Goal: Task Accomplishment & Management: Manage account settings

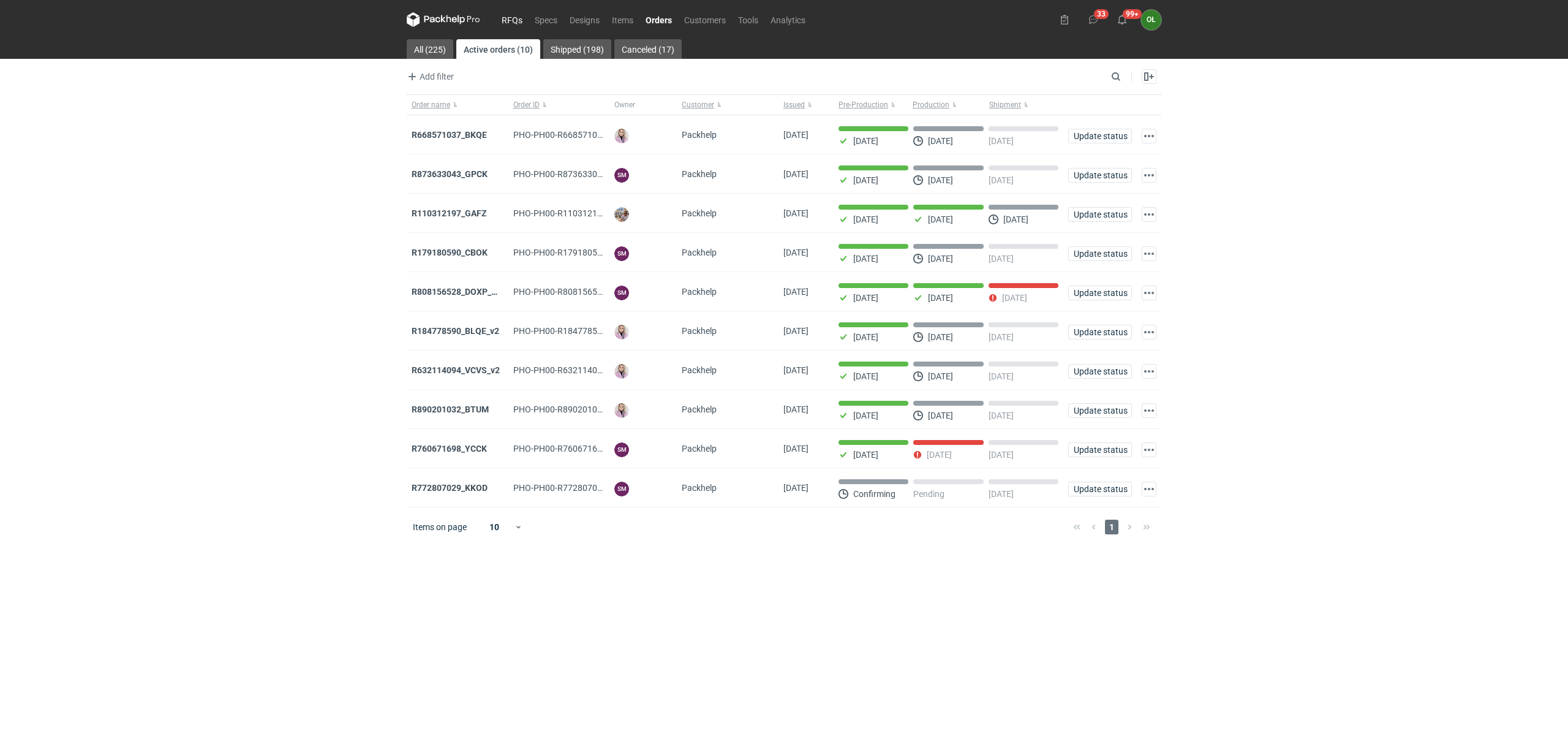
click at [511, 15] on link "RFQs" at bounding box center [512, 19] width 33 height 15
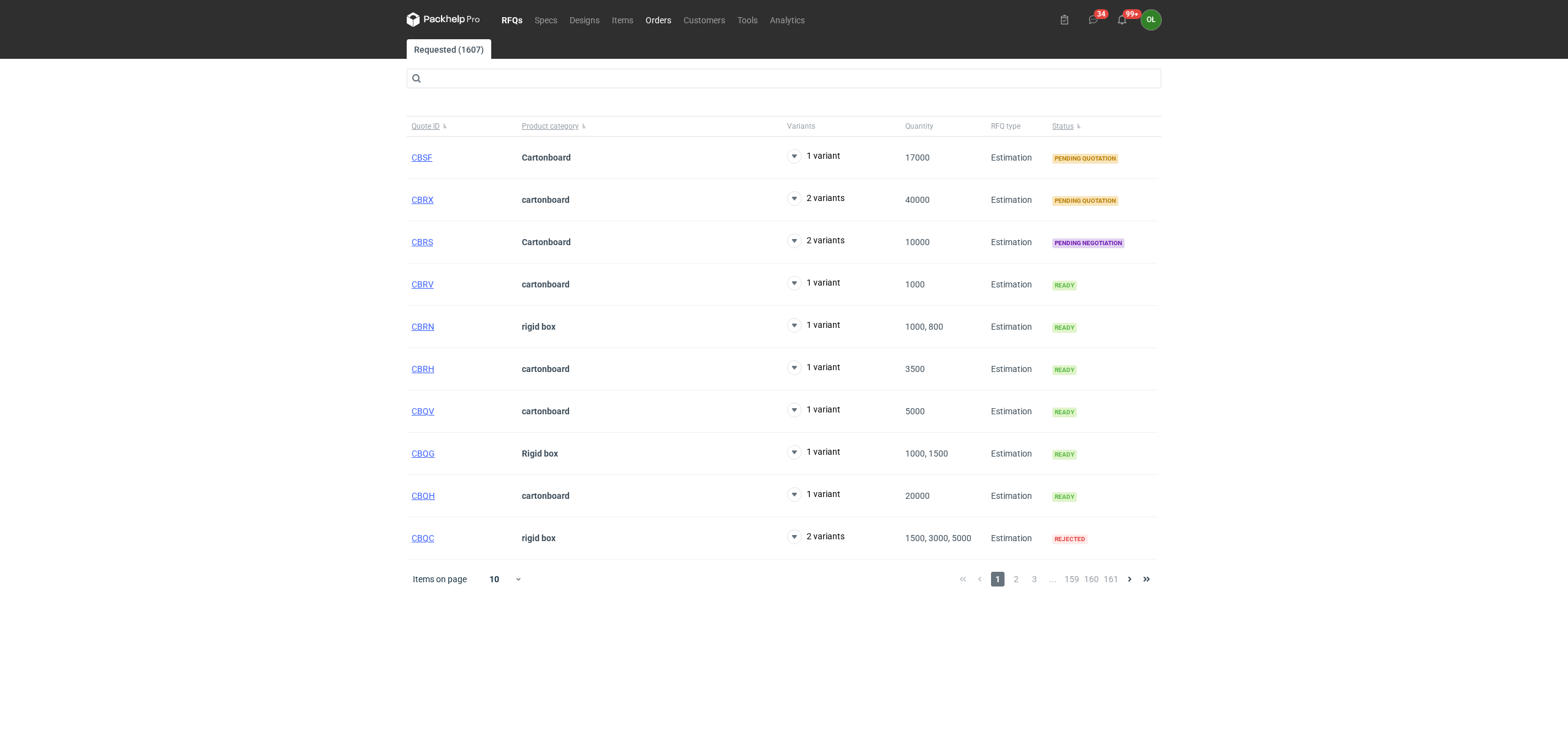
drag, startPoint x: 650, startPoint y: 31, endPoint x: 654, endPoint y: 18, distance: 13.6
click at [650, 27] on nav "RFQs Specs Designs Items Orders Customers Tools Analytics" at bounding box center [609, 19] width 404 height 39
click at [655, 15] on link "Orders" at bounding box center [658, 19] width 38 height 15
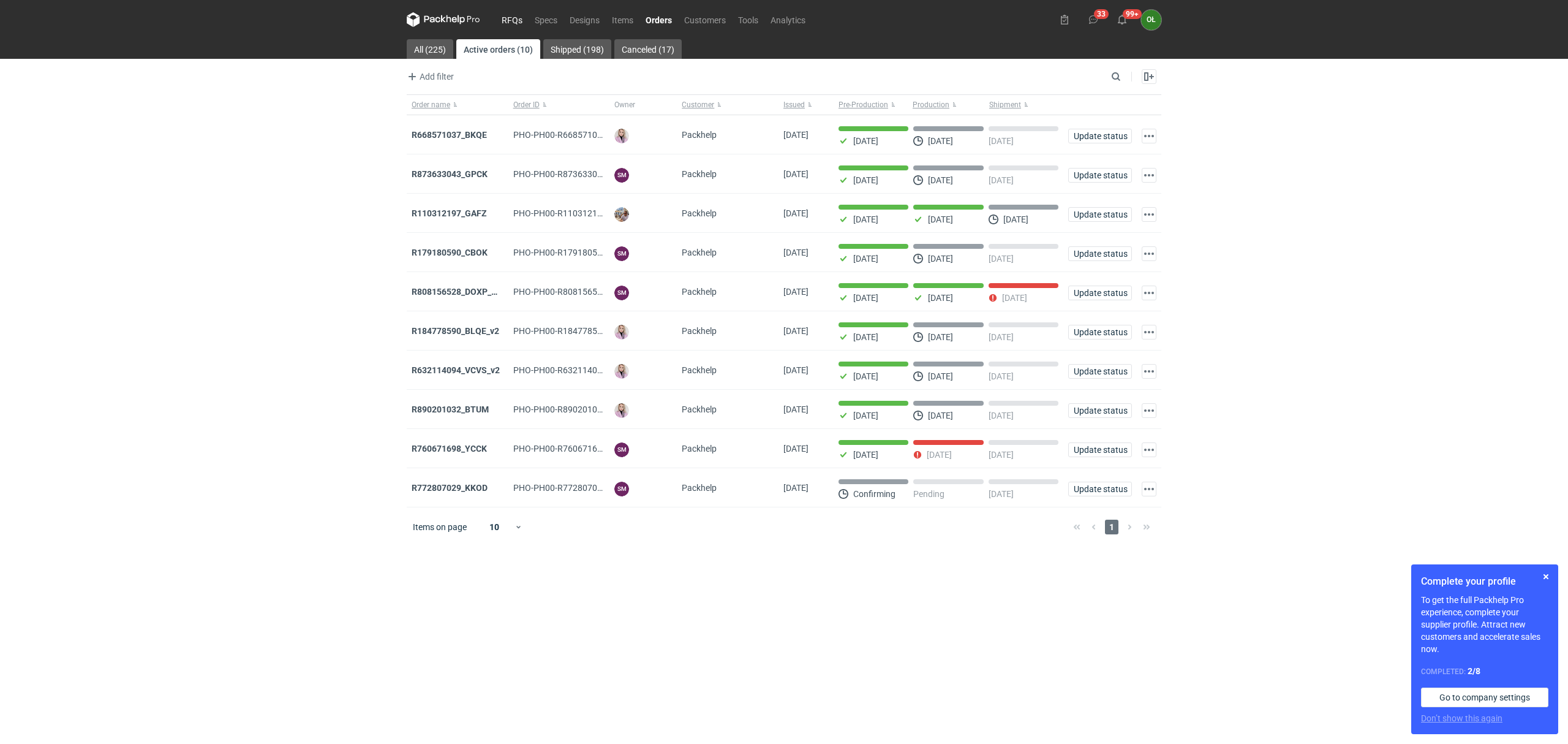
drag, startPoint x: 0, startPoint y: 0, endPoint x: 526, endPoint y: 15, distance: 526.2
click at [526, 15] on link "RFQs" at bounding box center [512, 19] width 33 height 15
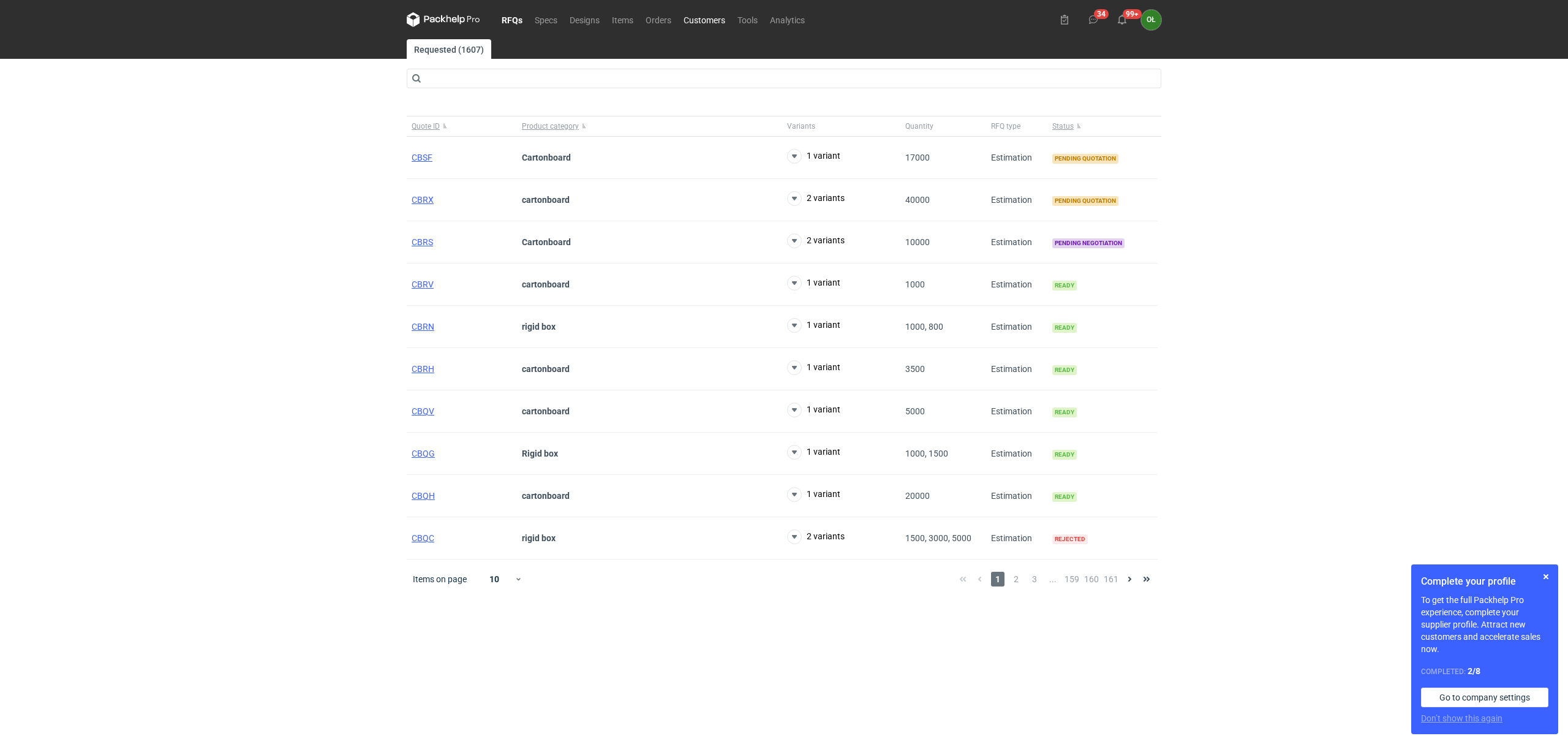
click at [711, 15] on link "Customers" at bounding box center [704, 19] width 54 height 15
click at [420, 167] on div "CBSF" at bounding box center [462, 158] width 110 height 42
click at [420, 159] on span "CBSF" at bounding box center [422, 158] width 21 height 10
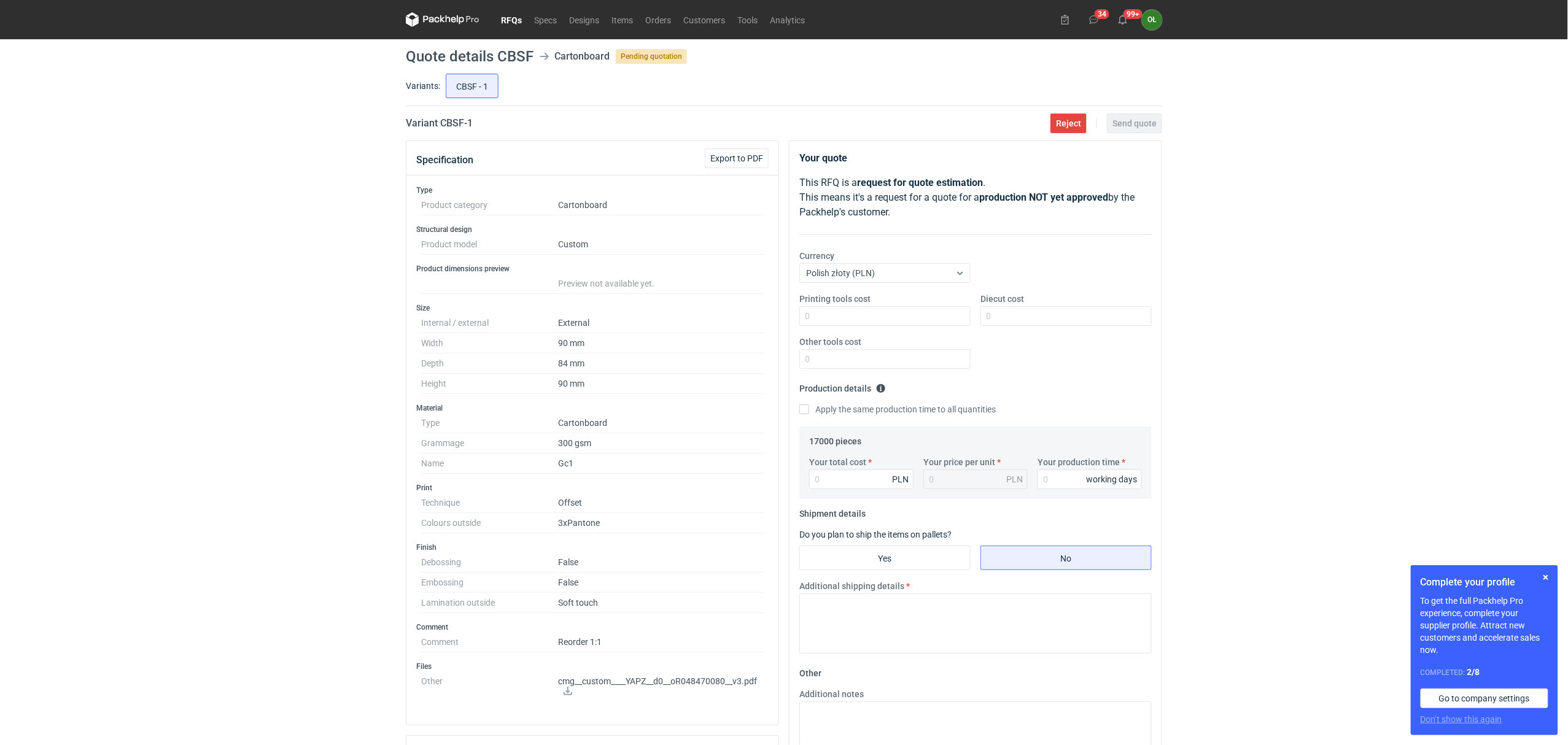
click at [514, 10] on nav "RFQs Specs Designs Items Orders Customers Tools Analytics" at bounding box center [608, 19] width 405 height 39
click at [514, 14] on link "RFQs" at bounding box center [511, 19] width 33 height 15
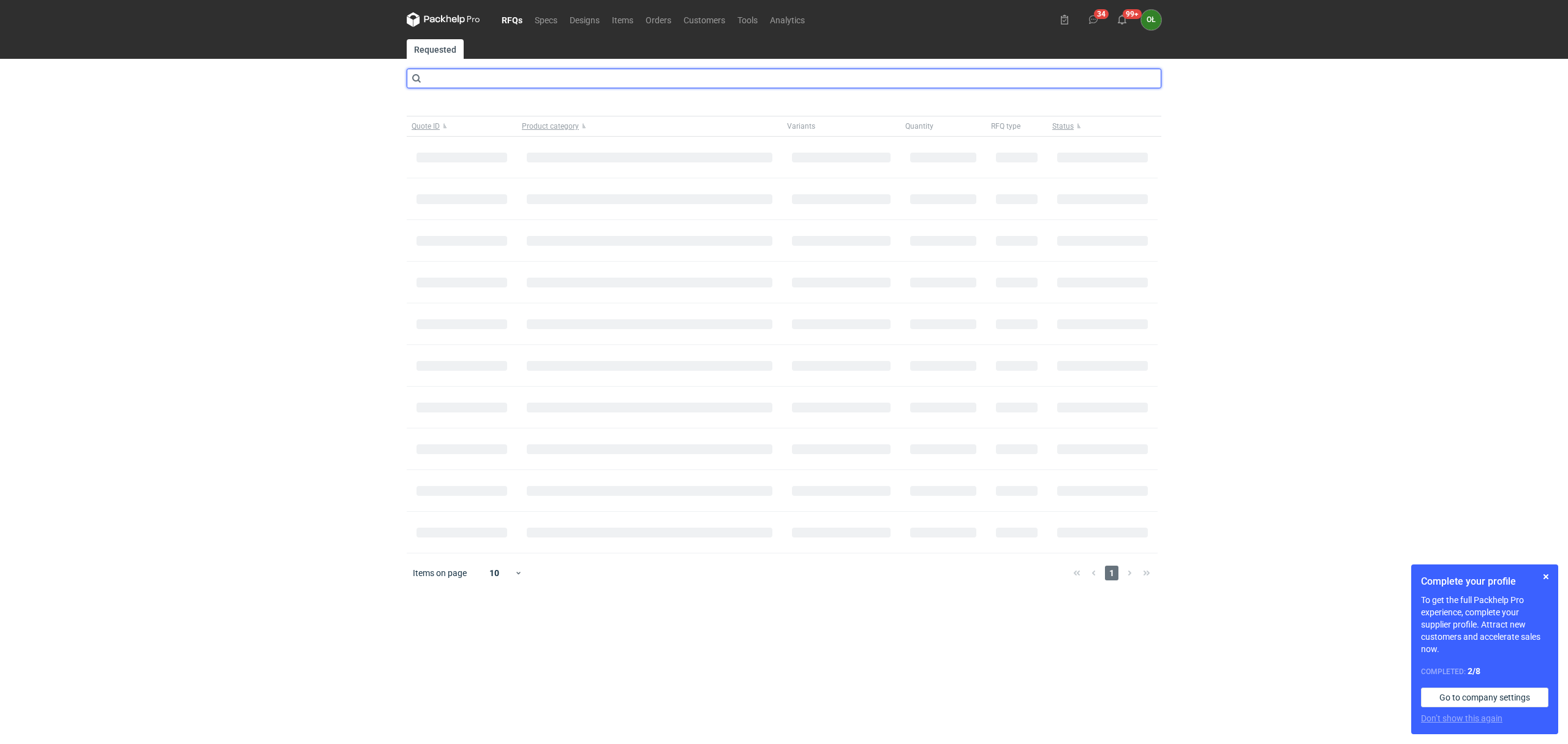
click at [486, 72] on input "text" at bounding box center [784, 78] width 754 height 19
type input "BYWb"
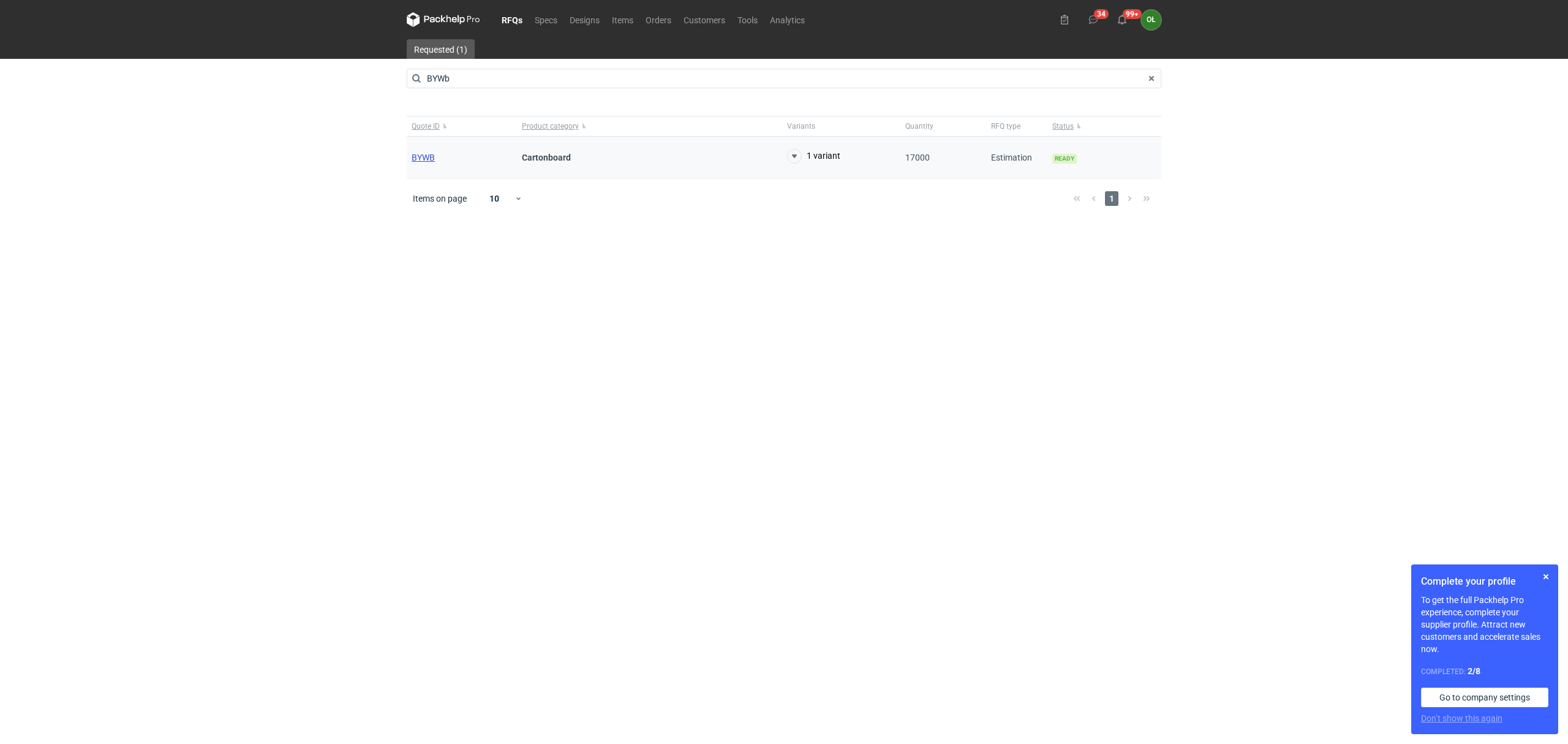
click at [415, 155] on span "BYWB" at bounding box center [423, 158] width 23 height 10
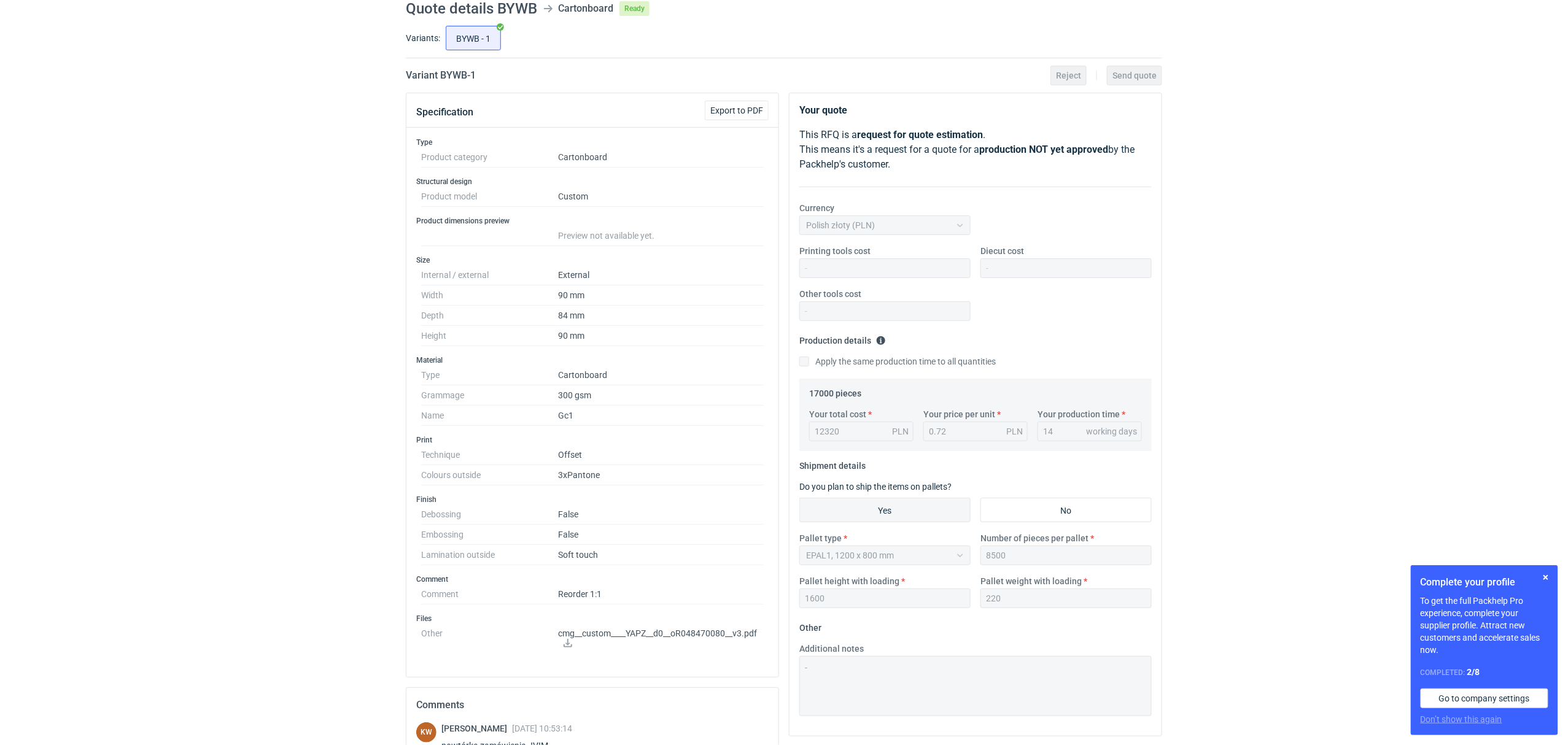
scroll to position [218, 0]
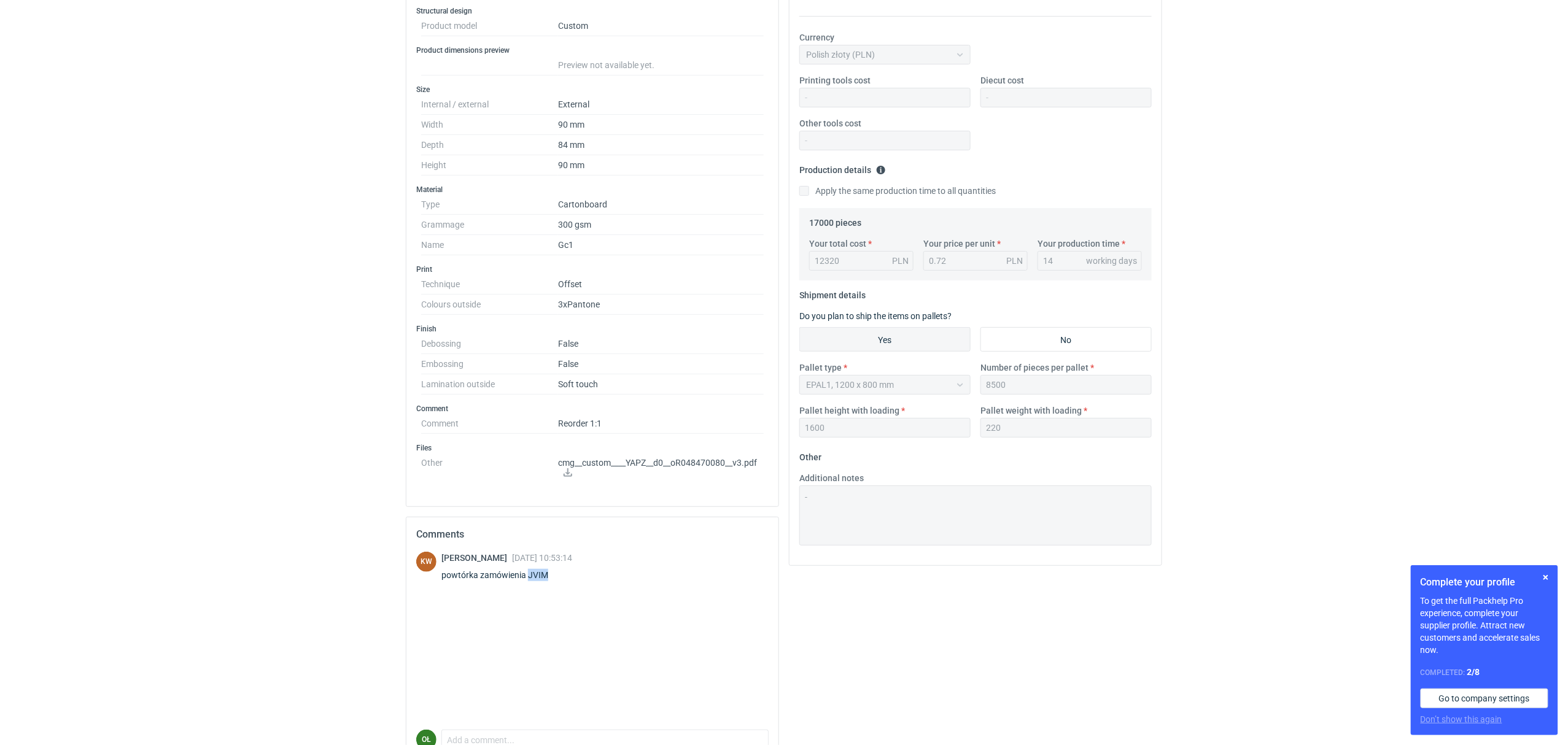
drag, startPoint x: 556, startPoint y: 574, endPoint x: 529, endPoint y: 580, distance: 27.7
click at [529, 580] on div "powtórka zamówienia JVIM" at bounding box center [507, 575] width 131 height 12
copy div "JVIM"
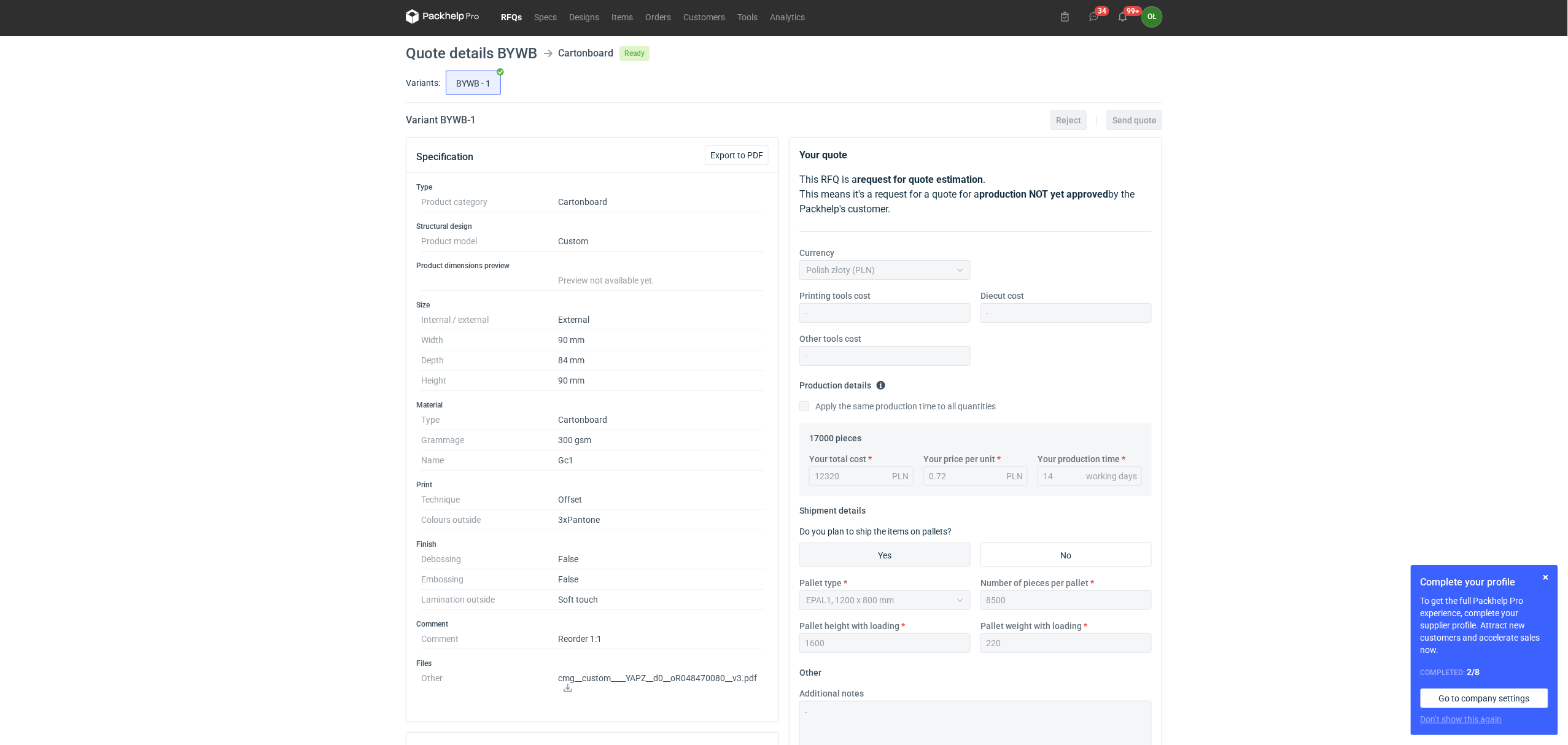
scroll to position [0, 0]
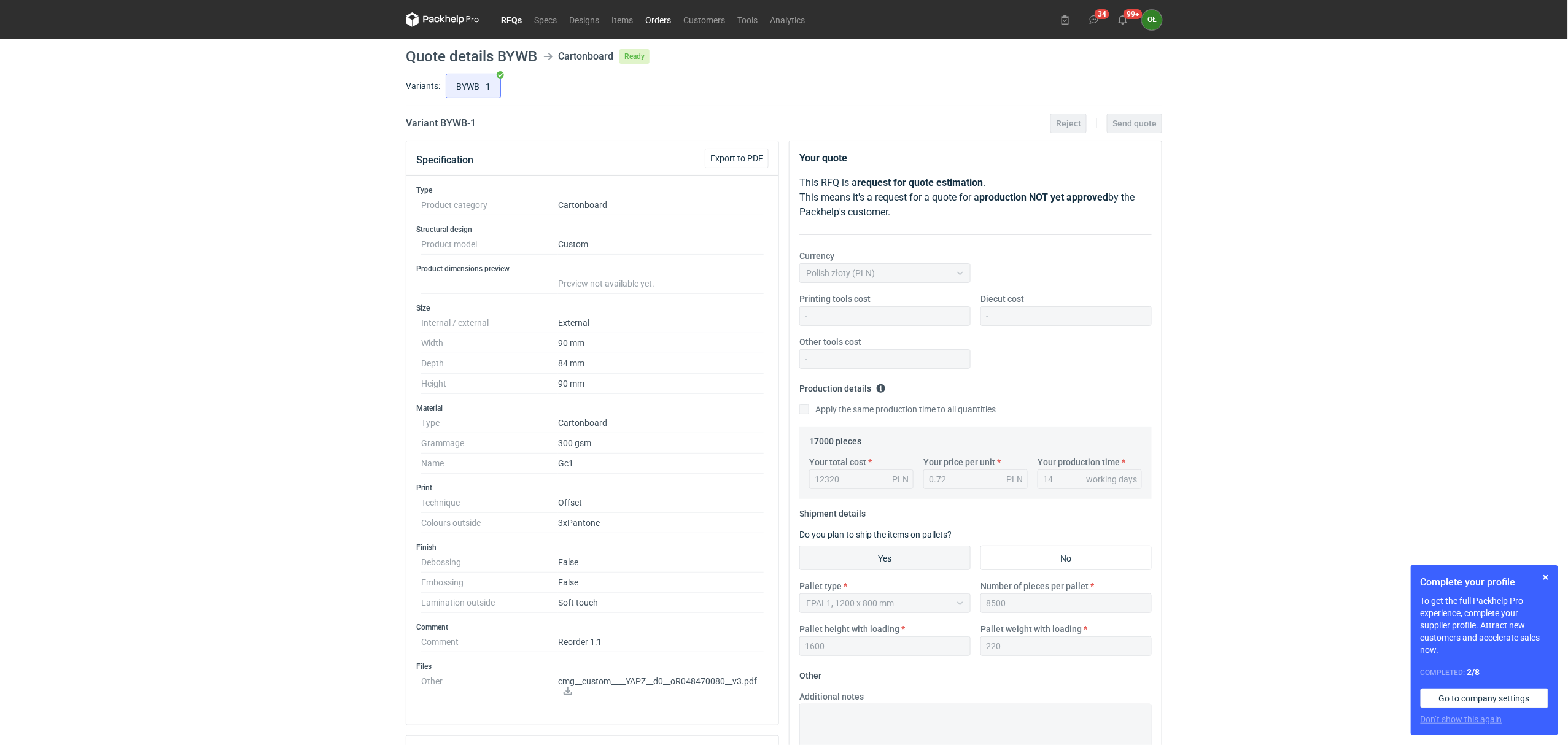
click at [671, 17] on link "Orders" at bounding box center [658, 19] width 38 height 15
click at [510, 13] on link "RFQs" at bounding box center [511, 19] width 33 height 15
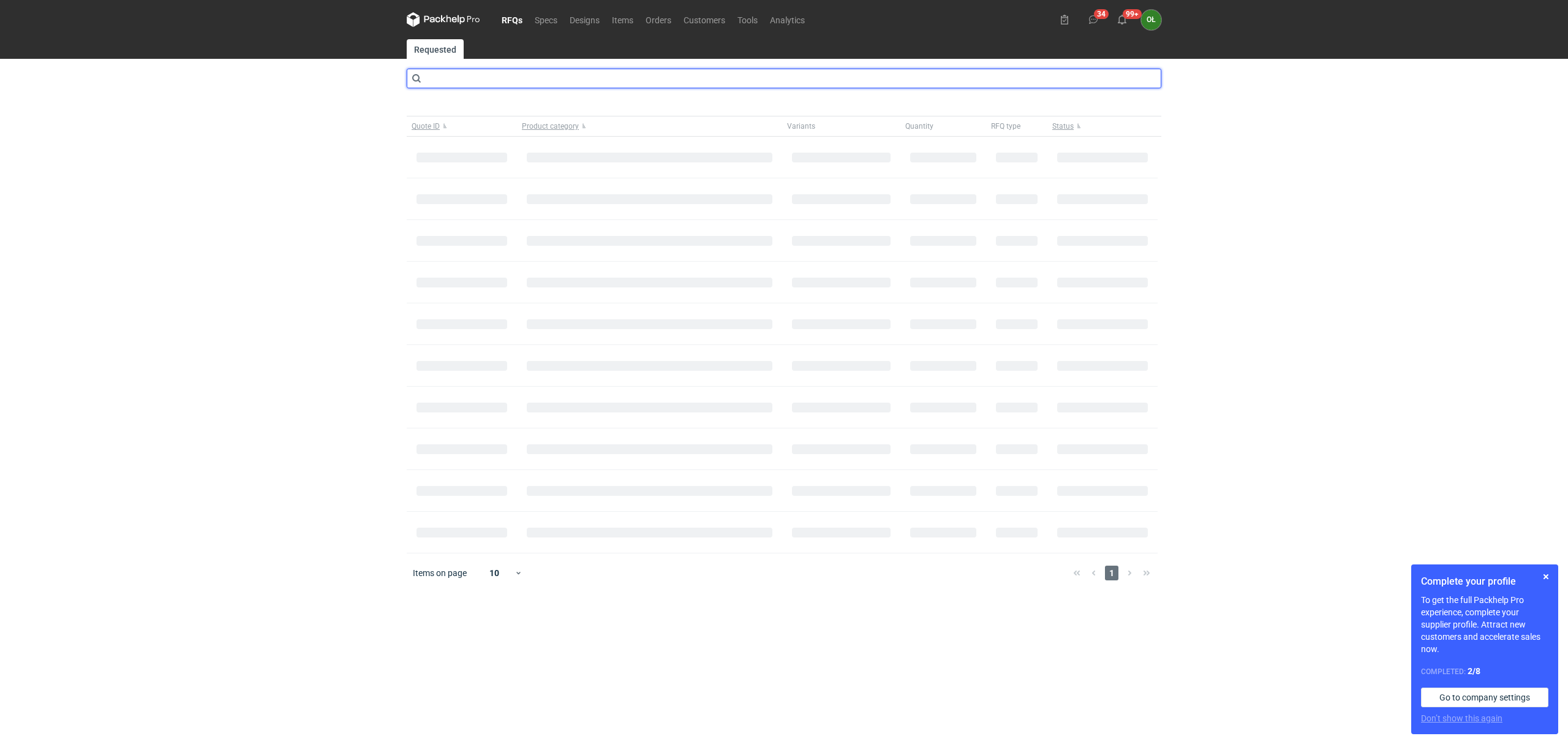
click at [489, 77] on input "text" at bounding box center [784, 78] width 754 height 19
type input "BUMJ"
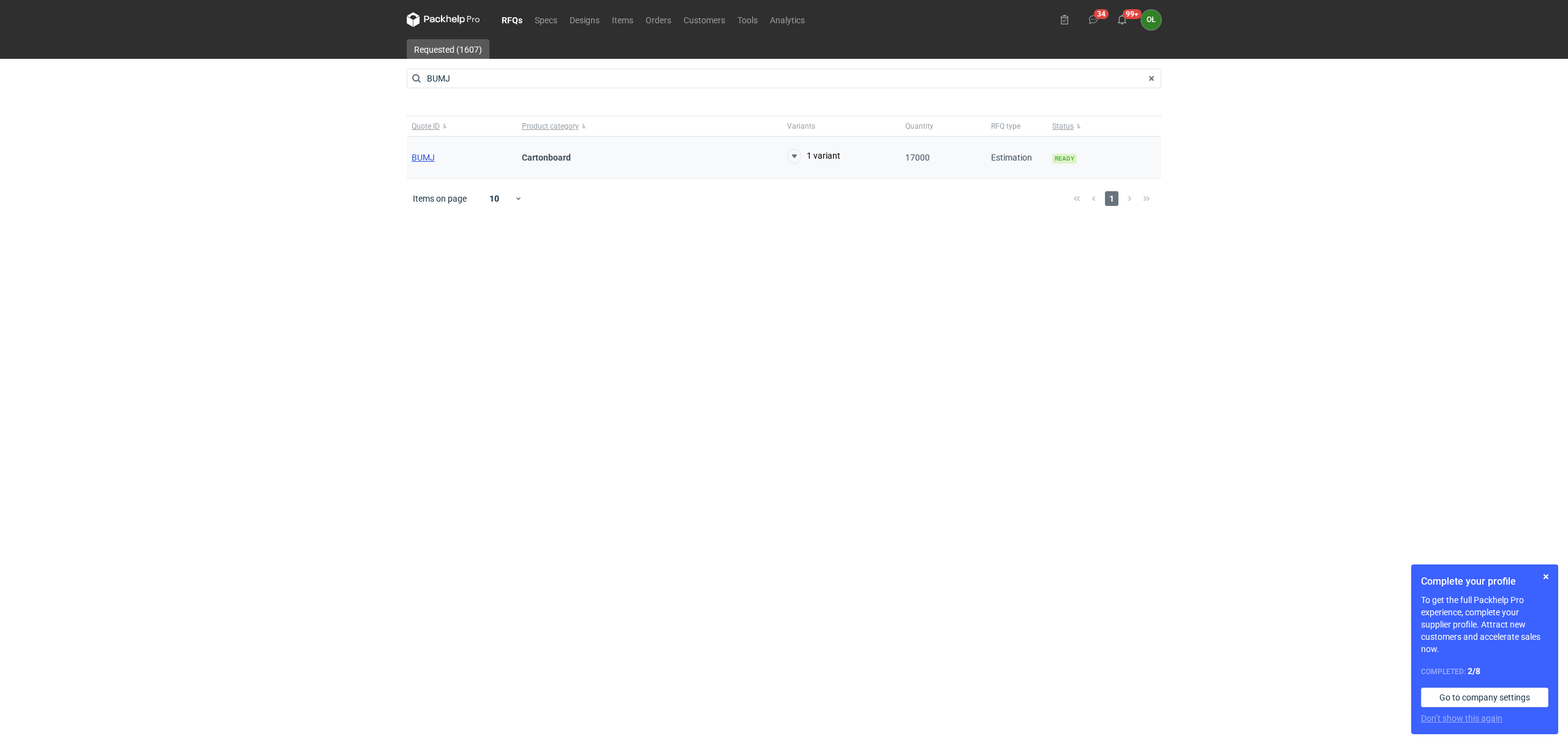
click at [422, 157] on span "BUMJ" at bounding box center [423, 158] width 23 height 10
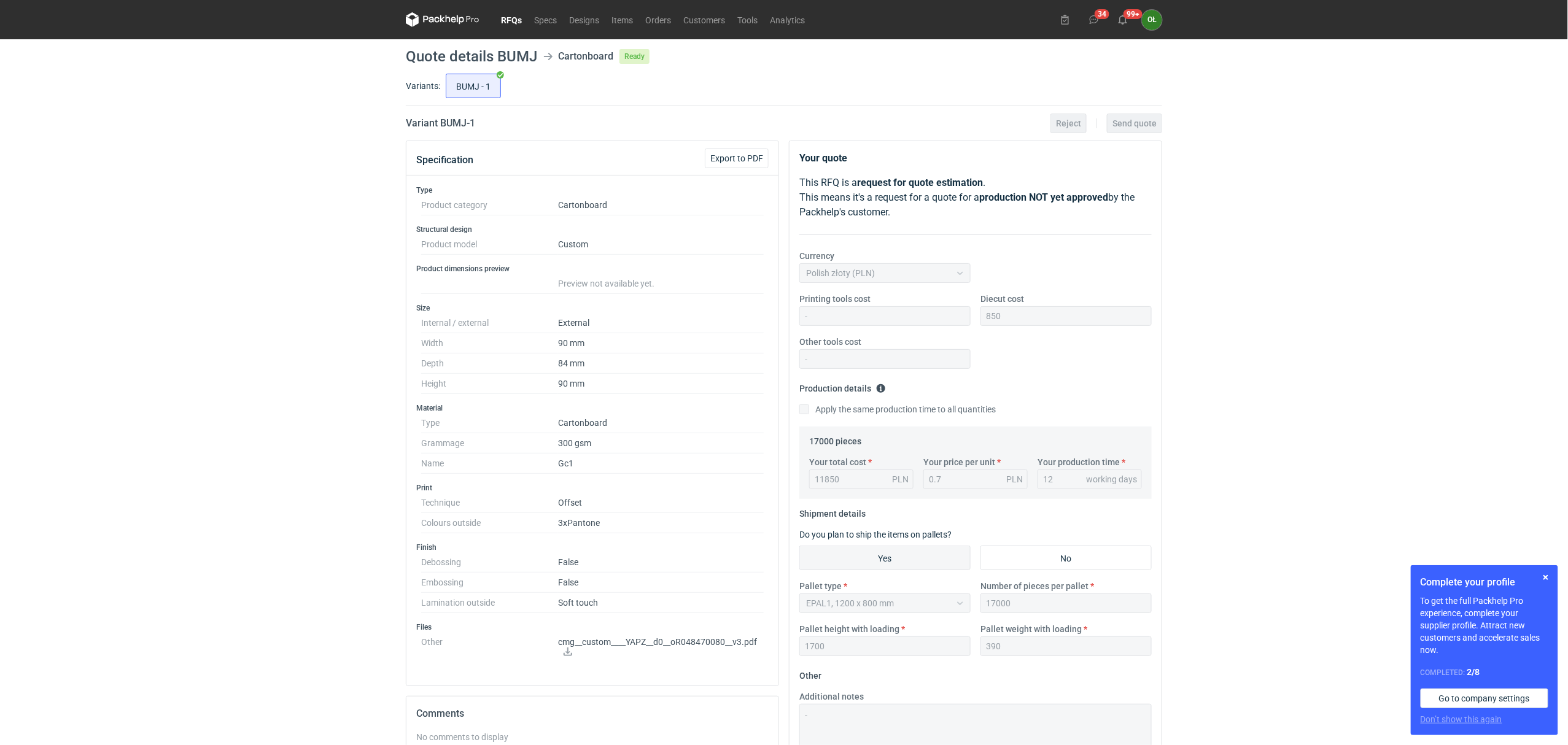
click at [517, 19] on link "RFQs" at bounding box center [511, 19] width 33 height 15
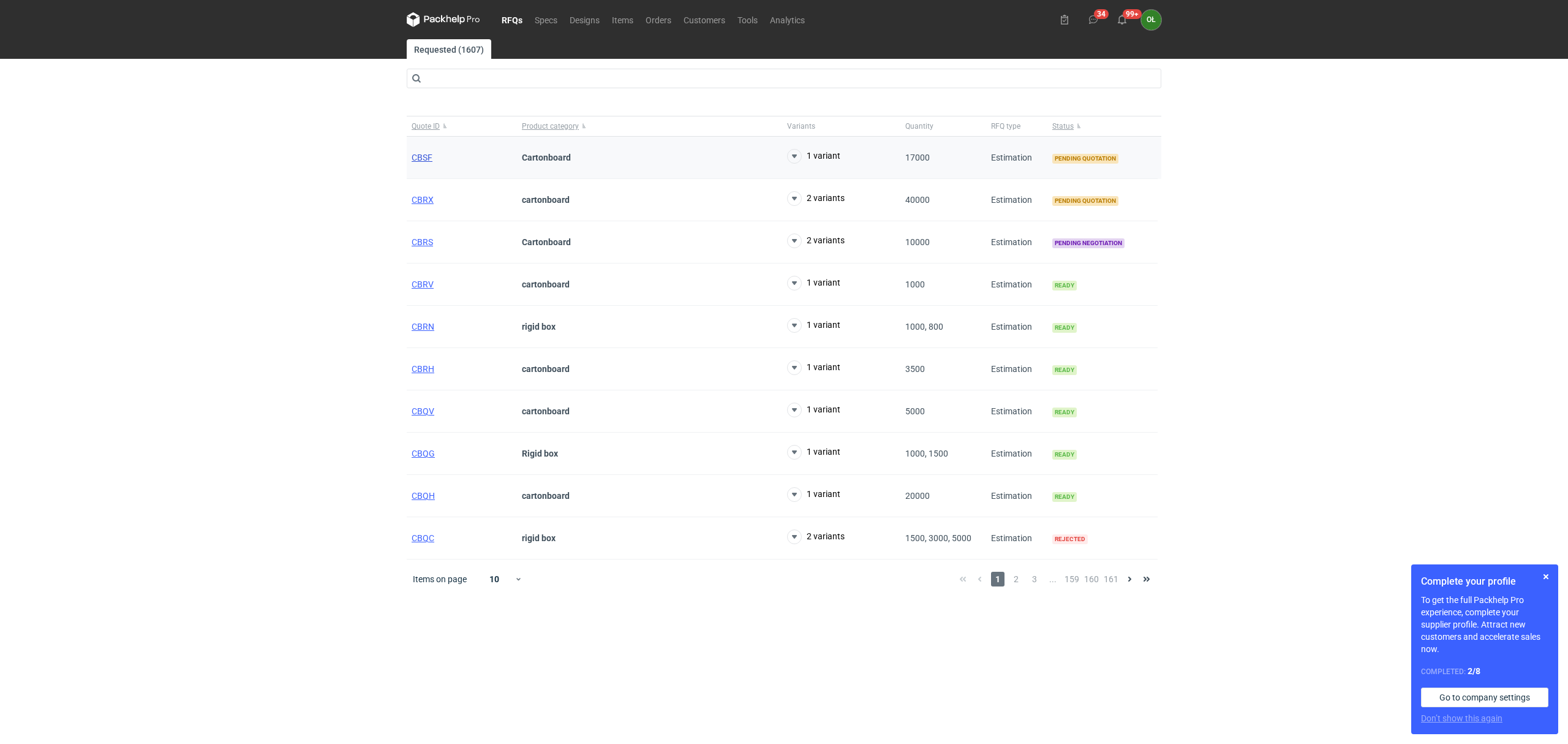
click at [421, 158] on span "CBSF" at bounding box center [422, 158] width 21 height 10
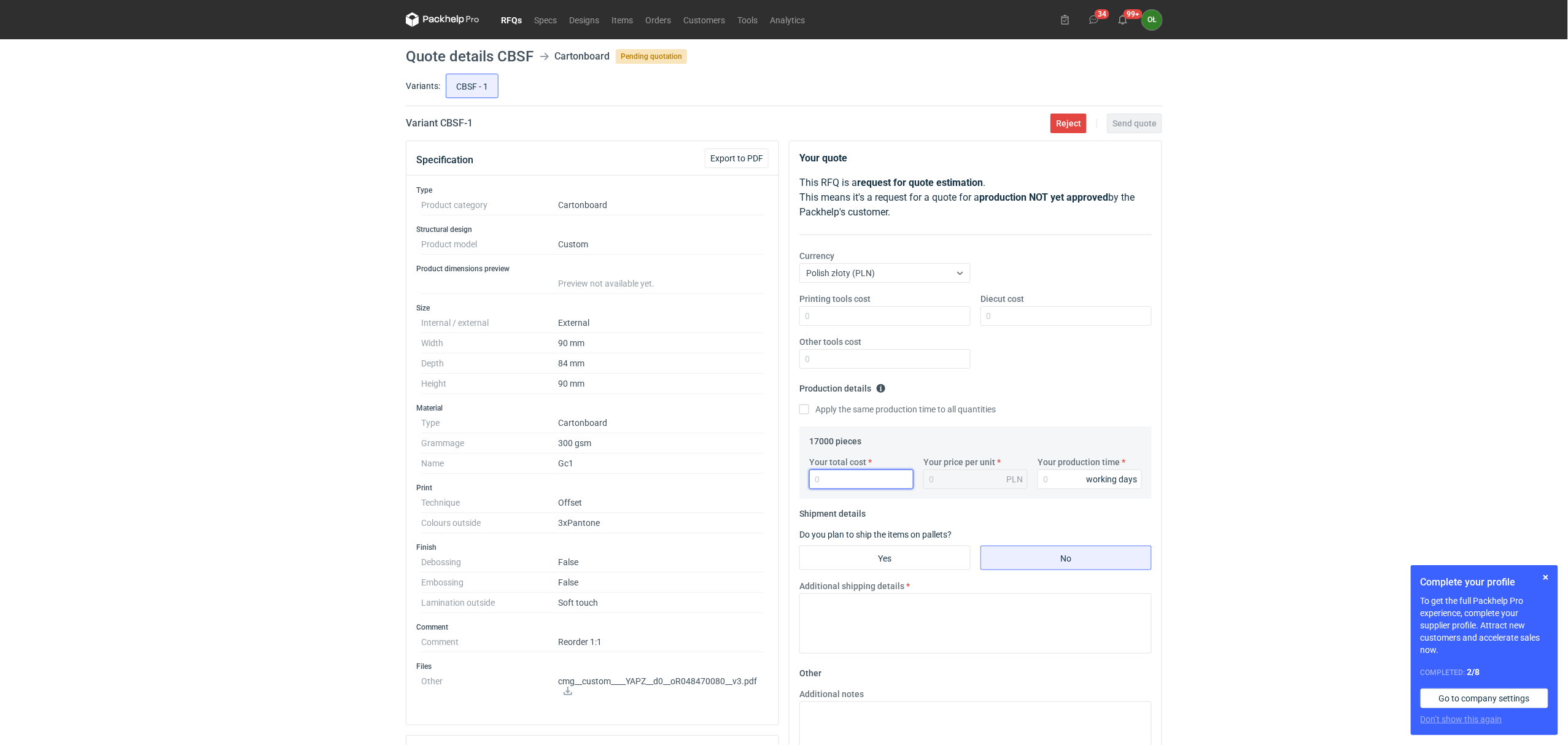
click at [863, 479] on input "Your total cost" at bounding box center [861, 479] width 104 height 19
type input "122"
type input "0.01"
type input "12250"
type input "0.72"
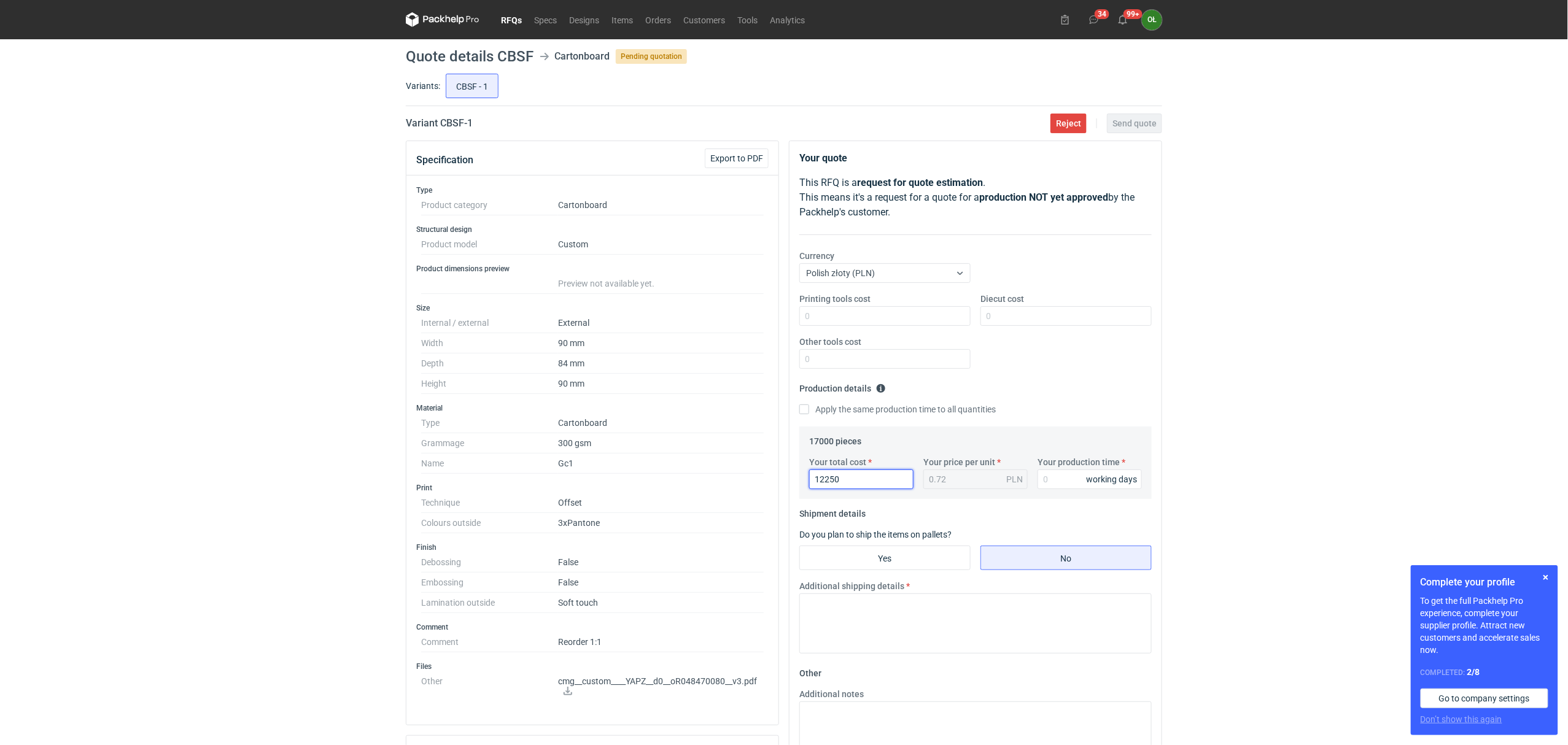
type input "12250"
click at [1061, 481] on input "Your production time" at bounding box center [1089, 479] width 104 height 19
type input "14"
click at [1070, 381] on fieldset "Production details Please provide the expected time of production in working da…" at bounding box center [975, 403] width 353 height 48
click at [920, 561] on input "Yes" at bounding box center [885, 558] width 170 height 23
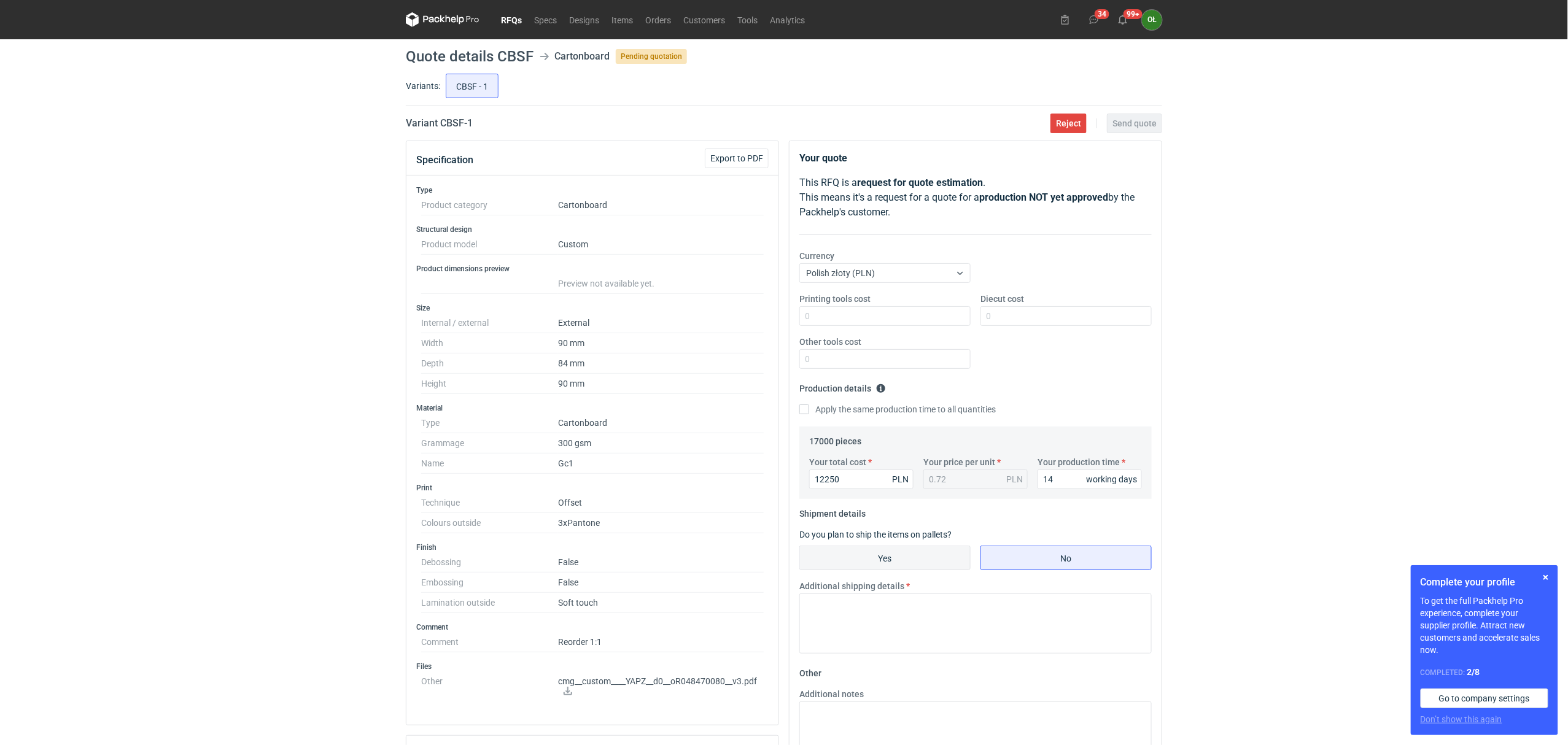
radio input "true"
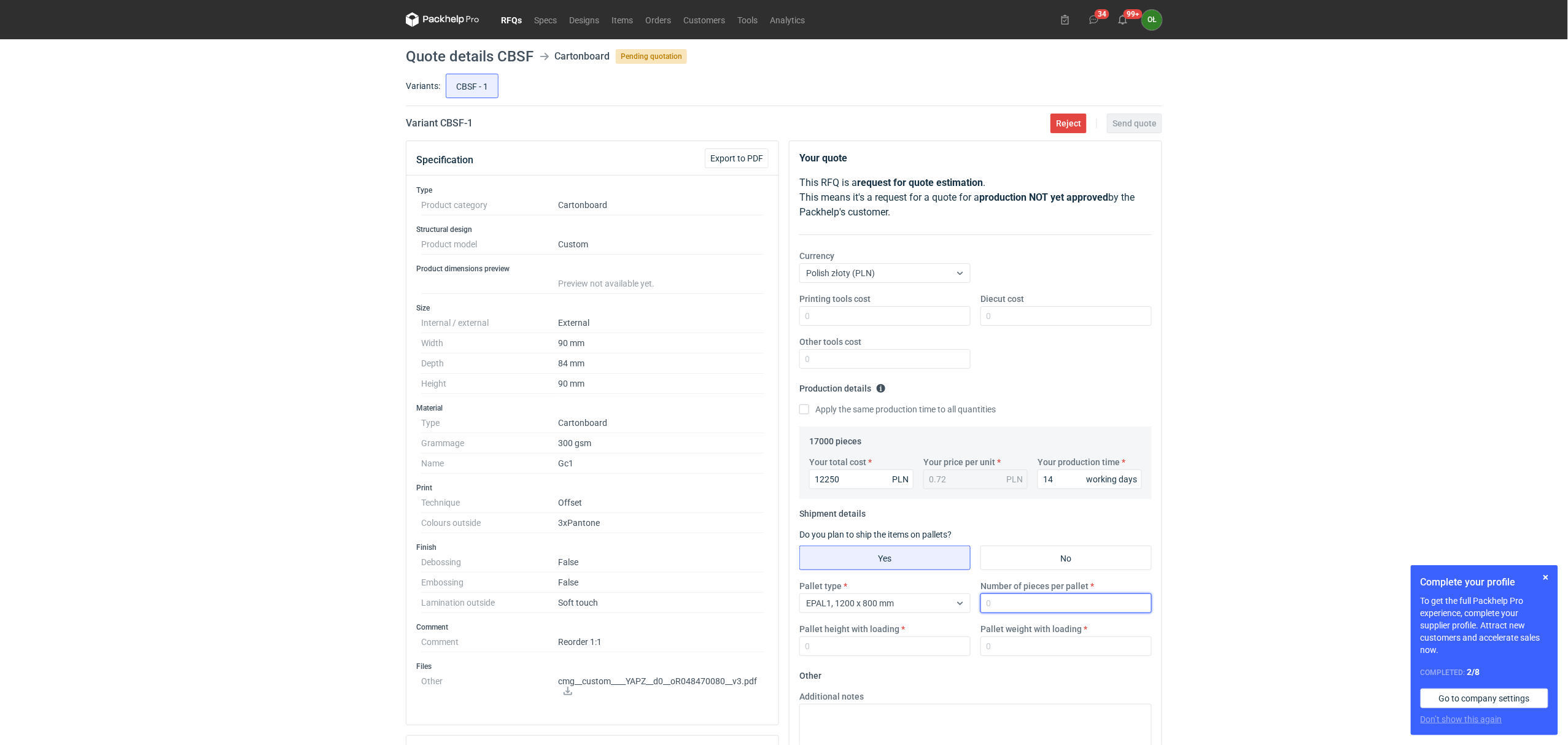
click at [1013, 604] on input "Number of pieces per pallet" at bounding box center [1065, 603] width 172 height 19
type input "8500"
type input "150"
type input "250"
click at [1075, 388] on fieldset "Production details Please provide the expected time of production in working da…" at bounding box center [975, 403] width 353 height 48
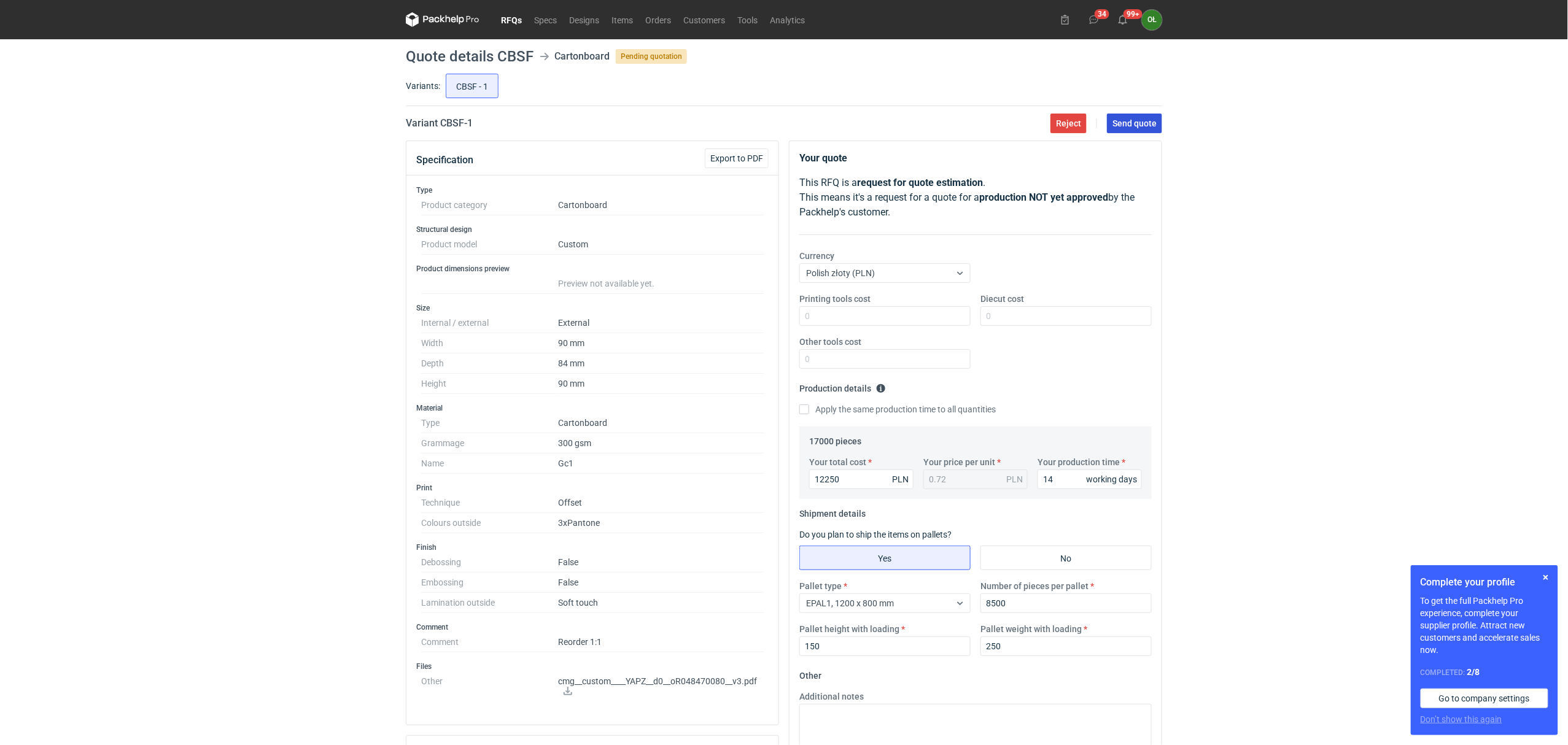
click at [1142, 128] on span "Send quote" at bounding box center [1134, 123] width 45 height 9
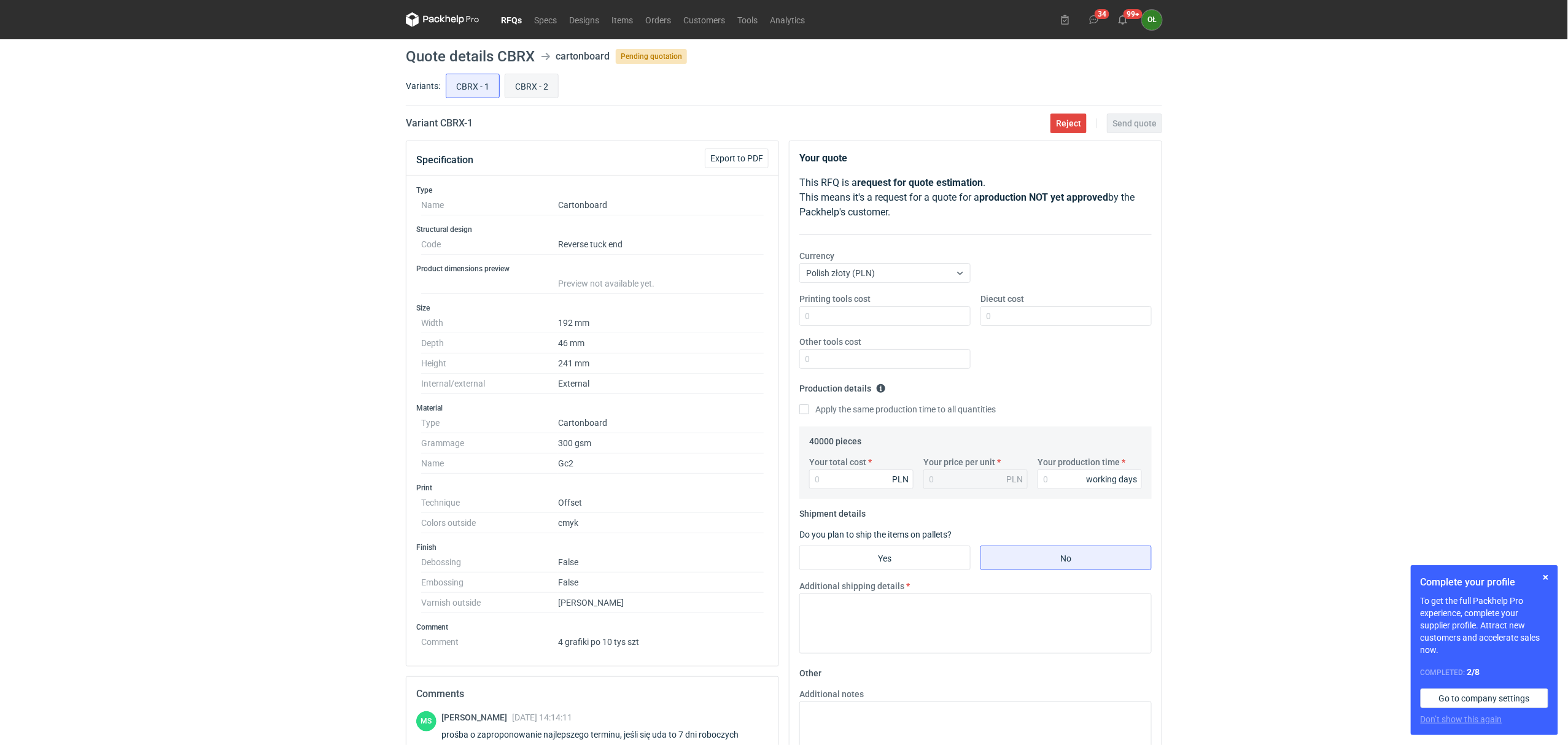
click at [533, 87] on input "CBRX - 2" at bounding box center [532, 85] width 53 height 23
radio input "true"
click at [462, 81] on input "CBRX - 1" at bounding box center [473, 85] width 53 height 23
radio input "true"
click at [531, 83] on input "CBRX - 2" at bounding box center [532, 85] width 53 height 23
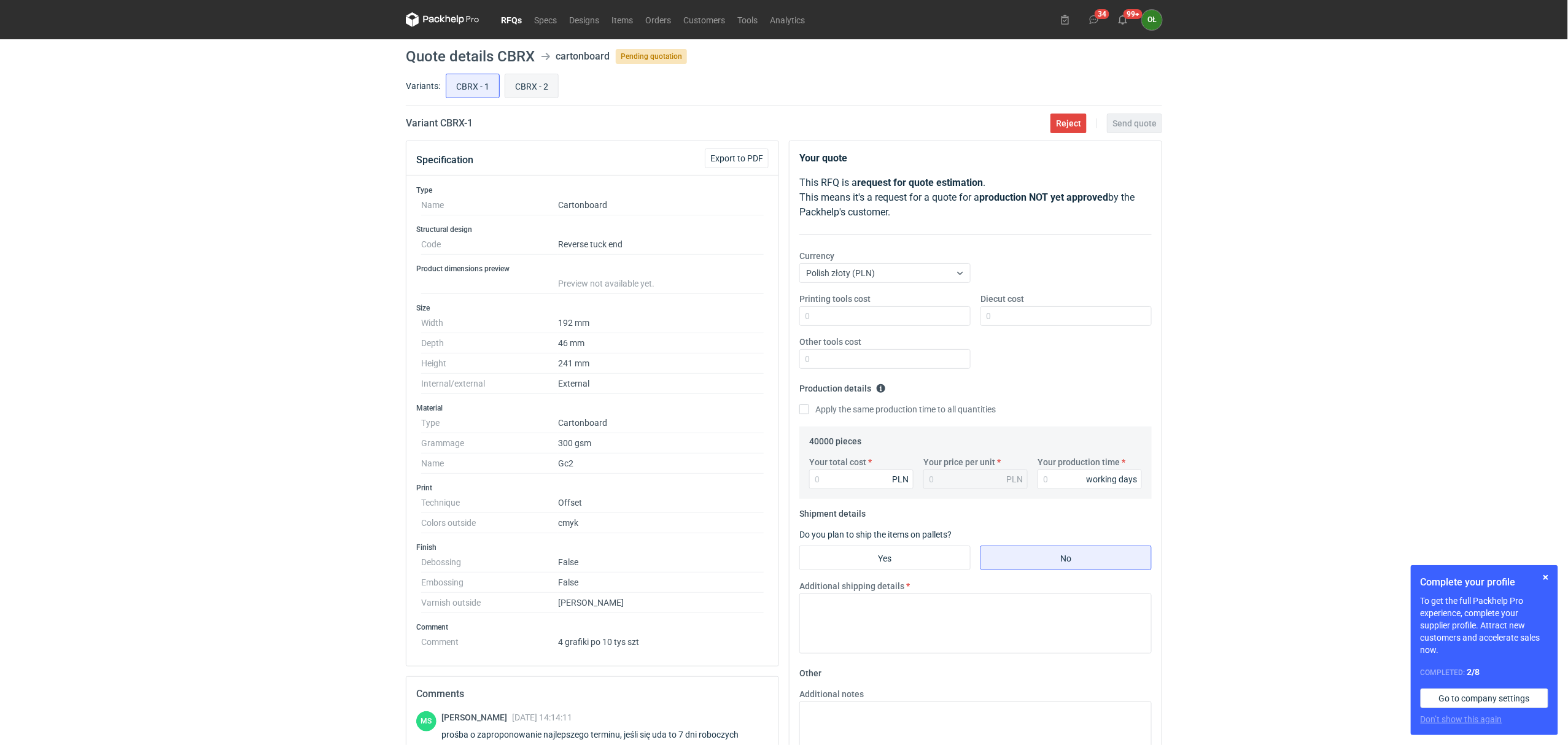
radio input "true"
click at [141, 337] on div "RFQs Specs Designs Items Orders Customers Tools Analytics 34 99+ OŁ Olga Łopato…" at bounding box center [784, 372] width 1568 height 745
click at [217, 347] on div "RFQs Specs Designs Items Orders Customers Tools Analytics 34 99+ OŁ Olga Łopato…" at bounding box center [784, 372] width 1568 height 745
click at [517, 86] on input "CBRX - 2" at bounding box center [532, 85] width 53 height 23
click at [470, 91] on input "CBRX - 1" at bounding box center [473, 85] width 53 height 23
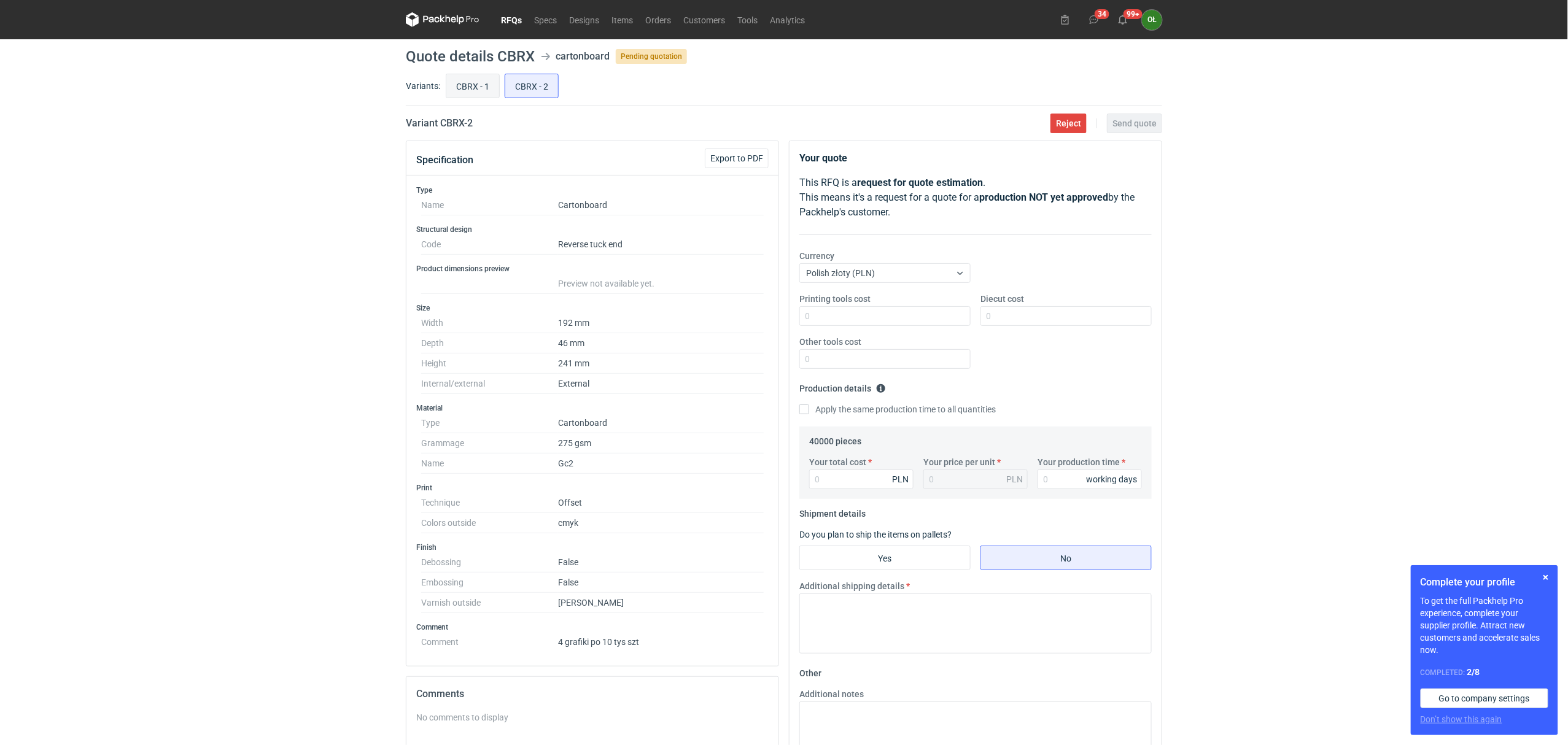
radio input "true"
click at [509, 88] on input "CBRX - 2" at bounding box center [532, 85] width 53 height 23
radio input "true"
click at [455, 93] on input "CBRX - 1" at bounding box center [473, 85] width 53 height 23
radio input "true"
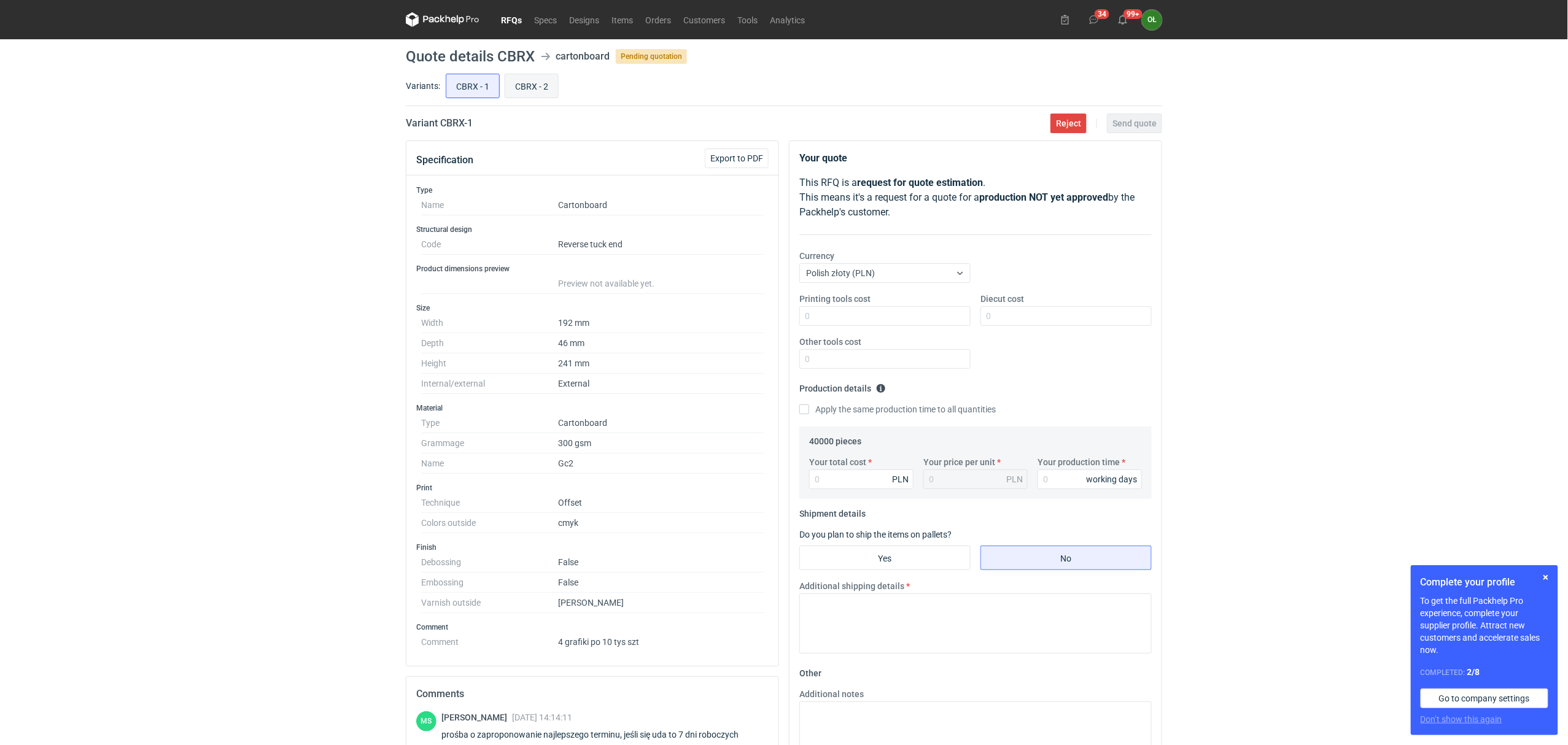
click at [514, 94] on input "CBRX - 2" at bounding box center [532, 85] width 53 height 23
radio input "true"
click at [457, 91] on input "CBRX - 1" at bounding box center [473, 85] width 53 height 23
radio input "true"
click at [363, 384] on div "RFQs Specs Designs Items Orders Customers Tools Analytics 34 99+ OŁ Olga Łopato…" at bounding box center [784, 372] width 1568 height 745
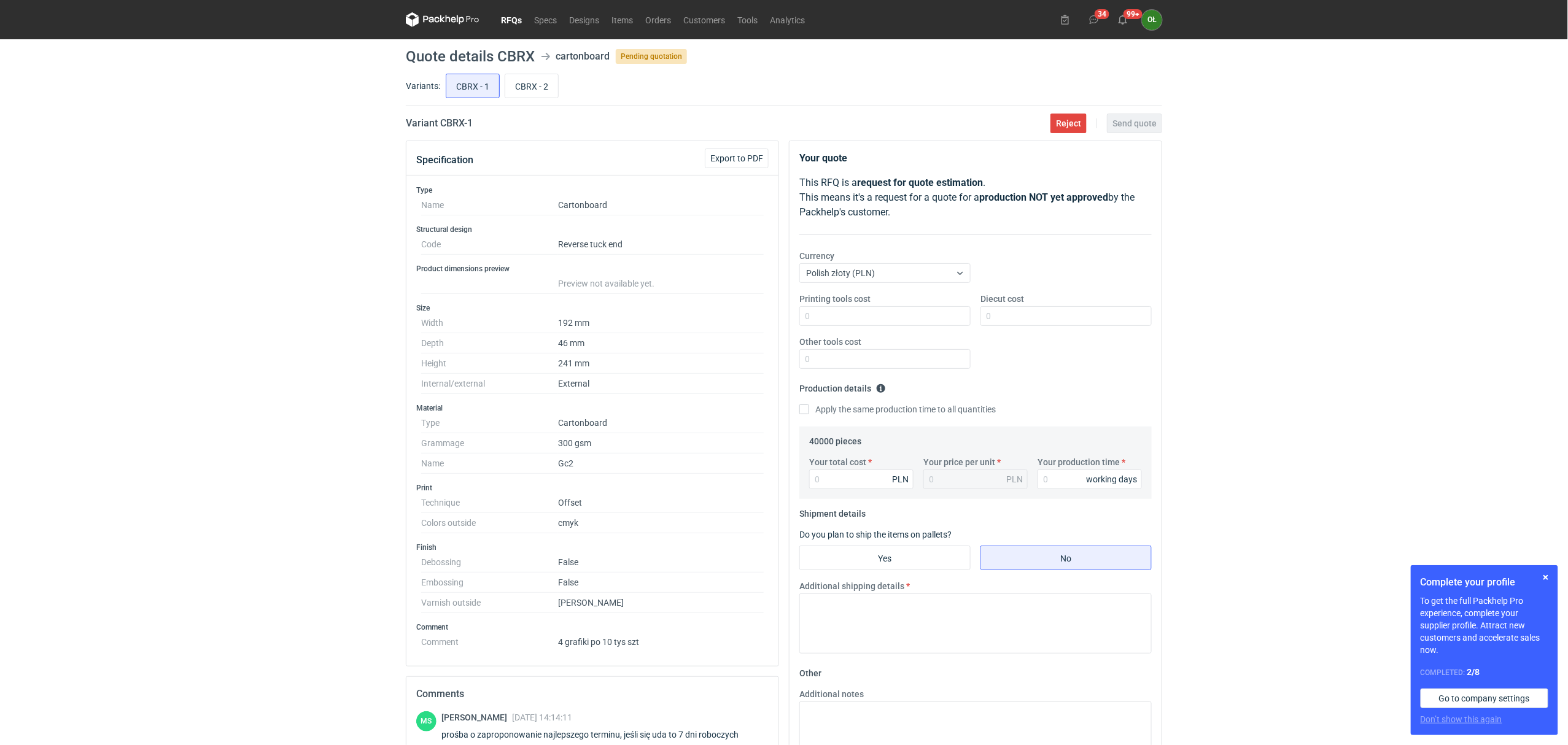
drag, startPoint x: 514, startPoint y: 15, endPoint x: 516, endPoint y: 31, distance: 16.1
click at [514, 15] on link "RFQs" at bounding box center [511, 19] width 33 height 15
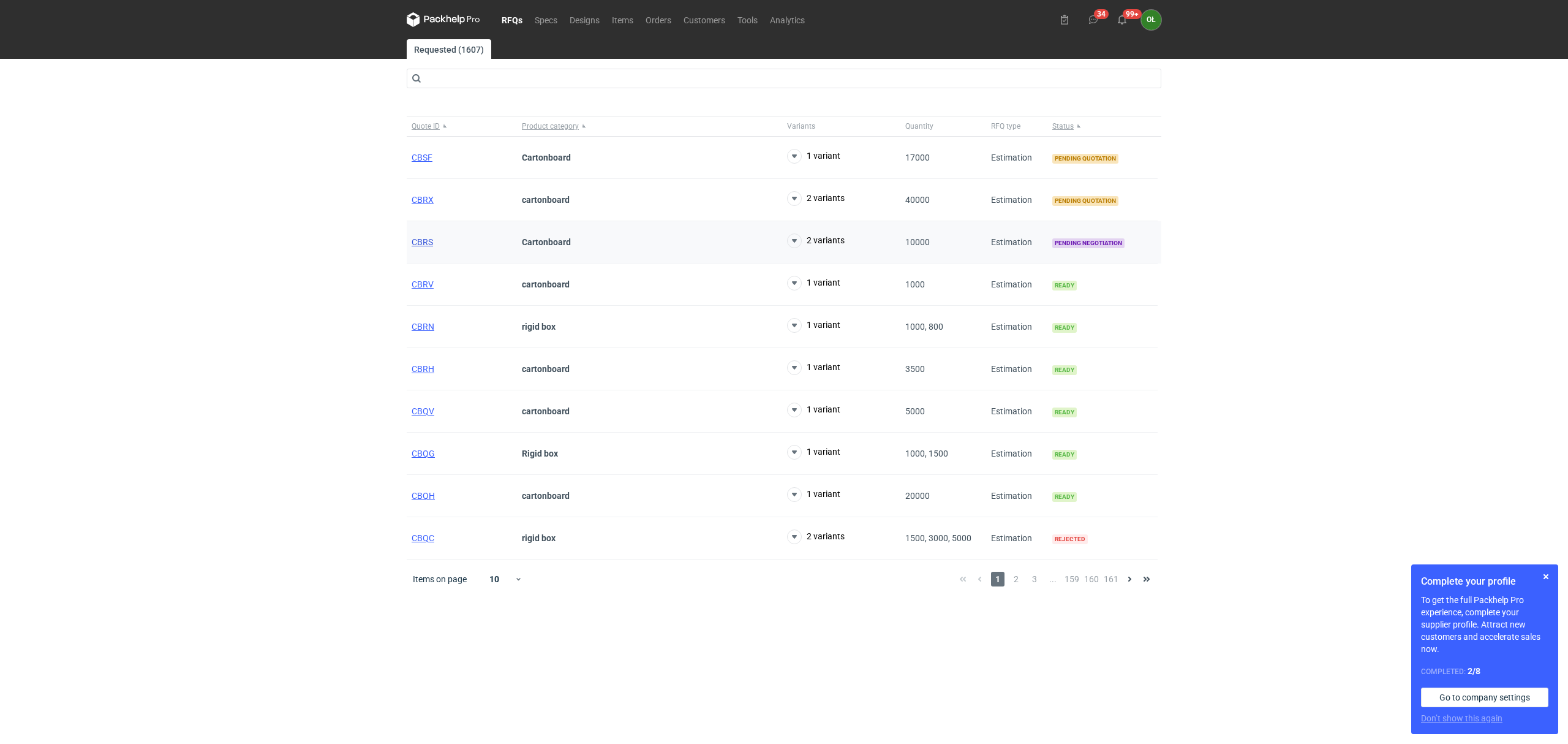
click at [424, 240] on span "CBRS" at bounding box center [423, 242] width 21 height 10
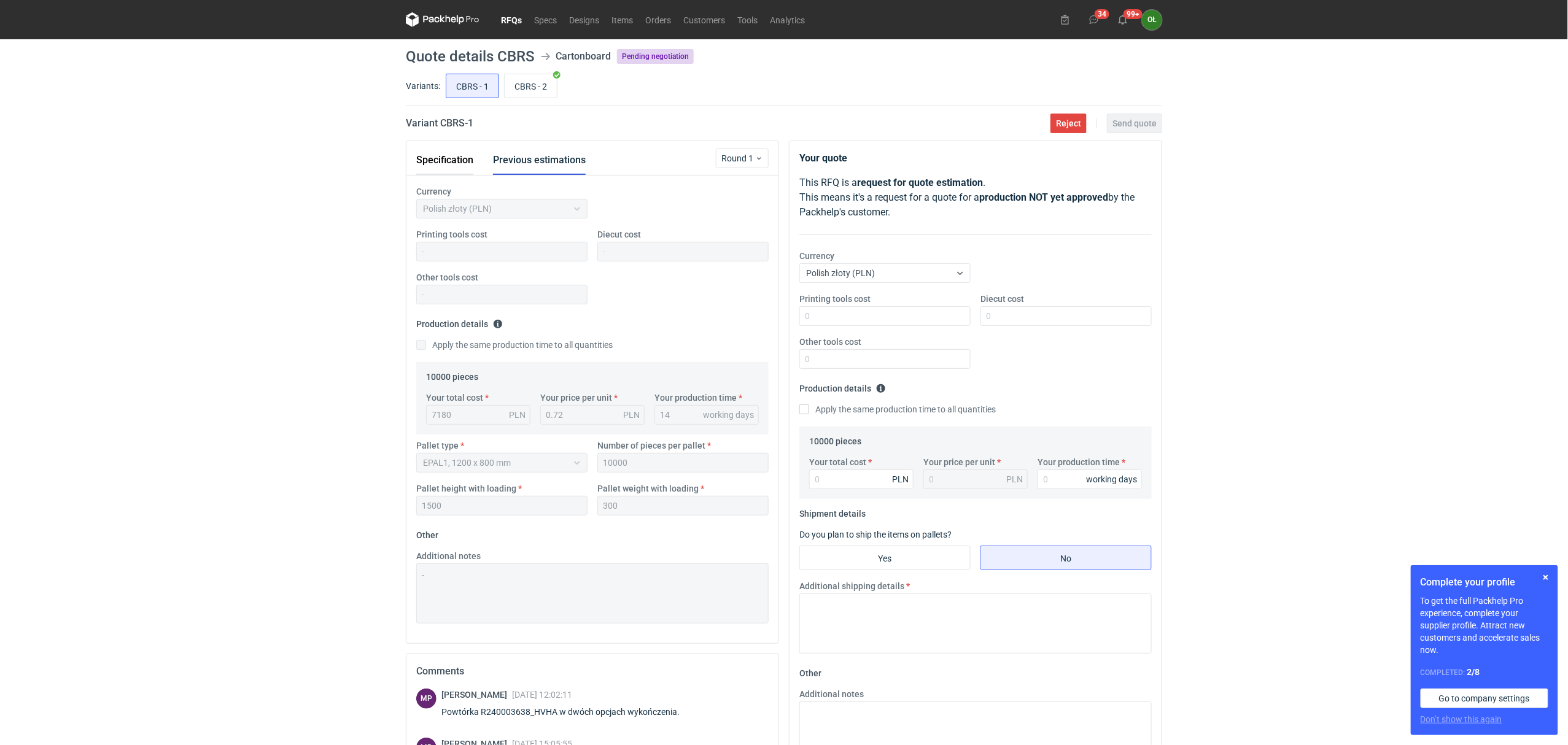
click at [442, 163] on button "Specification" at bounding box center [445, 160] width 57 height 29
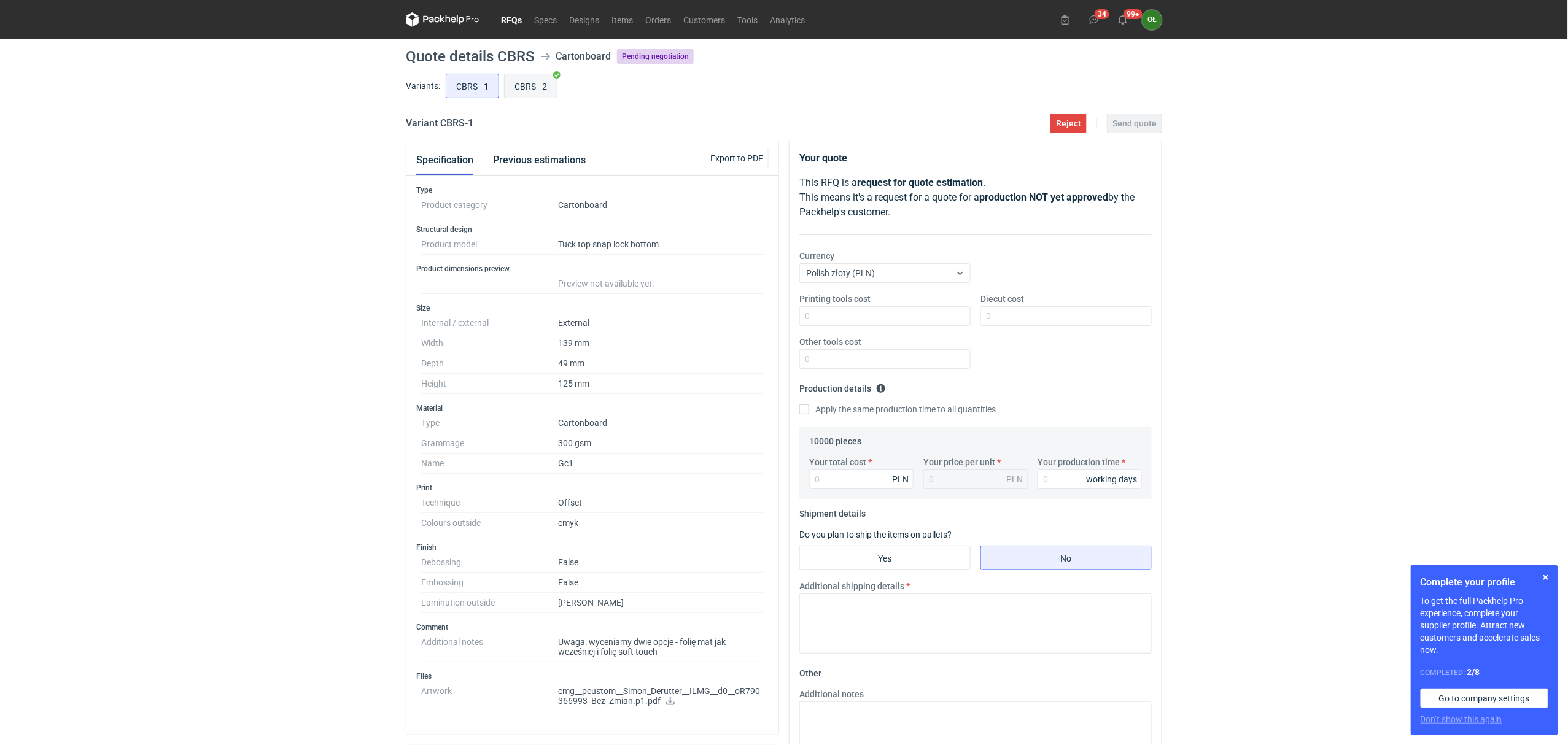
click at [526, 87] on input "CBRS - 2" at bounding box center [531, 85] width 52 height 23
radio input "true"
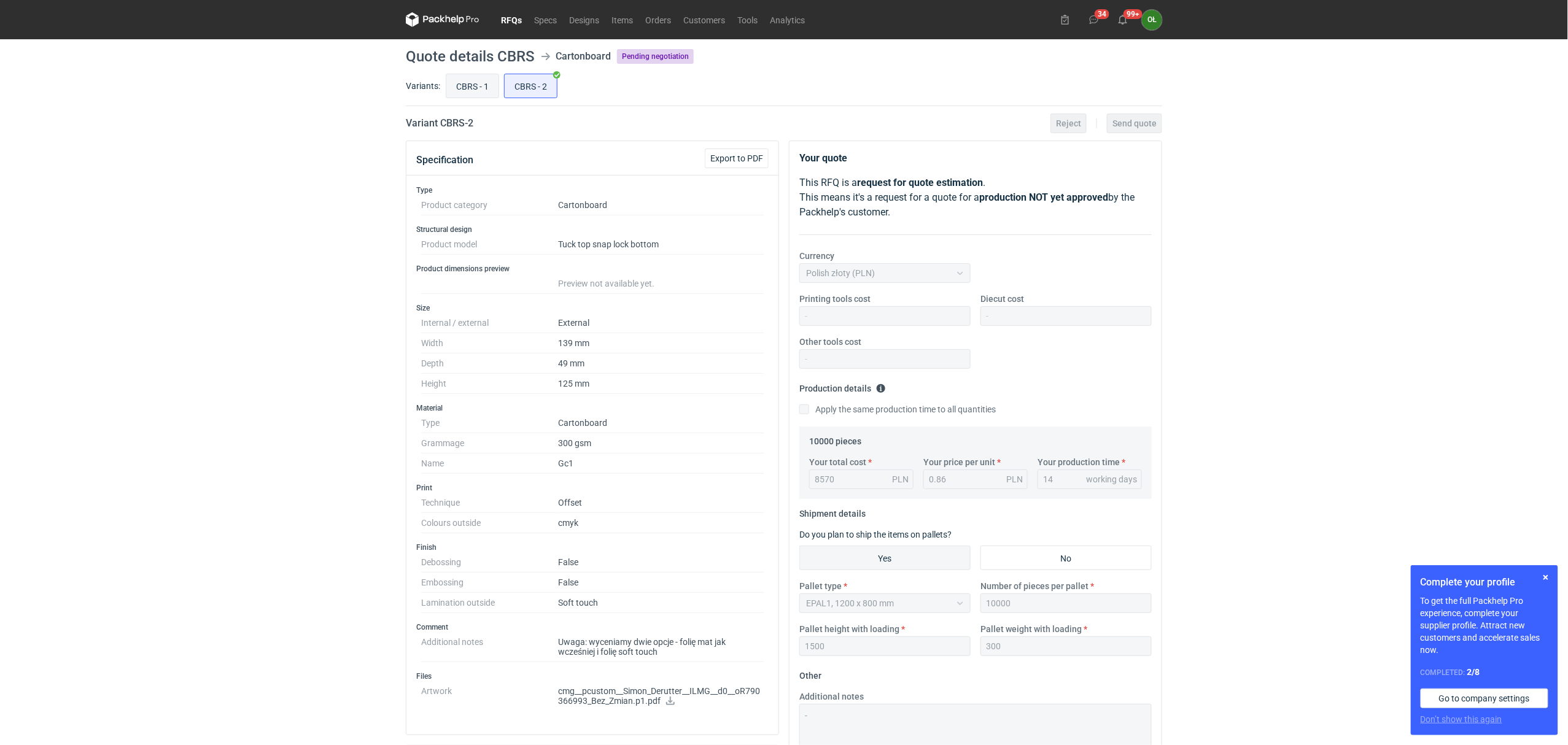
click at [485, 87] on input "CBRS - 1" at bounding box center [472, 85] width 52 height 23
radio input "true"
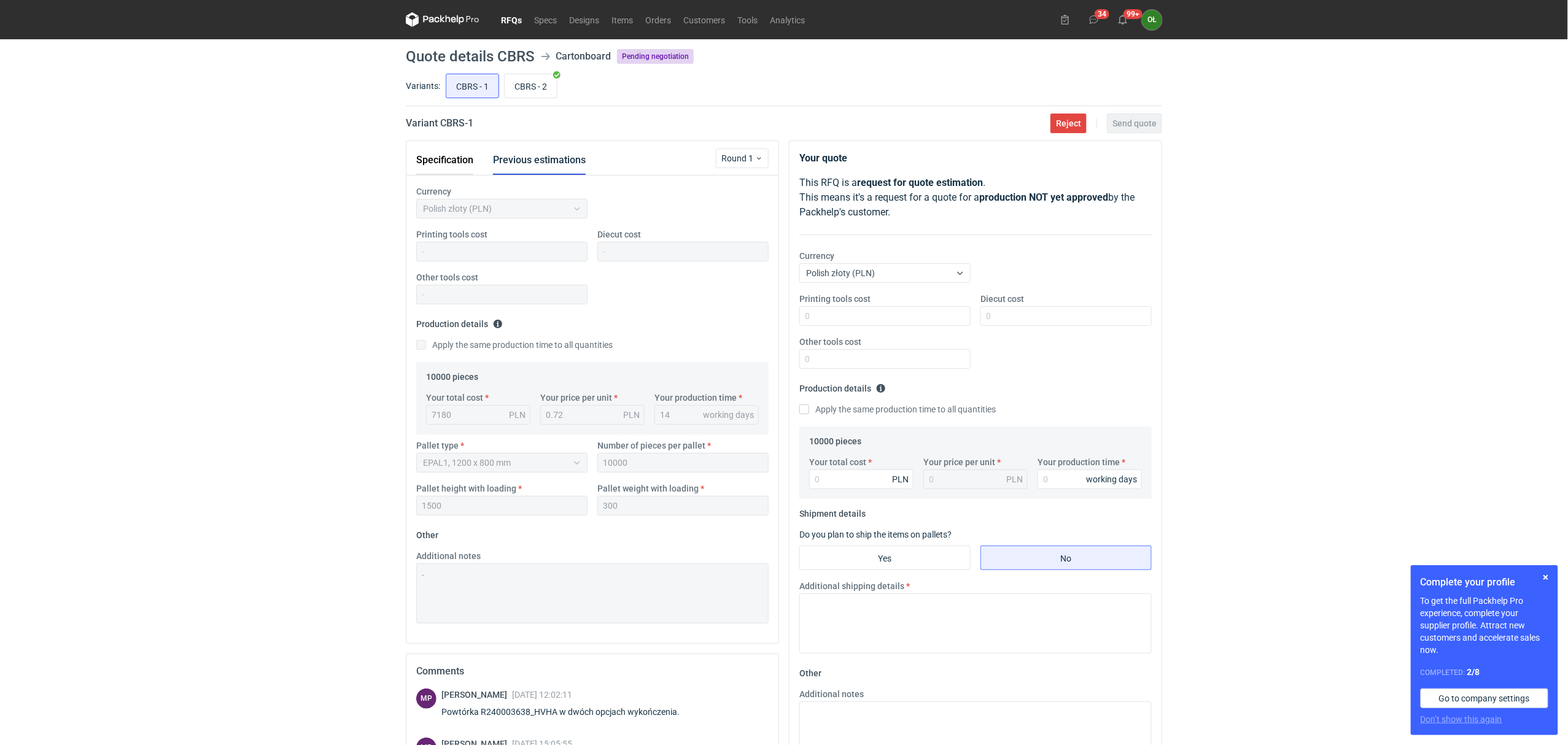
click at [446, 159] on button "Specification" at bounding box center [445, 160] width 57 height 29
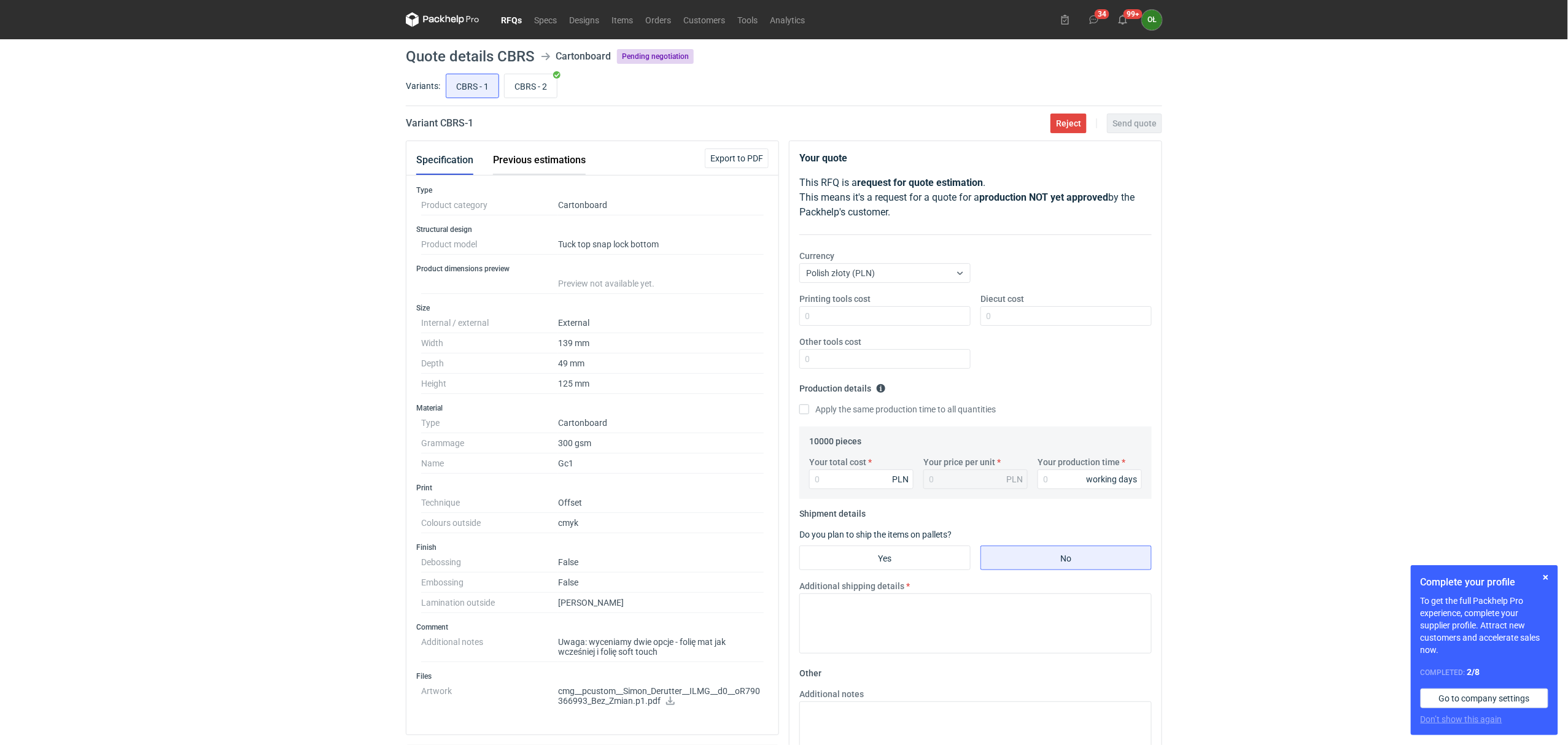
click at [531, 162] on button "Previous estimations" at bounding box center [539, 160] width 93 height 29
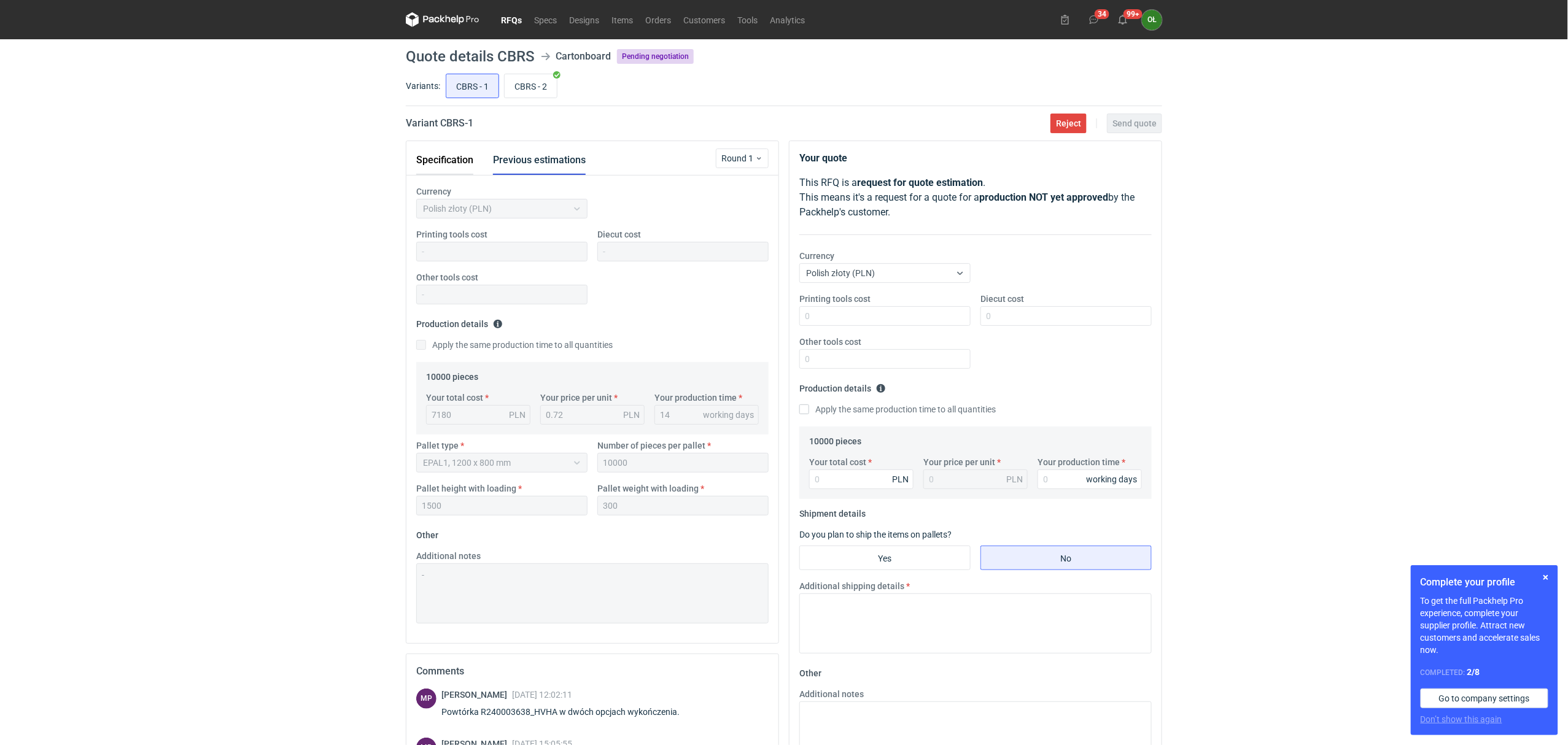
click at [452, 156] on button "Specification" at bounding box center [445, 160] width 57 height 29
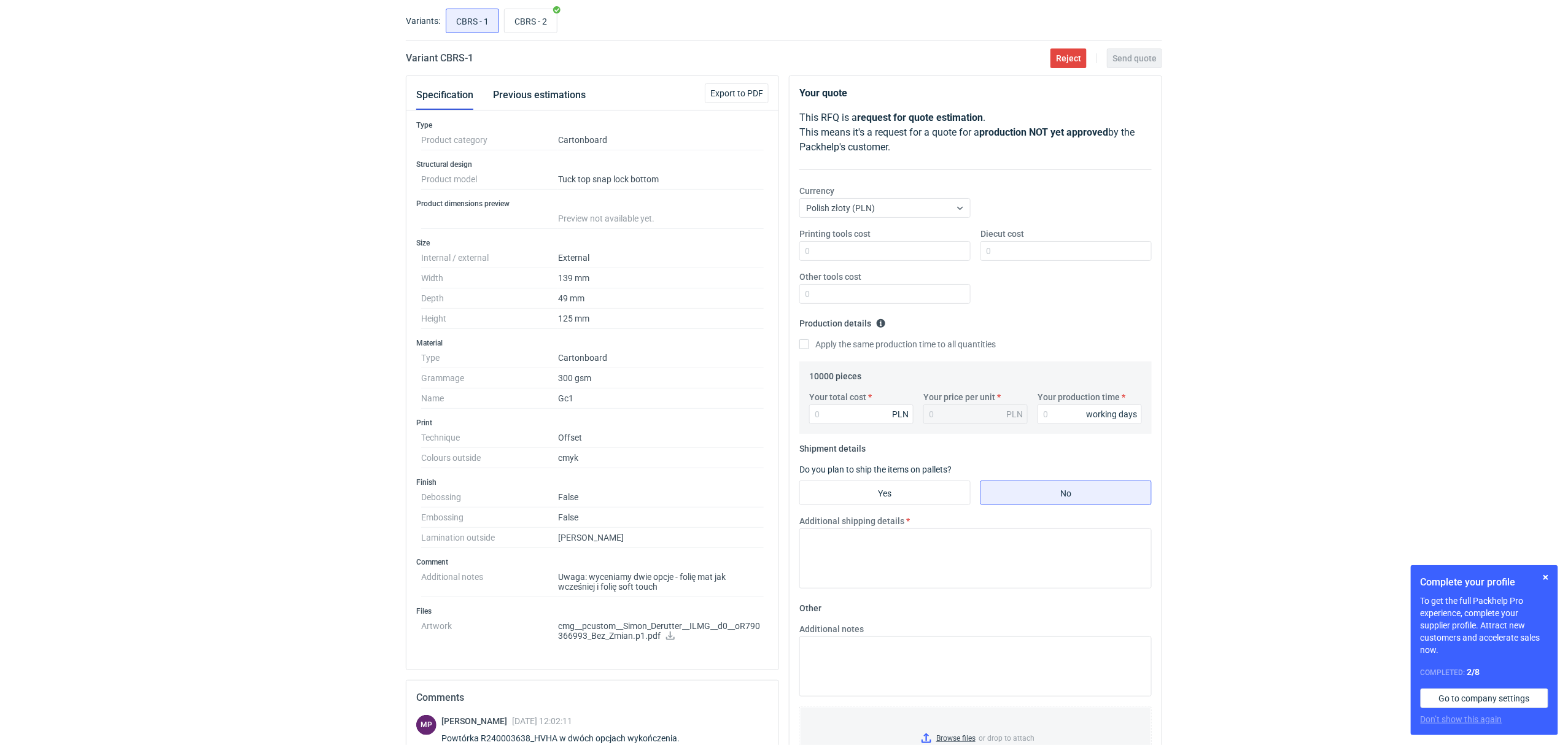
scroll to position [273, 0]
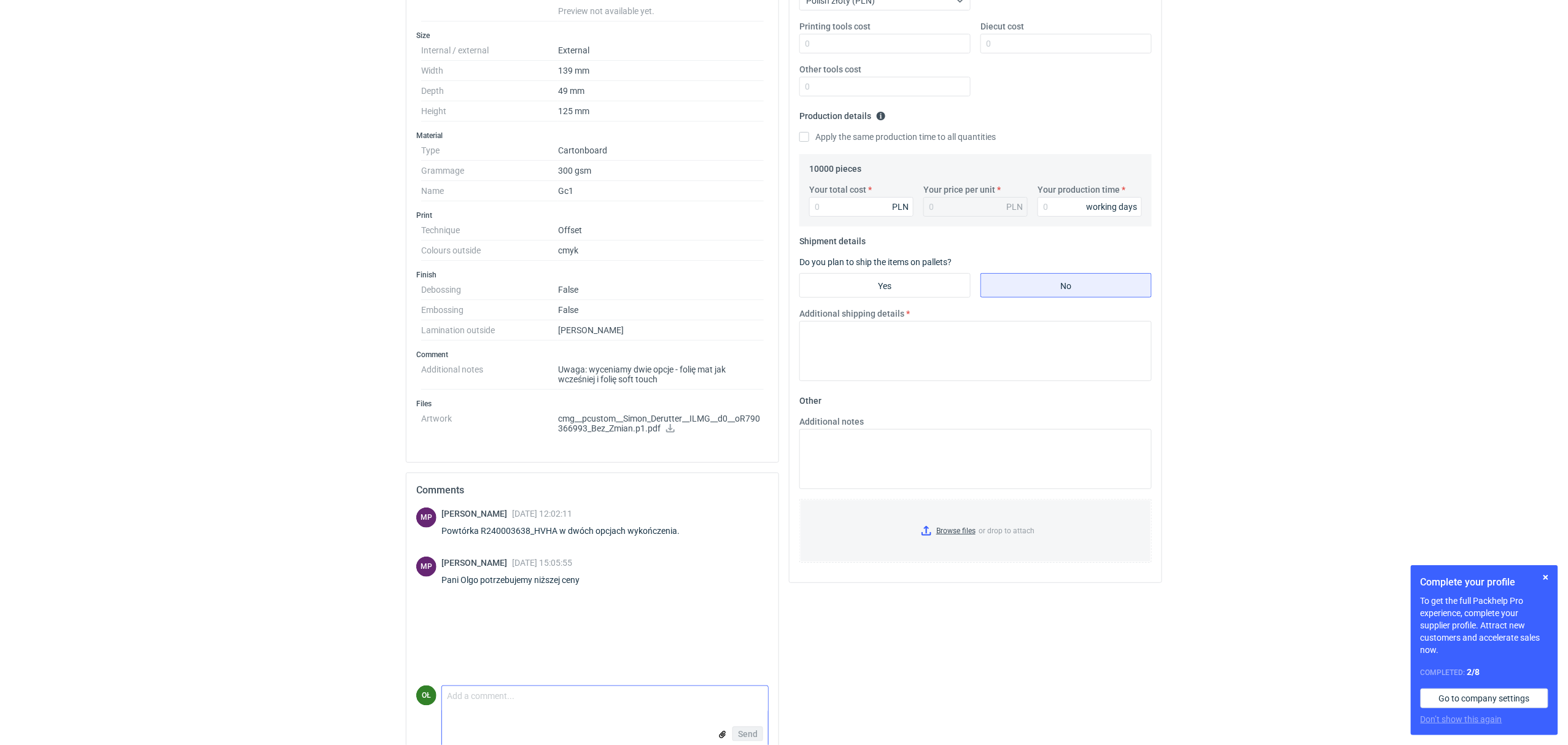
click at [494, 709] on textarea "Comment message" at bounding box center [605, 699] width 326 height 26
type textarea "M"
type textarea "p"
type textarea "Panie Michale, o jakiej kwocie mówimy ?"
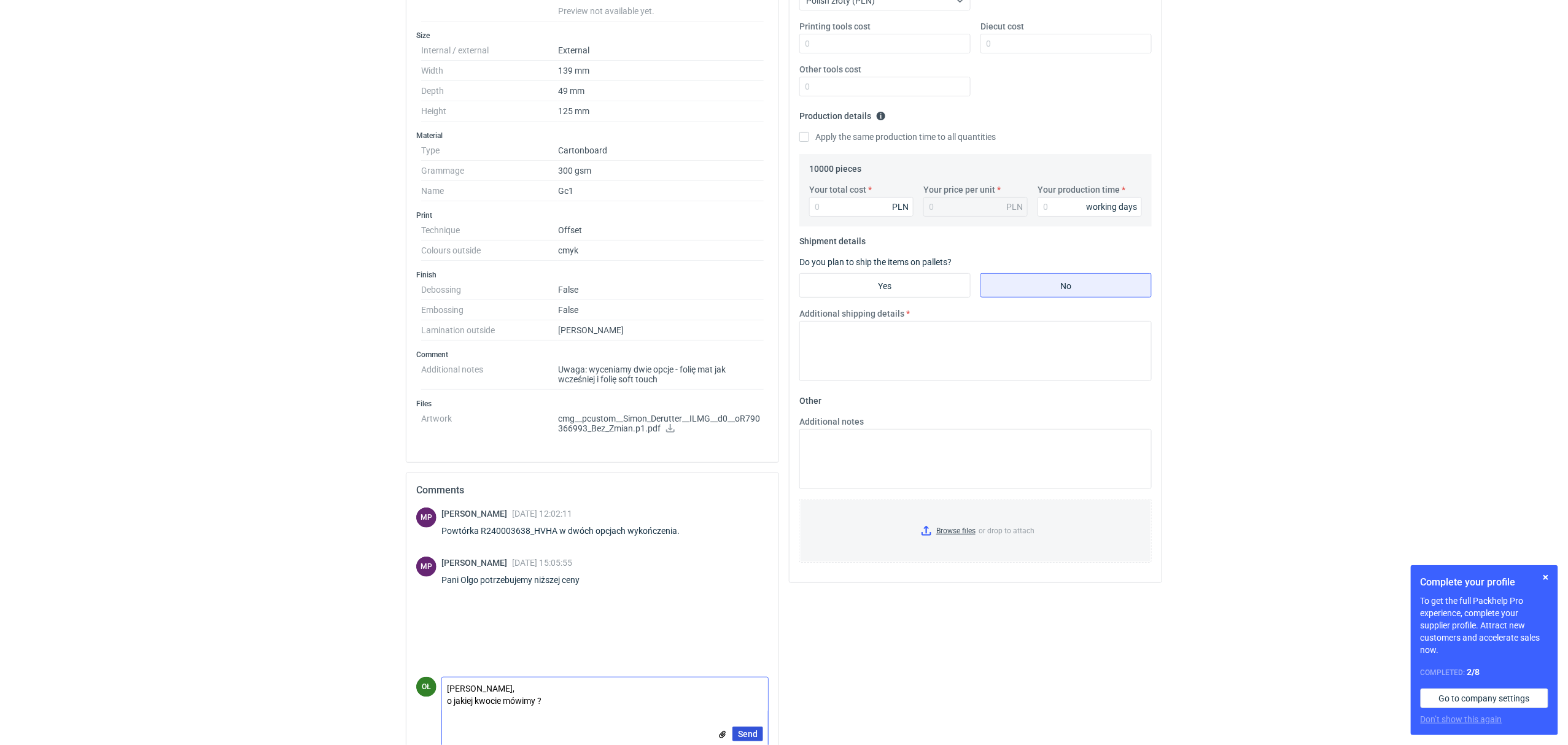
click at [755, 733] on span "Send" at bounding box center [747, 734] width 19 height 9
click at [210, 472] on html "RFQs Specs Designs Items Orders Customers Tools Analytics 34 99+ OŁ Olga Łopato…" at bounding box center [784, 100] width 1568 height 745
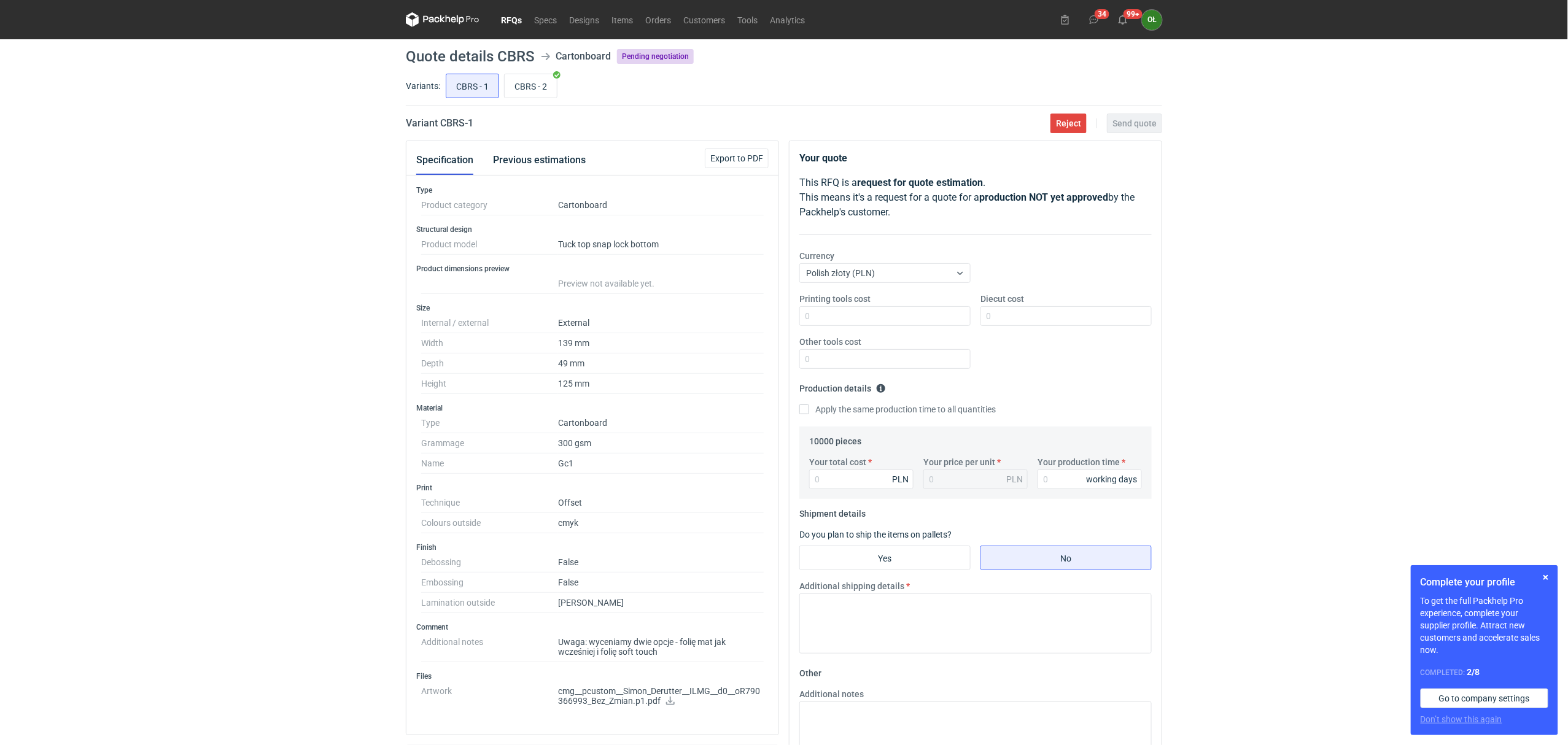
click at [513, 23] on link "RFQs" at bounding box center [511, 19] width 33 height 15
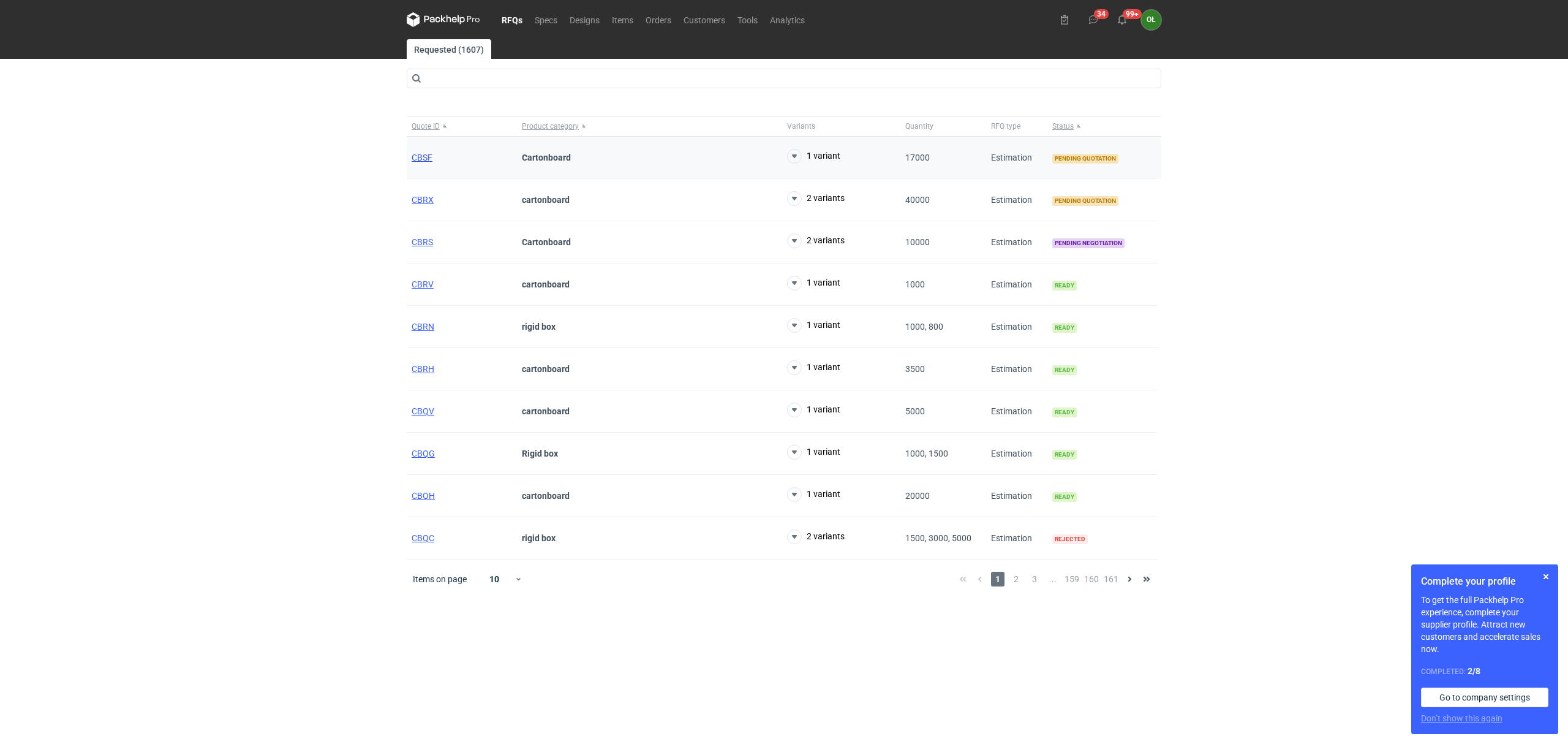
click at [421, 162] on span "CBSF" at bounding box center [422, 158] width 21 height 10
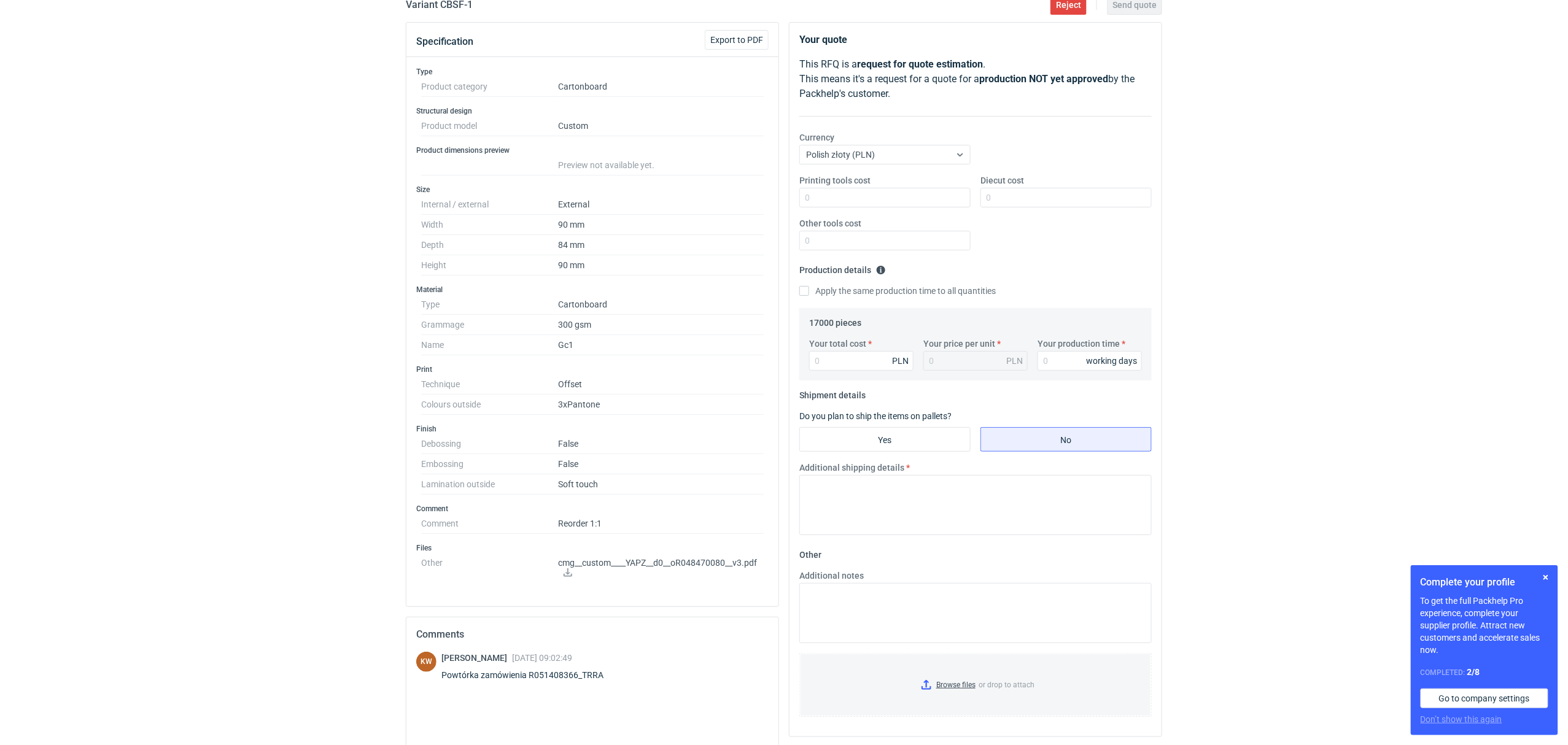
scroll to position [136, 0]
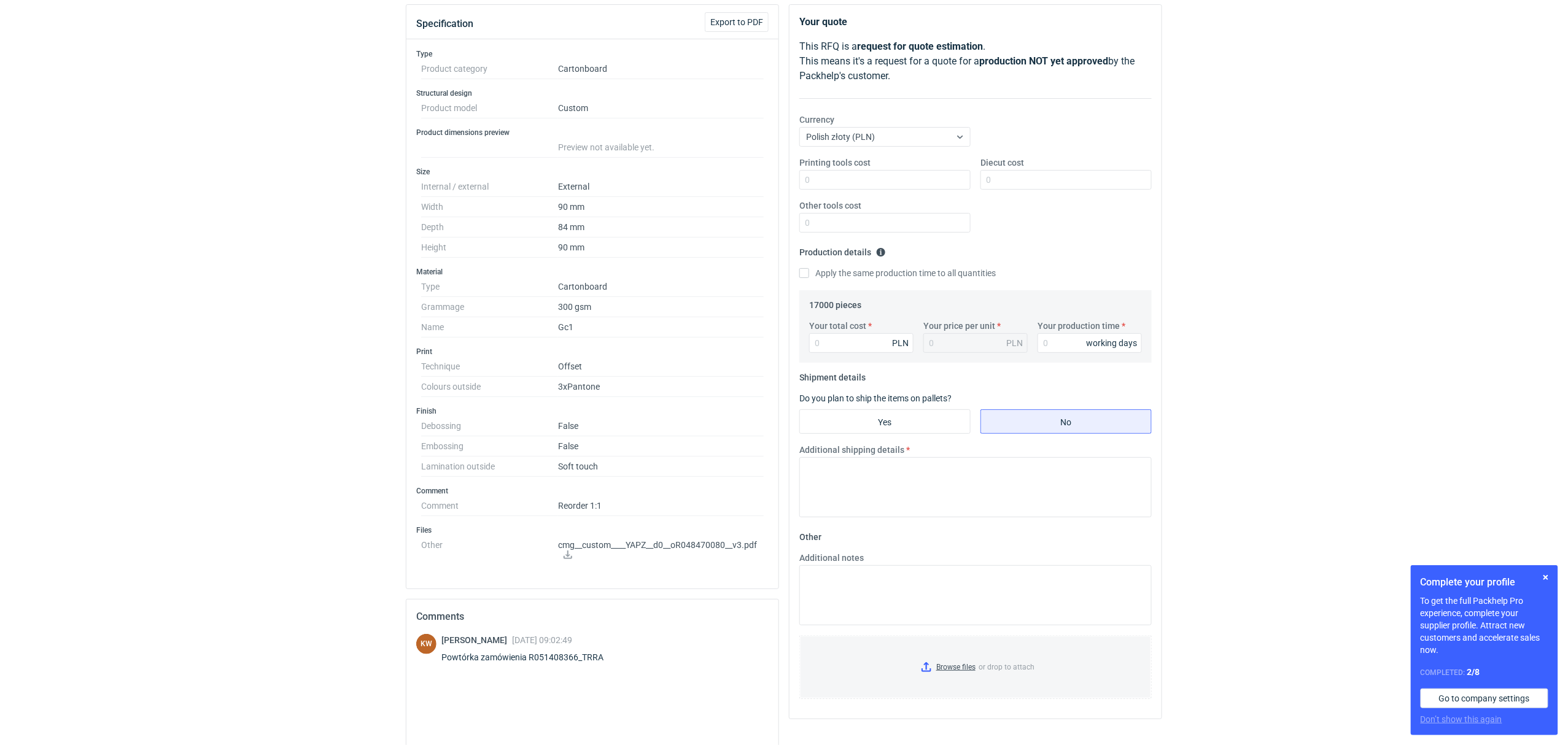
click at [565, 557] on icon at bounding box center [568, 555] width 10 height 9
click at [630, 666] on div "KW Klaudia Wiśniewska 06 Oct 2025 09:02:49 Powtórka zamówienia R051408366_TRRA" at bounding box center [592, 651] width 353 height 34
drag, startPoint x: 625, startPoint y: 665, endPoint x: 529, endPoint y: 666, distance: 96.0
click at [529, 666] on div "KW Klaudia Wiśniewska 06 Oct 2025 09:02:49 Powtórka zamówienia R051408366_TRRA" at bounding box center [592, 651] width 353 height 34
copy div "R051408366_TRRA"
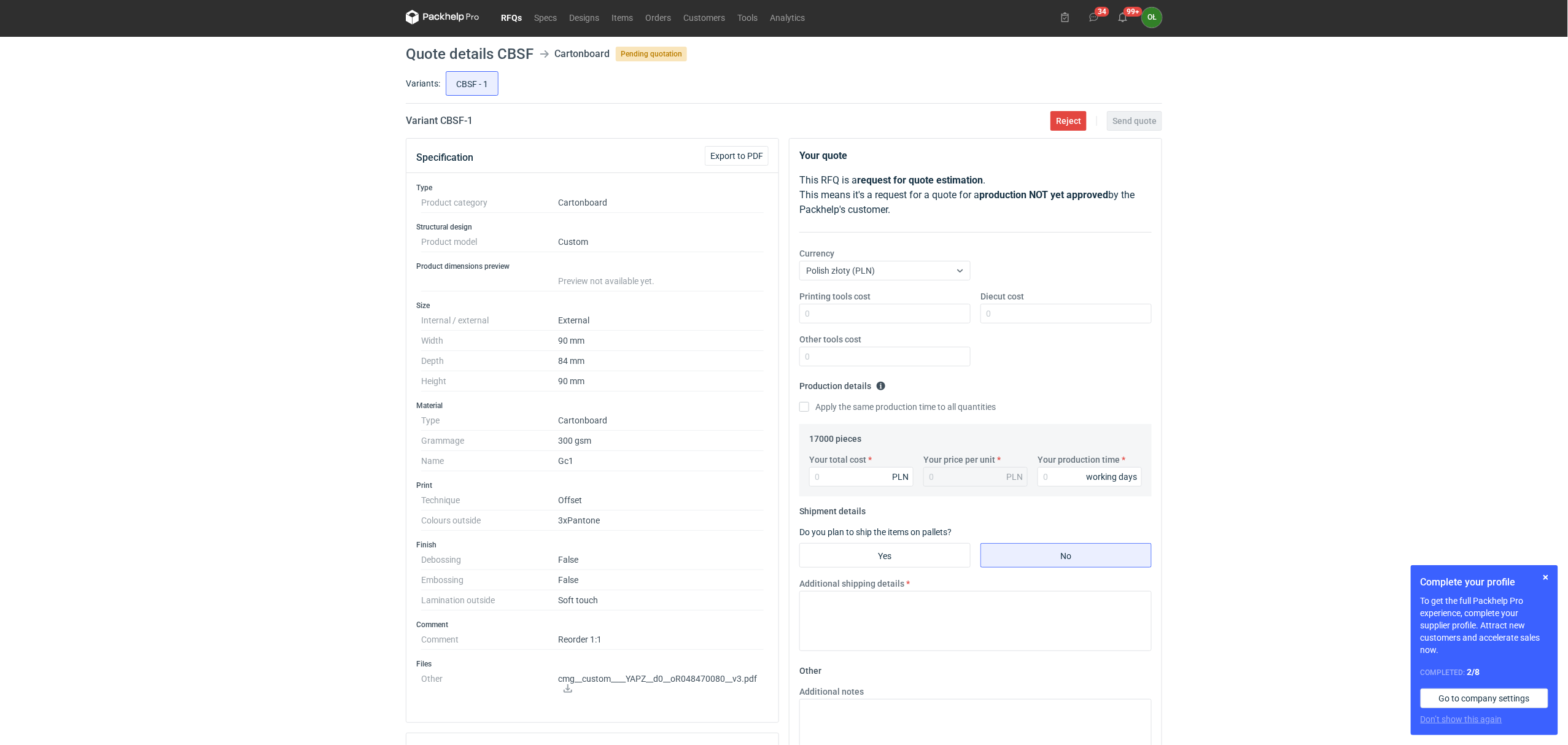
scroll to position [0, 0]
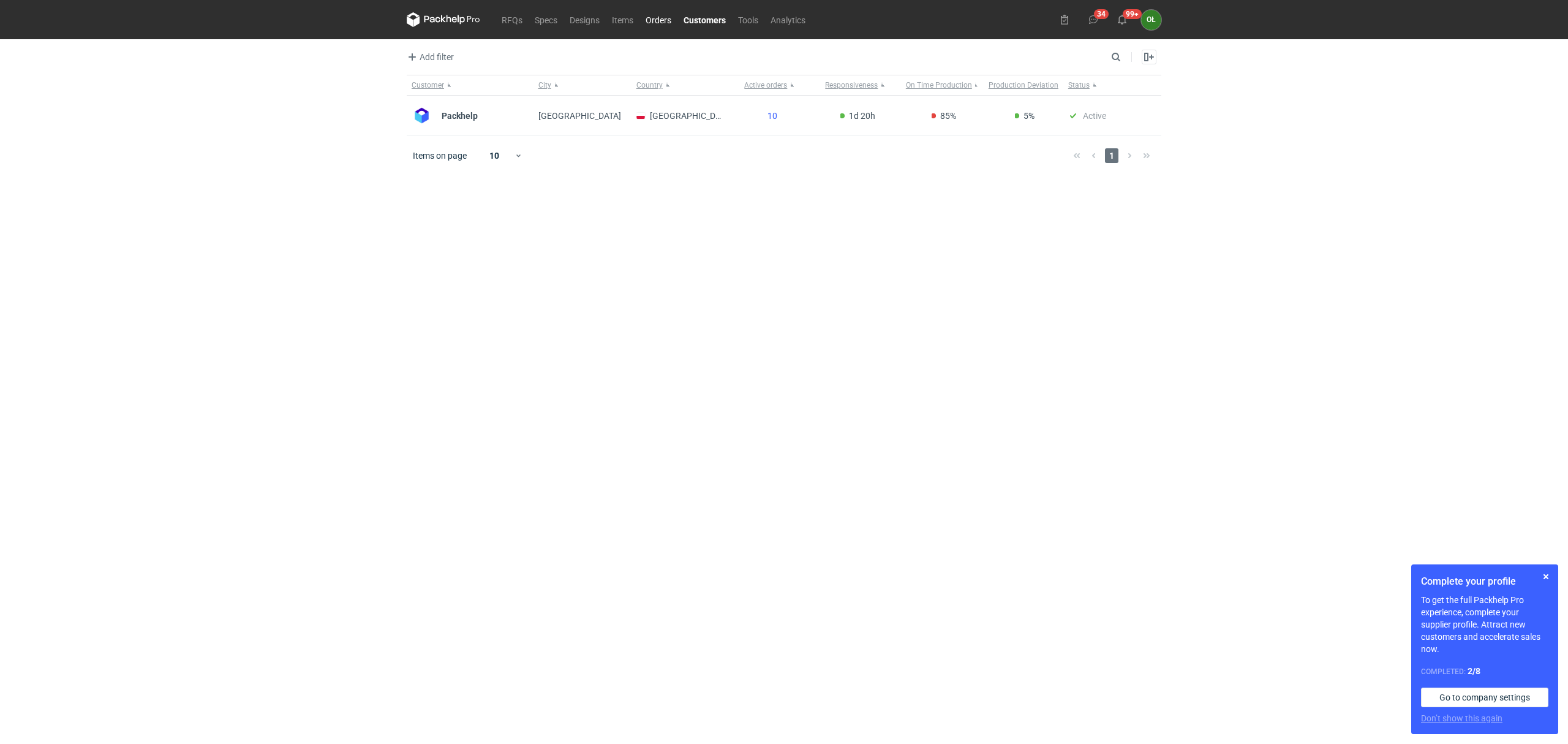
click at [655, 16] on link "Orders" at bounding box center [658, 19] width 38 height 15
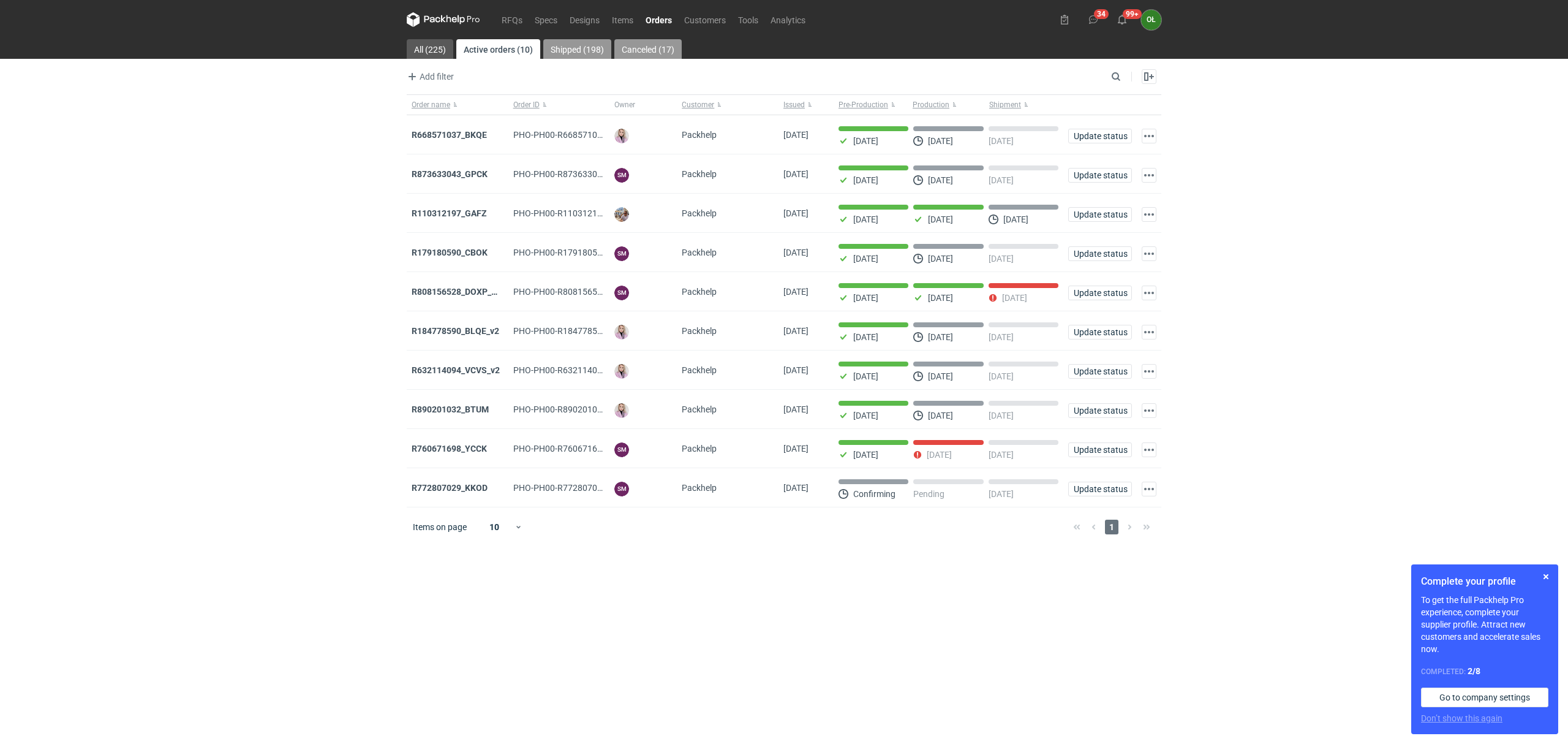
drag, startPoint x: 586, startPoint y: 57, endPoint x: 615, endPoint y: 57, distance: 29.0
click at [586, 57] on link "Shipped (198)" at bounding box center [577, 49] width 68 height 19
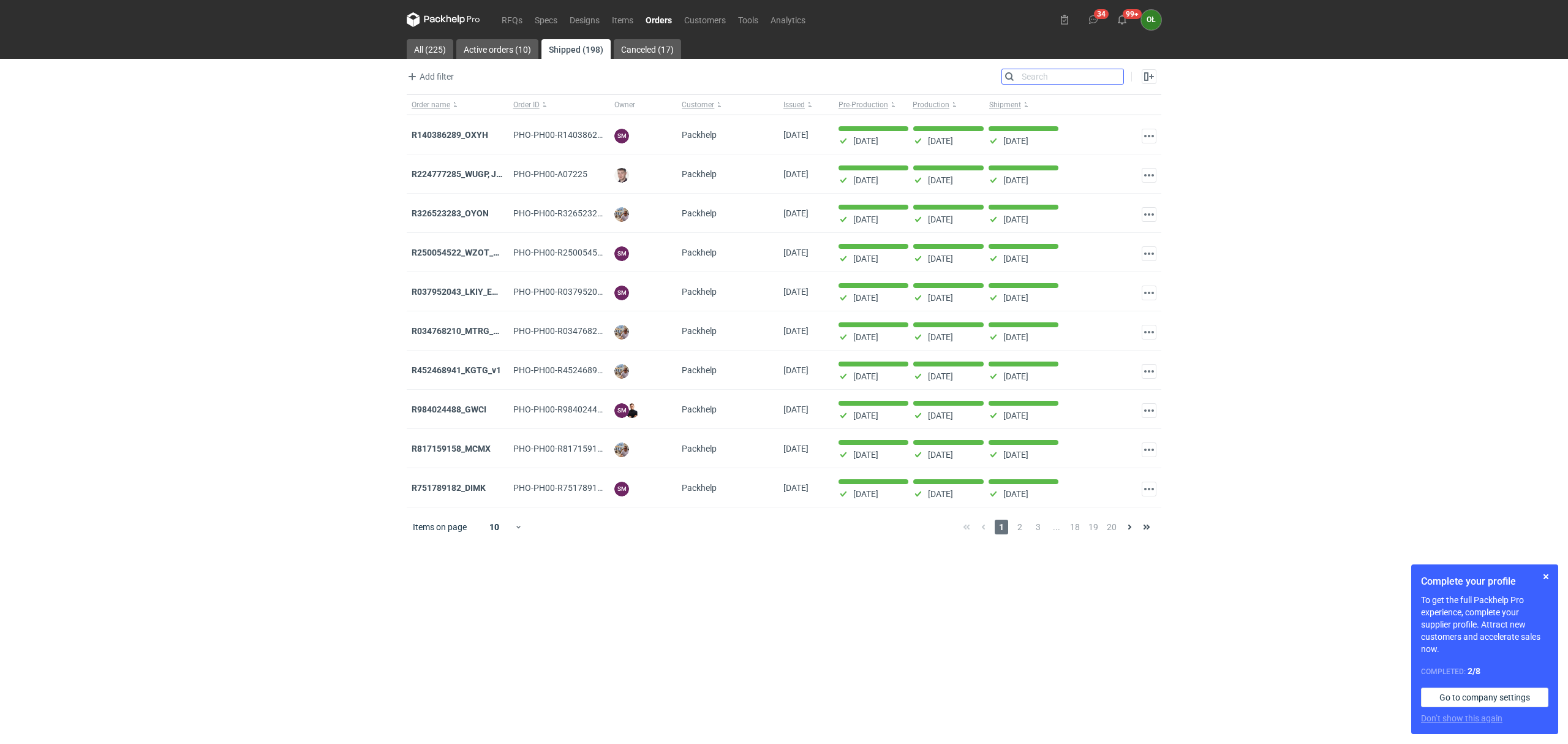
click at [1117, 77] on input "Search" at bounding box center [1062, 77] width 121 height 15
paste input "R051408366_TRRA"
type input "R051408366_TRRA"
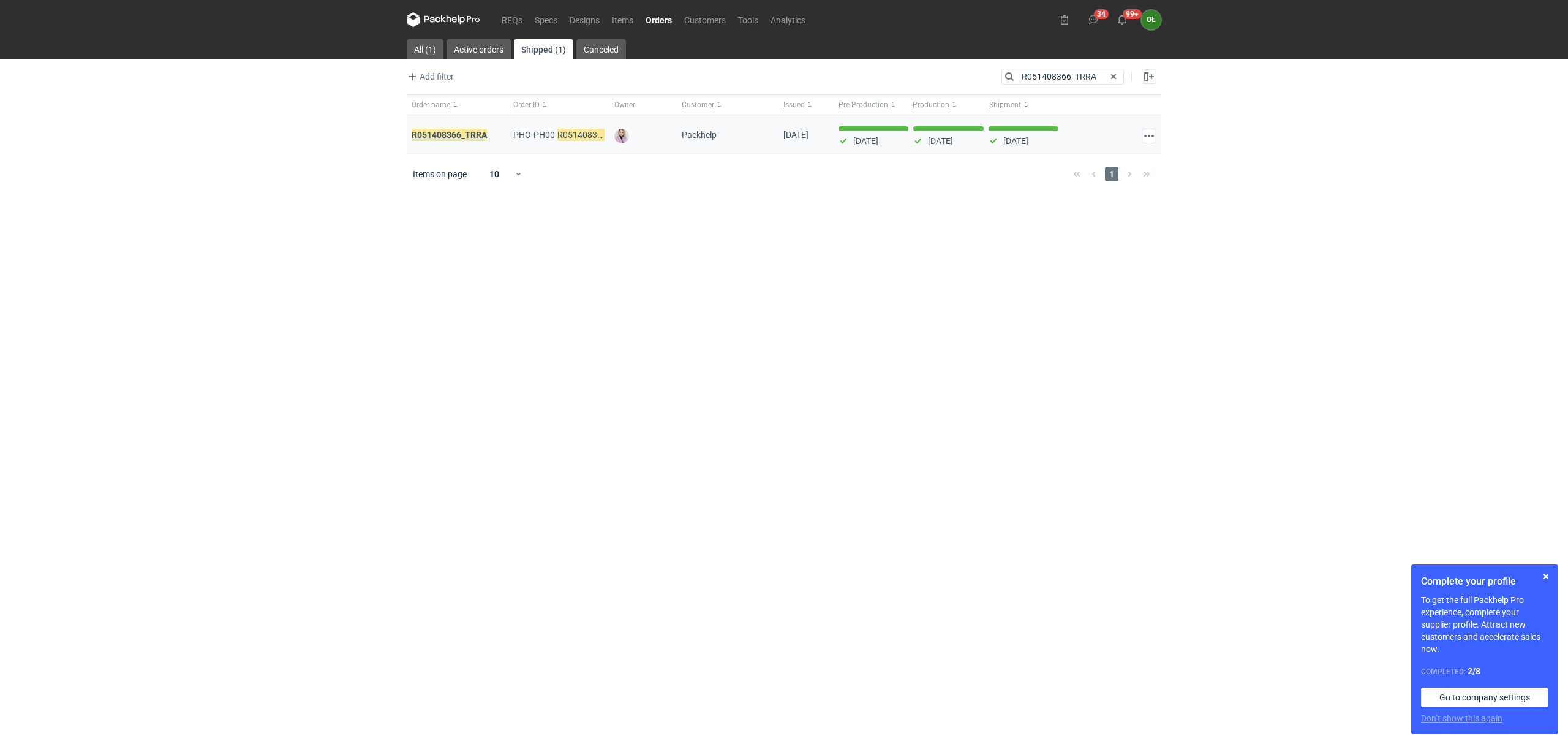
click at [440, 141] on em "R051408366_TRRA" at bounding box center [449, 135] width 75 height 14
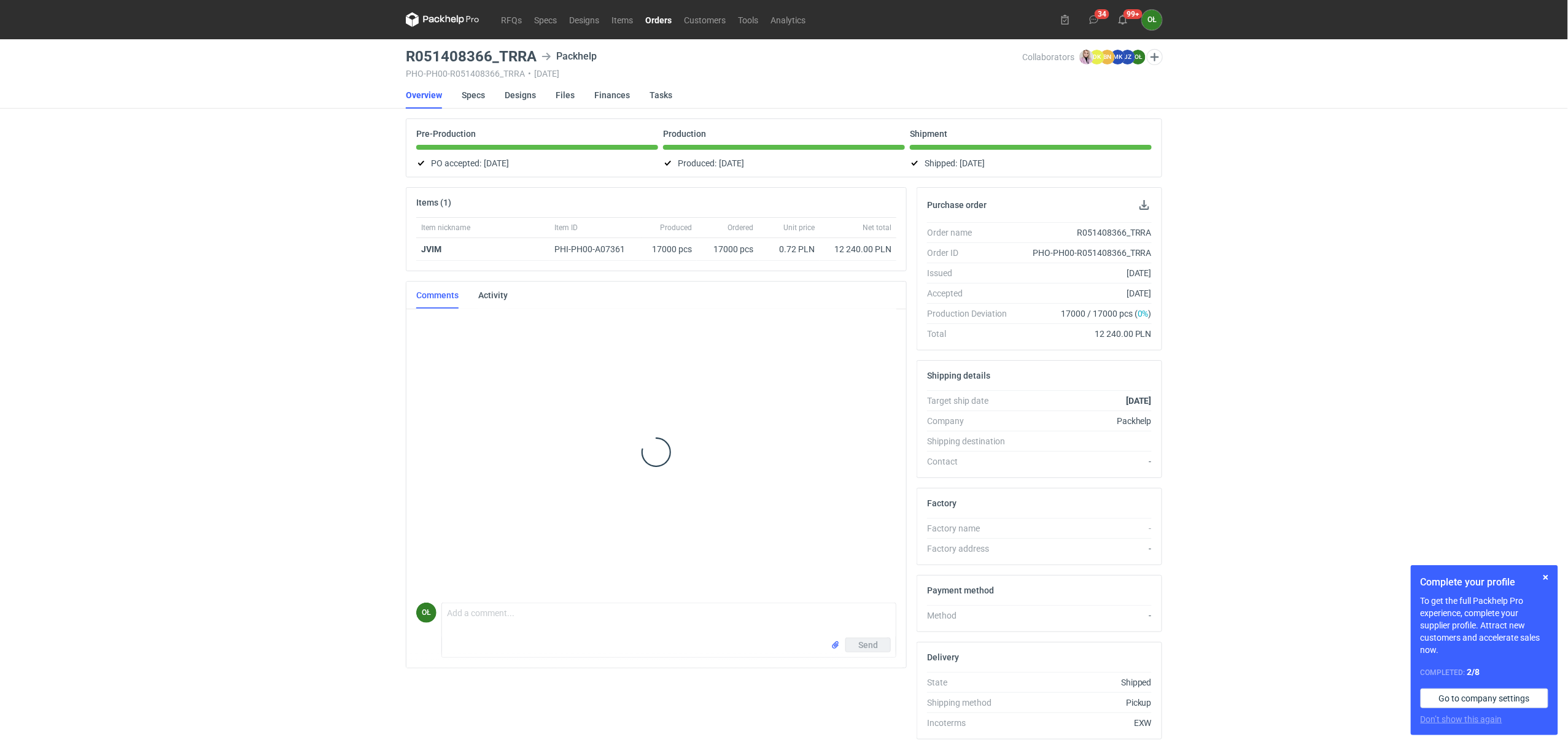
scroll to position [35, 0]
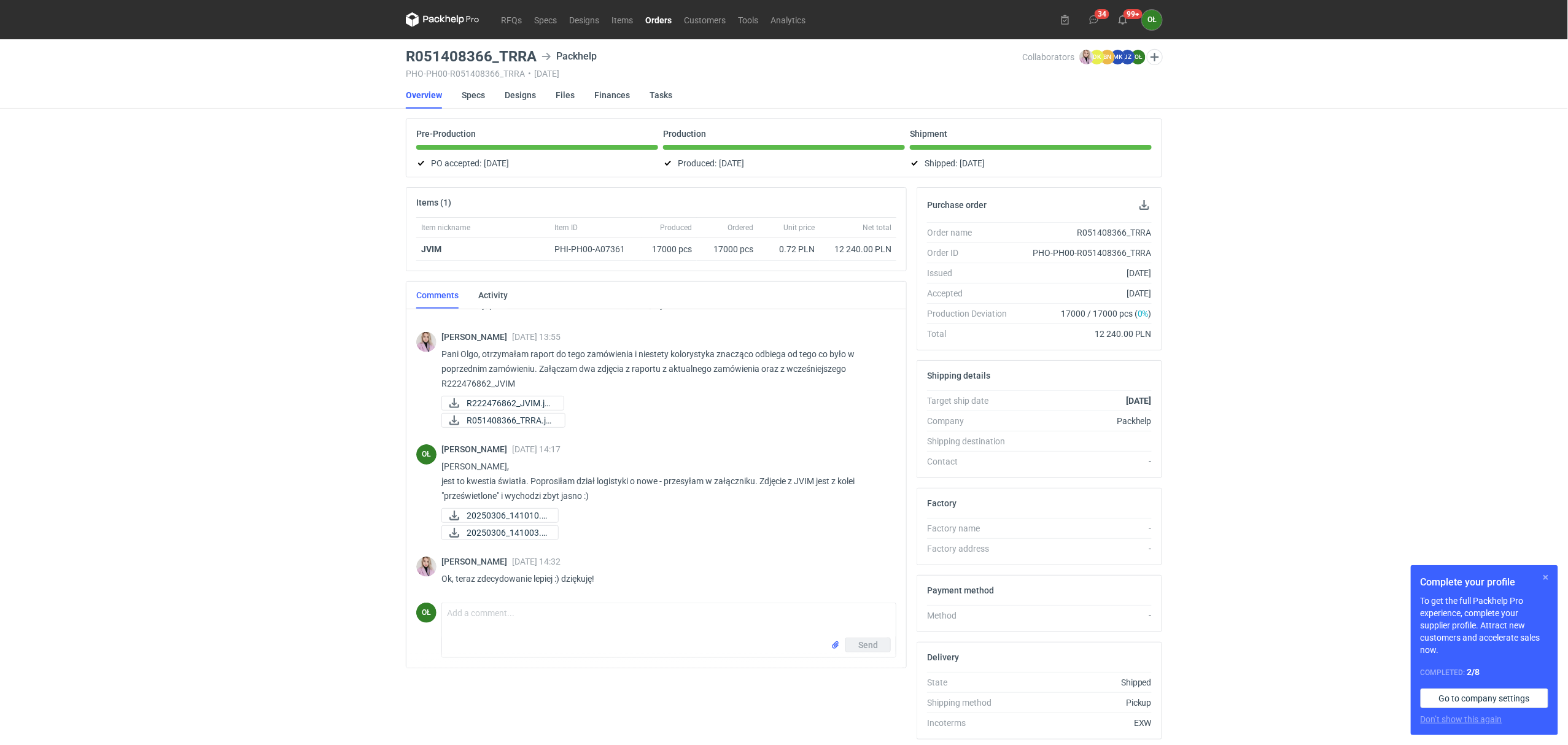
click at [1543, 582] on button "button" at bounding box center [1546, 577] width 15 height 15
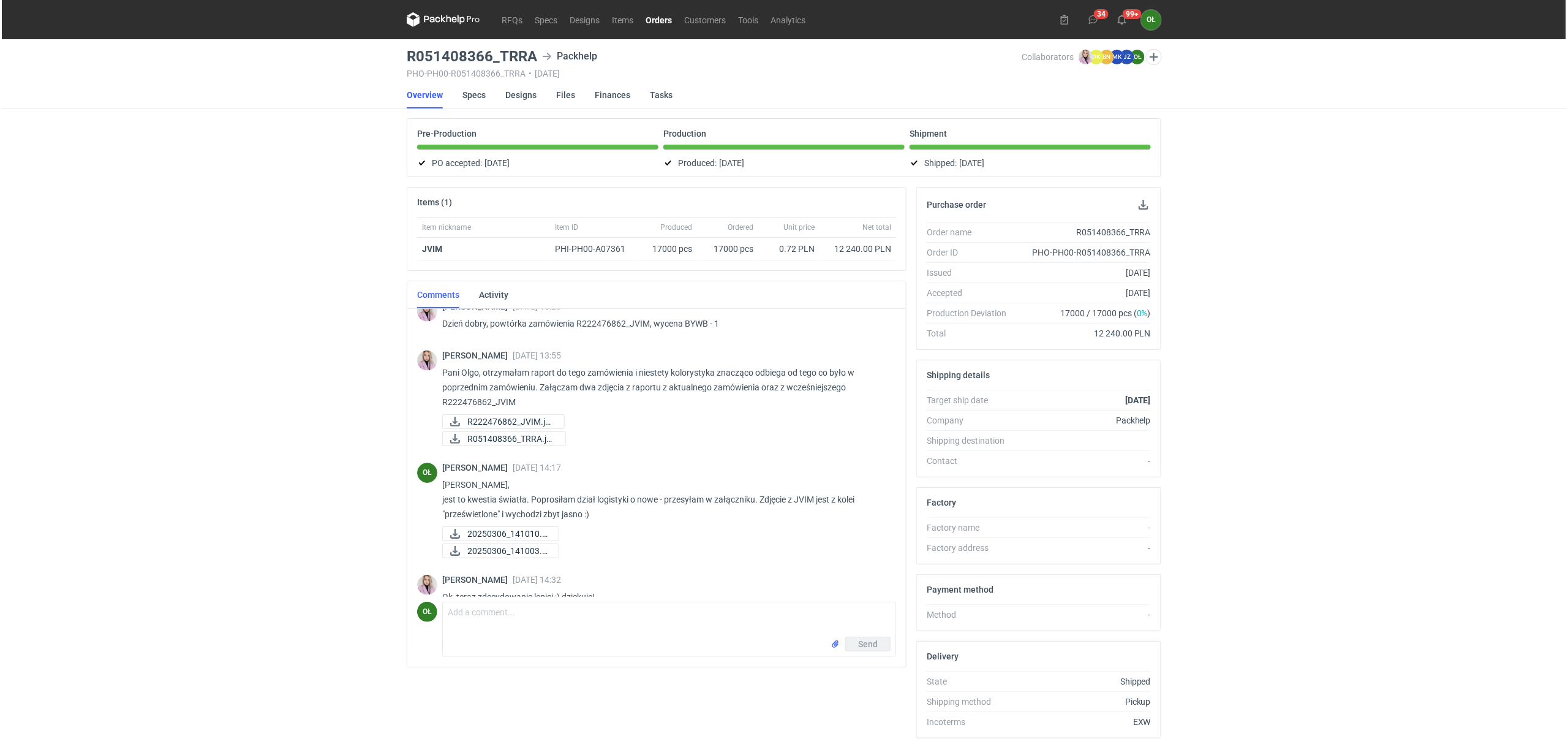
scroll to position [0, 0]
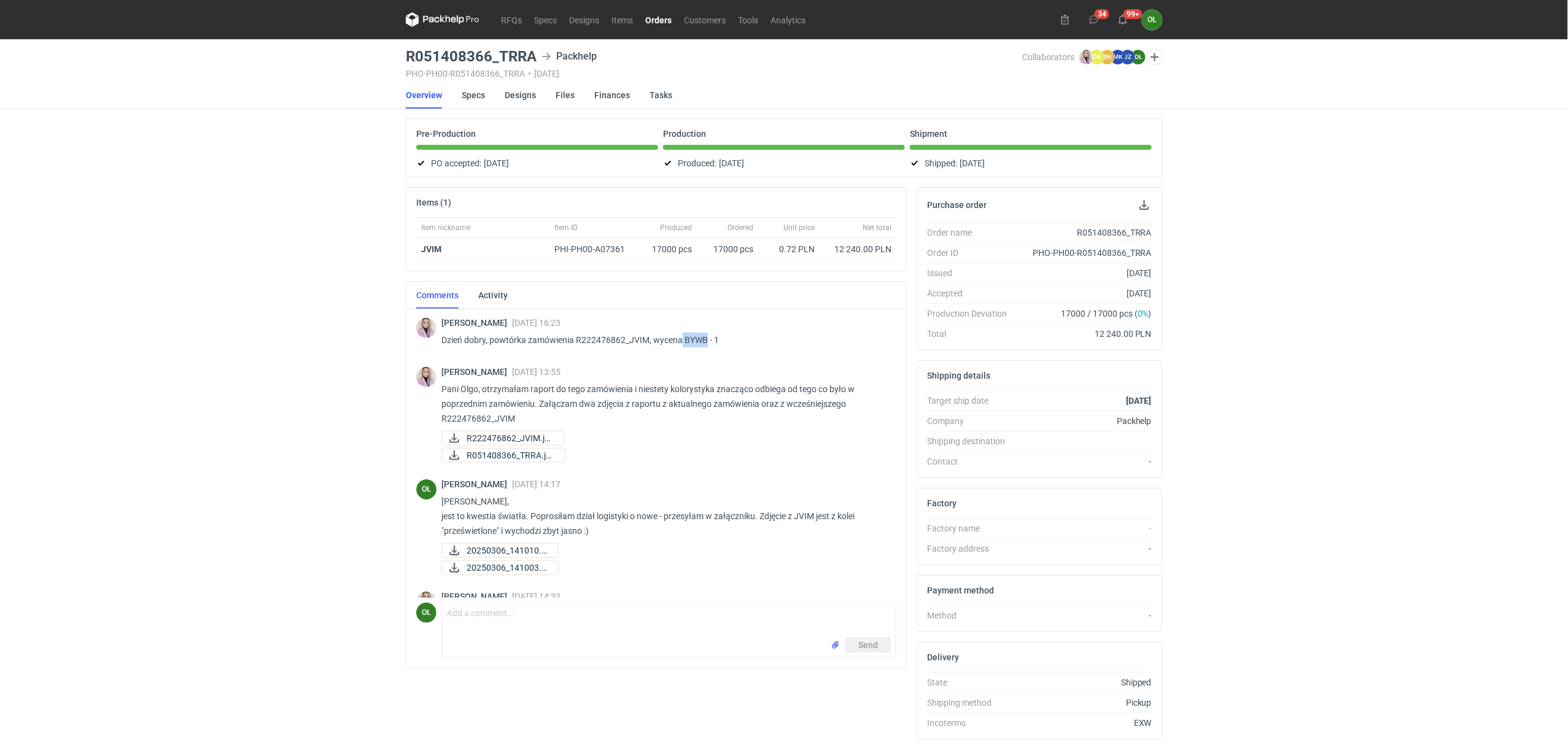
drag, startPoint x: 681, startPoint y: 339, endPoint x: 708, endPoint y: 339, distance: 27.0
click at [708, 339] on p "Dzień dobry, powtórka zamówienia R222476862_JVIM, wycena BYWB - 1" at bounding box center [664, 339] width 445 height 15
copy p "BYWB"
drag, startPoint x: 401, startPoint y: 57, endPoint x: 543, endPoint y: 57, distance: 142.0
click at [543, 57] on main "R051408366_TRRA Packhelp PHO-PH00-R051408366_TRRA • 17/02/2025 Collaborators Kl…" at bounding box center [783, 414] width 766 height 749
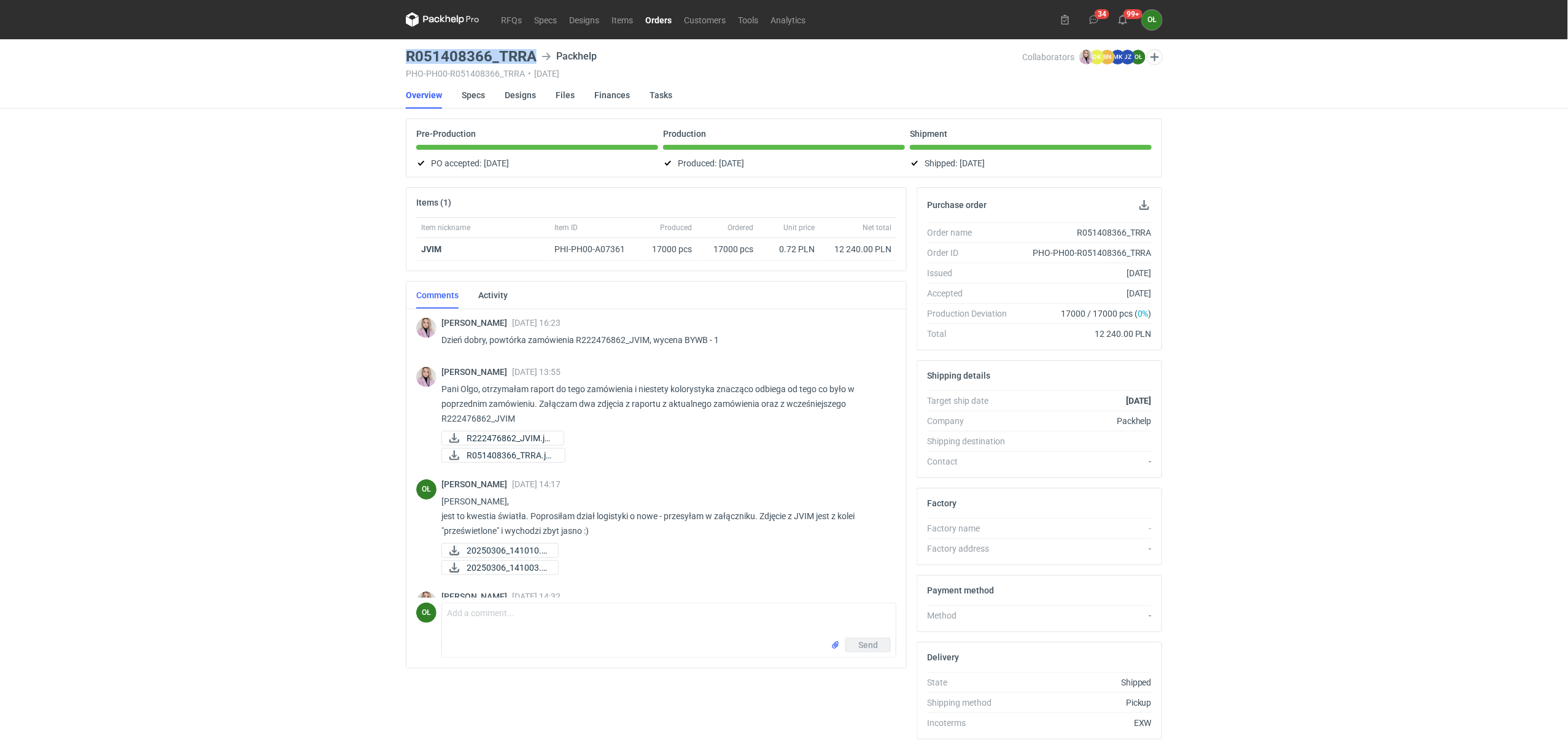
copy h3 "R051408366_TRRA"
click at [513, 14] on link "RFQs" at bounding box center [511, 19] width 33 height 15
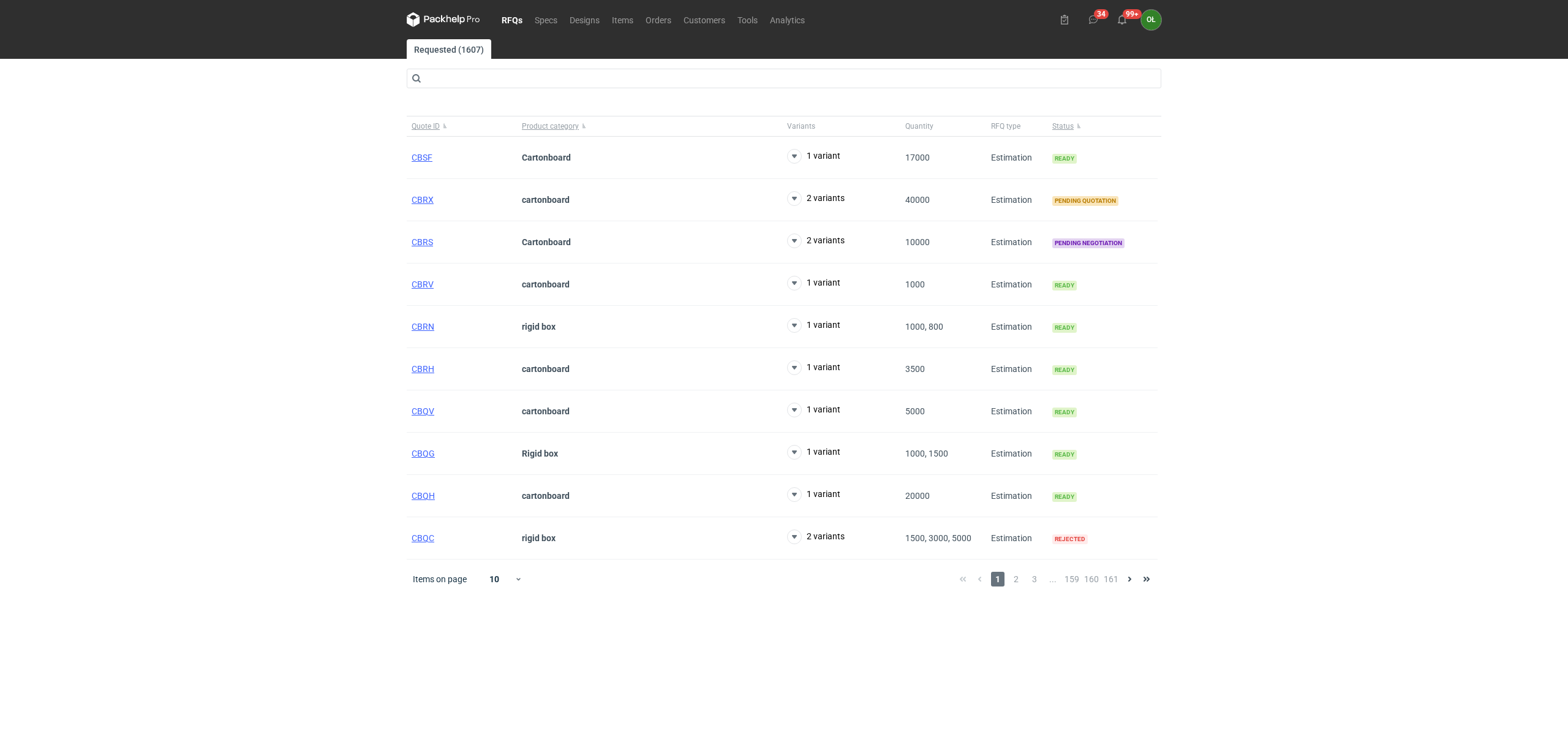
click at [4, 197] on div "RFQs Specs Designs Items Orders Customers Tools Analytics 34 99+ OŁ Olga Łopato…" at bounding box center [784, 372] width 1568 height 744
click at [618, 19] on link "Items" at bounding box center [622, 19] width 34 height 15
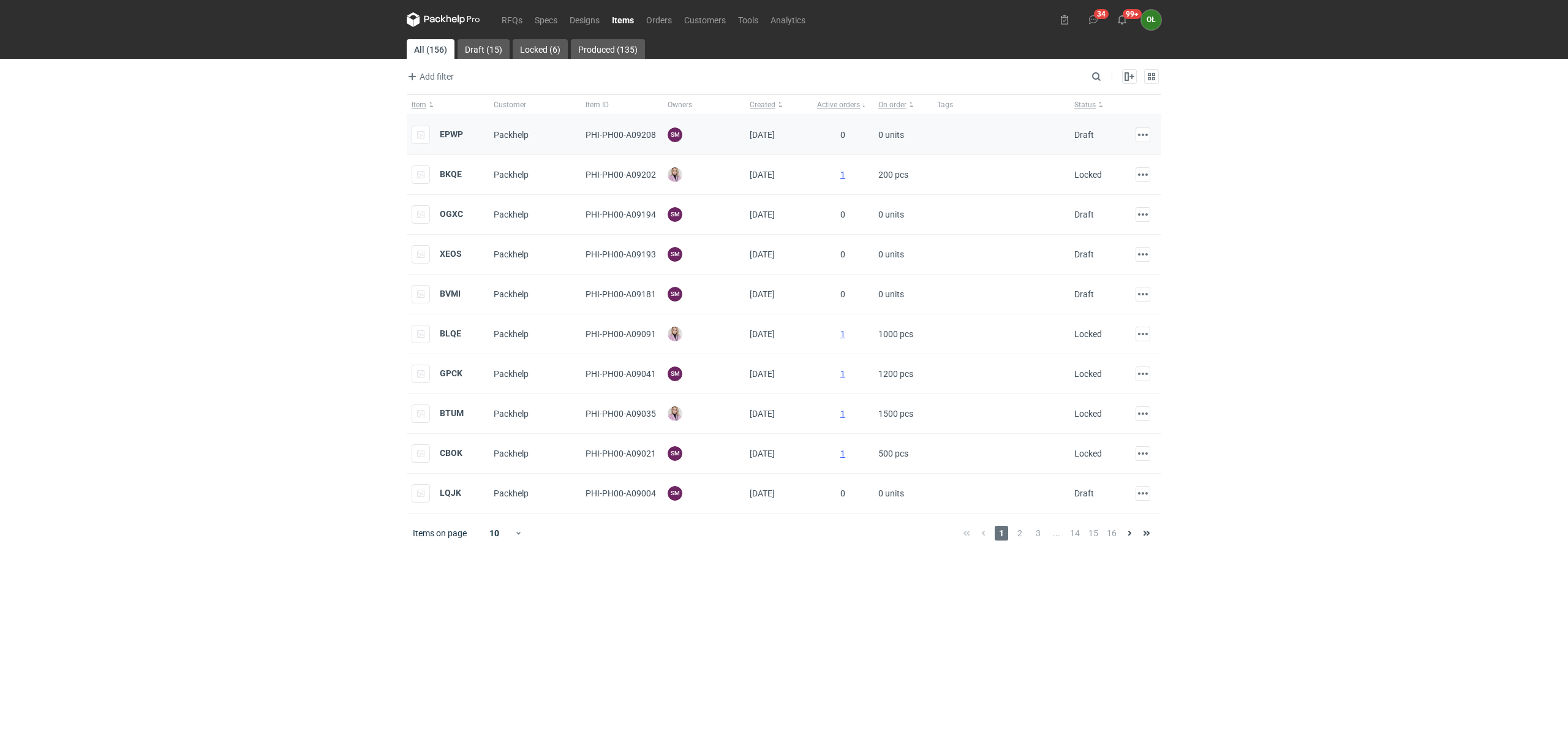
click at [466, 143] on div "EPWP" at bounding box center [448, 135] width 82 height 40
click at [454, 138] on strong "EPWP" at bounding box center [451, 134] width 23 height 10
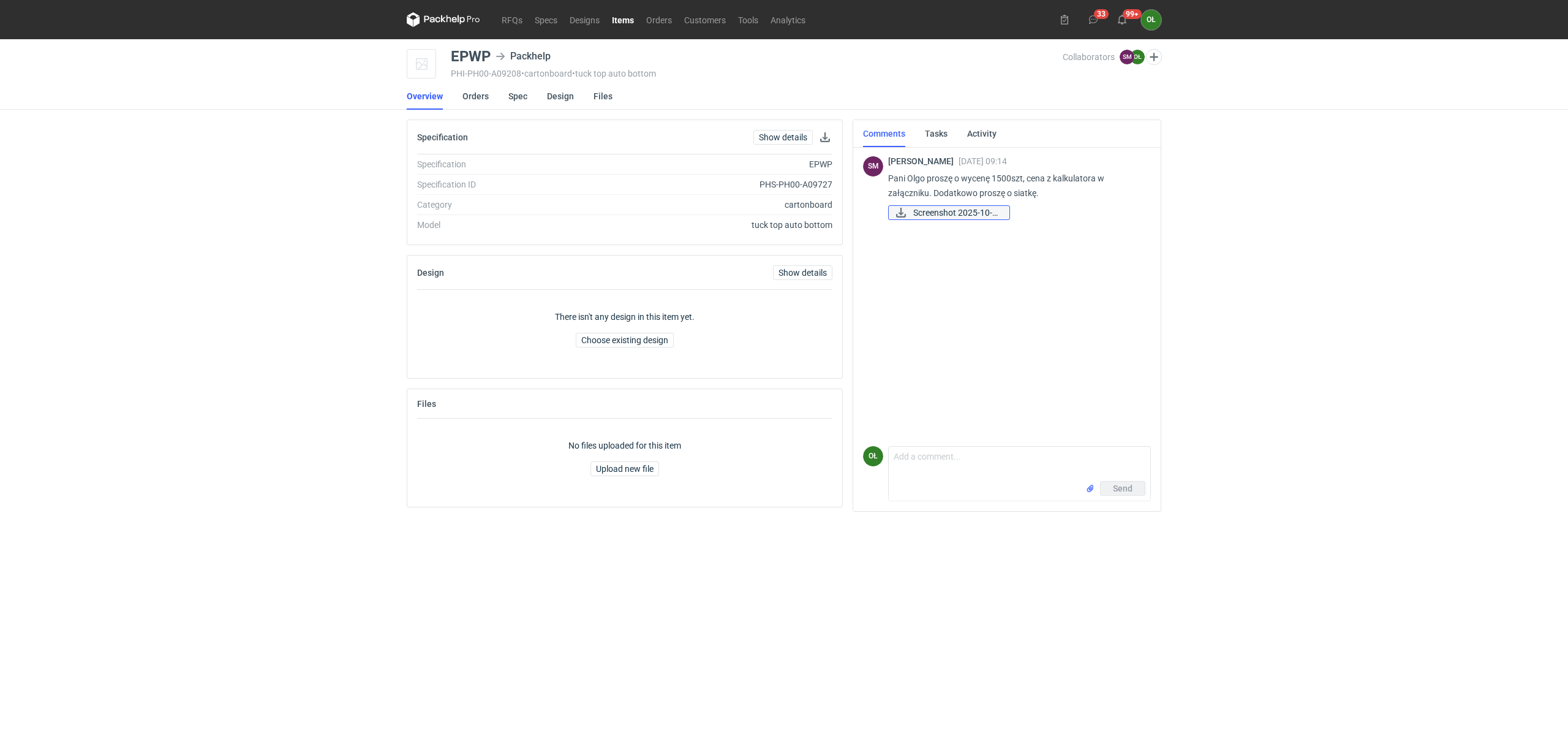
click at [995, 218] on span "Screenshot 2025-10-0..." at bounding box center [956, 212] width 87 height 14
click at [511, 101] on link "Spec" at bounding box center [518, 96] width 19 height 27
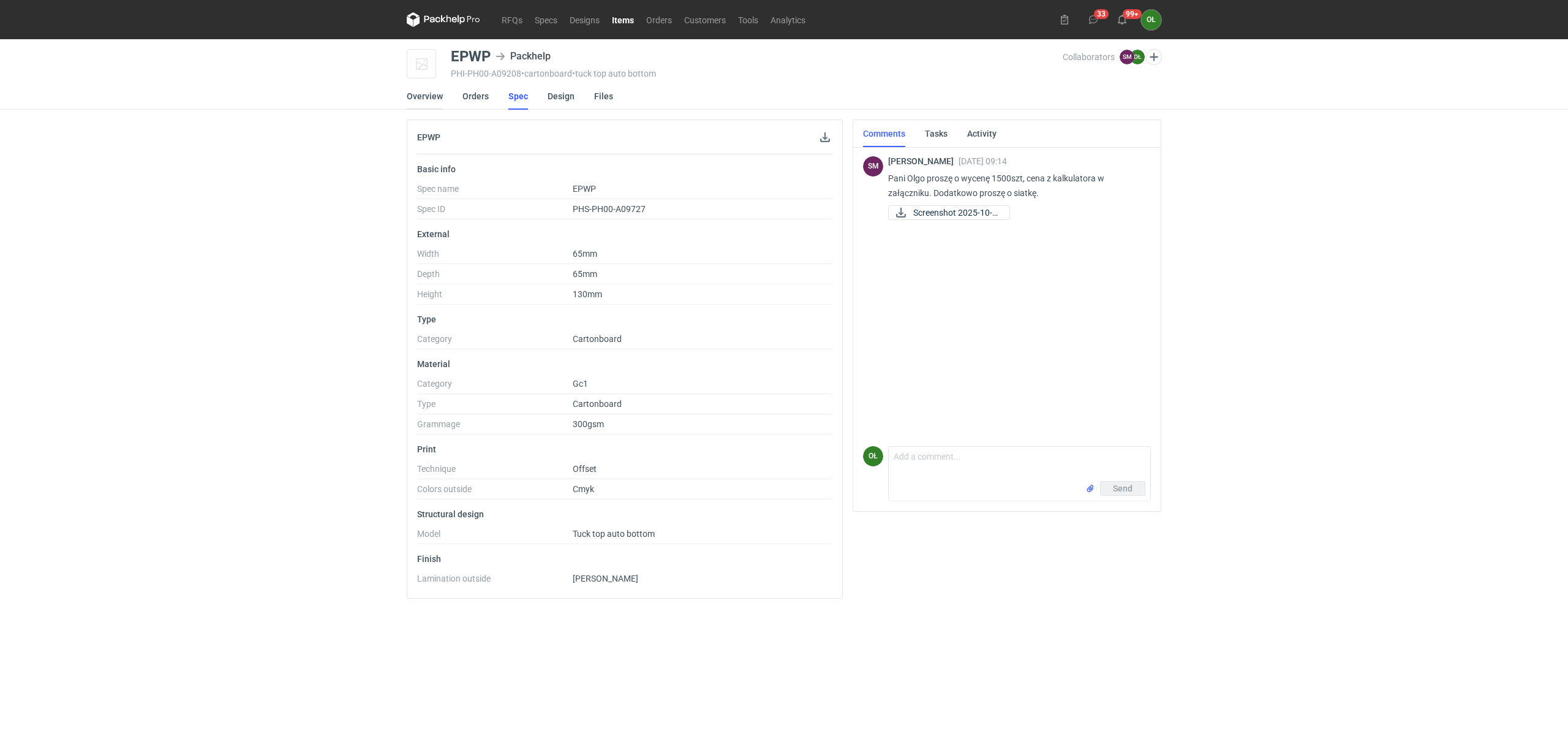
click at [415, 91] on link "Overview" at bounding box center [425, 96] width 36 height 27
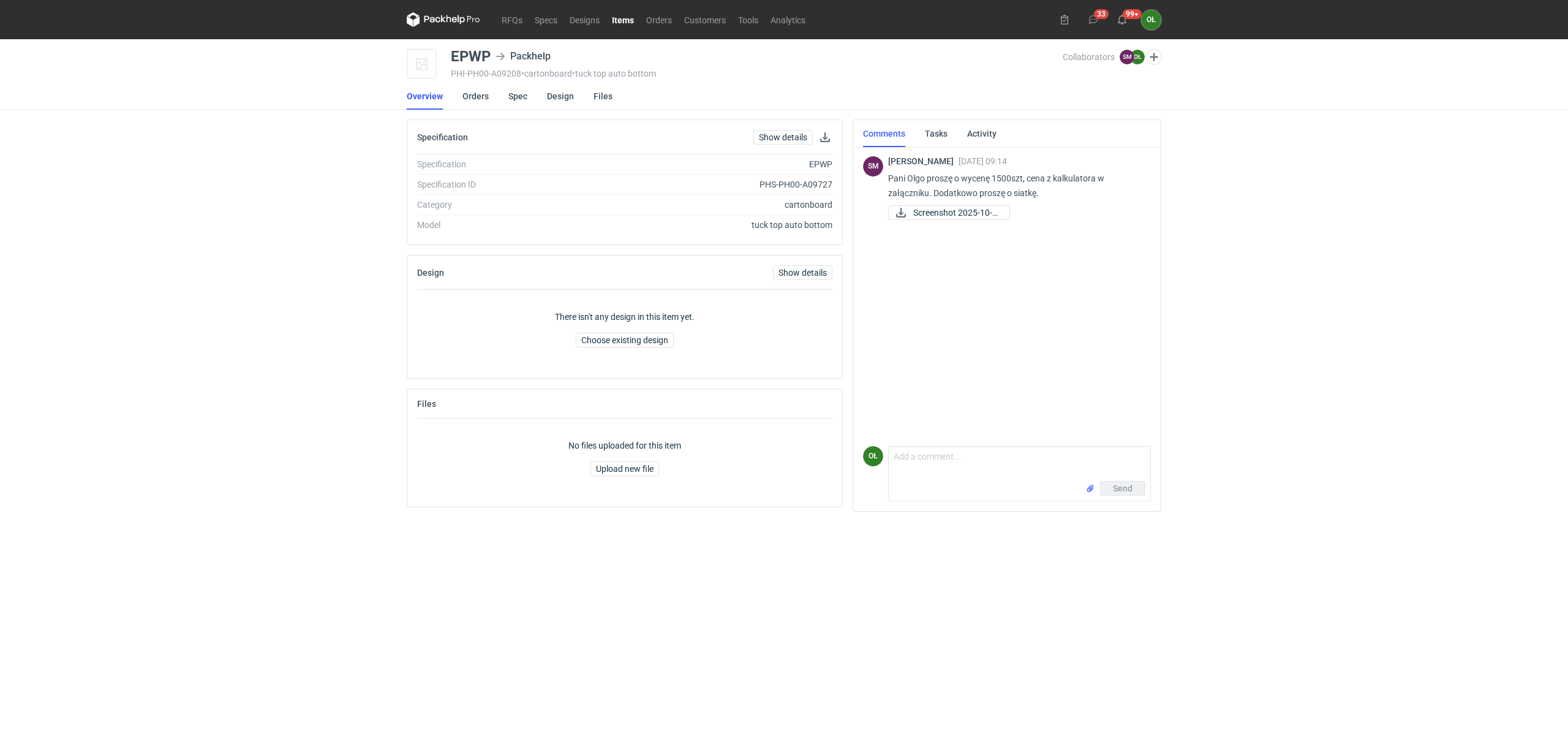
click at [621, 14] on link "Items" at bounding box center [623, 19] width 34 height 15
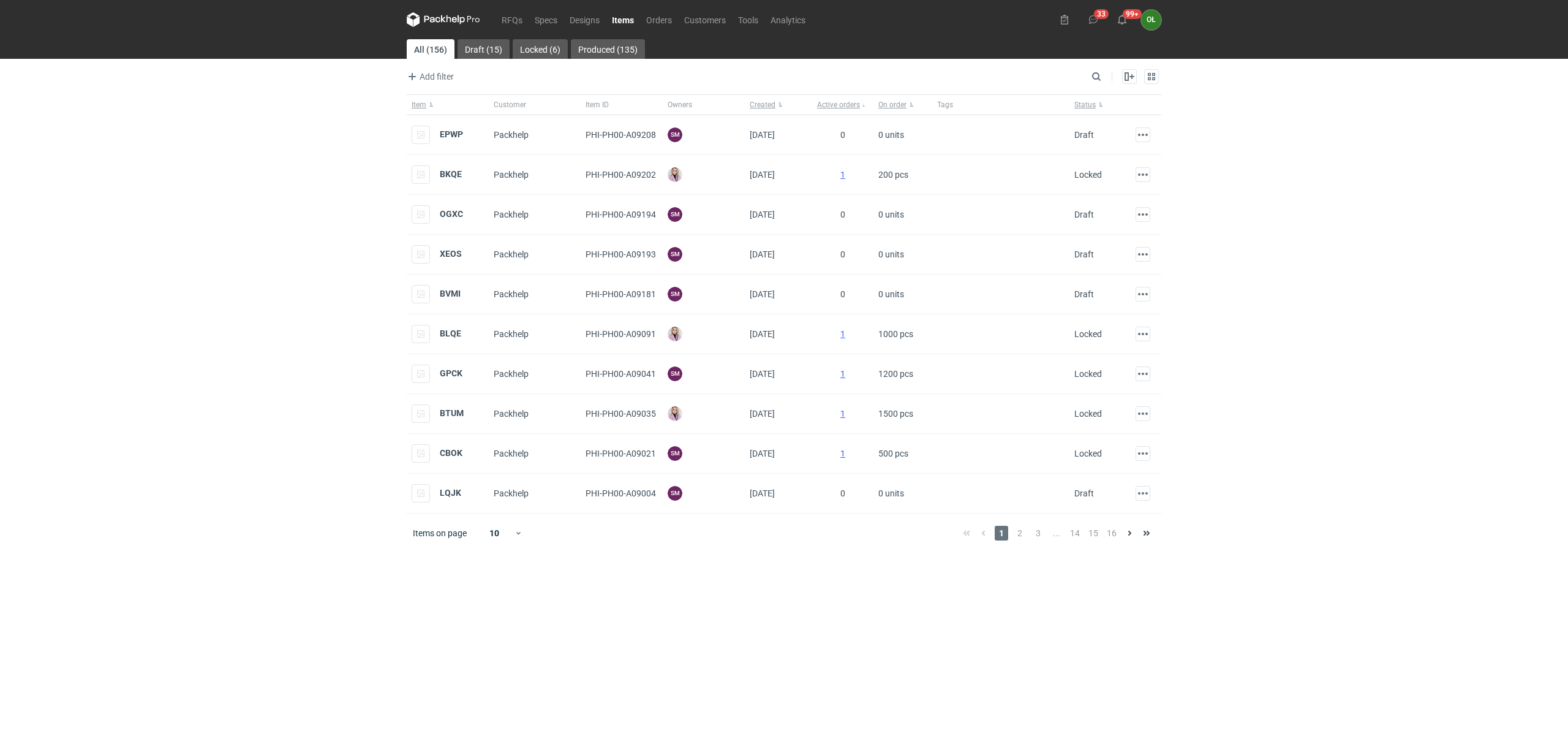
drag, startPoint x: 437, startPoint y: 171, endPoint x: 404, endPoint y: 170, distance: 33.0
click at [363, 167] on div "RFQs Specs Designs Items Orders Customers Tools Analytics 33 99+ OŁ Olga Łopato…" at bounding box center [784, 372] width 1568 height 744
click at [450, 171] on strong "BKQE" at bounding box center [451, 174] width 22 height 10
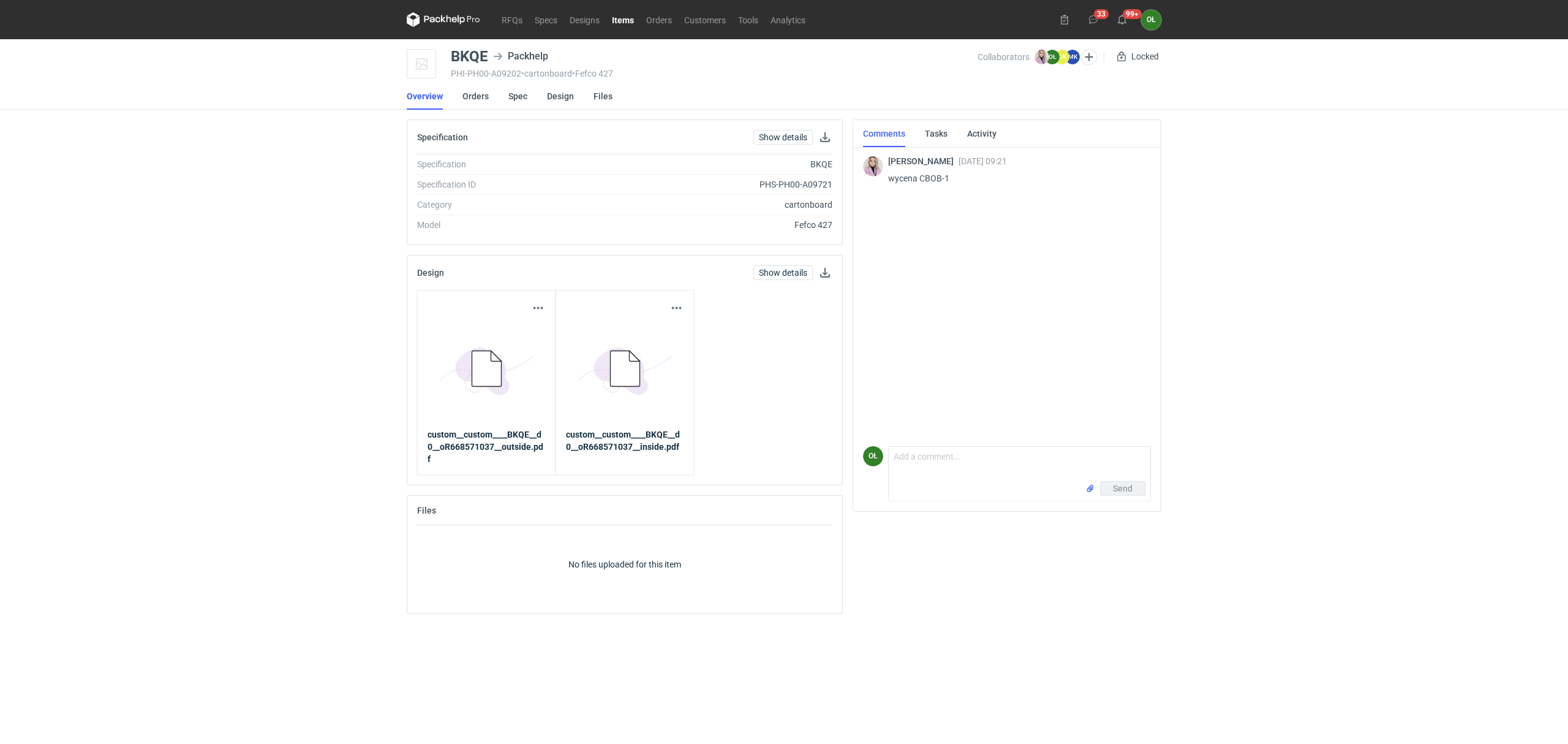
click at [619, 23] on link "Items" at bounding box center [623, 19] width 34 height 15
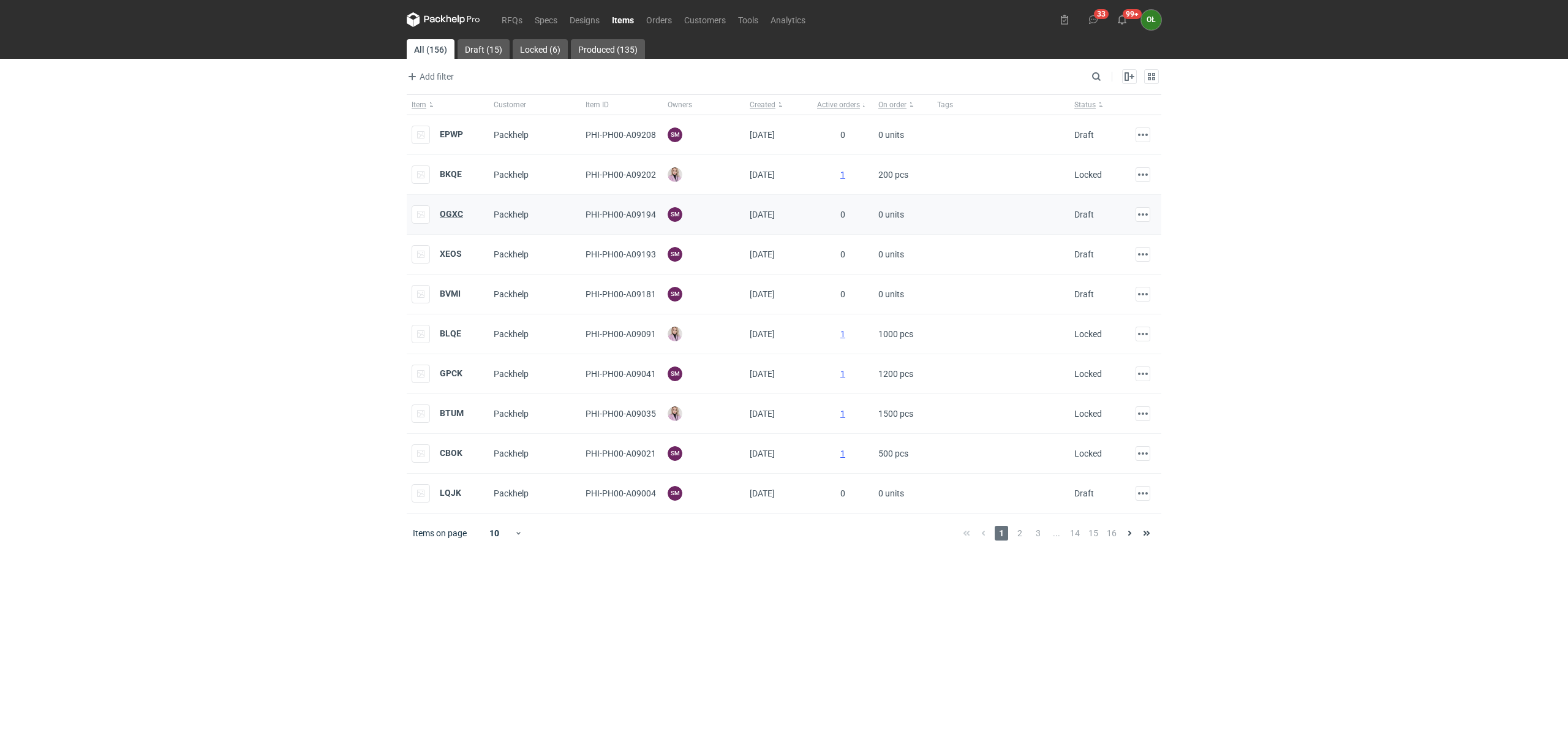
click at [446, 214] on strong "OGXC" at bounding box center [451, 214] width 23 height 10
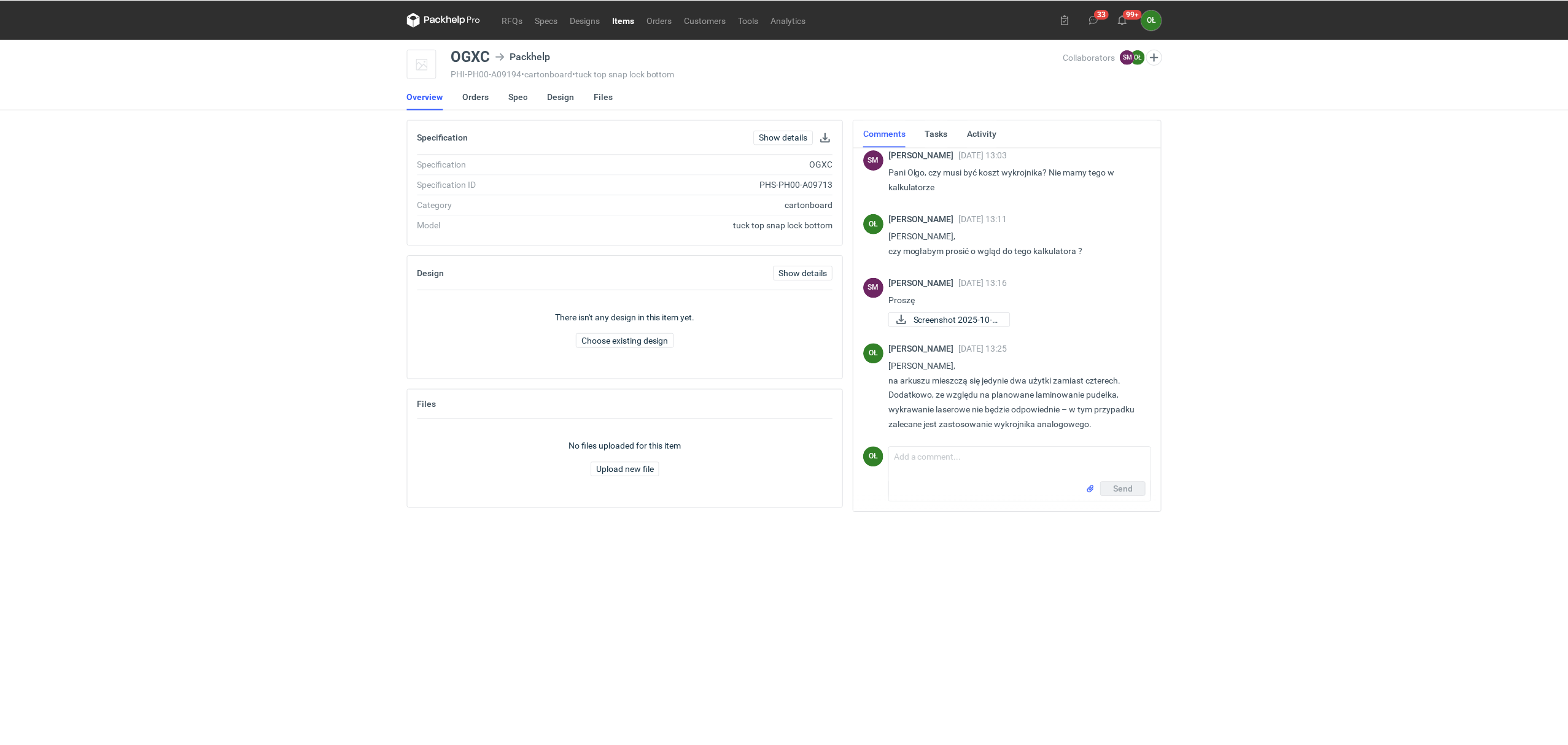
scroll to position [256, 0]
click at [625, 13] on link "Items" at bounding box center [625, 19] width 34 height 15
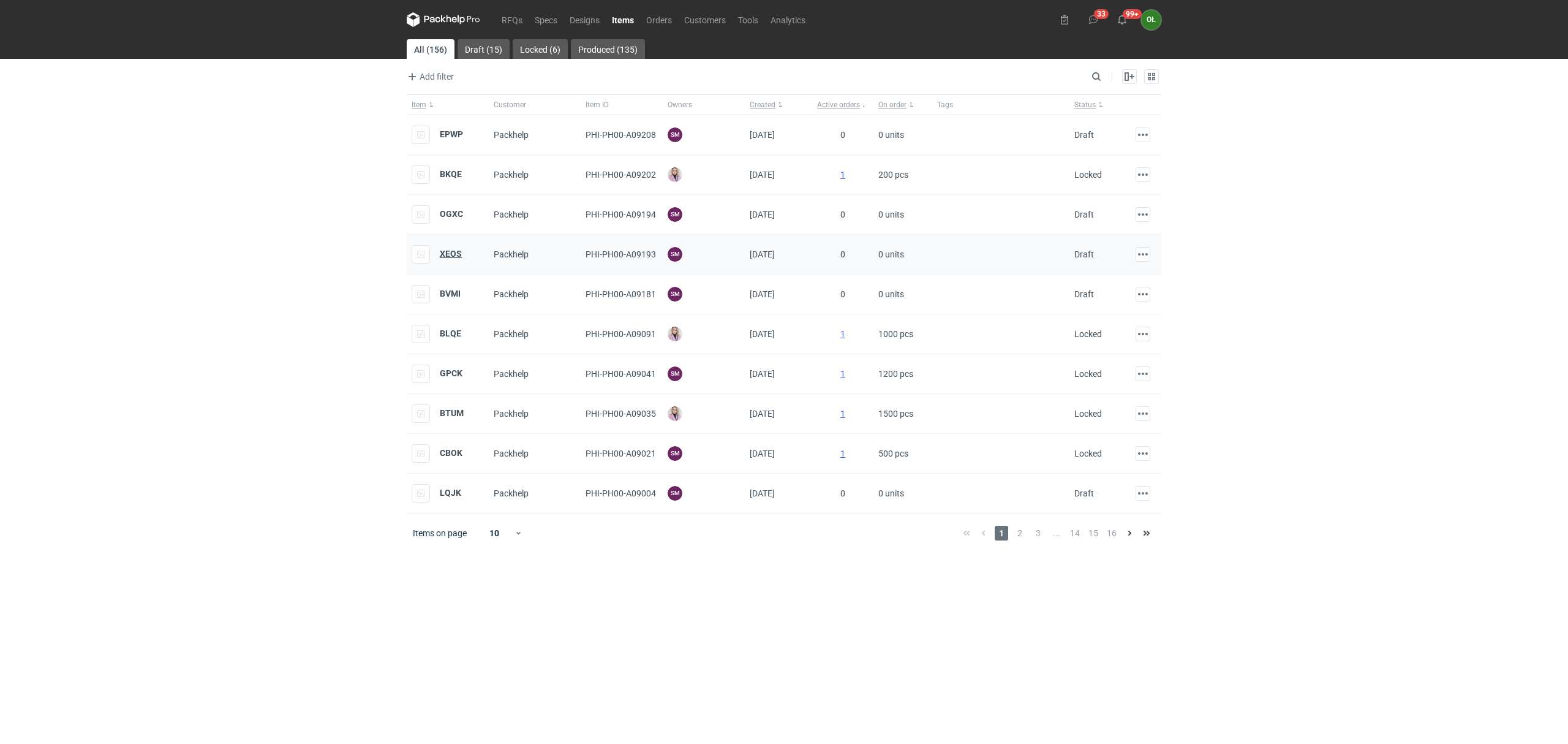
click at [451, 253] on strong "XEOS" at bounding box center [451, 254] width 22 height 10
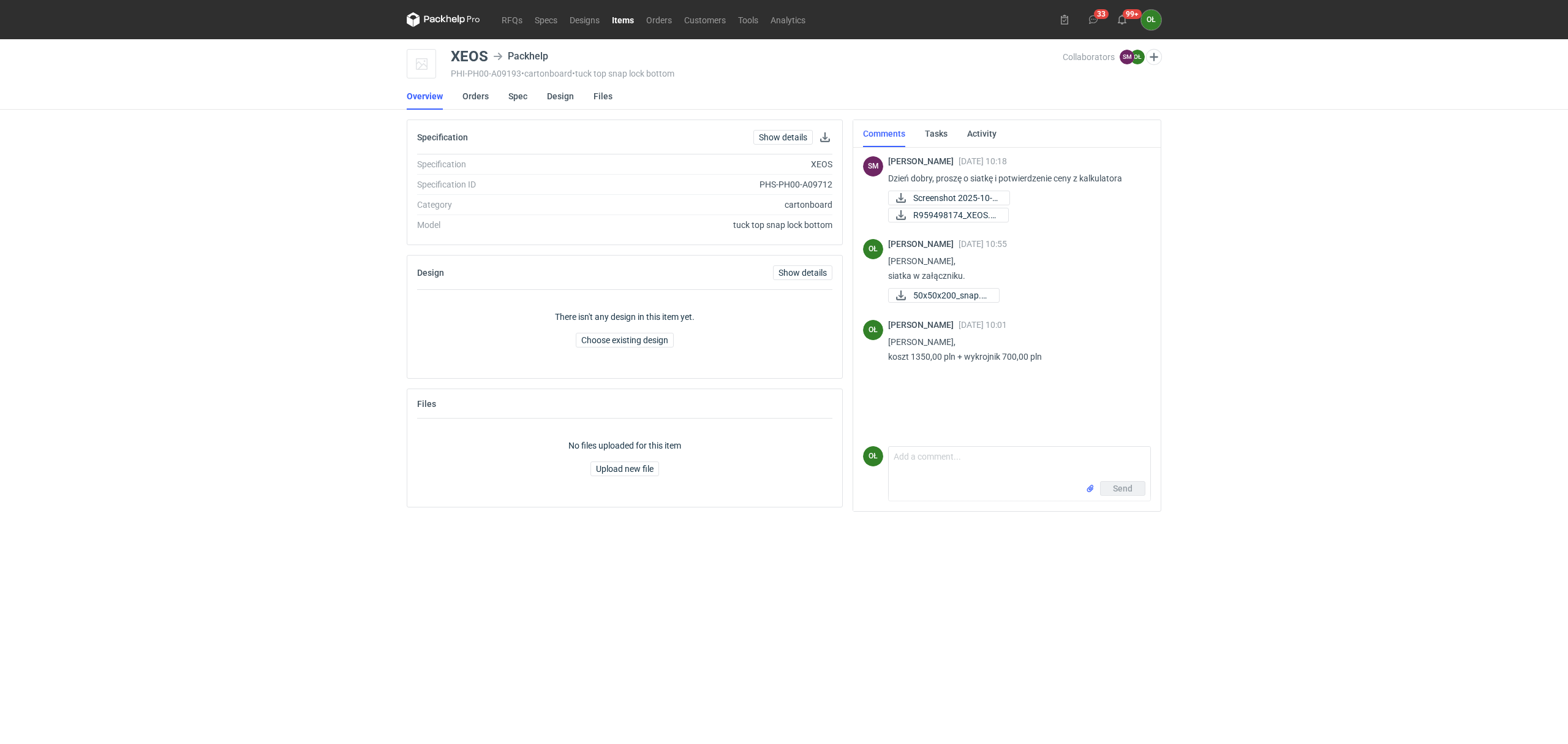
click at [625, 16] on link "Items" at bounding box center [623, 19] width 34 height 15
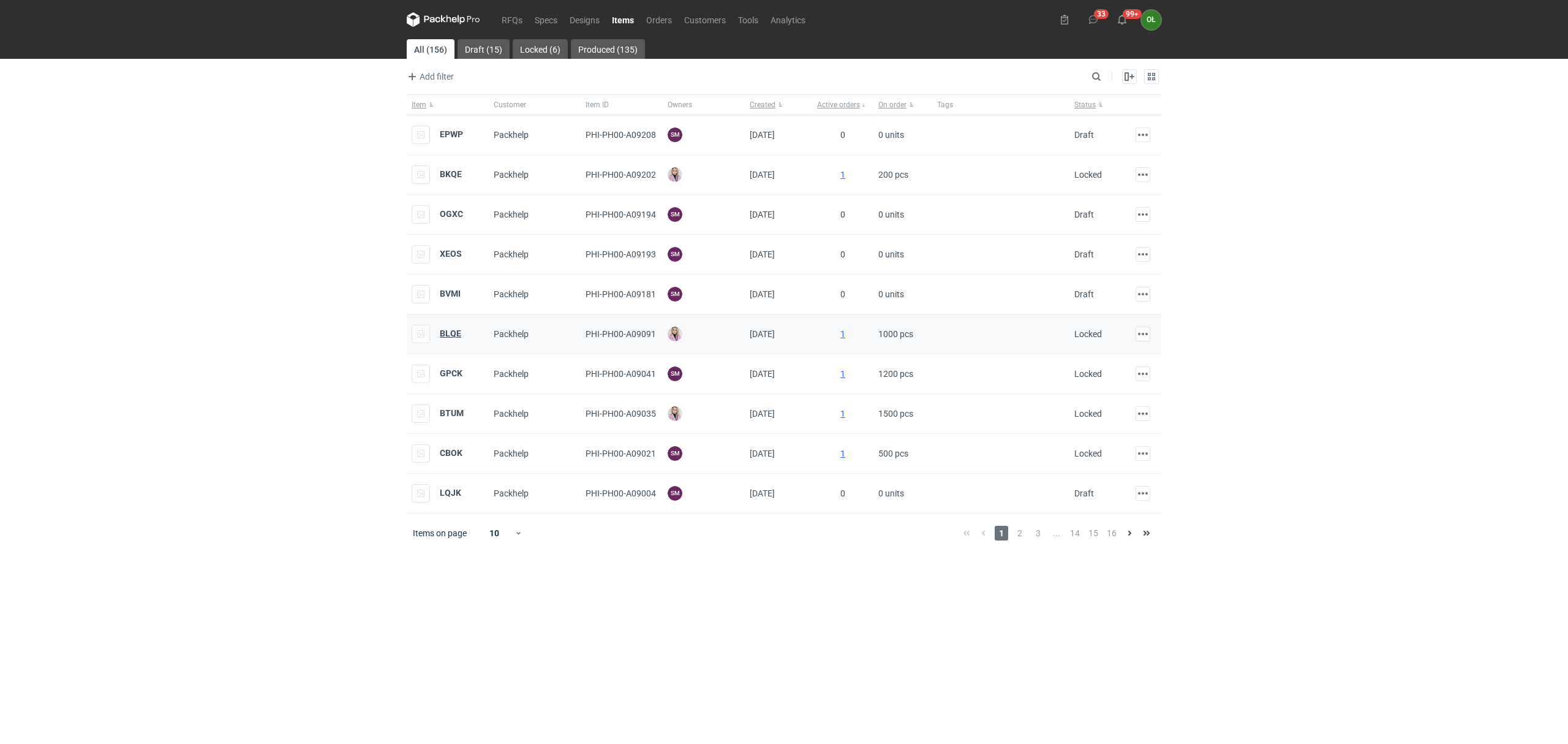
click at [456, 336] on strong "BLQE" at bounding box center [451, 333] width 21 height 10
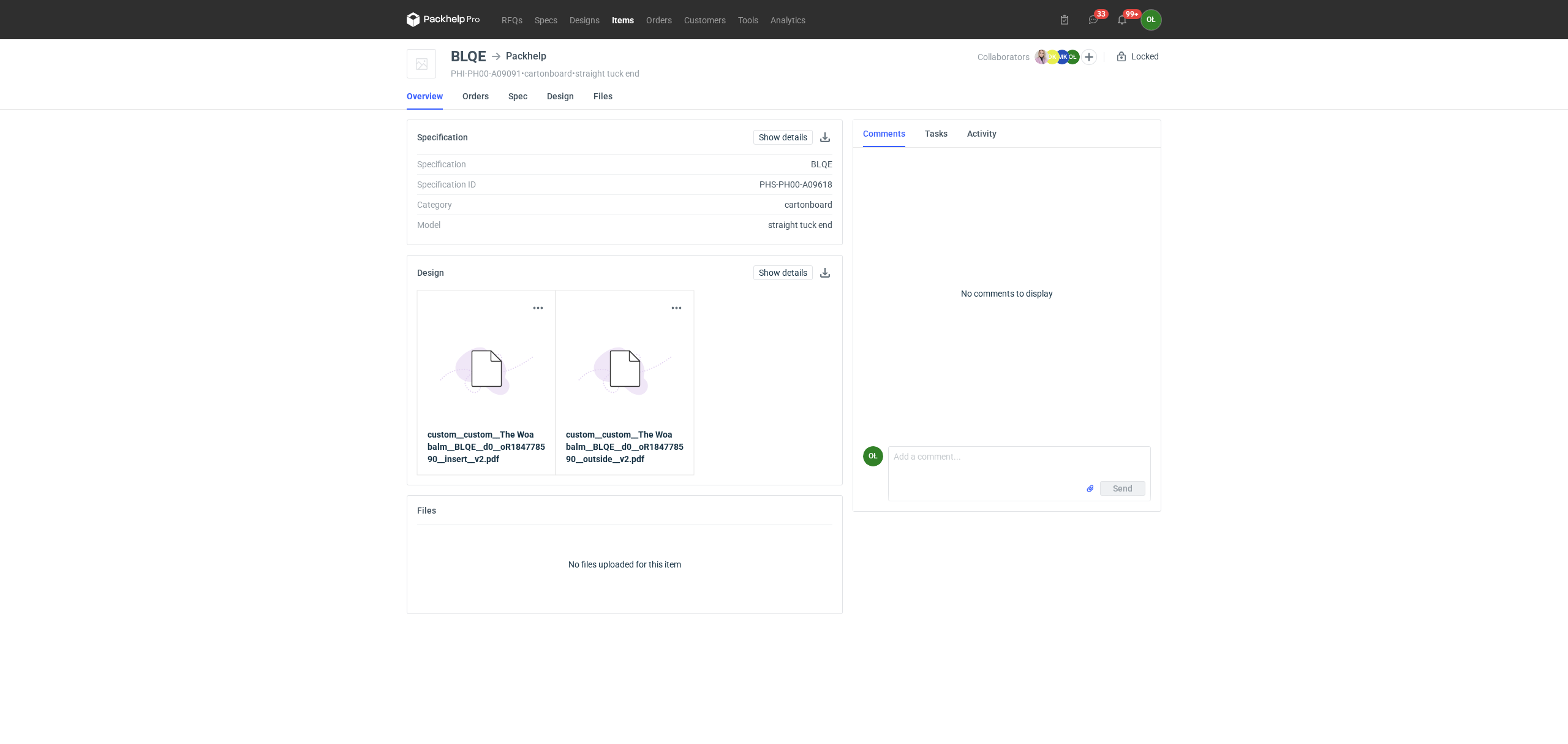
click at [635, 23] on link "Items" at bounding box center [623, 19] width 34 height 15
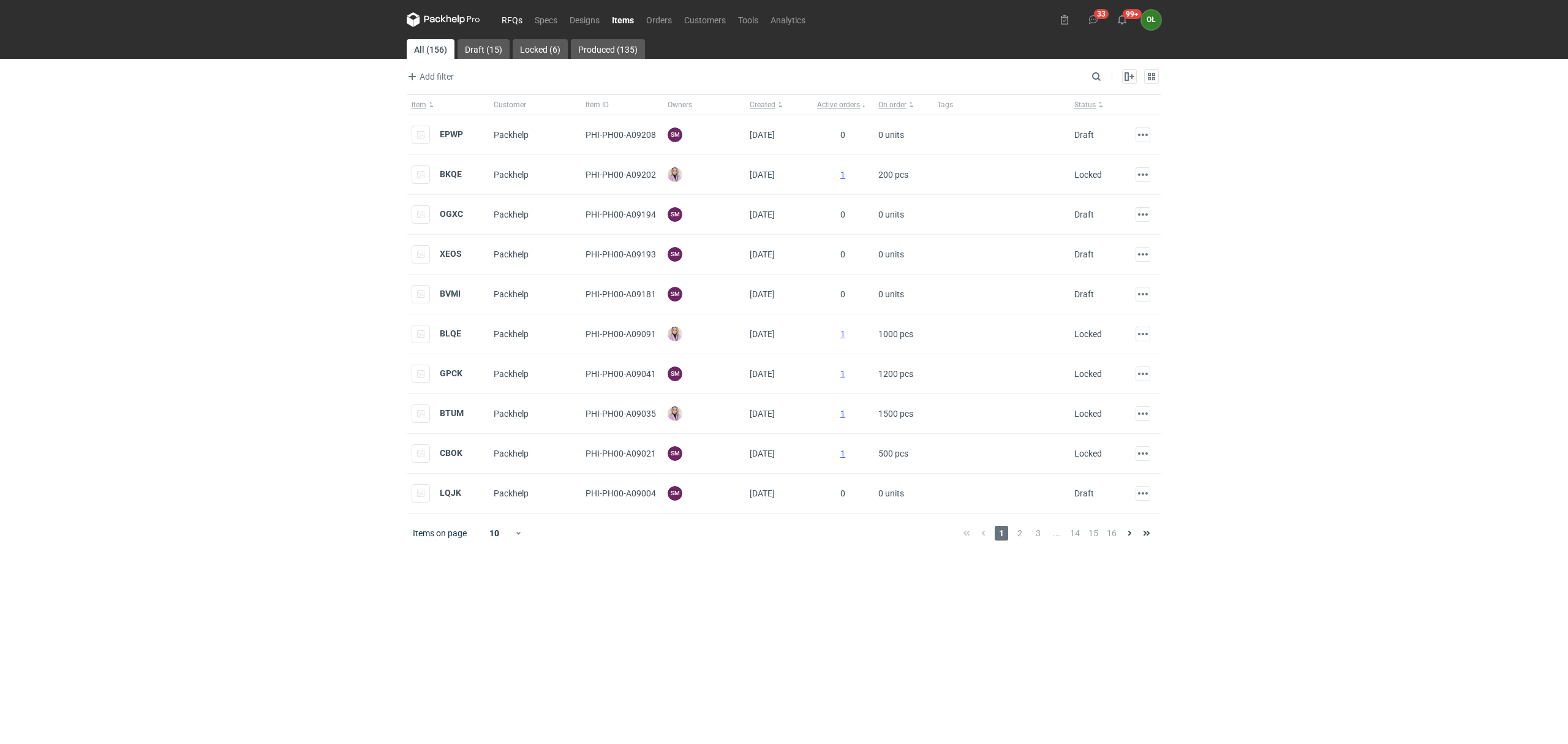
click at [496, 16] on link "RFQs" at bounding box center [512, 19] width 33 height 15
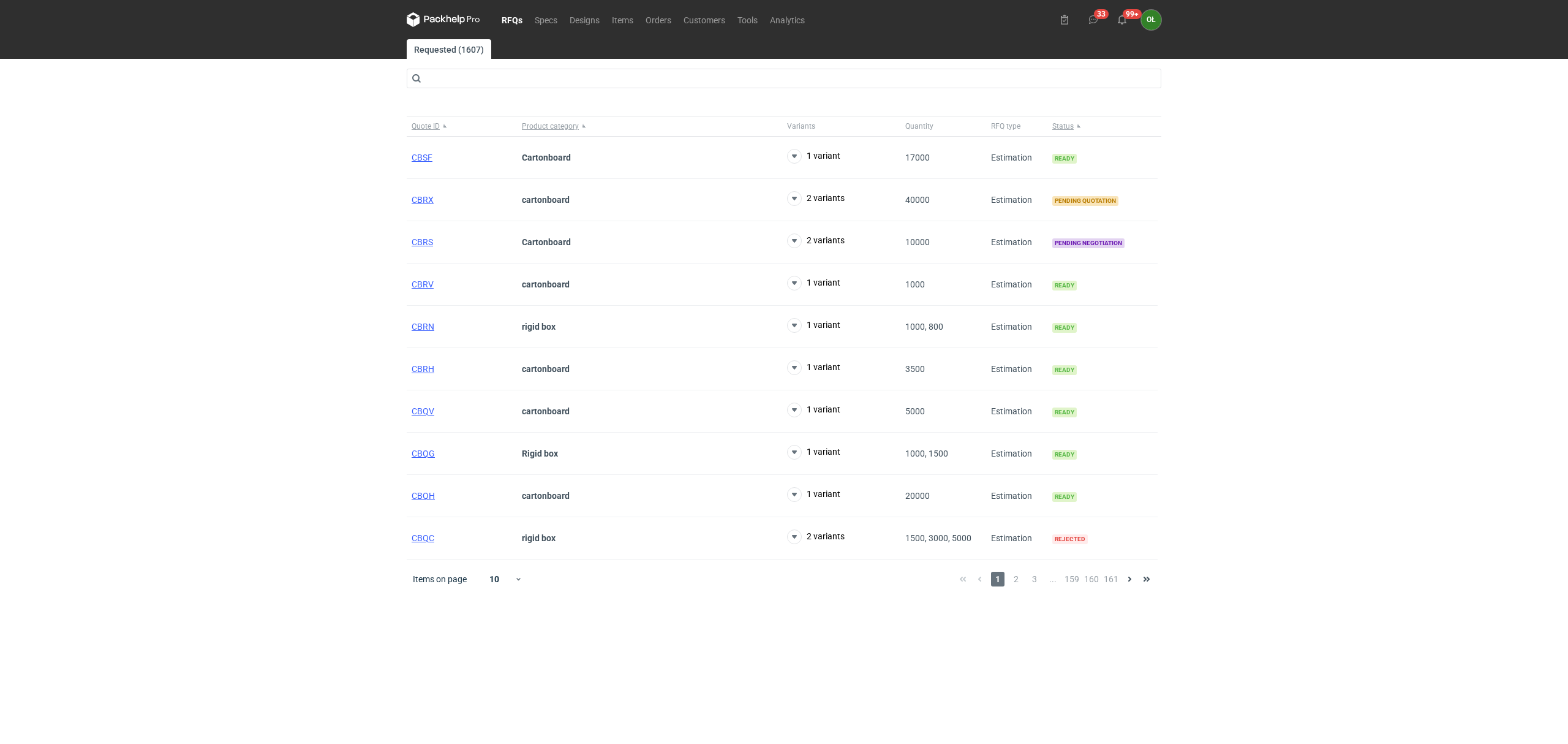
drag, startPoint x: 54, startPoint y: 363, endPoint x: 67, endPoint y: 363, distance: 13.0
click at [54, 363] on div "RFQs Specs Designs Items Orders Customers Tools Analytics 33 99+ OŁ Olga Łopato…" at bounding box center [784, 372] width 1568 height 744
click at [437, 243] on div "CBRS" at bounding box center [462, 242] width 110 height 42
click at [424, 243] on span "CBRS" at bounding box center [423, 242] width 21 height 10
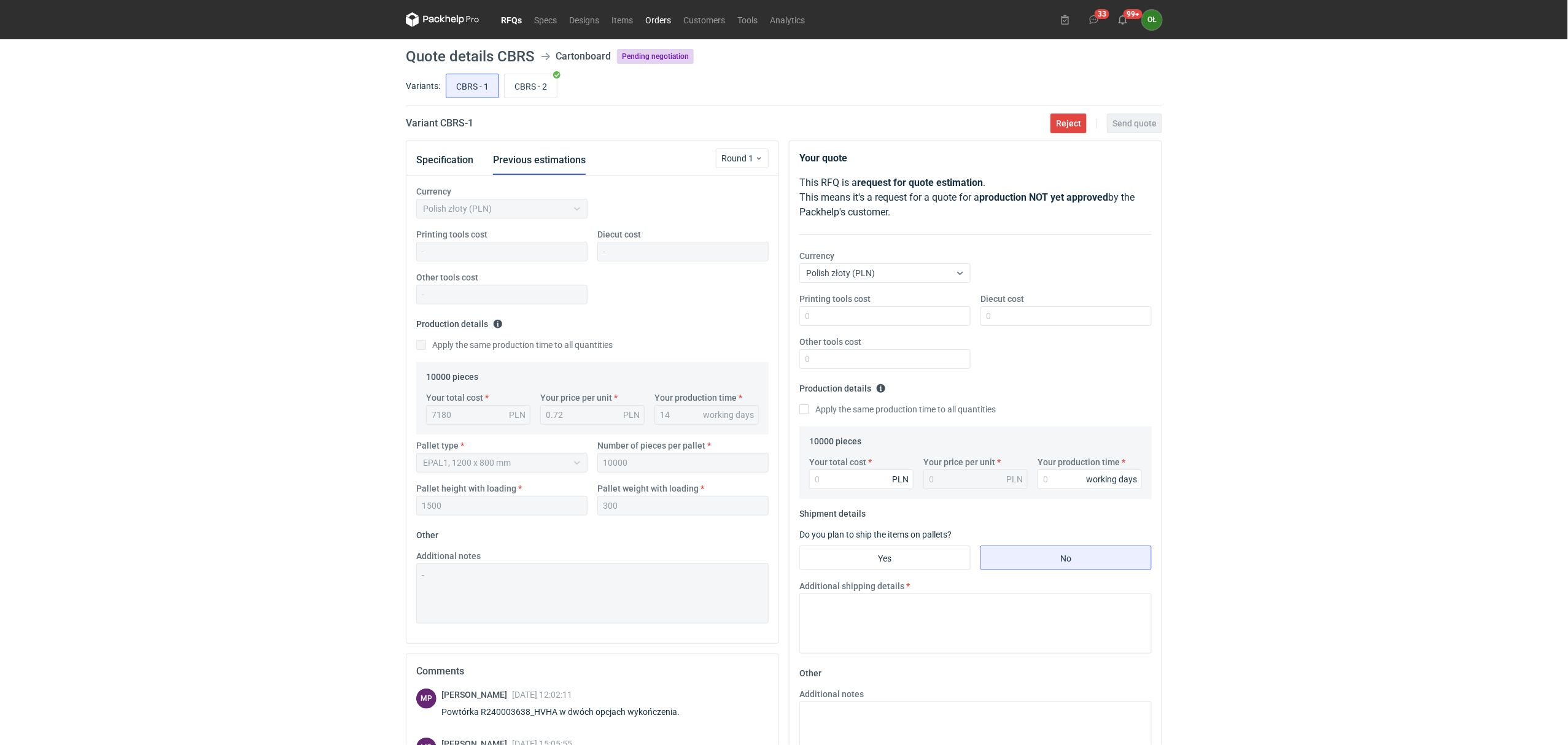
click at [658, 19] on link "Orders" at bounding box center [658, 19] width 38 height 15
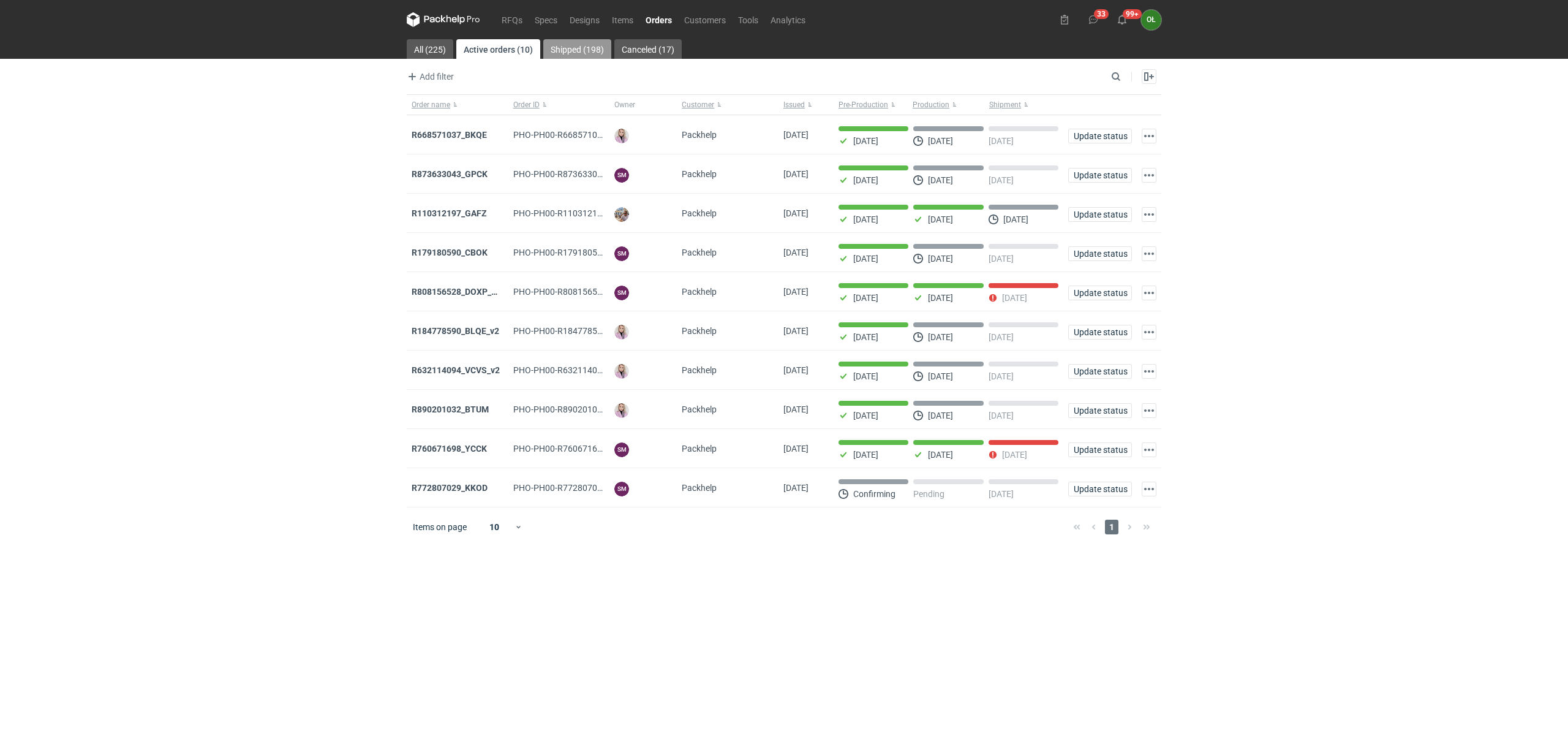
click at [584, 49] on link "Shipped (198)" at bounding box center [577, 49] width 68 height 19
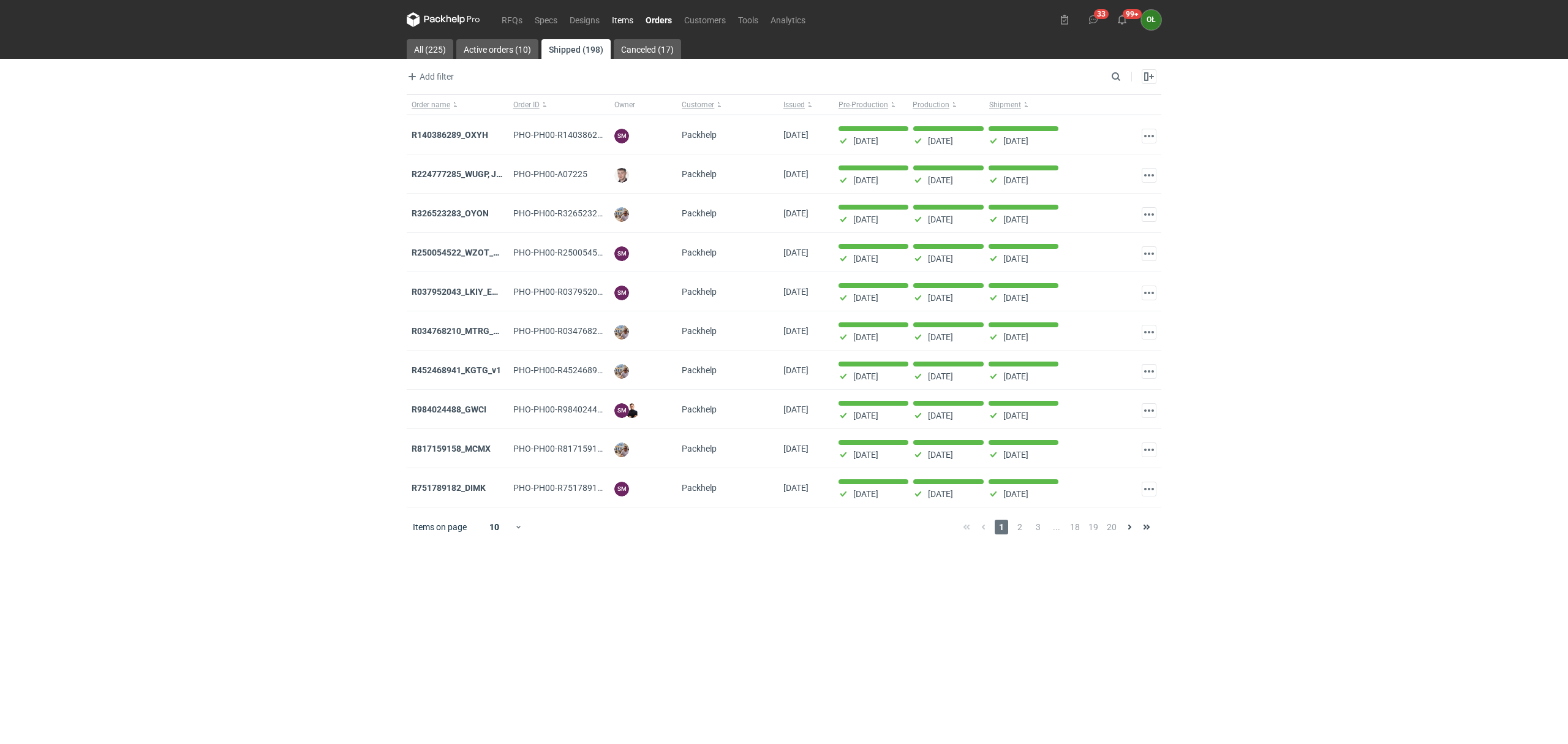
click at [625, 22] on link "Items" at bounding box center [622, 19] width 34 height 15
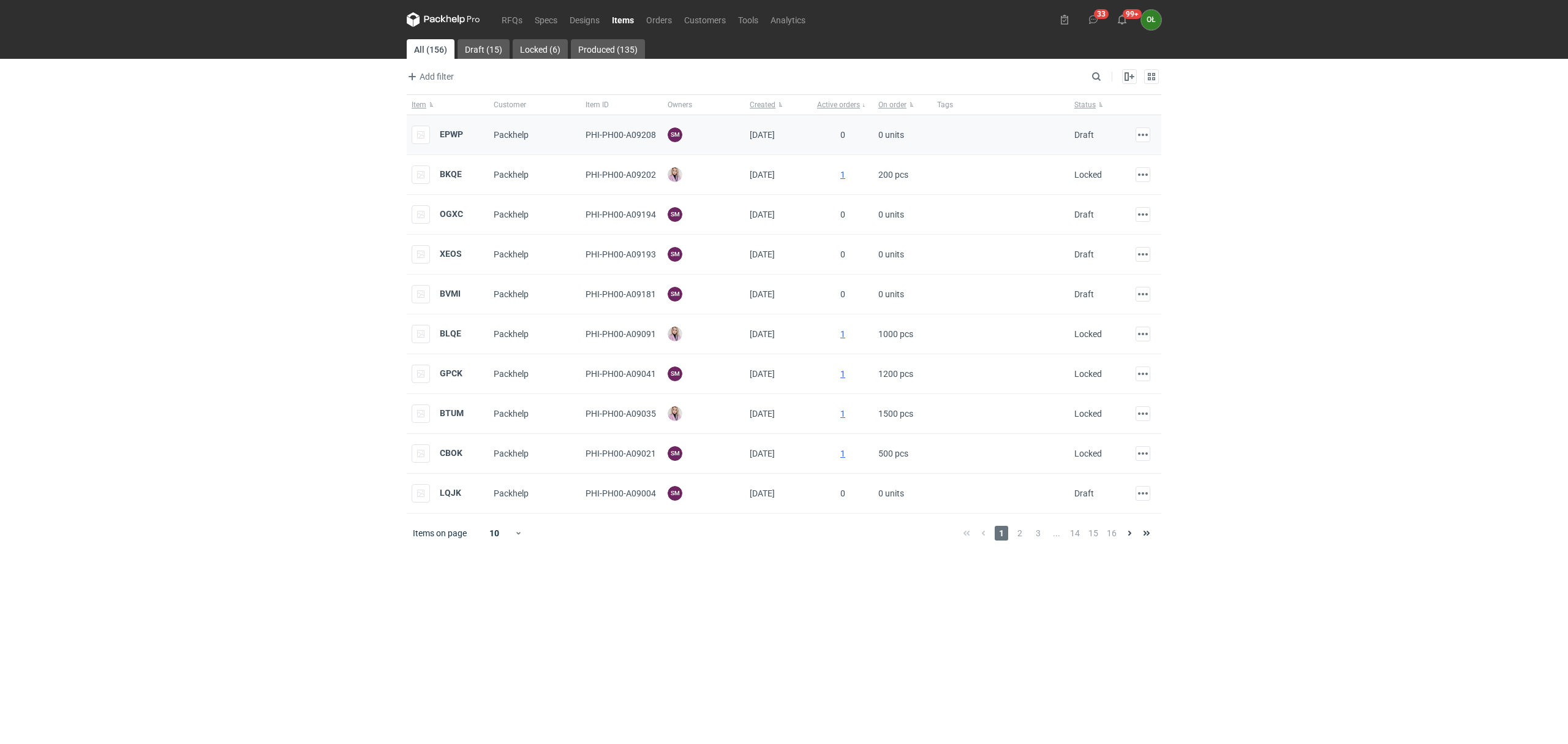
click at [450, 121] on div "EPWP" at bounding box center [448, 135] width 82 height 40
click at [451, 135] on strong "EPWP" at bounding box center [451, 134] width 23 height 10
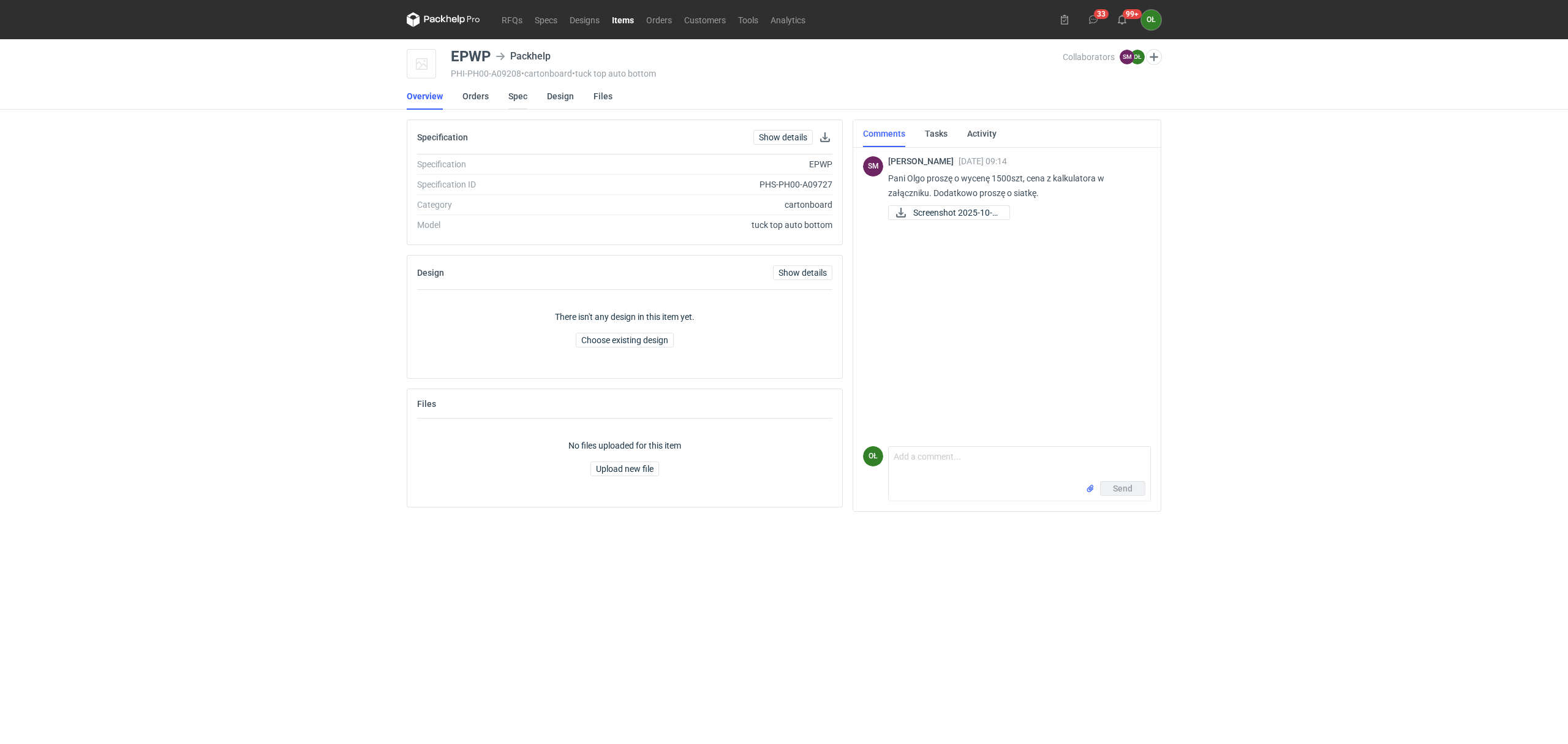
click at [521, 95] on link "Spec" at bounding box center [518, 96] width 19 height 27
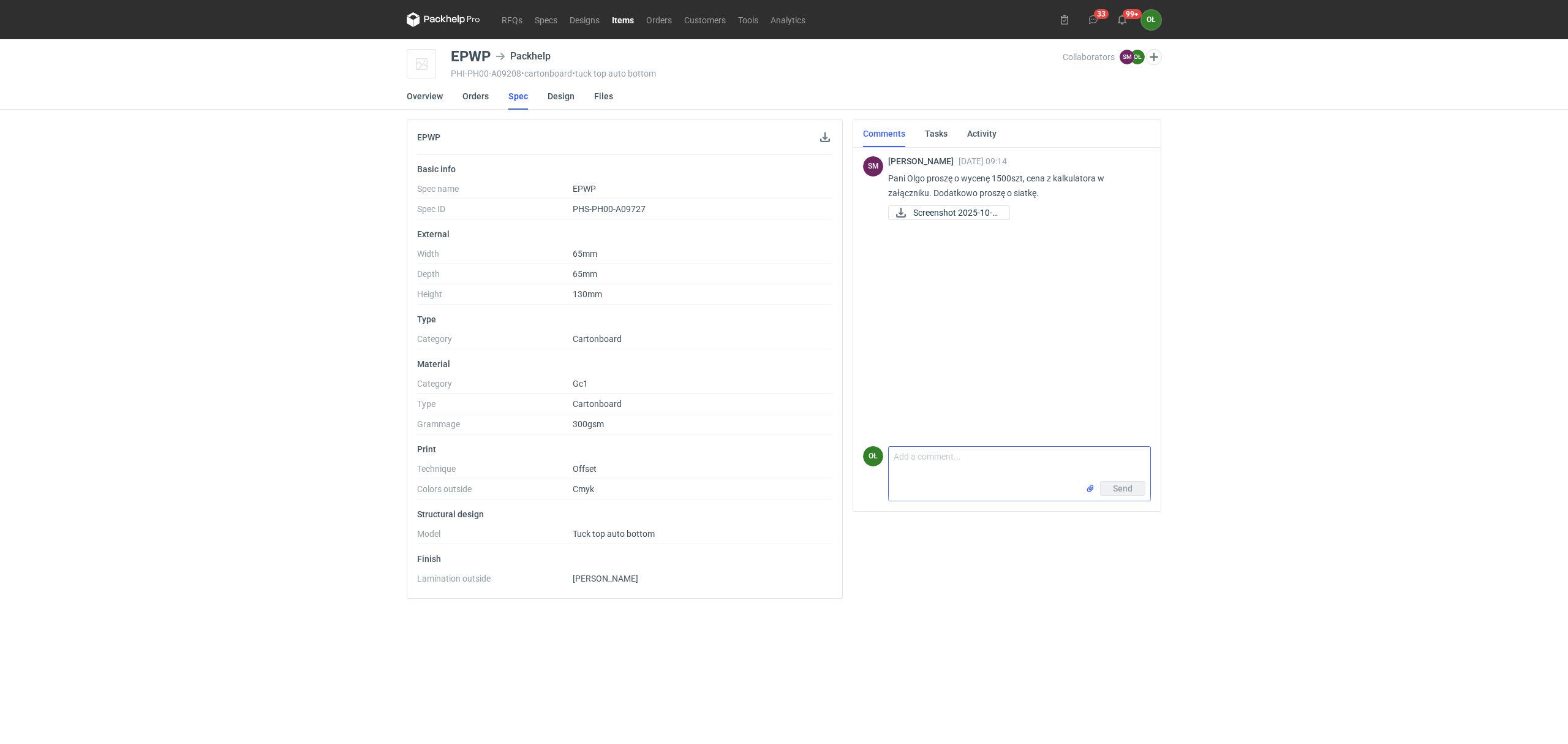
click at [929, 479] on textarea "Comment message" at bounding box center [1019, 464] width 261 height 34
click at [961, 211] on span "Screenshot 2025-10-0..." at bounding box center [956, 212] width 87 height 14
click at [927, 471] on span "65x65x130_auto...." at bounding box center [953, 467] width 69 height 14
click at [914, 430] on textarea "Comment message" at bounding box center [1019, 438] width 261 height 34
click at [1088, 439] on textarea "Panie Sebastianie, w załączniku przesyłam siatkę. Koszt wykonania" at bounding box center [1019, 438] width 261 height 34
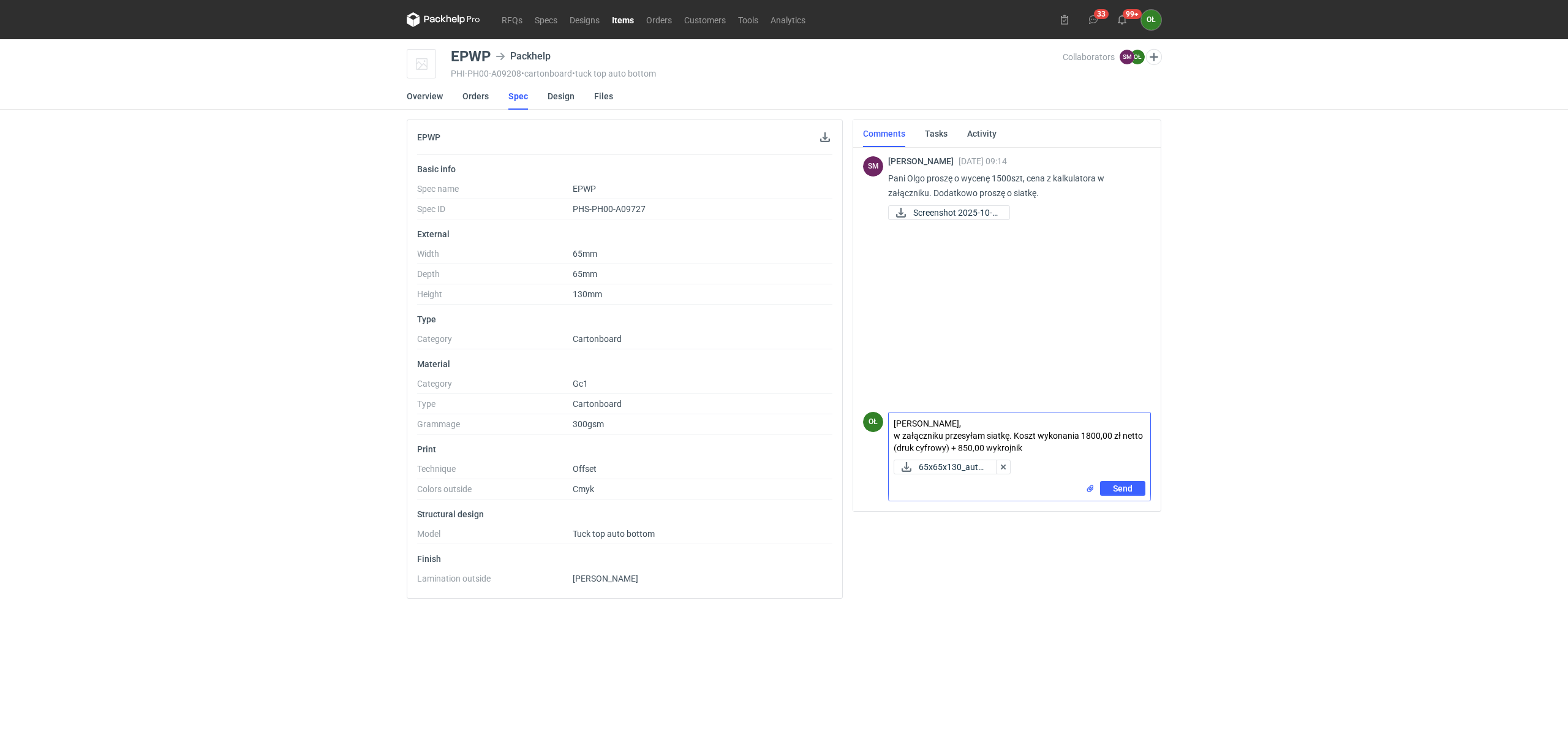
click at [986, 449] on textarea "Panie Sebastianie, w załączniku przesyłam siatkę. Koszt wykonania 1800,00 zł ne…" at bounding box center [1019, 433] width 261 height 42
type textarea "Panie Sebastianie, w załączniku przesyłam siatkę. Koszt wykonania 1800,00 zł ne…"
click at [1112, 489] on span "Send" at bounding box center [1122, 488] width 19 height 9
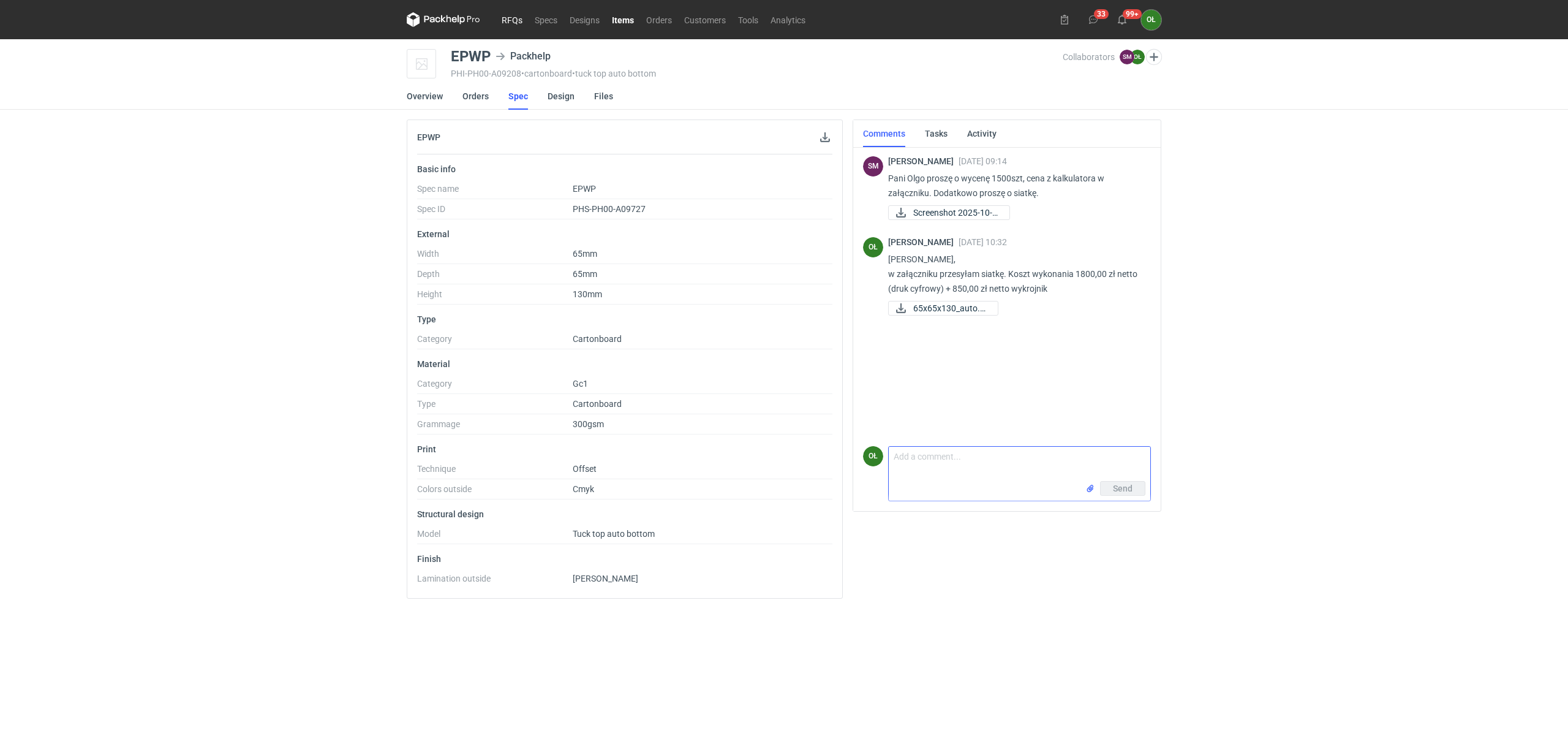
drag, startPoint x: 192, startPoint y: 238, endPoint x: 517, endPoint y: 23, distance: 389.7
click at [192, 234] on div "RFQs Specs Designs Items Orders Customers Tools Analytics 33 99+ OŁ Olga Łopato…" at bounding box center [784, 372] width 1568 height 744
click at [608, 15] on link "Items" at bounding box center [623, 19] width 34 height 15
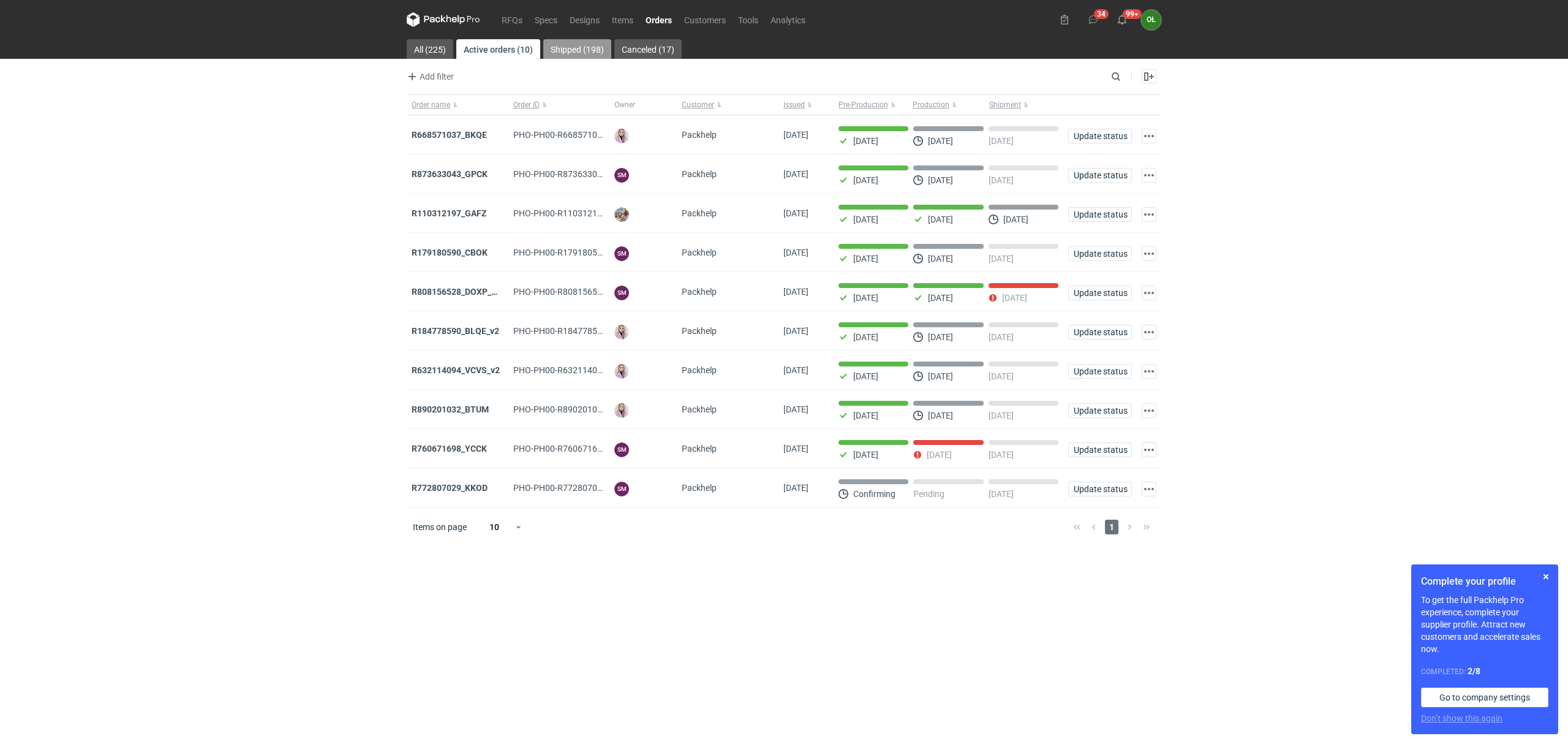
drag, startPoint x: 567, startPoint y: 52, endPoint x: 625, endPoint y: 64, distance: 59.2
click at [567, 52] on link "Shipped (198)" at bounding box center [577, 49] width 68 height 19
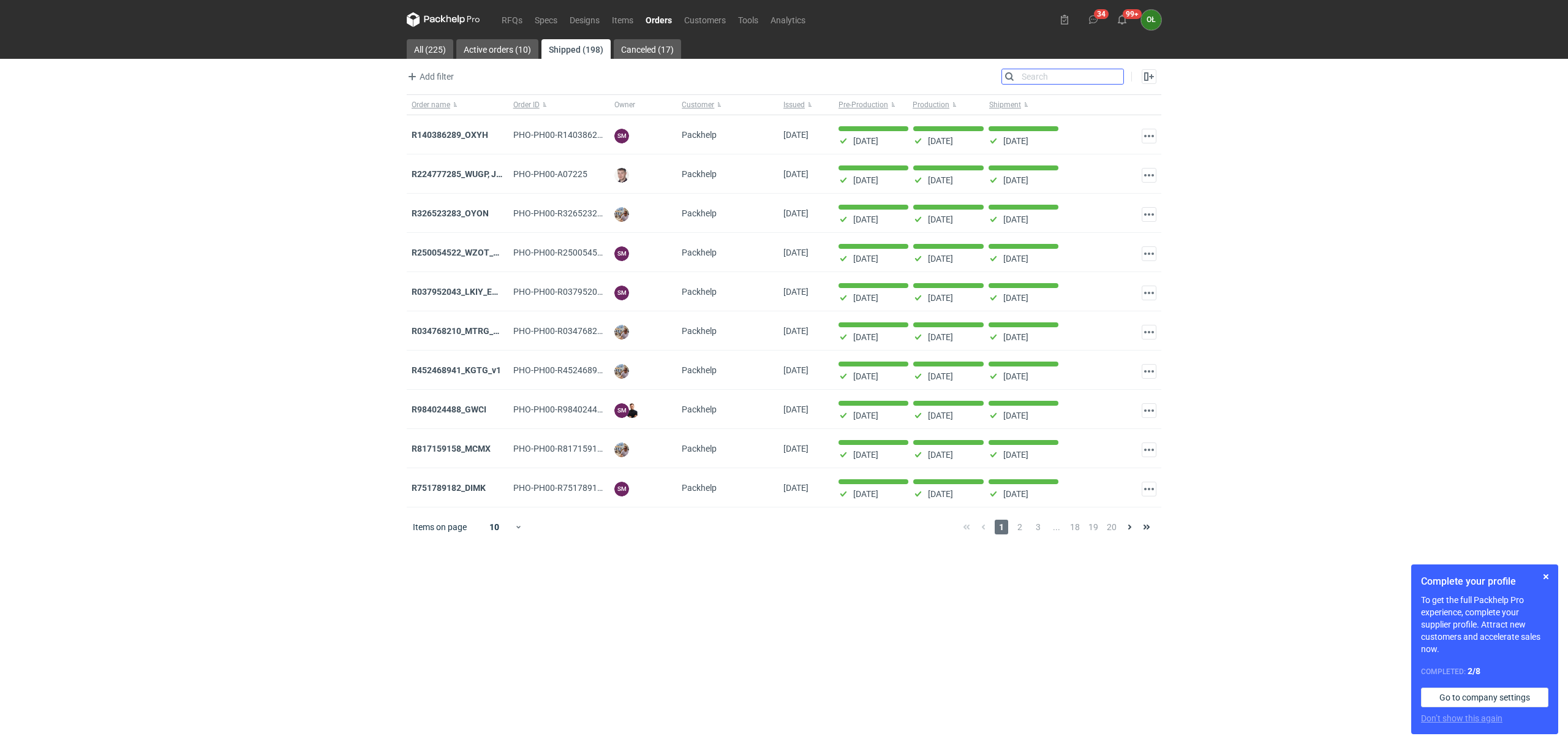
click at [1115, 78] on input "Search" at bounding box center [1062, 77] width 121 height 15
paste input "JVIM"
type input "JVIM"
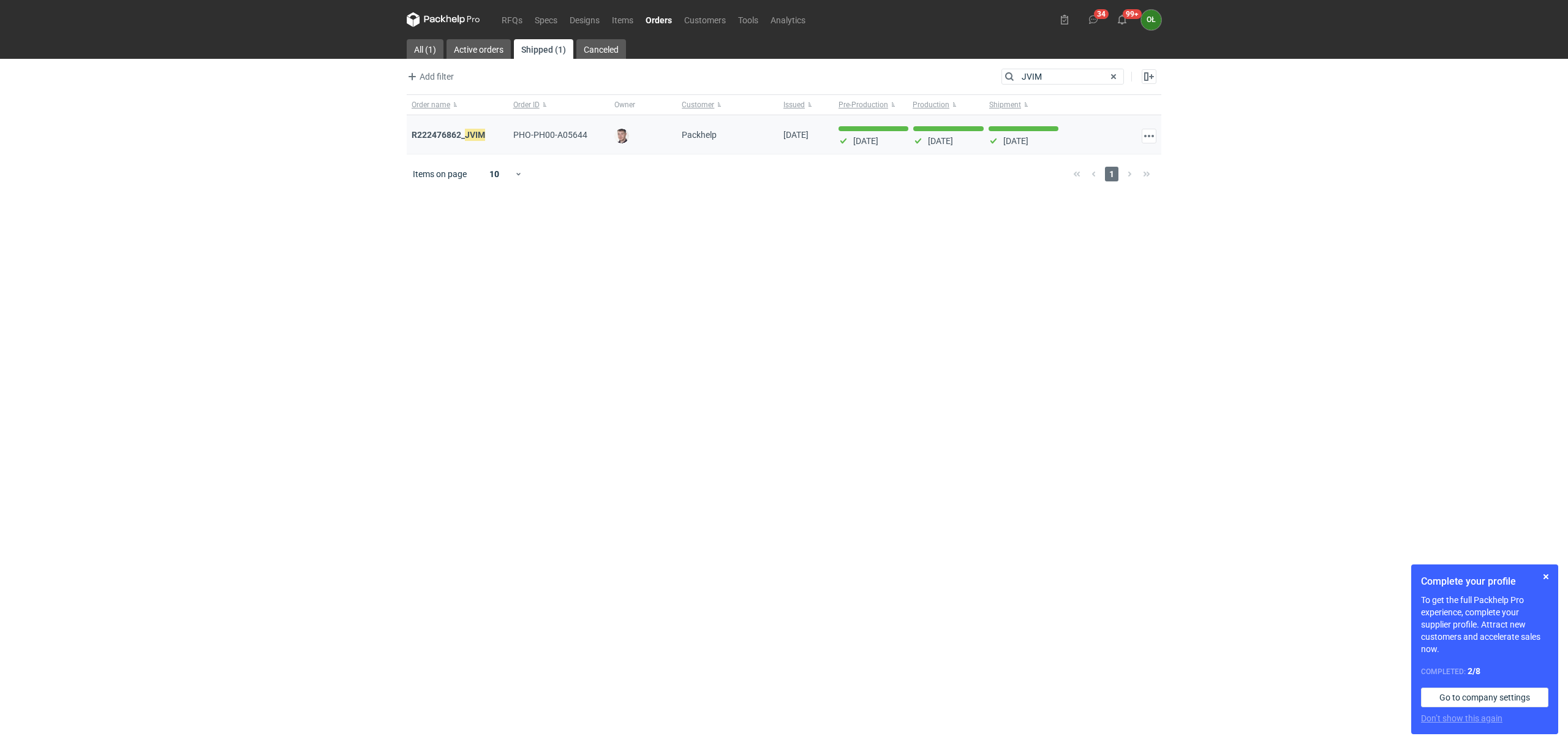
click at [453, 129] on div "R222476862_ JVIM" at bounding box center [458, 135] width 92 height 12
click at [463, 140] on strong "R222476862_ JVIM" at bounding box center [448, 135] width 74 height 14
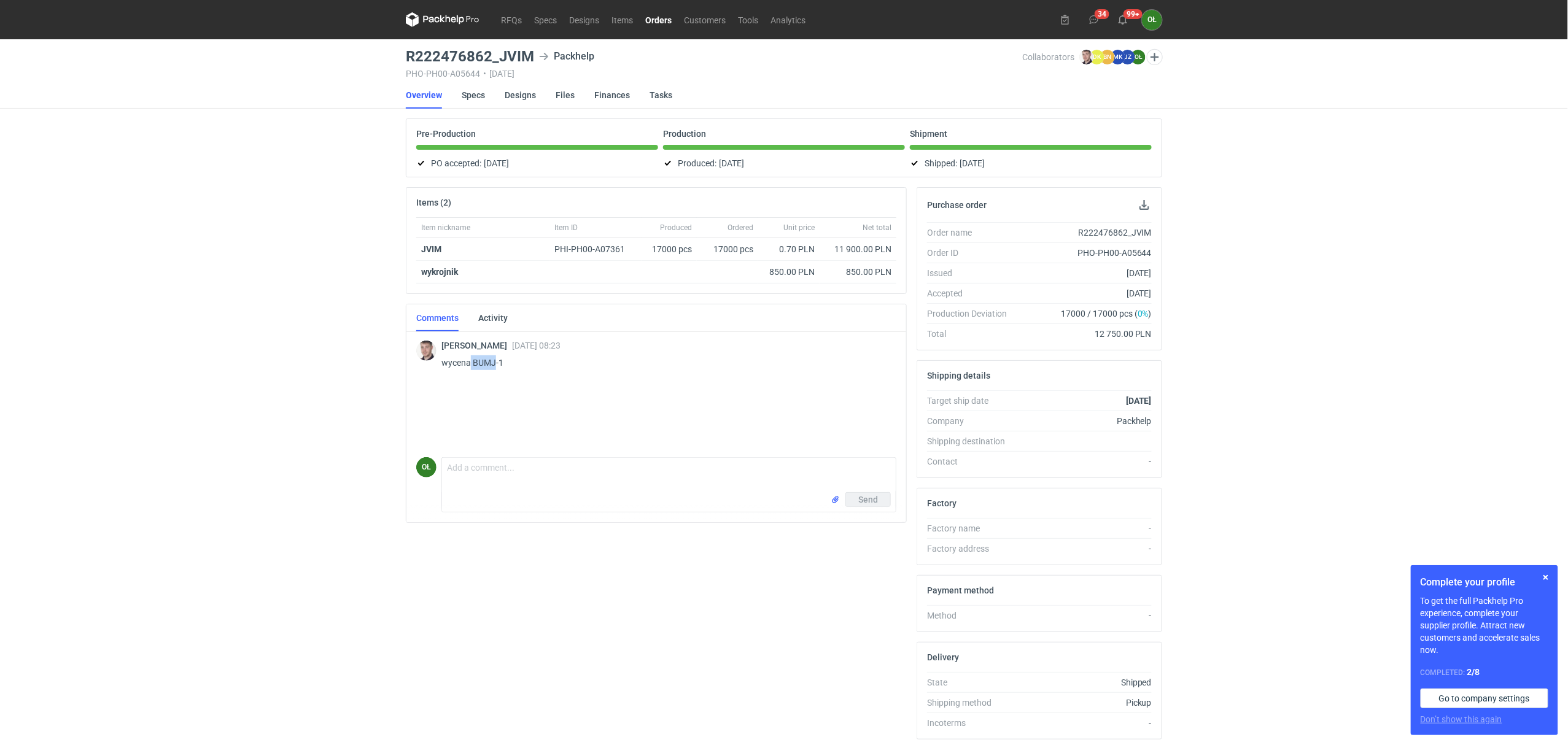
drag, startPoint x: 472, startPoint y: 361, endPoint x: 496, endPoint y: 359, distance: 24.1
click at [496, 359] on p "wycena BUMJ-1" at bounding box center [664, 362] width 445 height 15
copy p "BUMJ"
drag, startPoint x: 403, startPoint y: 55, endPoint x: 529, endPoint y: 55, distance: 126.0
click at [529, 55] on div "RFQs Specs Designs Items Orders Customers Tools Analytics 34 99+ OŁ Olga Łopato…" at bounding box center [784, 372] width 1568 height 745
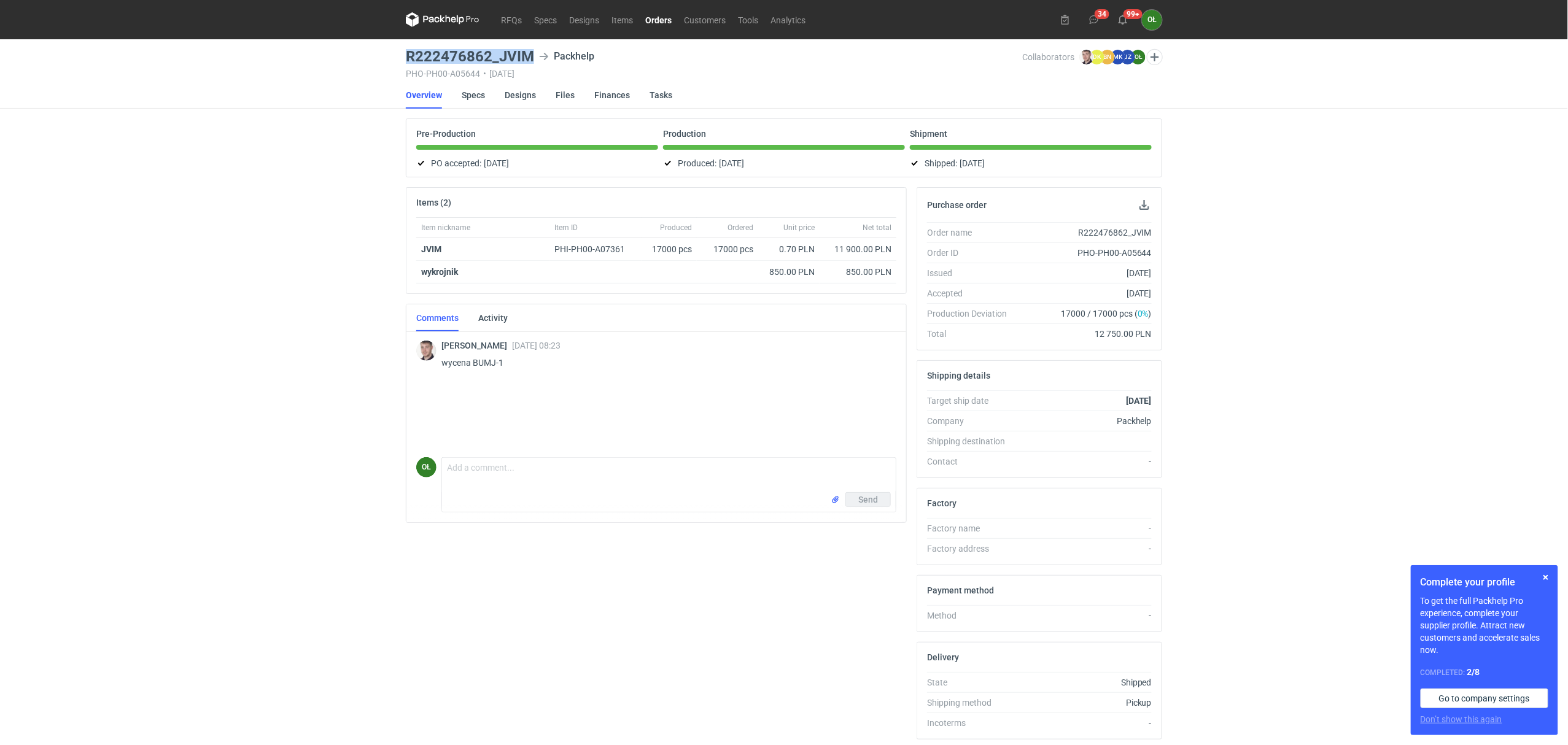
copy h3 "R222476862_JVIM"
click at [510, 20] on link "RFQs" at bounding box center [511, 19] width 33 height 15
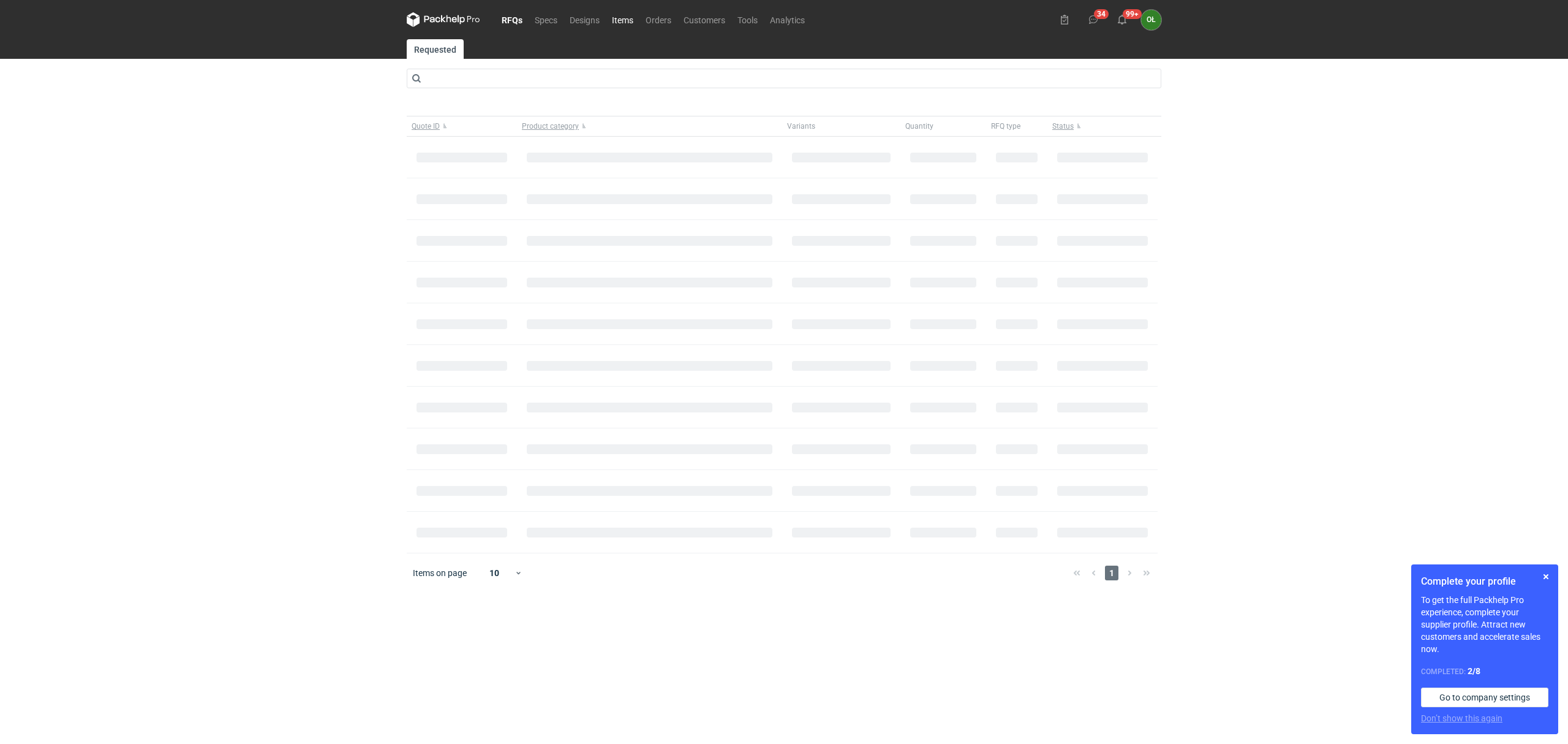
click at [620, 19] on link "Items" at bounding box center [622, 19] width 34 height 15
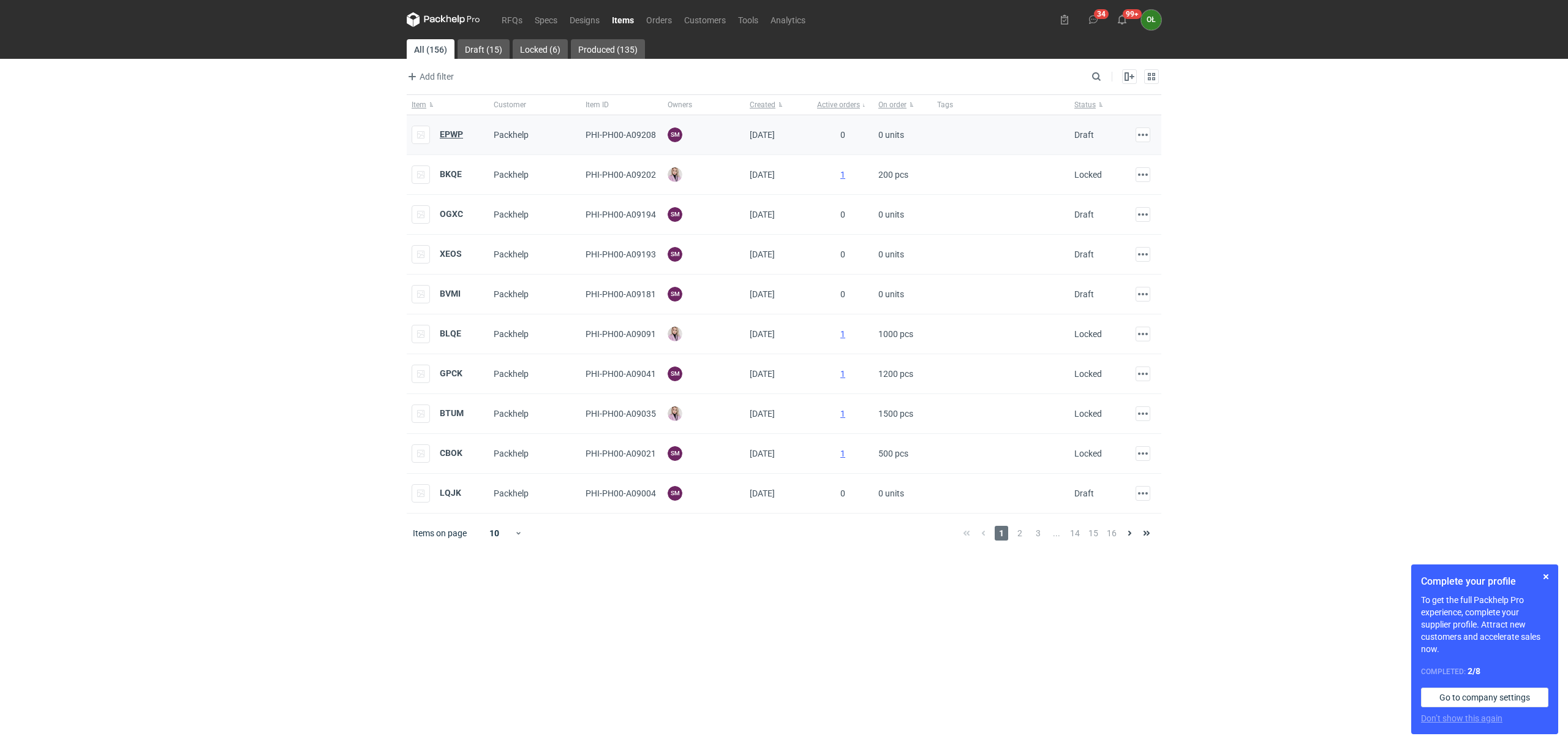
click at [451, 133] on strong "EPWP" at bounding box center [451, 134] width 23 height 10
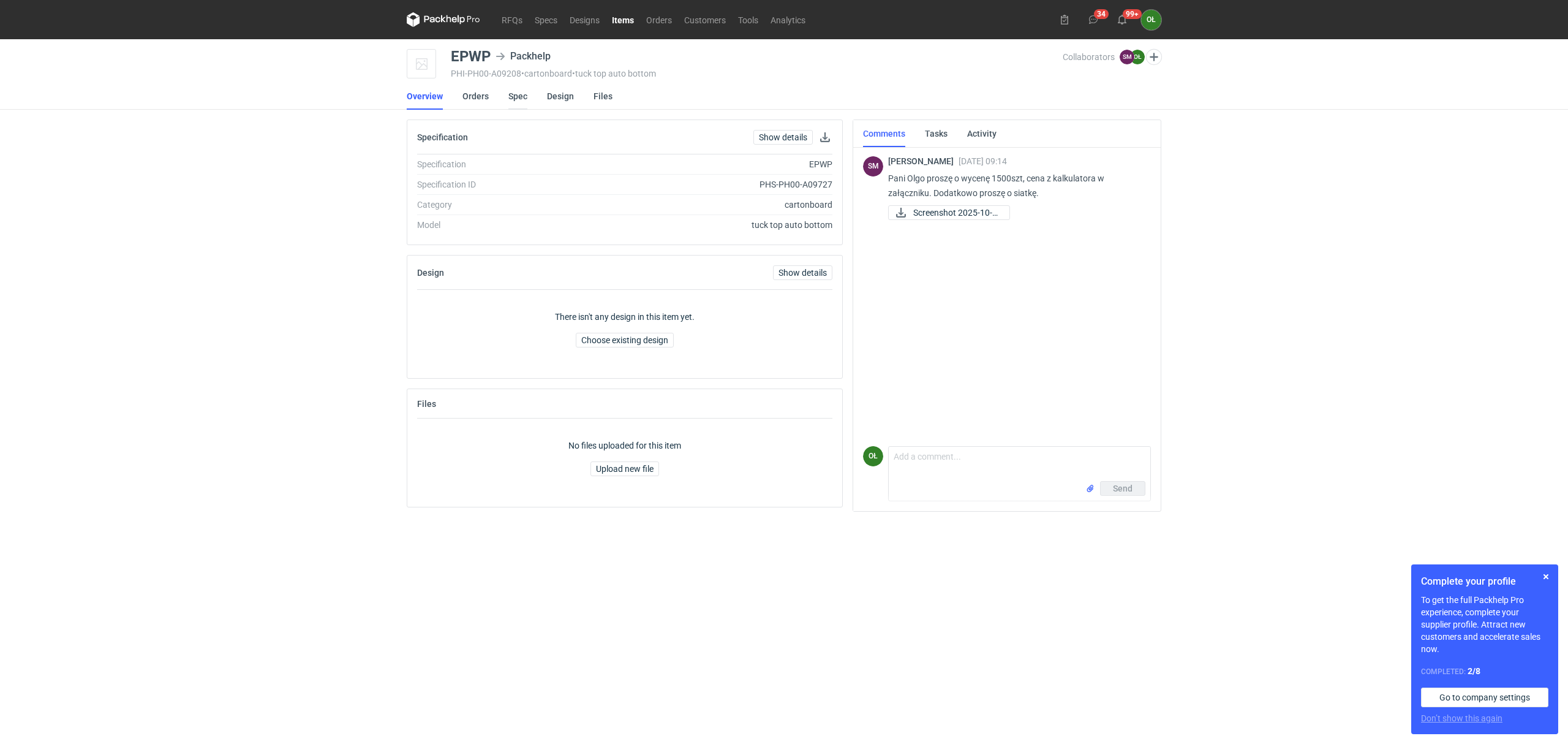
click at [512, 96] on link "Spec" at bounding box center [518, 96] width 19 height 27
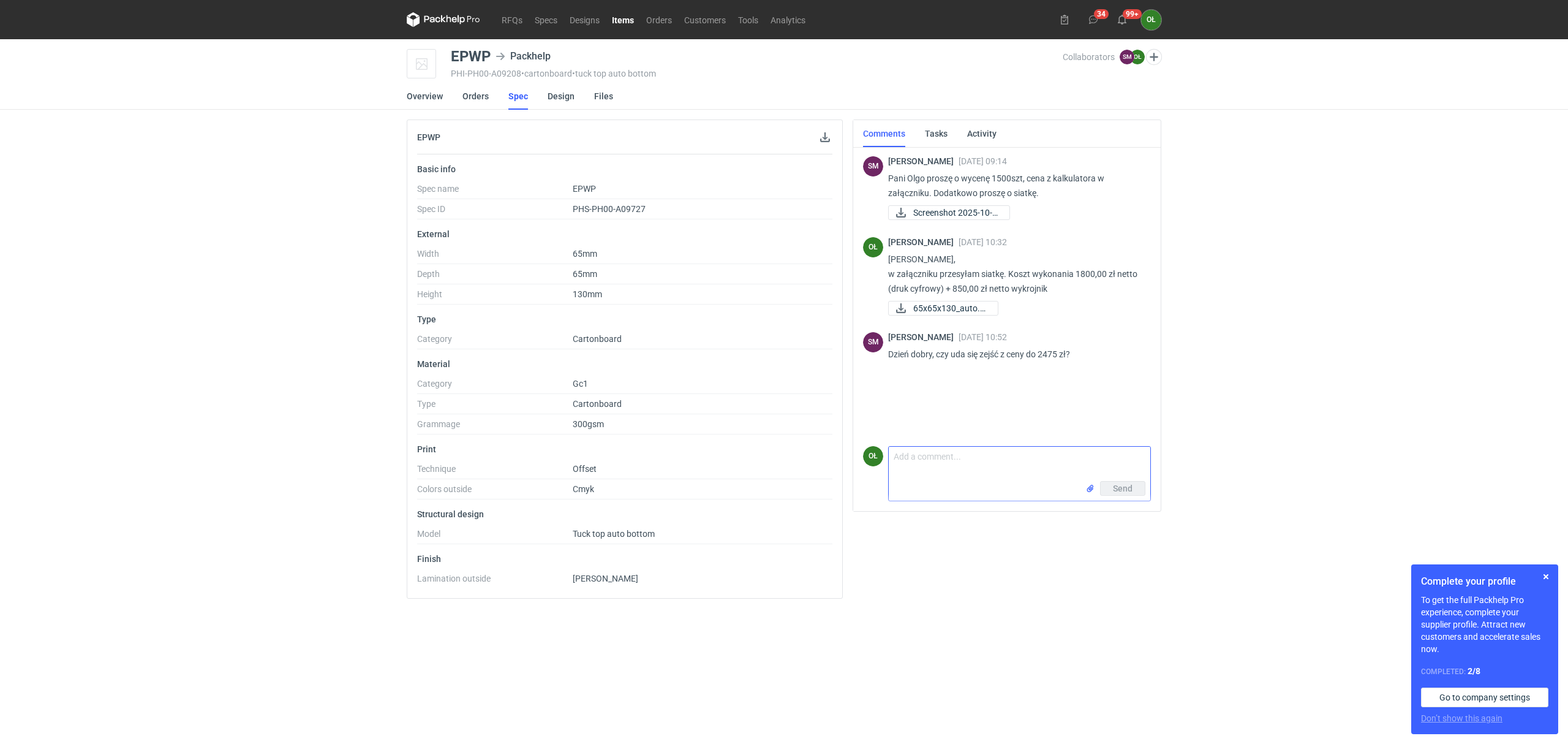
click at [961, 456] on textarea "Comment message" at bounding box center [1019, 464] width 261 height 34
click at [310, 191] on div "RFQs Specs Designs Items Orders Customers Tools Analytics 34 99+ OŁ [PERSON_NAM…" at bounding box center [784, 372] width 1568 height 744
click at [521, 15] on link "RFQs" at bounding box center [512, 19] width 33 height 15
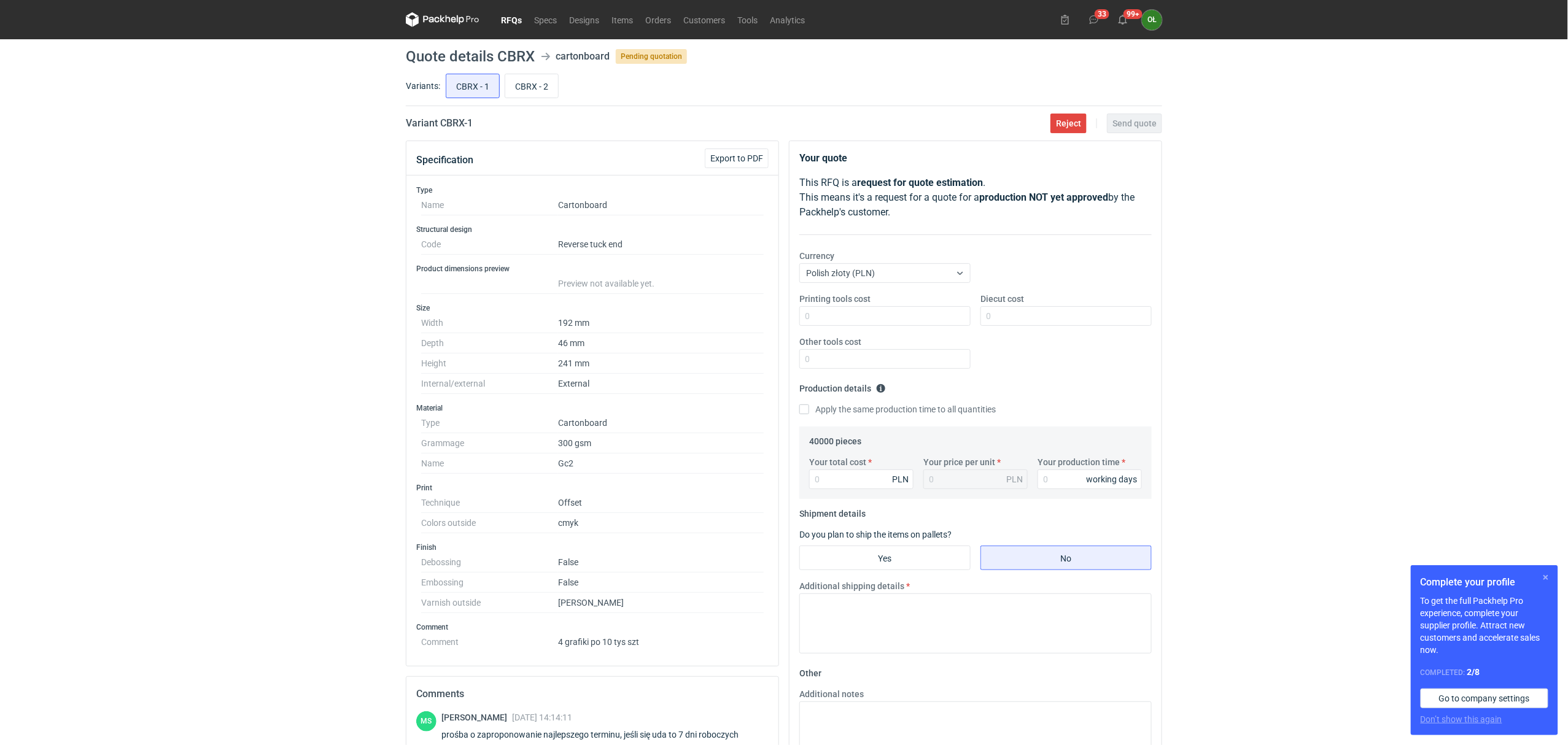
click at [1545, 573] on button "button" at bounding box center [1546, 577] width 15 height 15
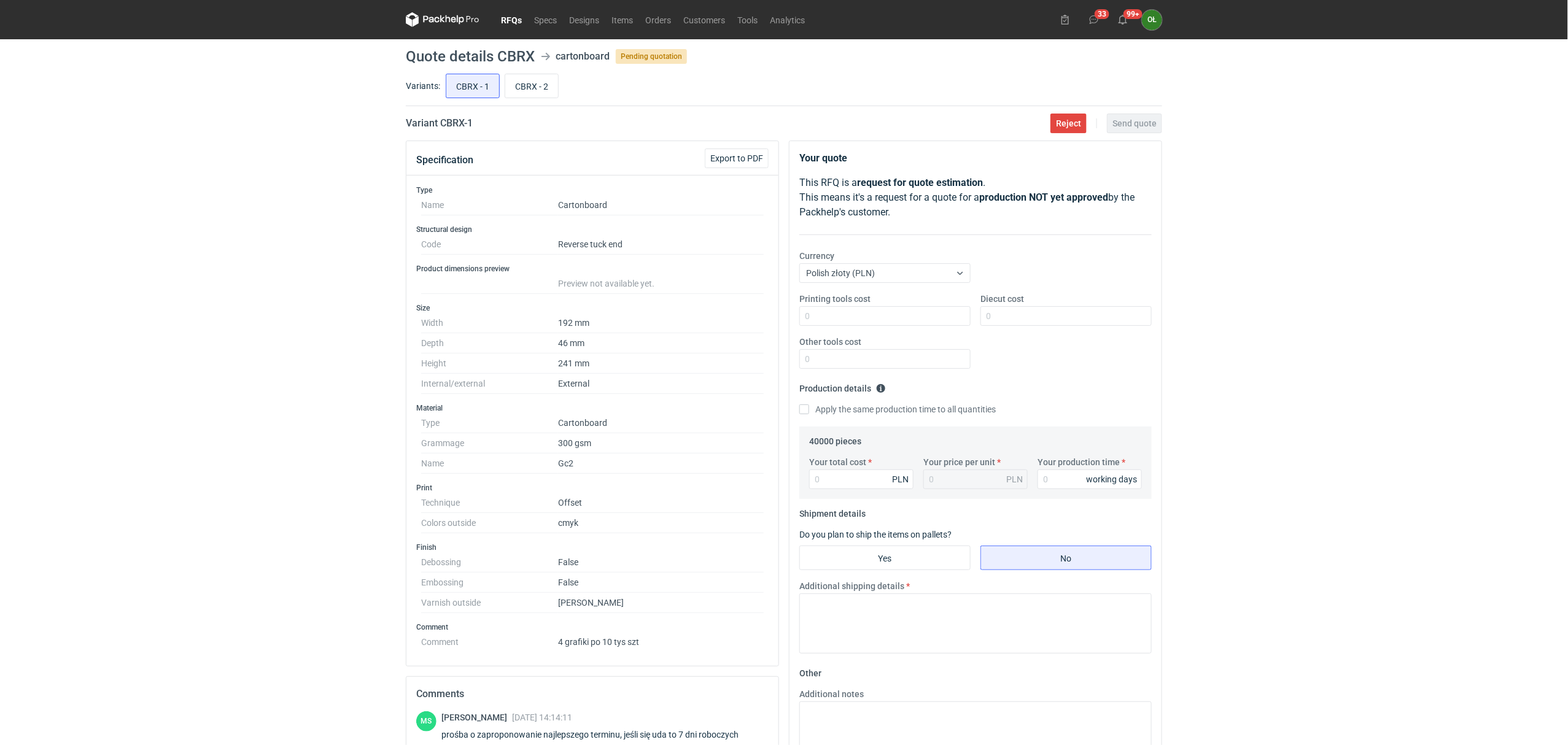
click at [212, 327] on div "RFQs Specs Designs Items Orders Customers Tools Analytics 33 99+ OŁ [PERSON_NAM…" at bounding box center [784, 372] width 1568 height 745
click at [515, 22] on link "RFQs" at bounding box center [511, 19] width 33 height 15
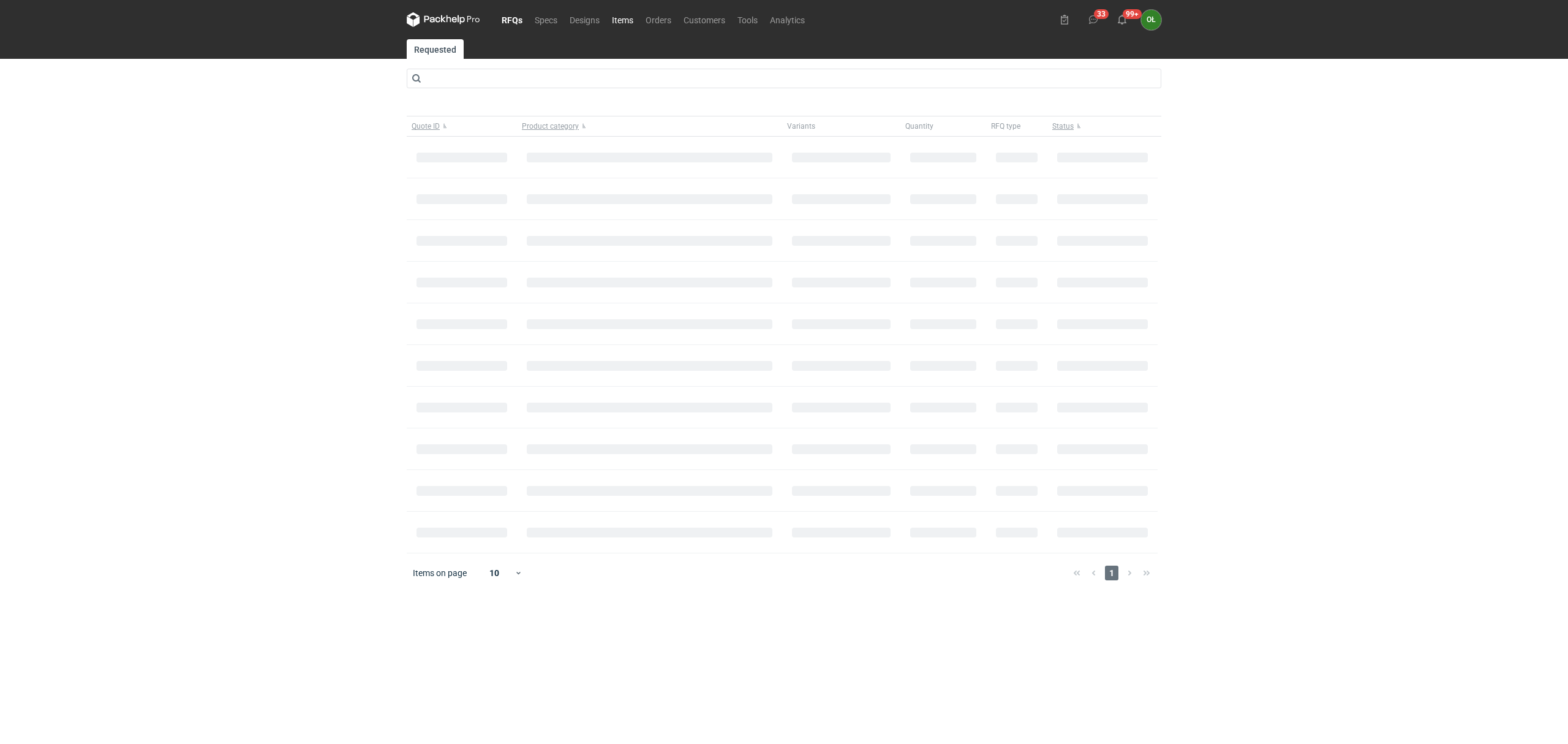
click at [627, 12] on link "Items" at bounding box center [622, 19] width 34 height 15
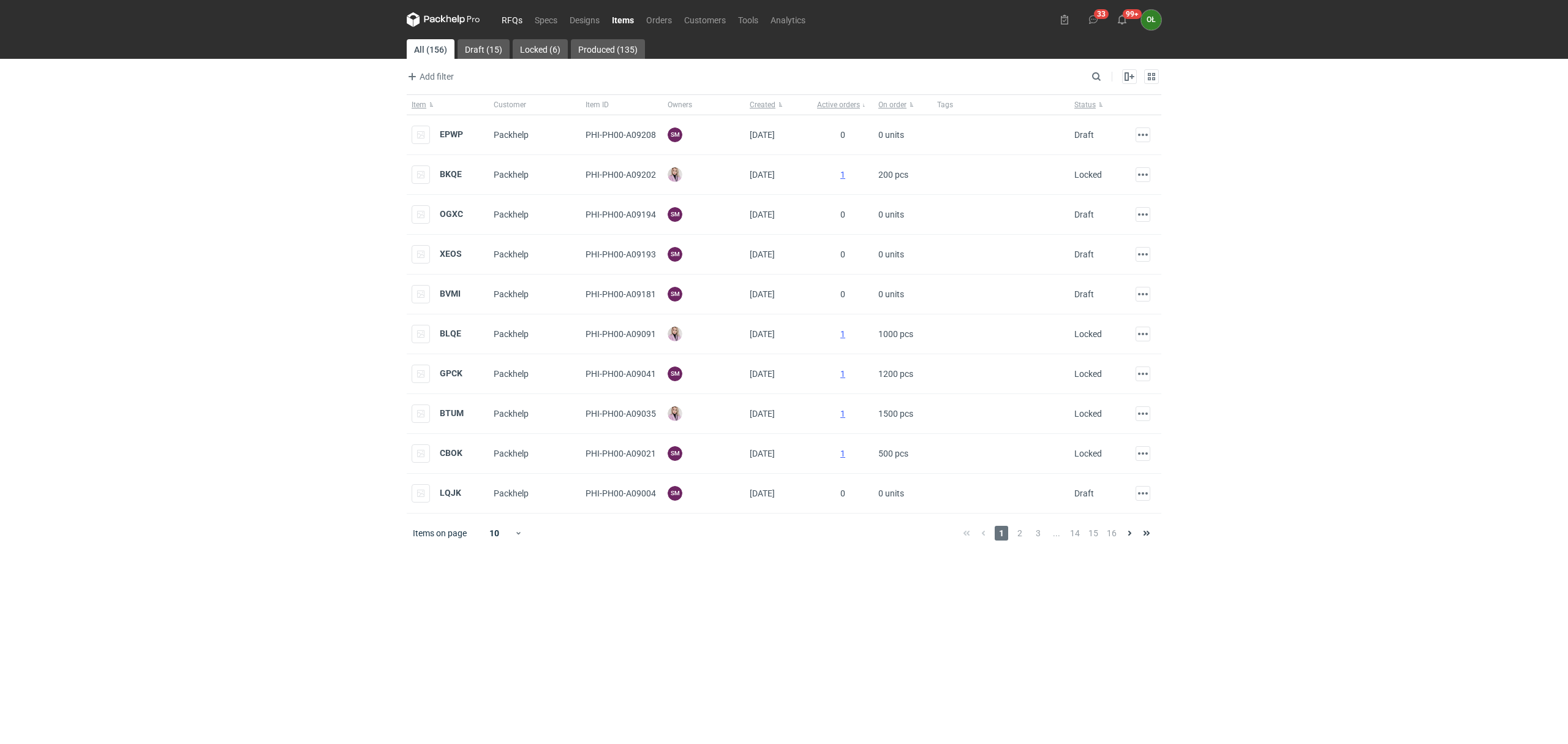
click at [509, 24] on link "RFQs" at bounding box center [512, 19] width 33 height 15
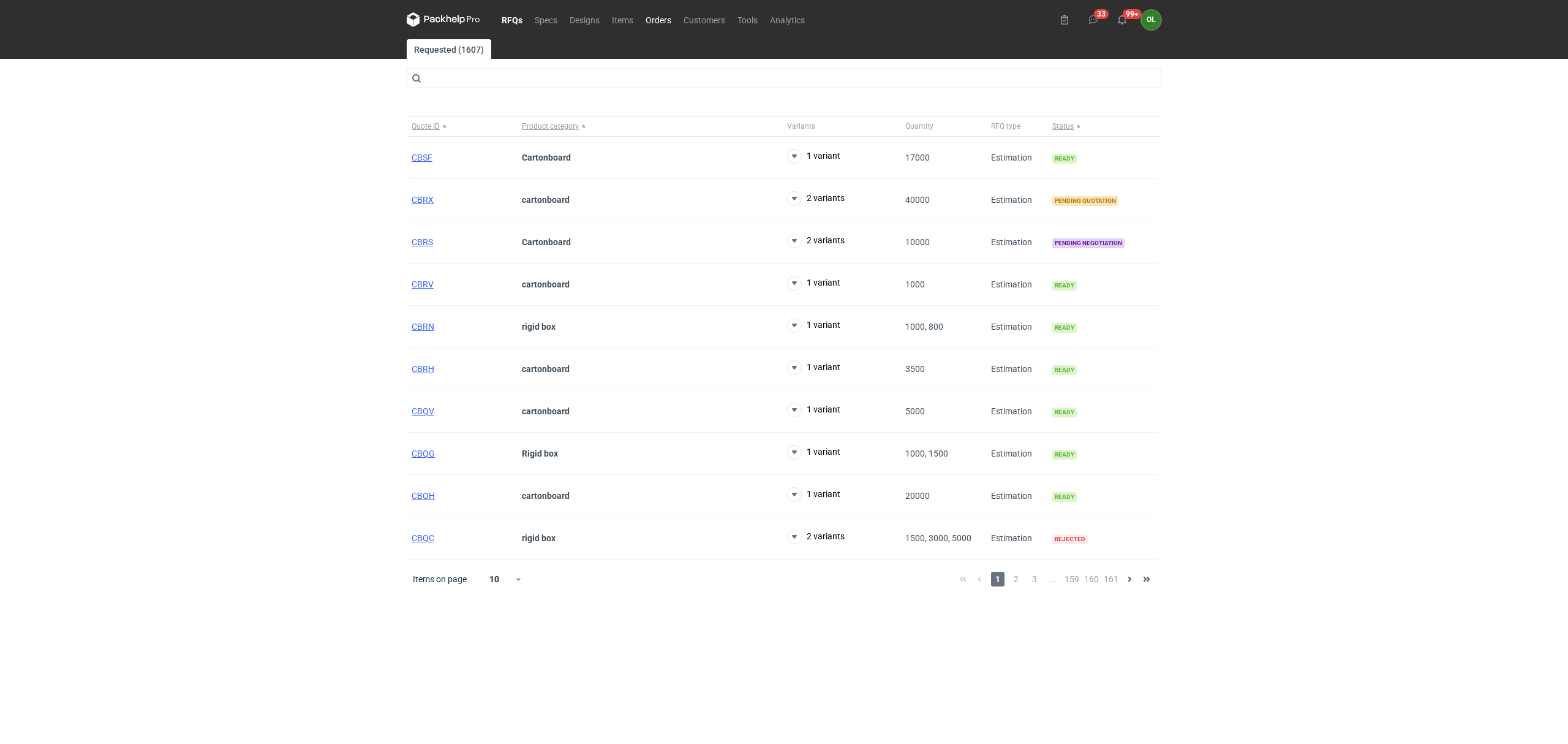
click at [662, 18] on link "Orders" at bounding box center [658, 19] width 38 height 15
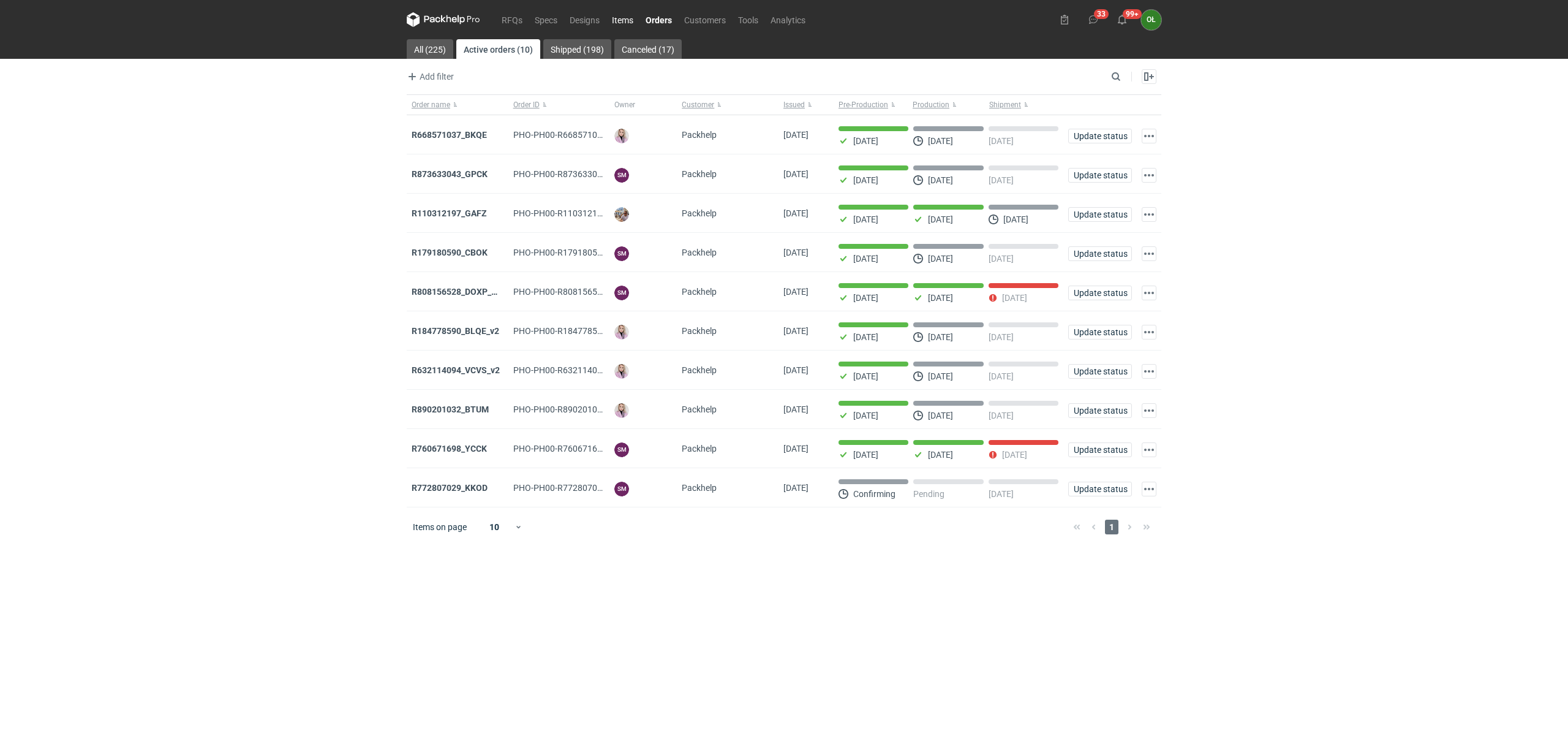
click at [620, 18] on link "Items" at bounding box center [622, 19] width 34 height 15
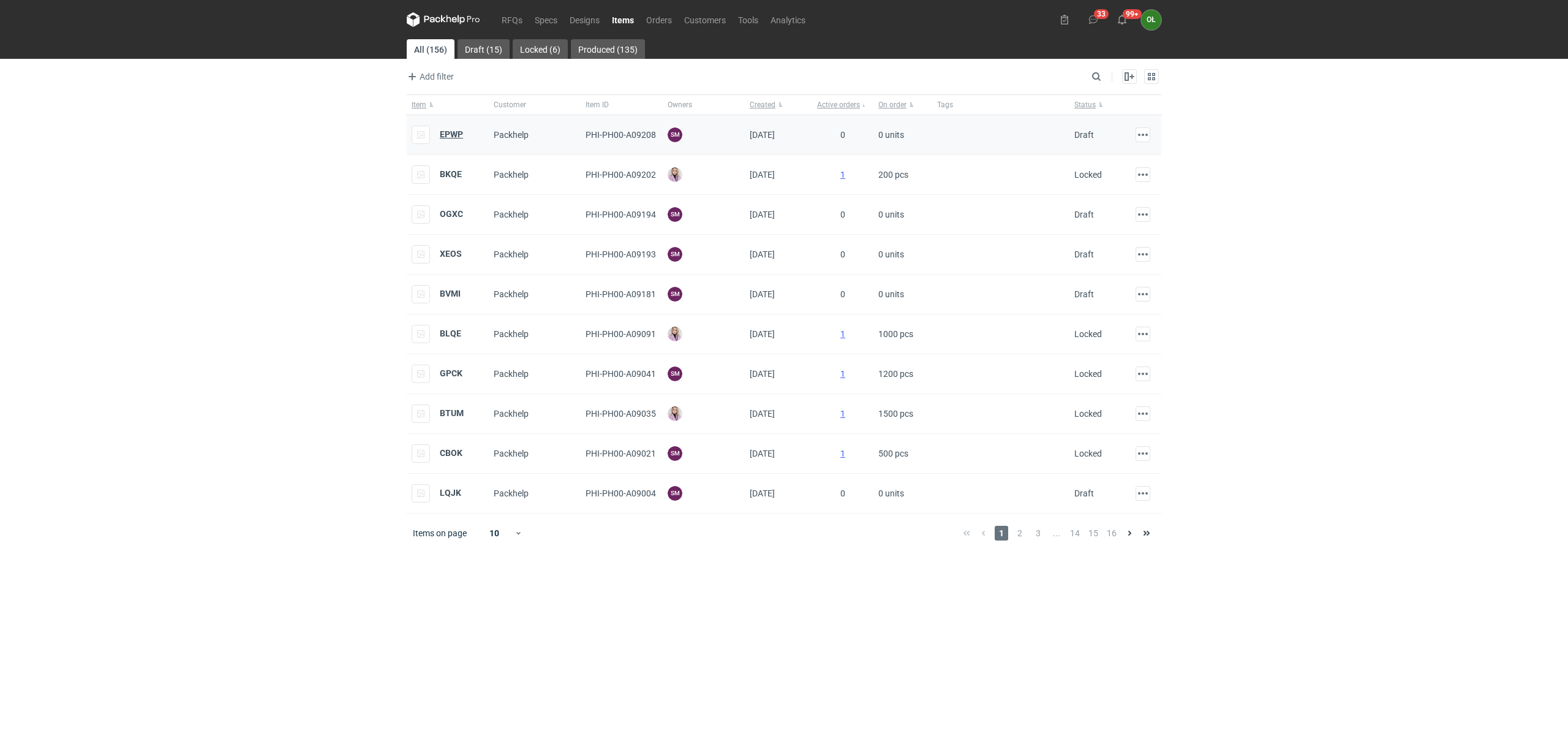
click at [452, 133] on strong "EPWP" at bounding box center [451, 134] width 23 height 10
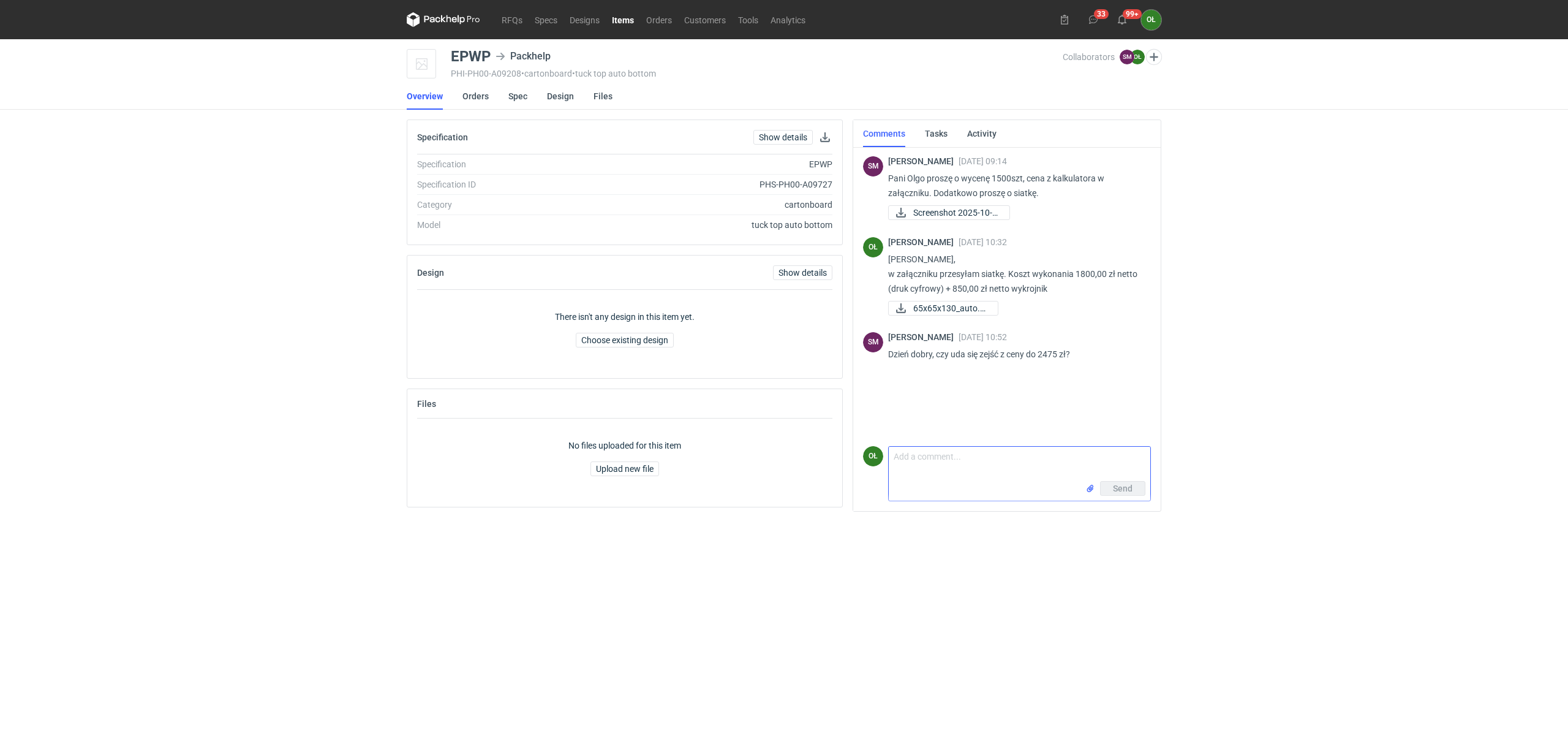
click at [953, 459] on textarea "Comment message" at bounding box center [1019, 464] width 261 height 34
type textarea "[PERSON_NAME], możemy zejść do 2500 zł, będzie ok ?"
click at [1109, 488] on button "Send" at bounding box center [1122, 488] width 45 height 15
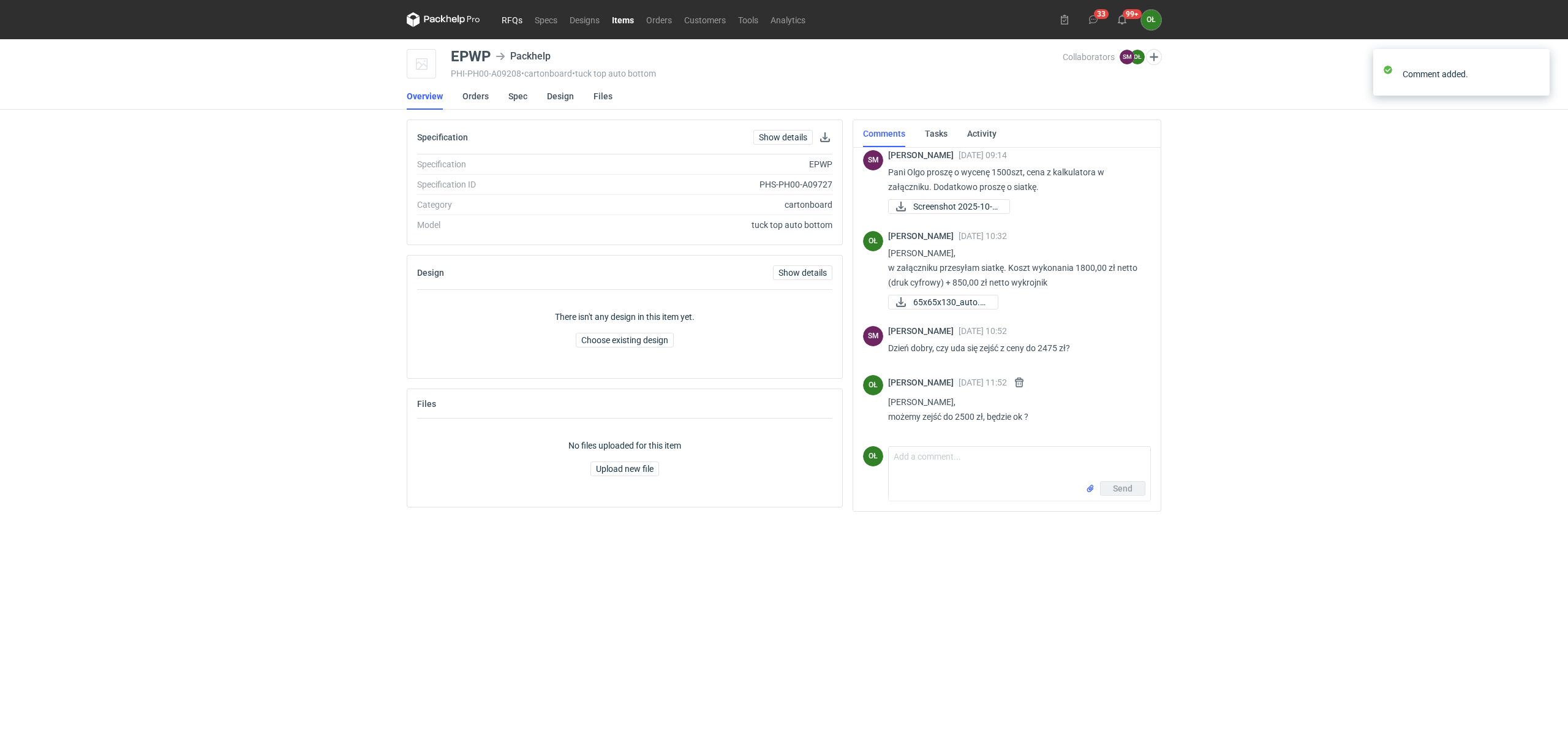
click at [514, 19] on link "RFQs" at bounding box center [512, 19] width 33 height 15
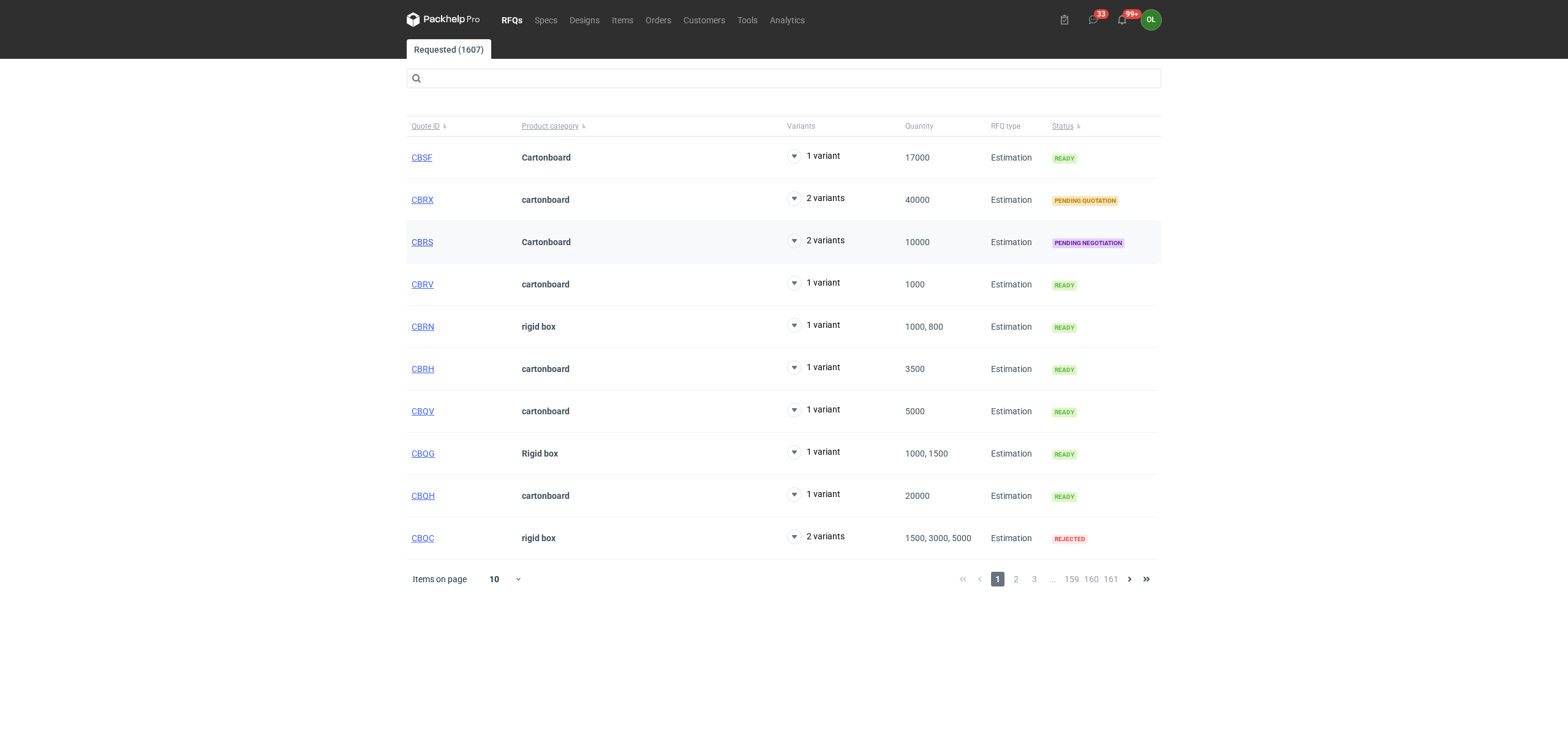
click at [420, 242] on span "CBRS" at bounding box center [423, 242] width 21 height 10
click at [653, 18] on link "Orders" at bounding box center [658, 19] width 38 height 15
click at [745, 16] on link "Tools" at bounding box center [747, 19] width 32 height 15
click at [420, 239] on span "CBRS" at bounding box center [423, 242] width 21 height 10
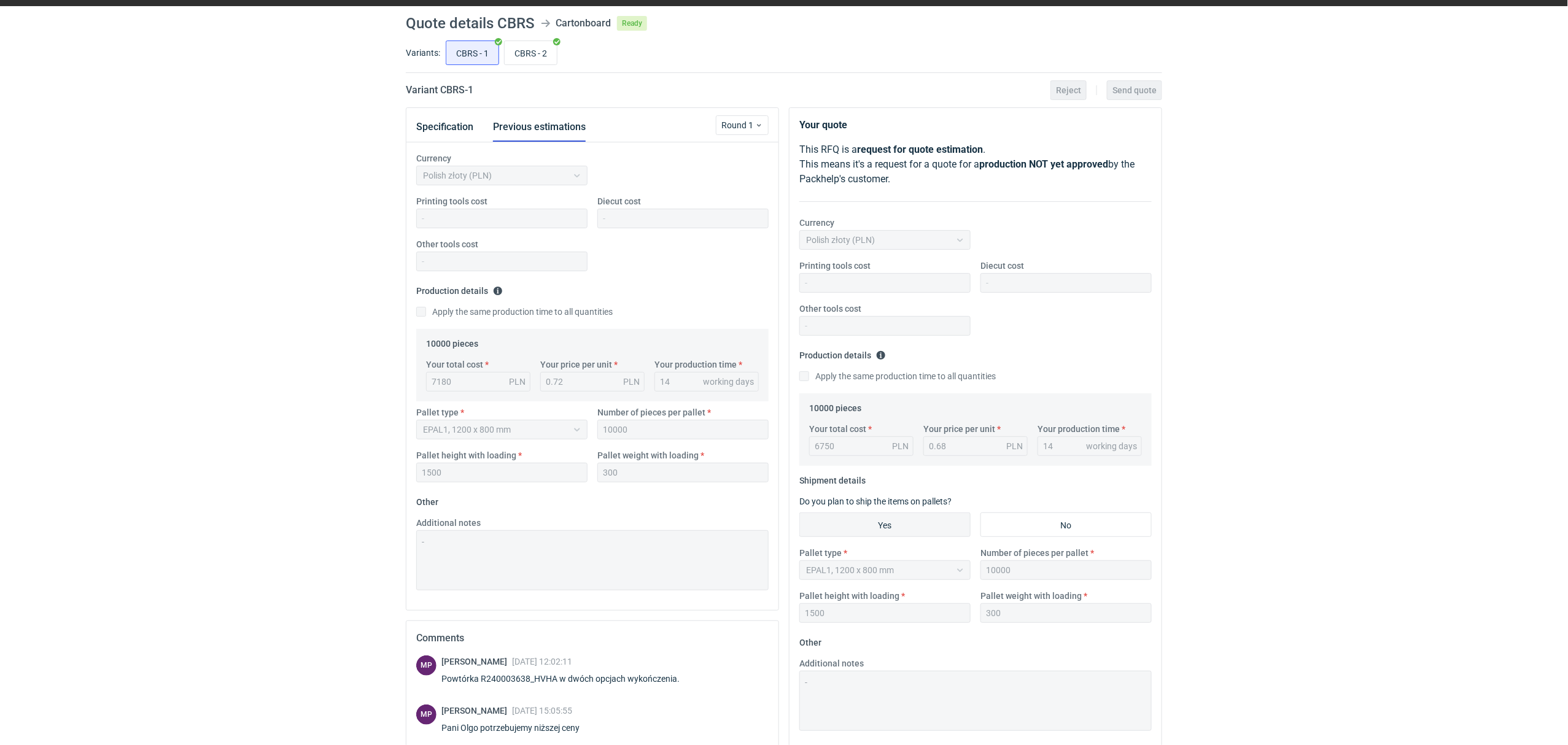
scroll to position [27, 0]
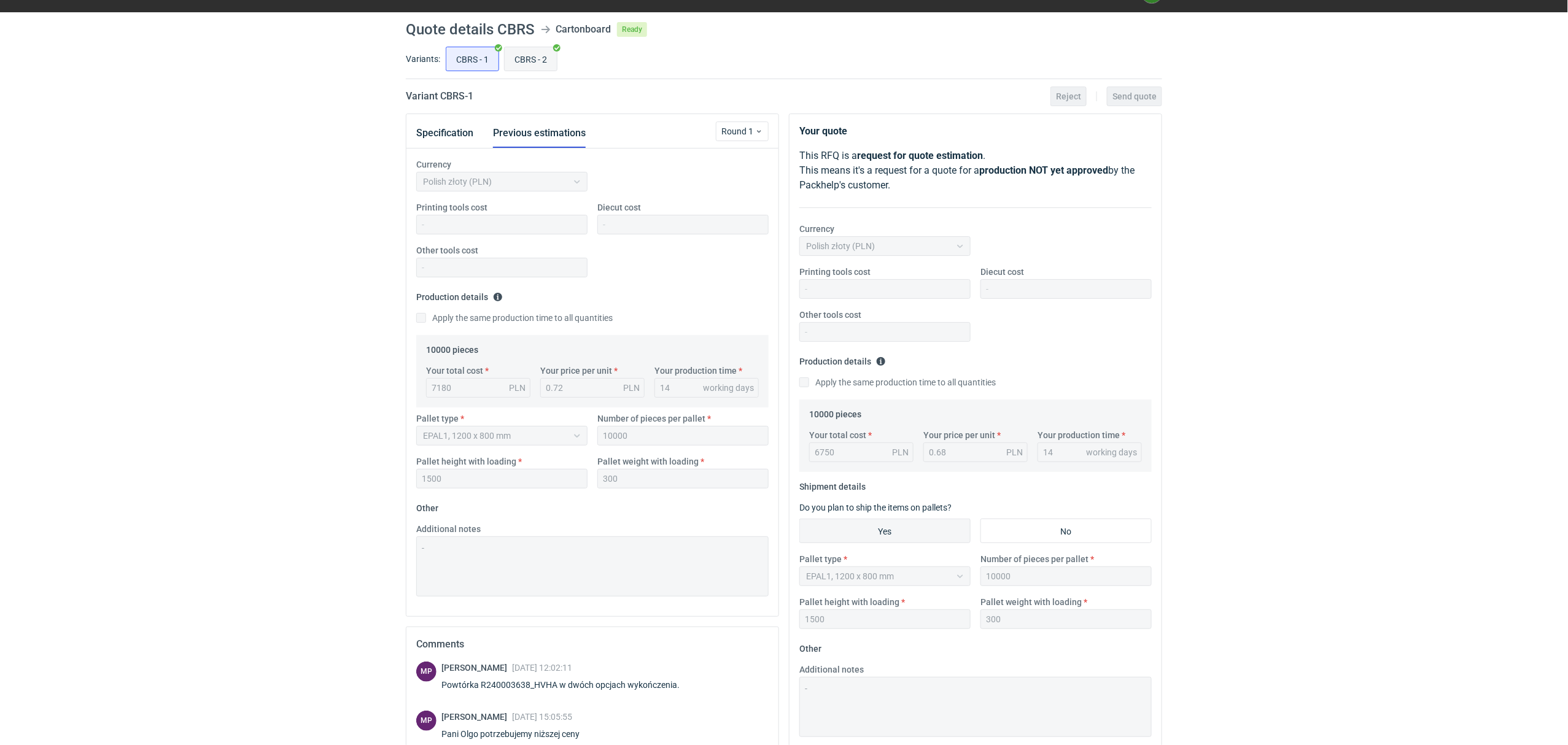
click at [531, 57] on input "CBRS - 2" at bounding box center [531, 59] width 52 height 23
radio input "true"
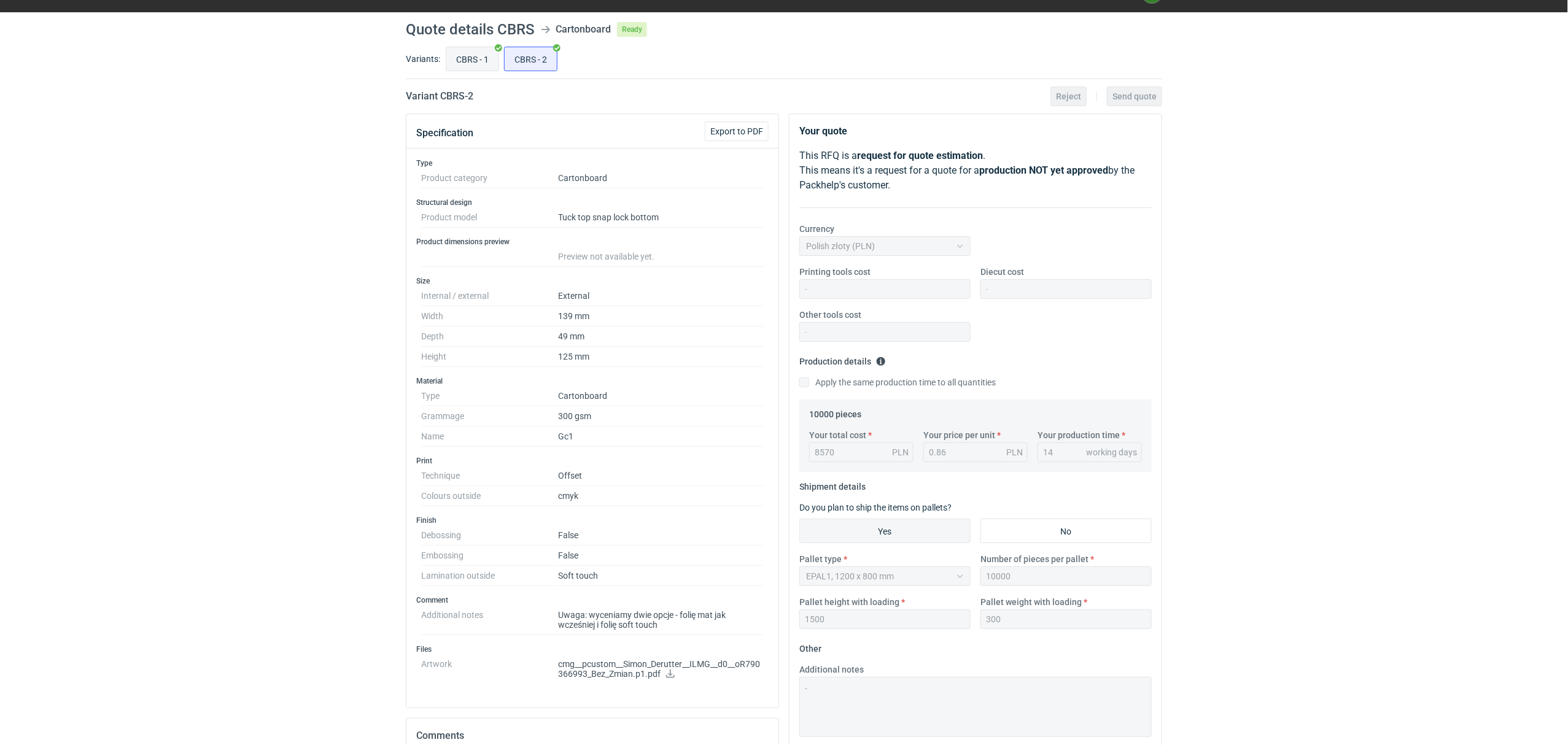
click at [487, 67] on input "CBRS - 1" at bounding box center [472, 59] width 52 height 23
radio input "true"
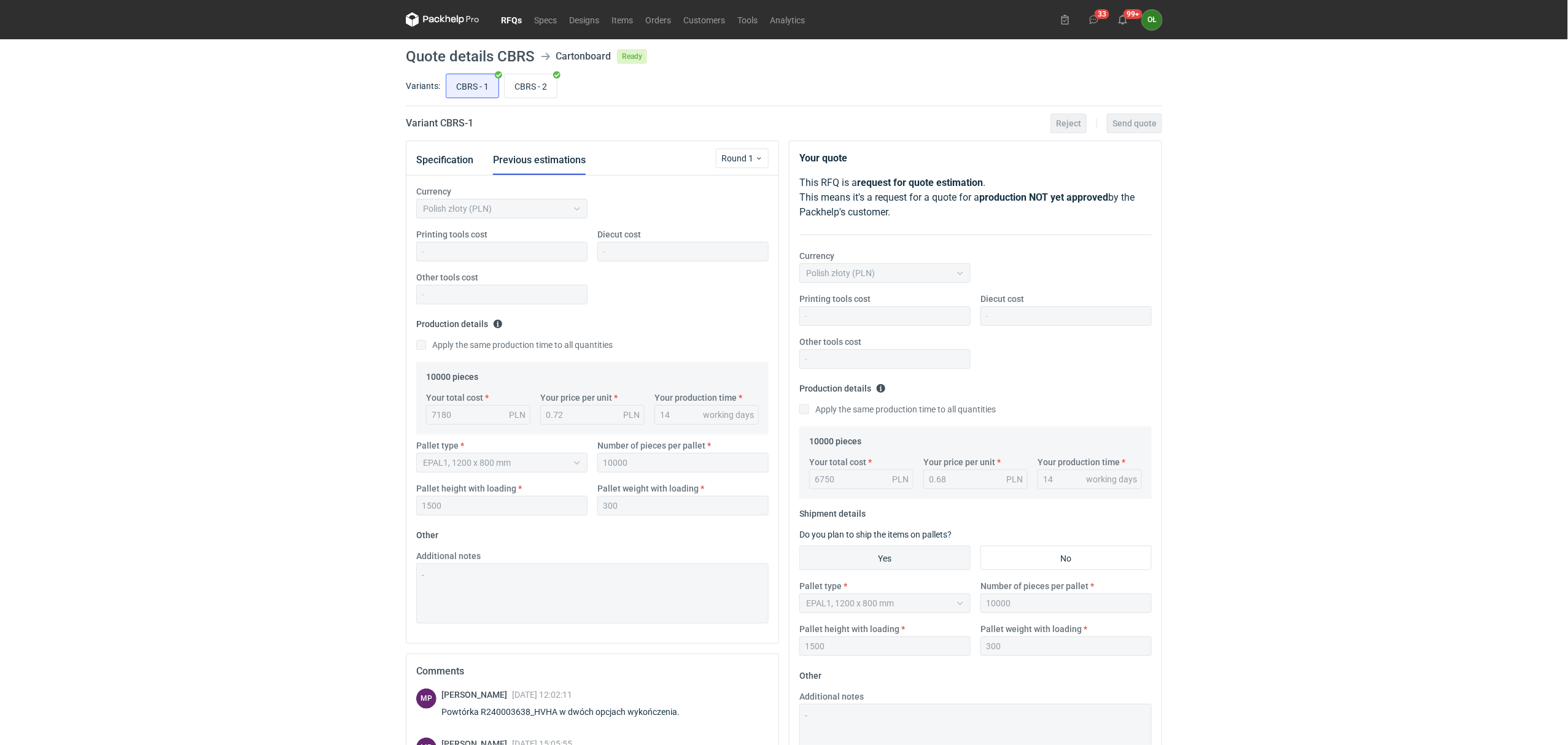
click at [508, 20] on link "RFQs" at bounding box center [511, 19] width 33 height 15
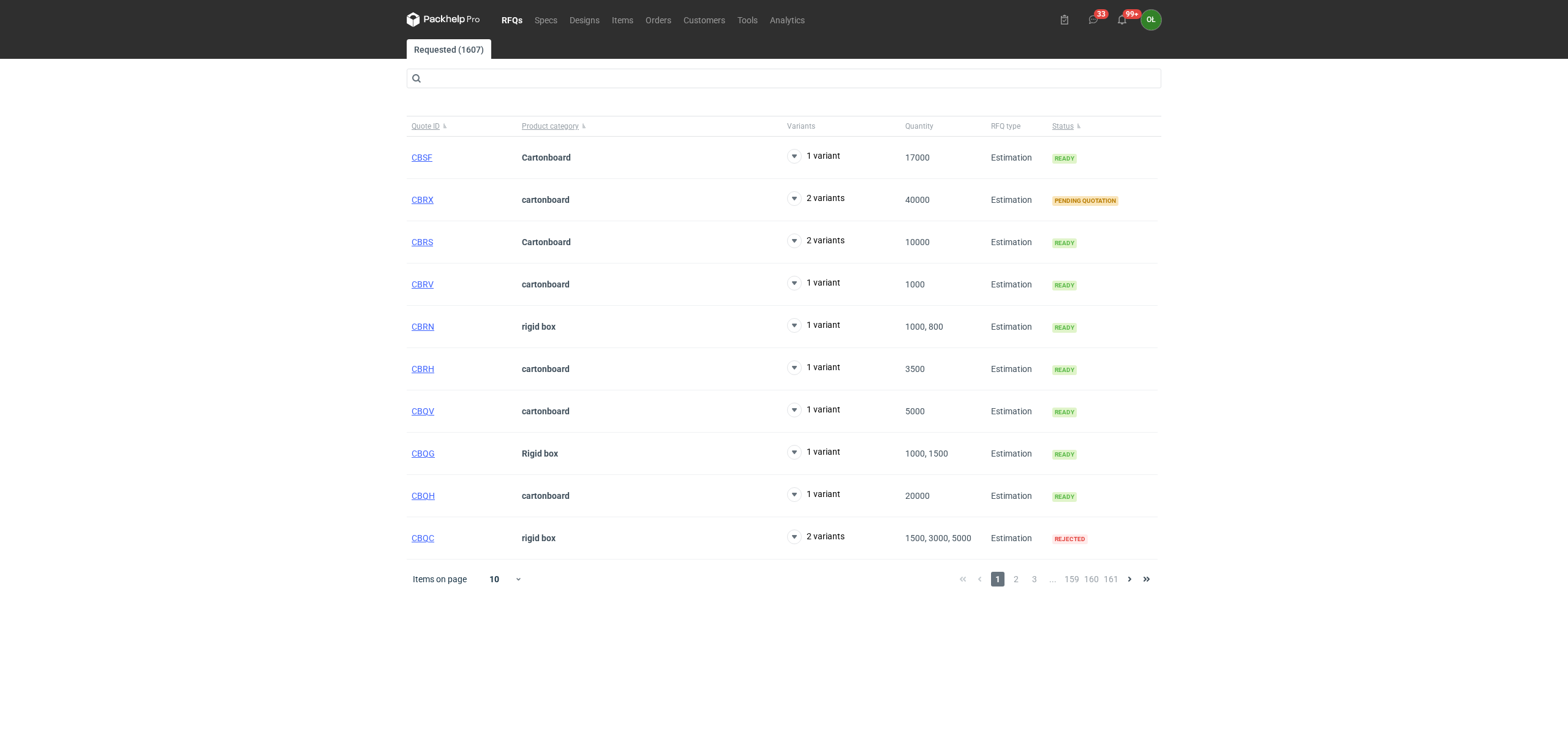
click at [515, 19] on link "RFQs" at bounding box center [512, 19] width 33 height 15
click at [1155, 27] on figcaption "OŁ" at bounding box center [1151, 20] width 20 height 20
click at [1125, 10] on div "33 99+ OŁ [PERSON_NAME] [EMAIL_ADDRESS][DOMAIN_NAME] Company profile Personal s…" at bounding box center [1107, 20] width 107 height 20
click at [1121, 18] on icon at bounding box center [1122, 20] width 10 height 10
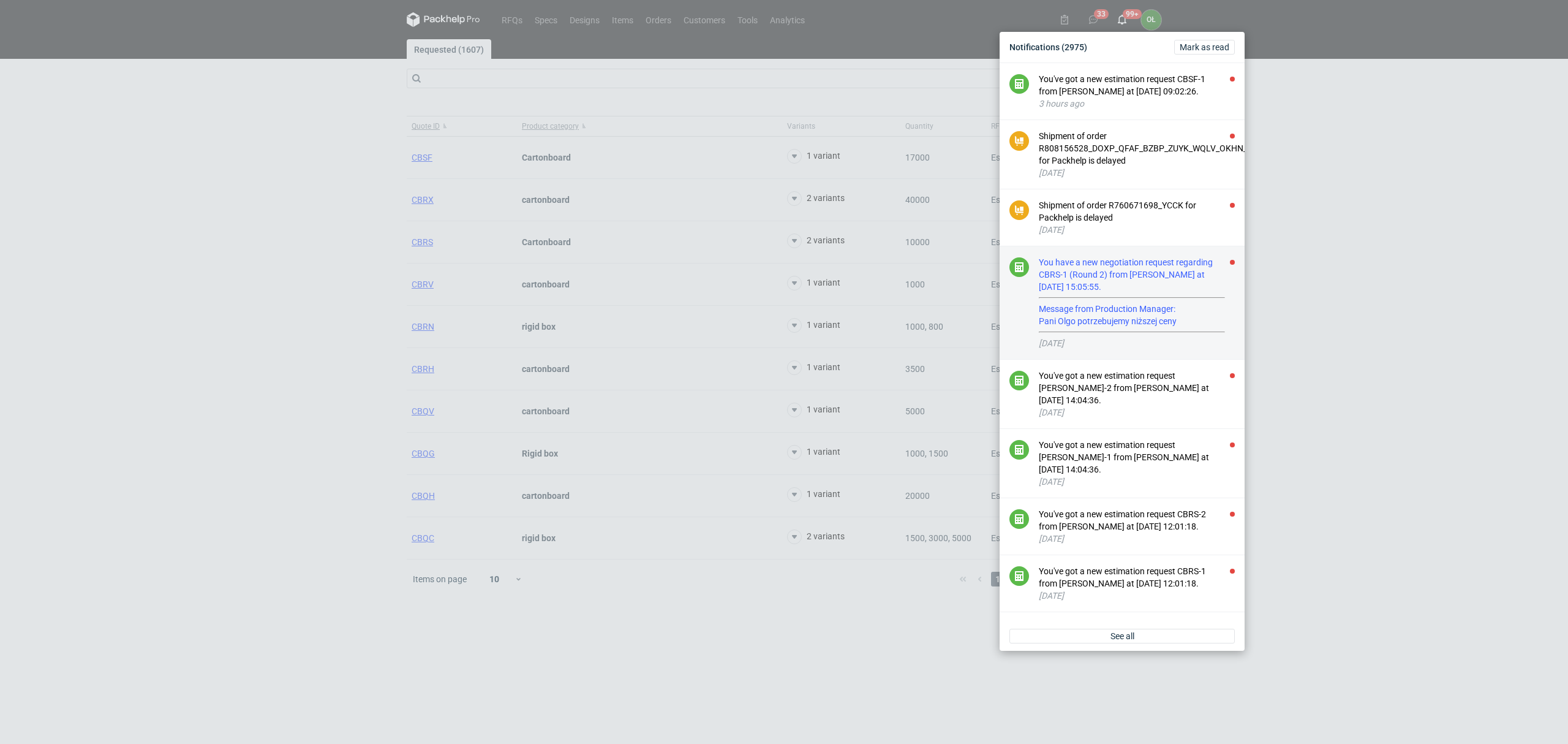
click at [1193, 288] on div "You have a new negotiation request regarding CBRS-1 (Round 2) from [PERSON_NAME…" at bounding box center [1137, 294] width 196 height 77
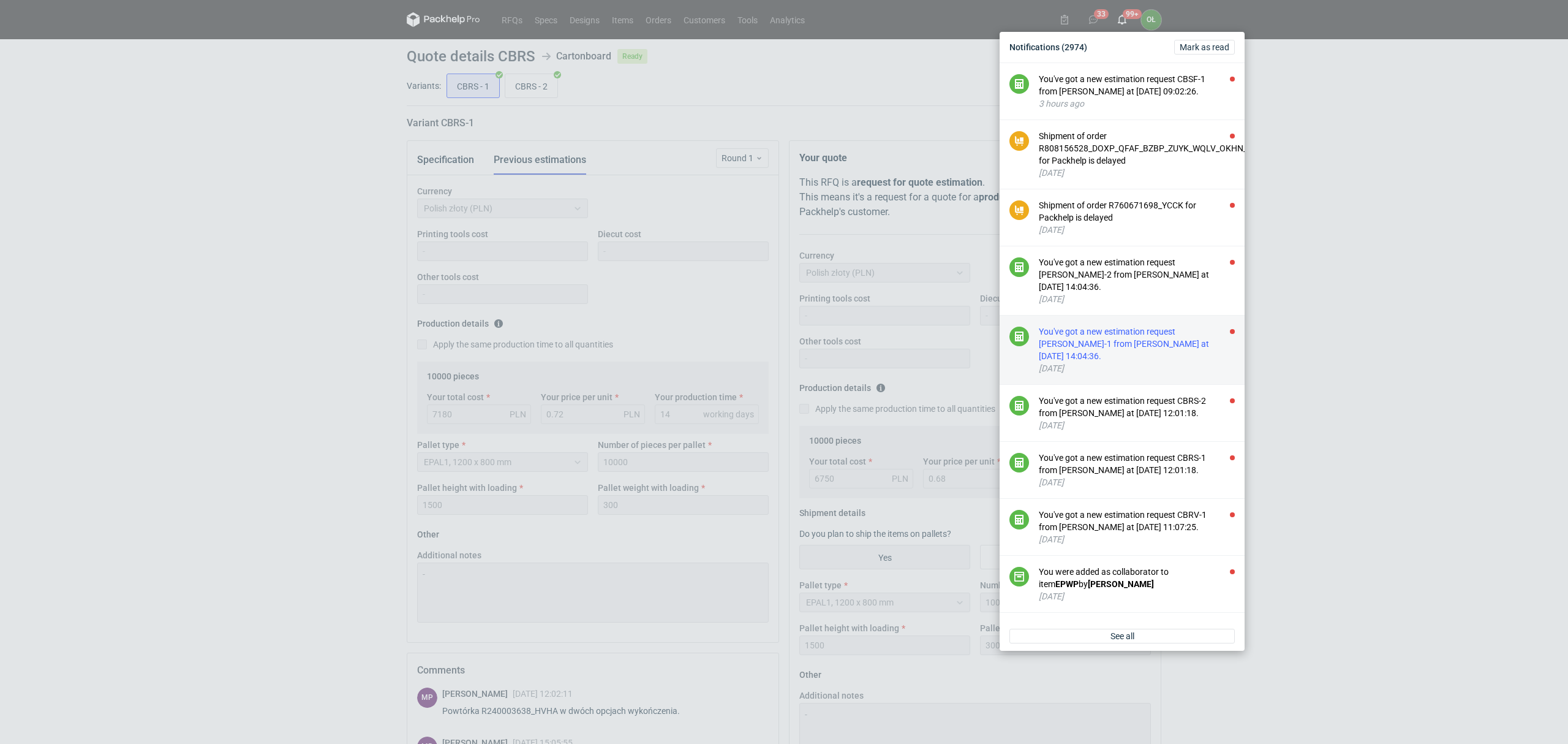
click at [1115, 348] on div "You've got a new estimation request [PERSON_NAME]-1 from [PERSON_NAME] at [DATE…" at bounding box center [1137, 343] width 196 height 37
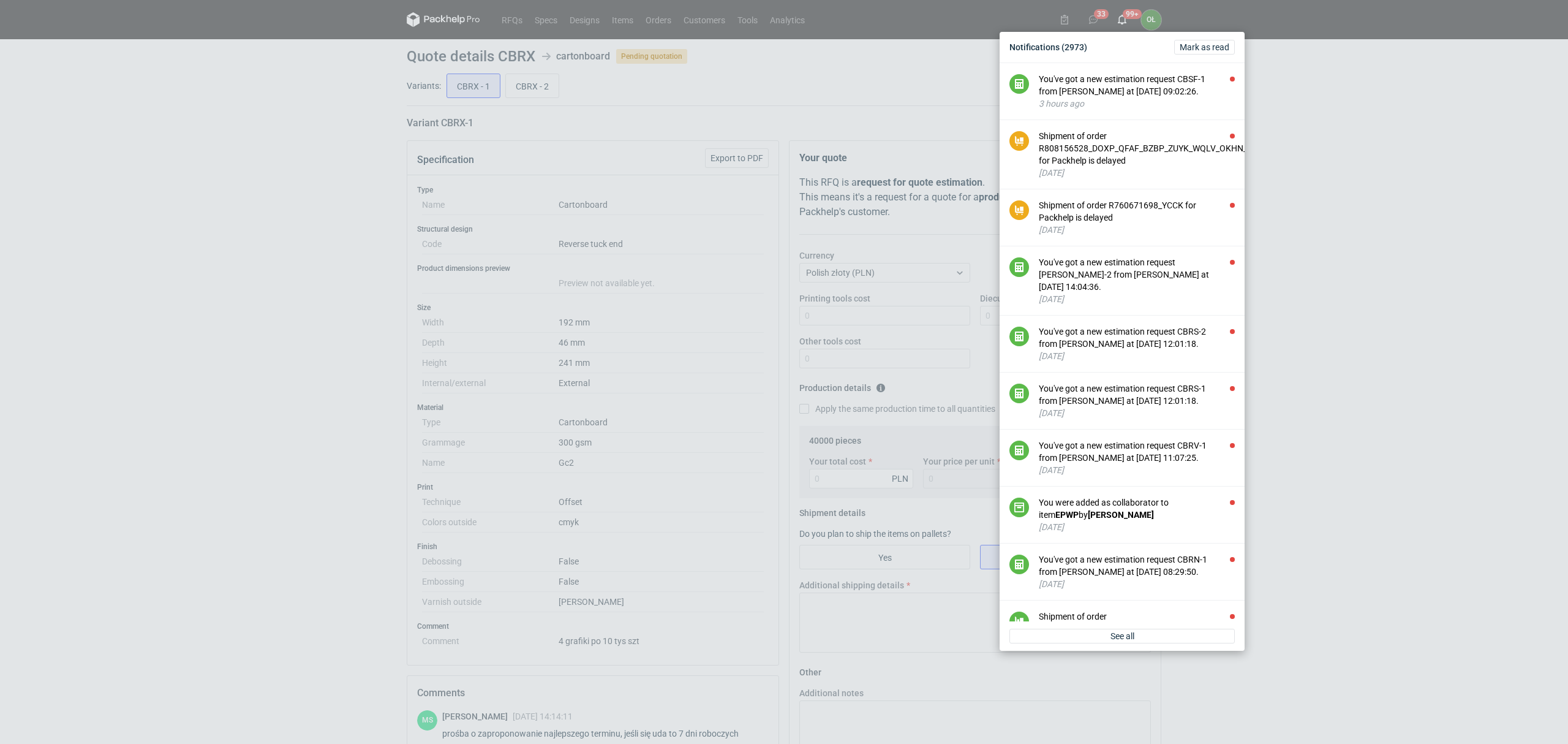
click at [261, 340] on div "Notifications (2973) [PERSON_NAME] as read You've got a new estimation request …" at bounding box center [784, 372] width 1568 height 744
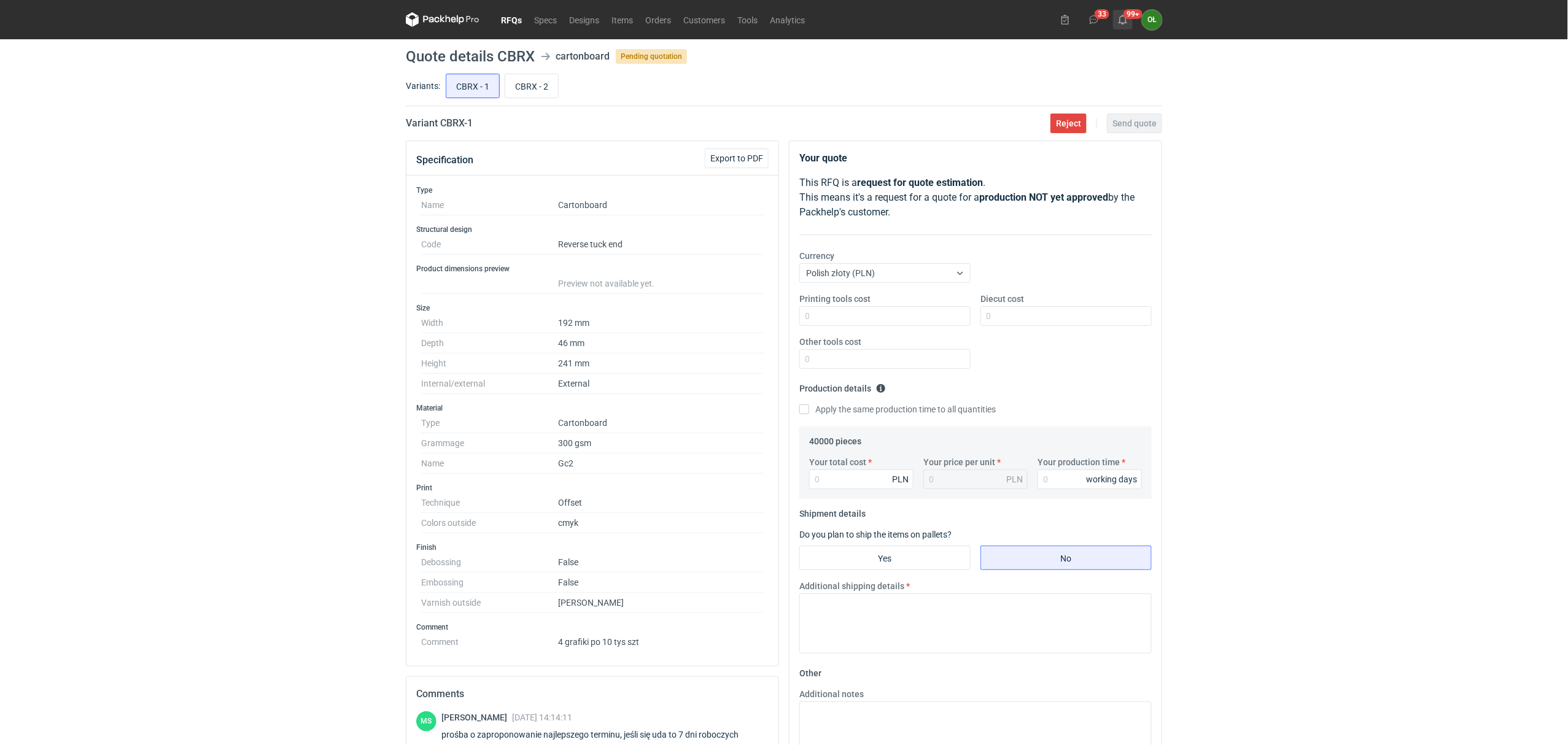
click at [1129, 20] on button "99+" at bounding box center [1122, 19] width 19 height 19
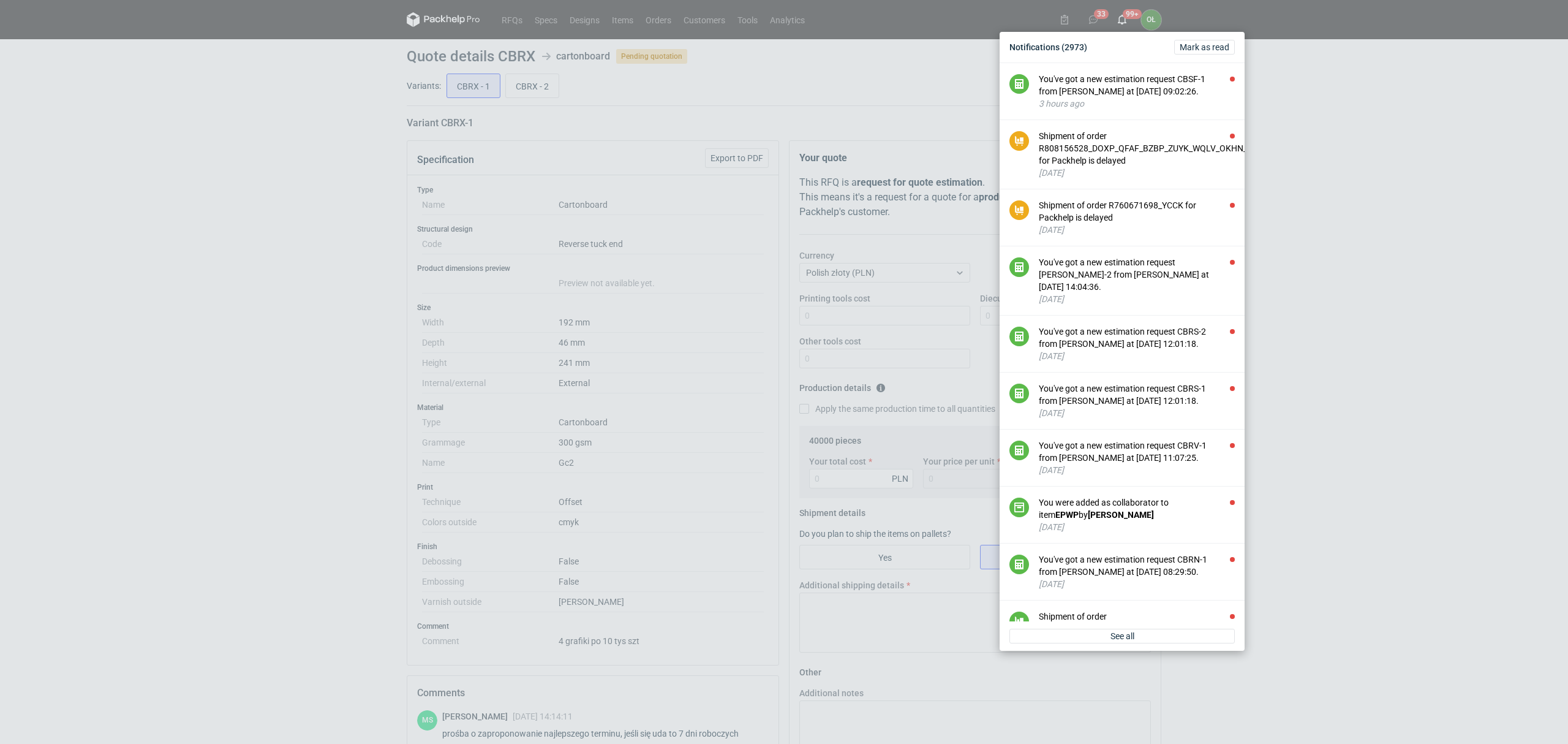
click at [250, 331] on div "Notifications (2973) [PERSON_NAME] as read You've got a new estimation request …" at bounding box center [784, 372] width 1568 height 744
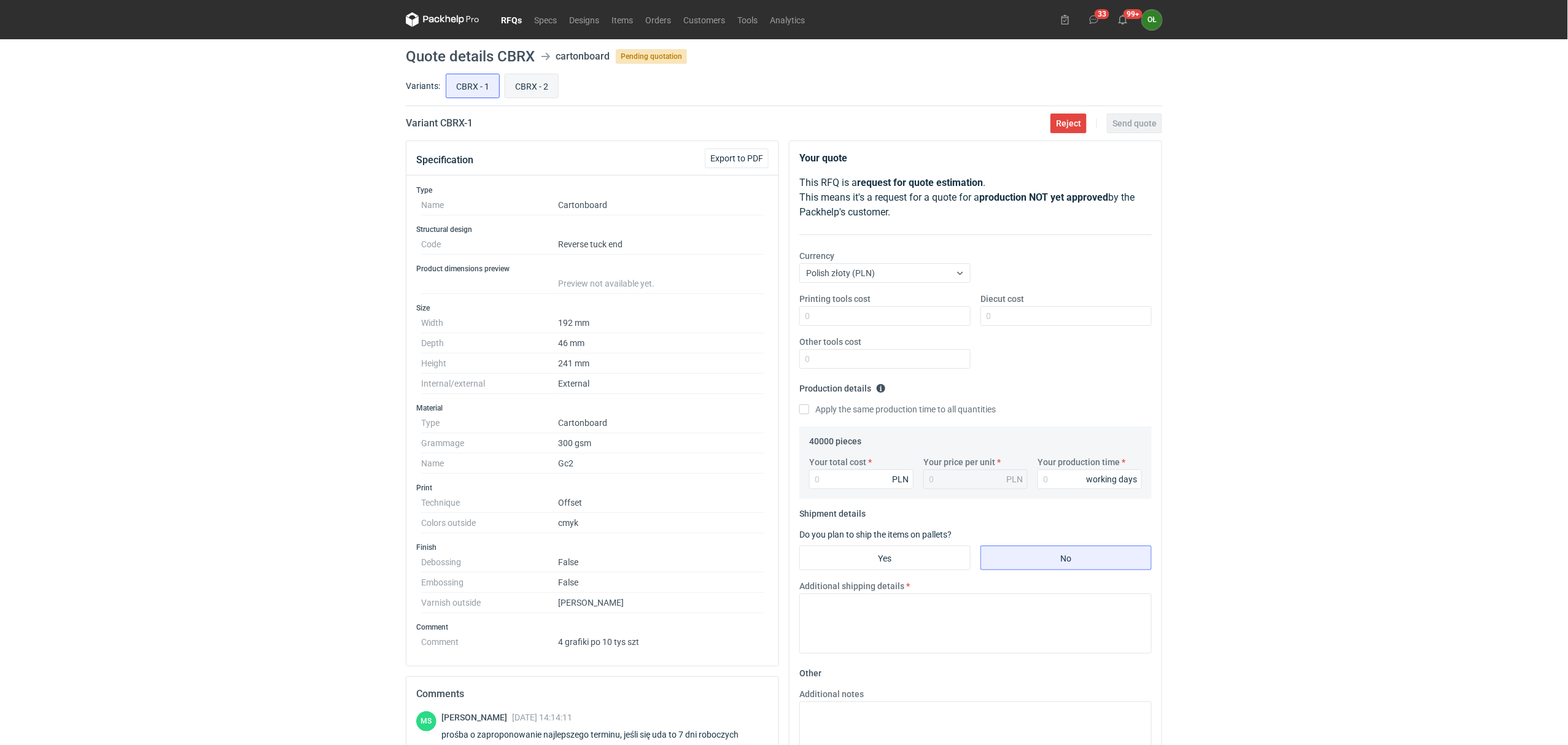
click at [533, 83] on input "CBRX - 2" at bounding box center [532, 85] width 53 height 23
radio input "true"
click at [465, 86] on input "CBRX - 1" at bounding box center [473, 85] width 53 height 23
radio input "true"
click at [617, 16] on link "Items" at bounding box center [622, 19] width 34 height 15
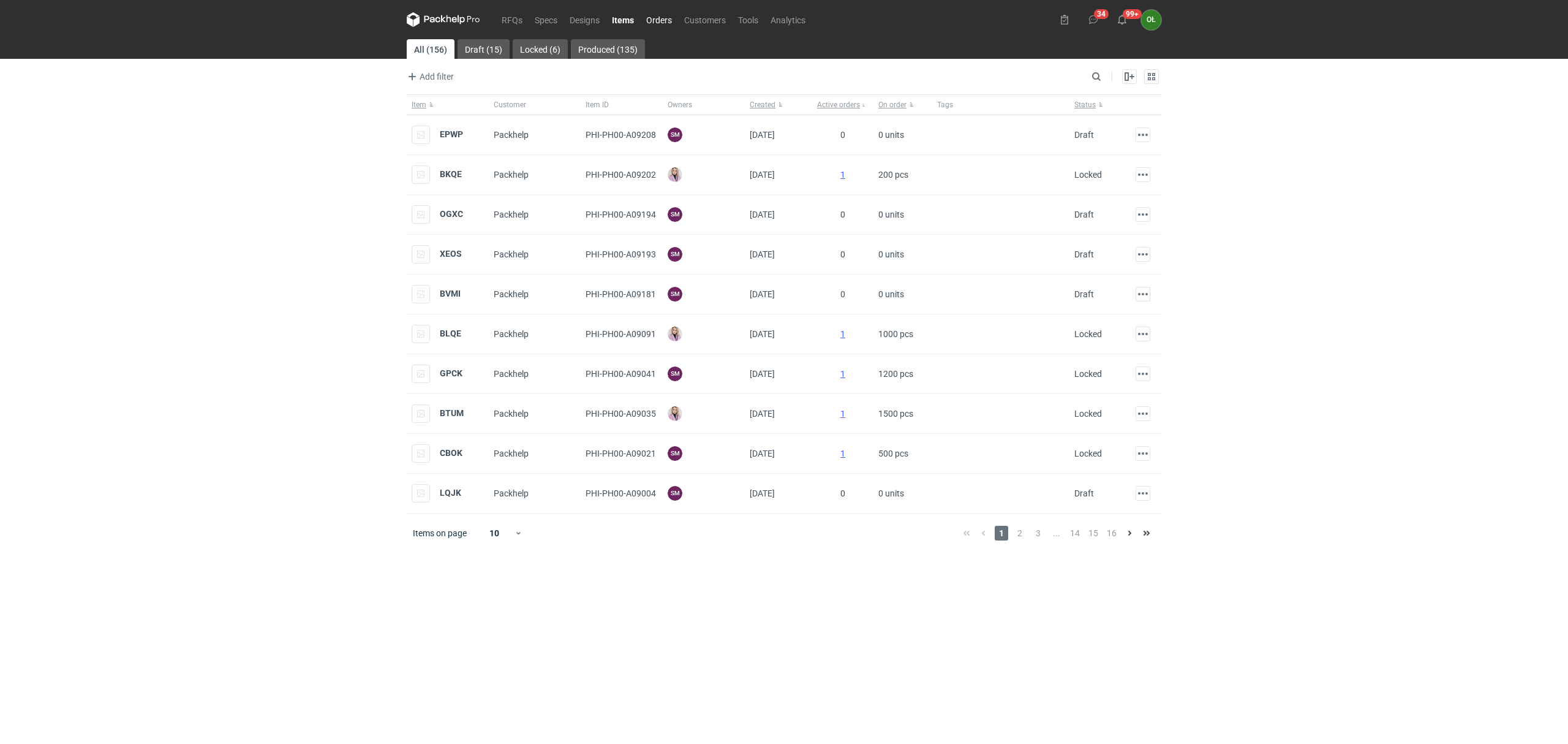
click at [660, 17] on link "Orders" at bounding box center [658, 19] width 38 height 15
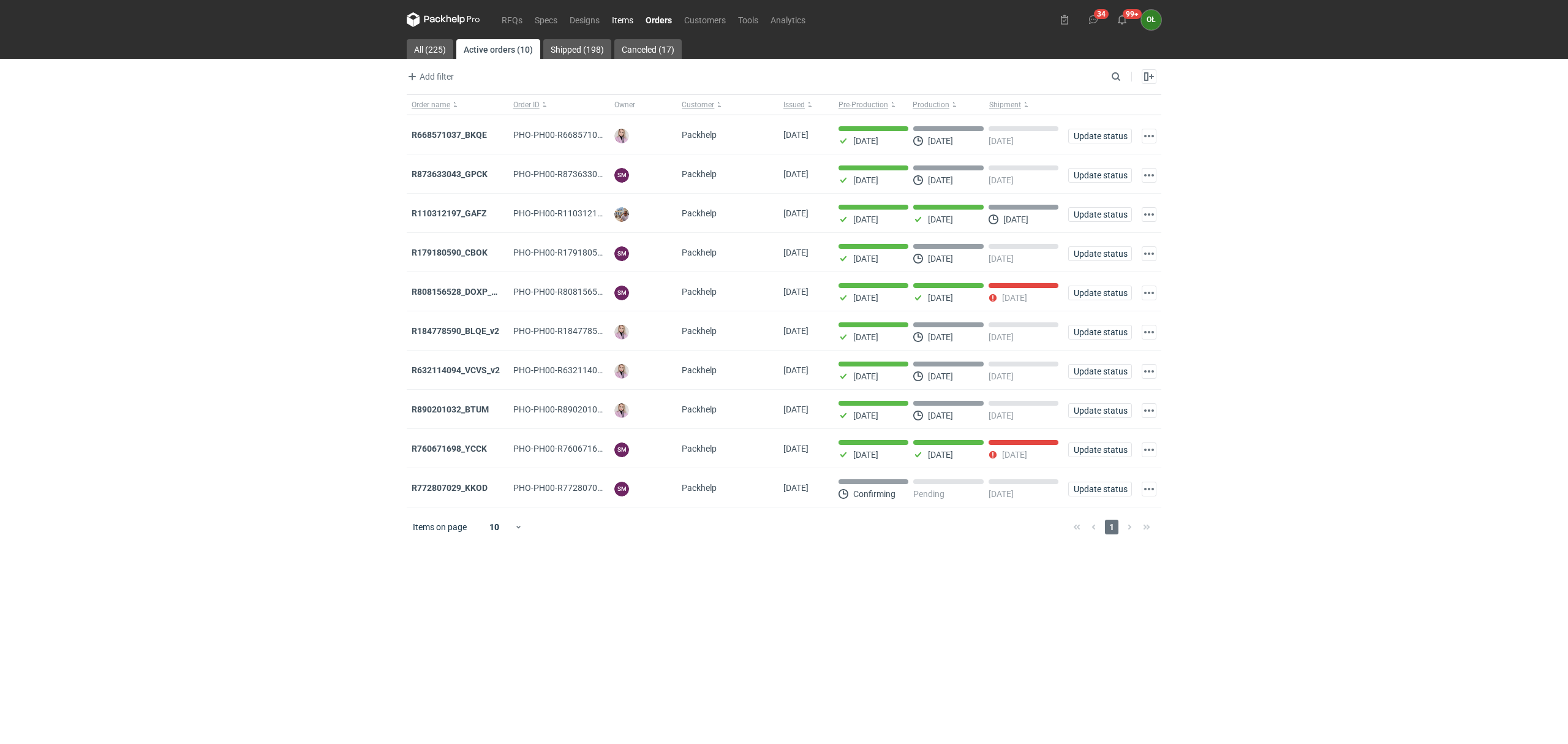
click at [619, 17] on link "Items" at bounding box center [622, 19] width 34 height 15
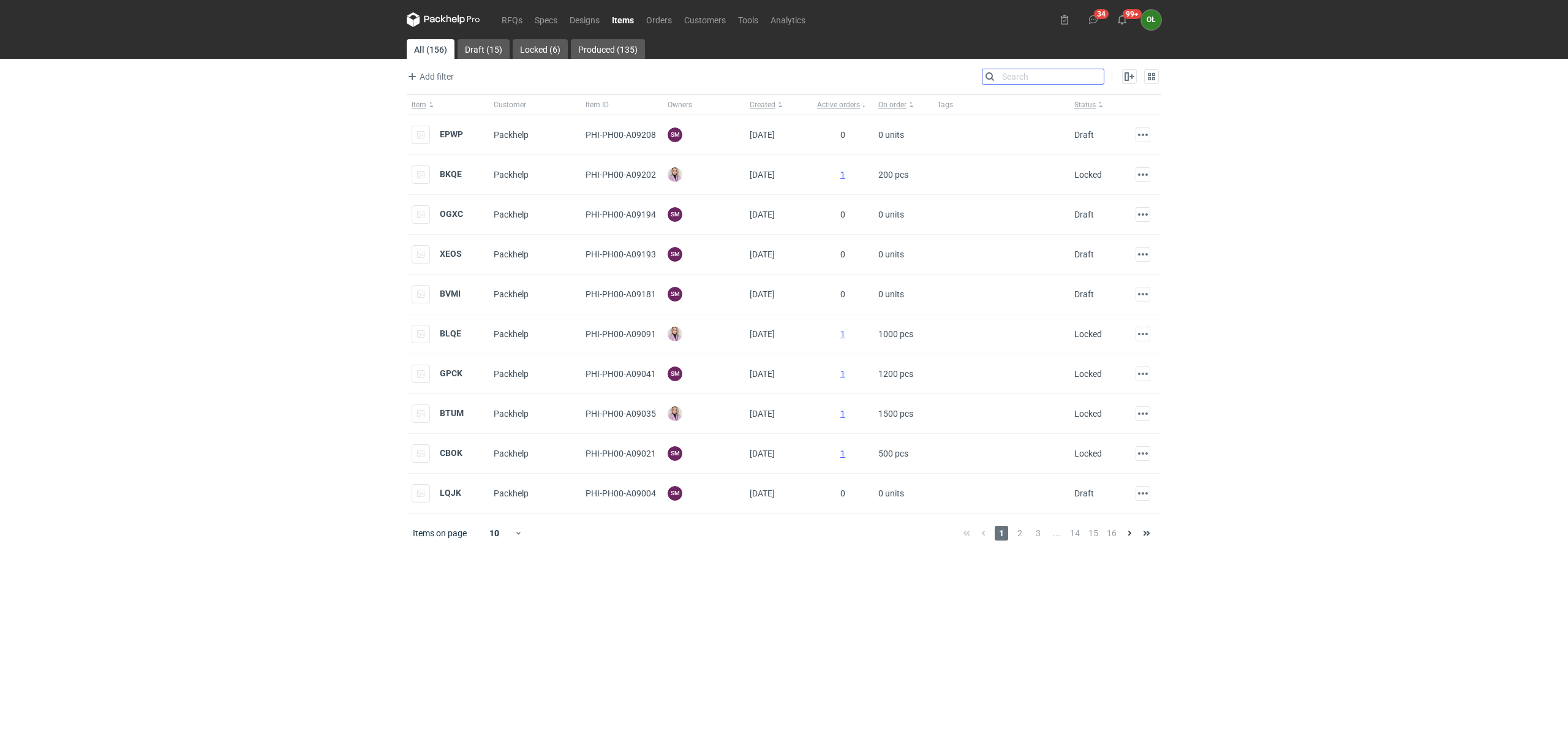
click at [1097, 75] on input "Search" at bounding box center [1042, 77] width 121 height 15
type input "vnsh"
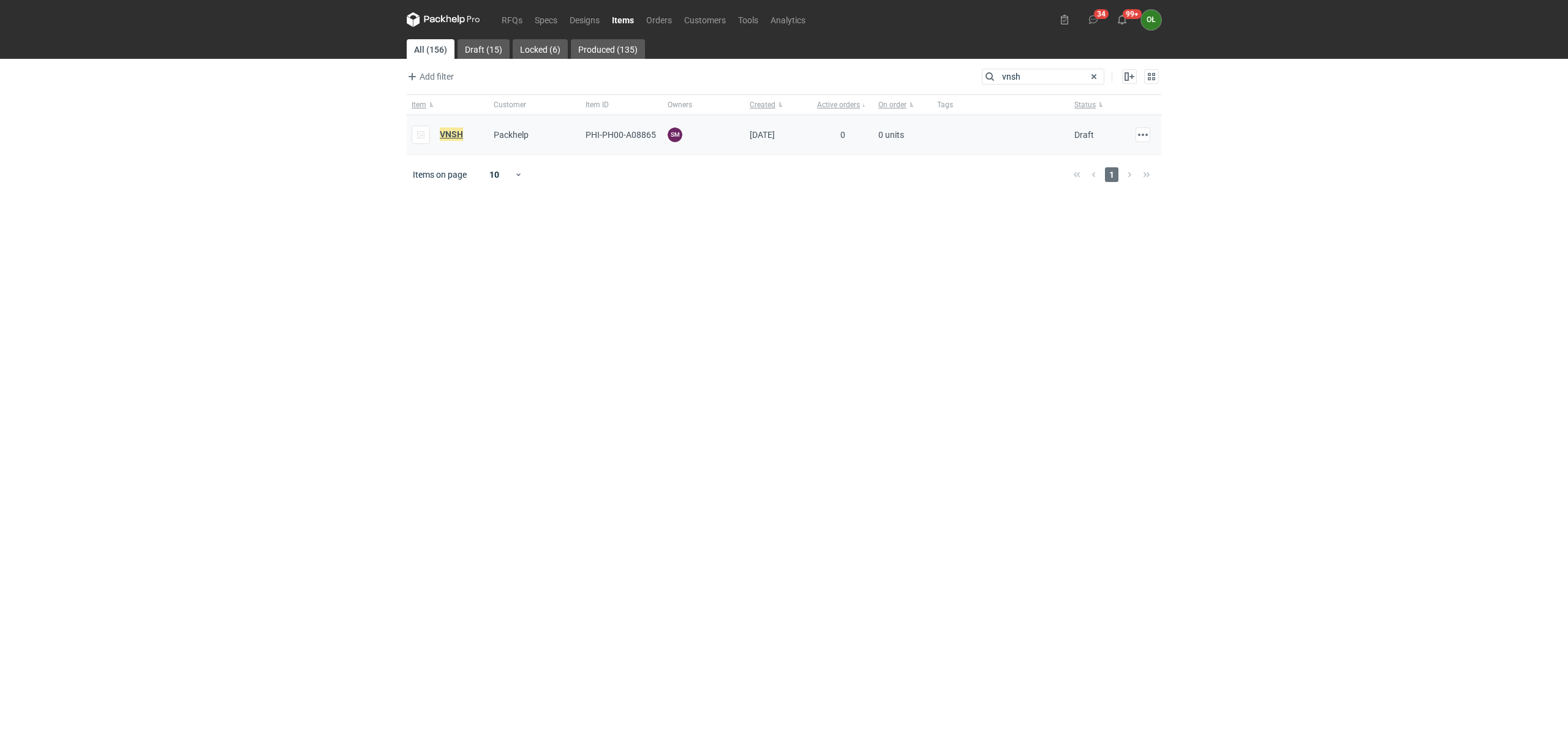
click at [458, 138] on em "VNSH" at bounding box center [451, 134] width 23 height 14
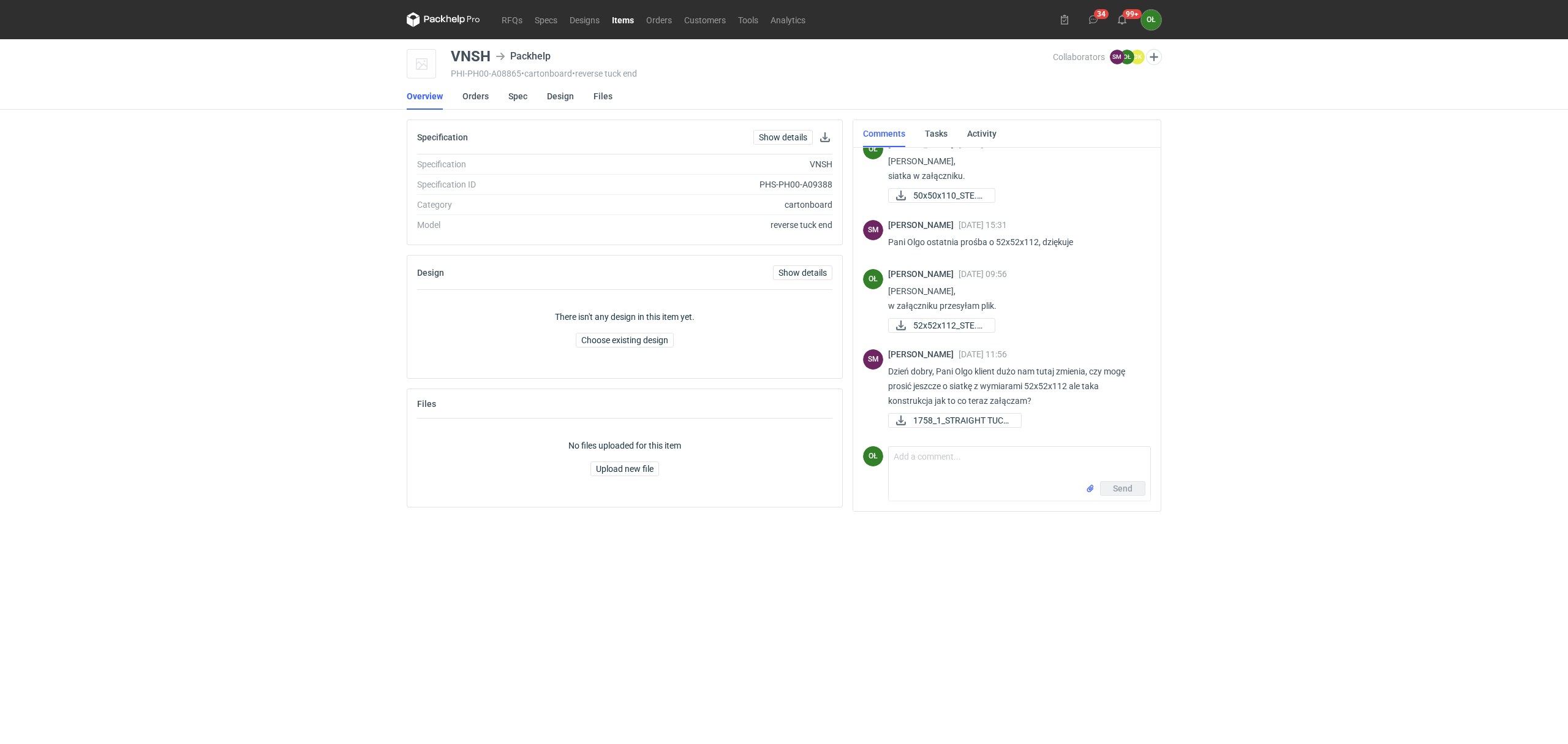
scroll to position [1032, 0]
click at [1437, 268] on div "RFQs Specs Designs Items Orders Customers Tools Analytics 34 99+ OŁ [PERSON_NAM…" at bounding box center [784, 372] width 1568 height 744
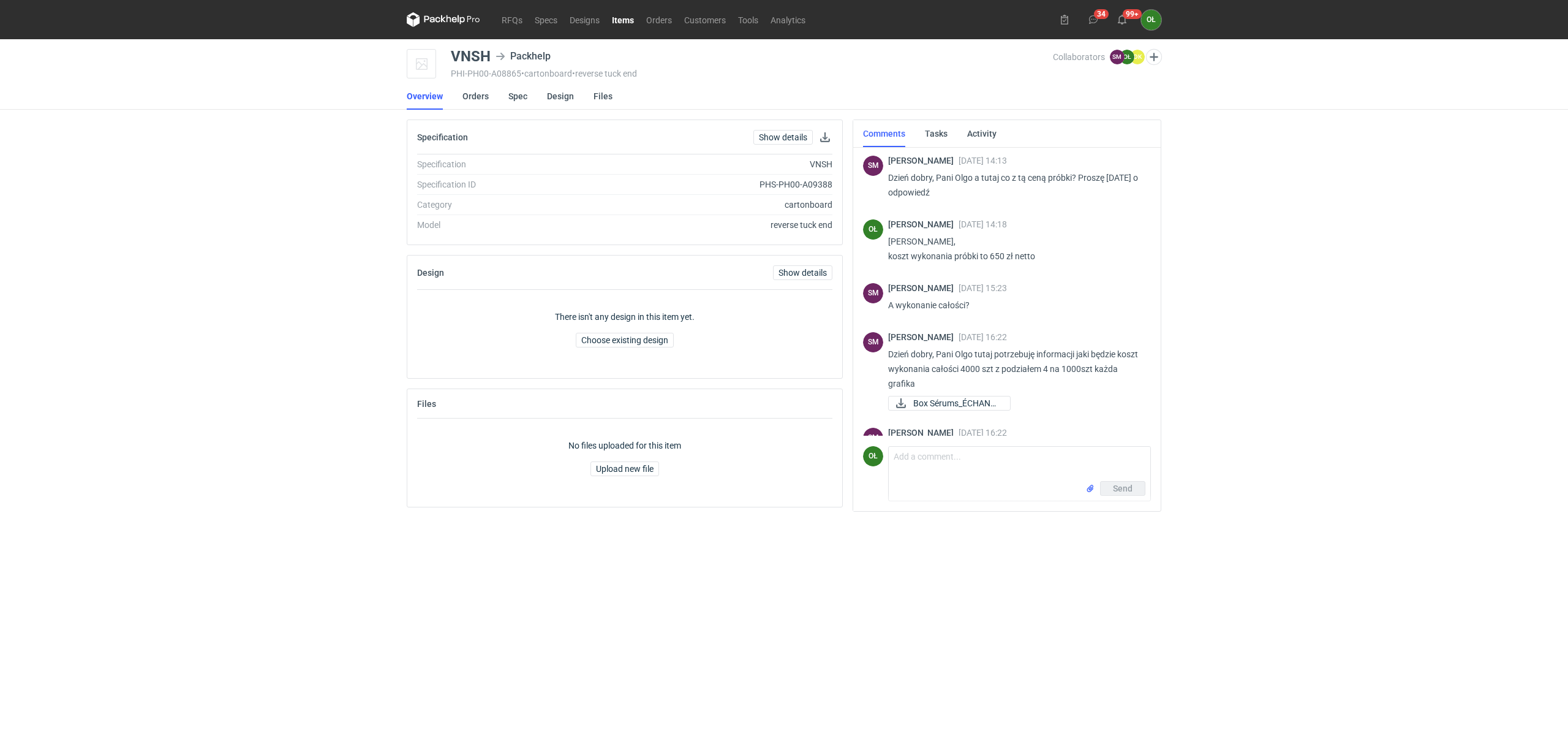
scroll to position [52, 0]
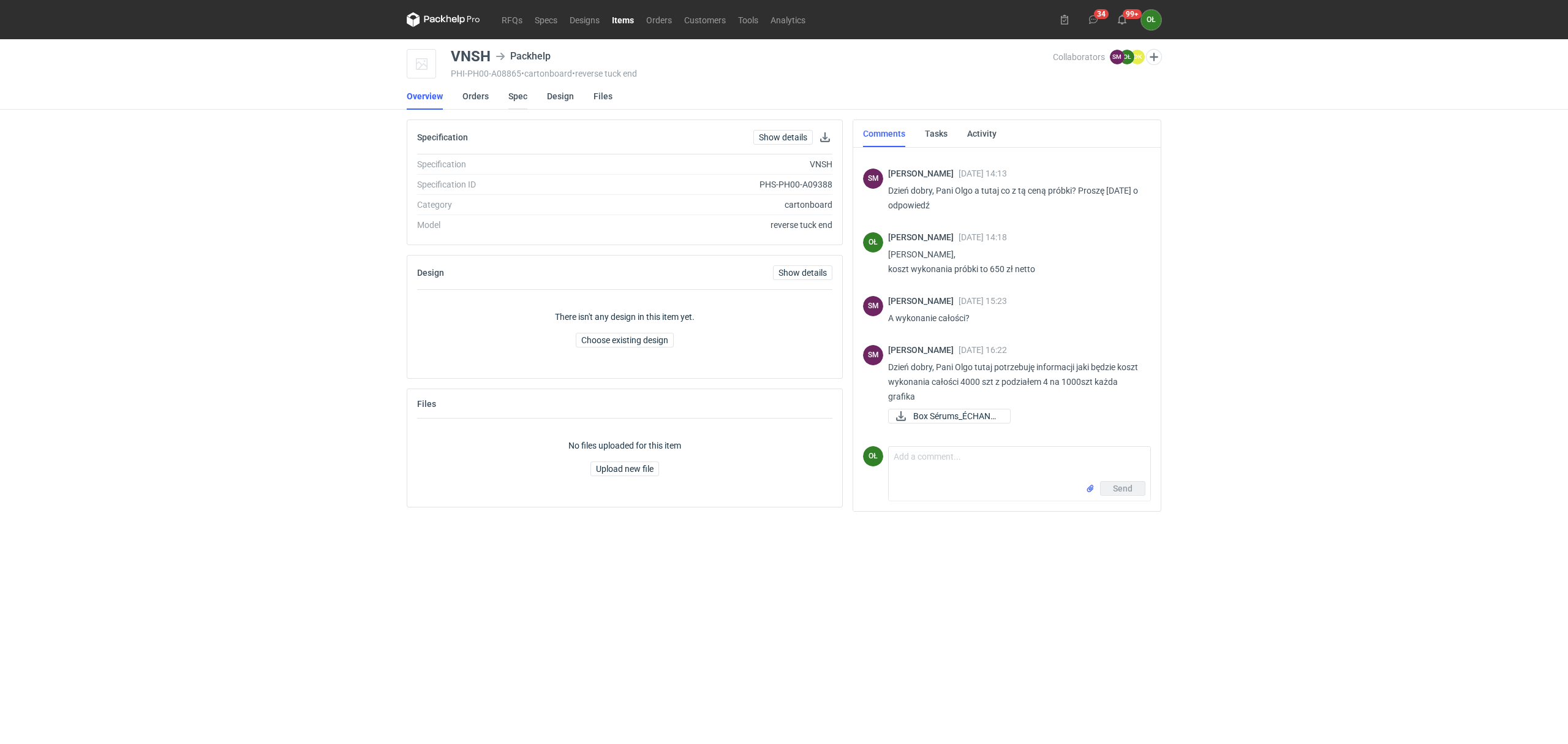
click at [515, 96] on link "Spec" at bounding box center [518, 96] width 19 height 27
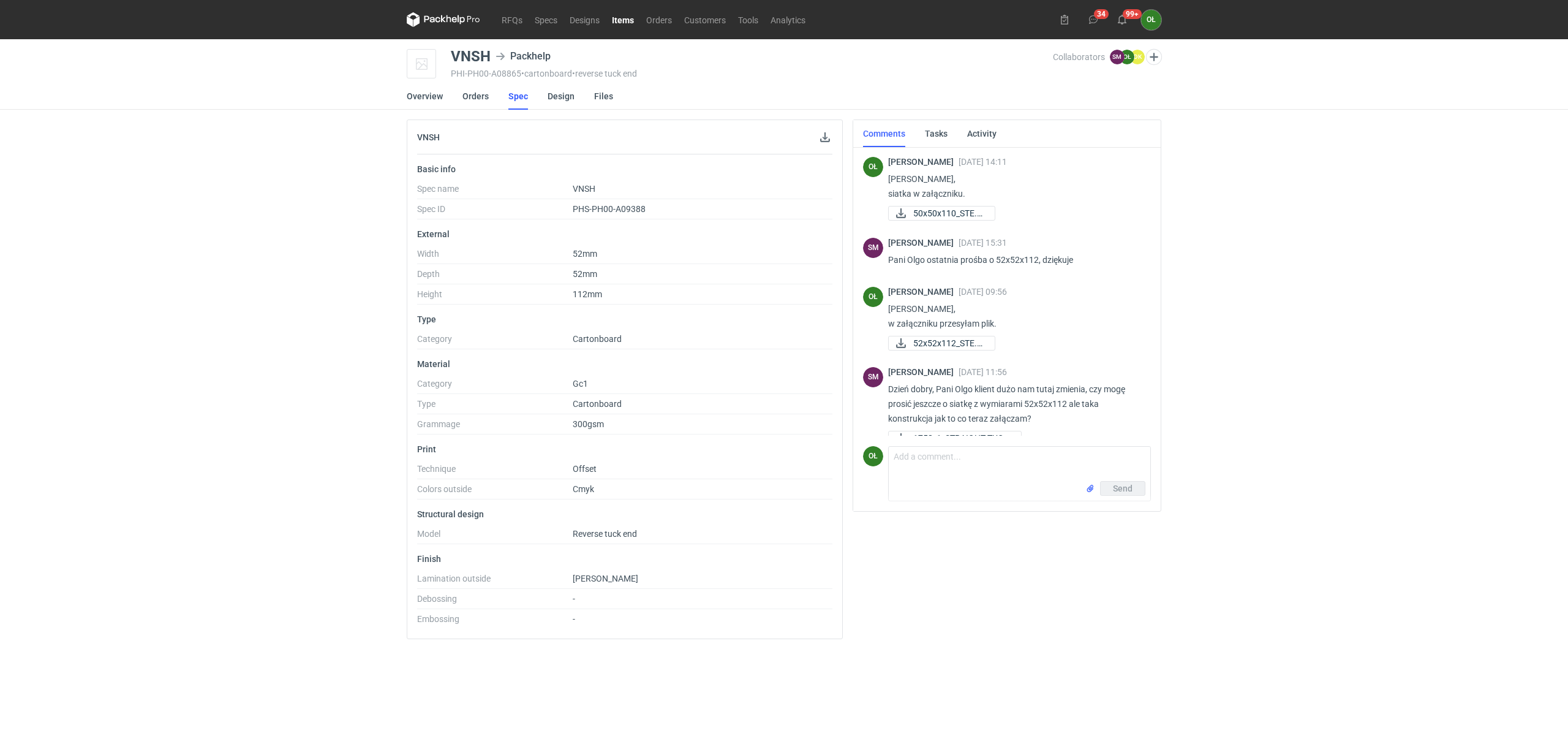
scroll to position [1032, 0]
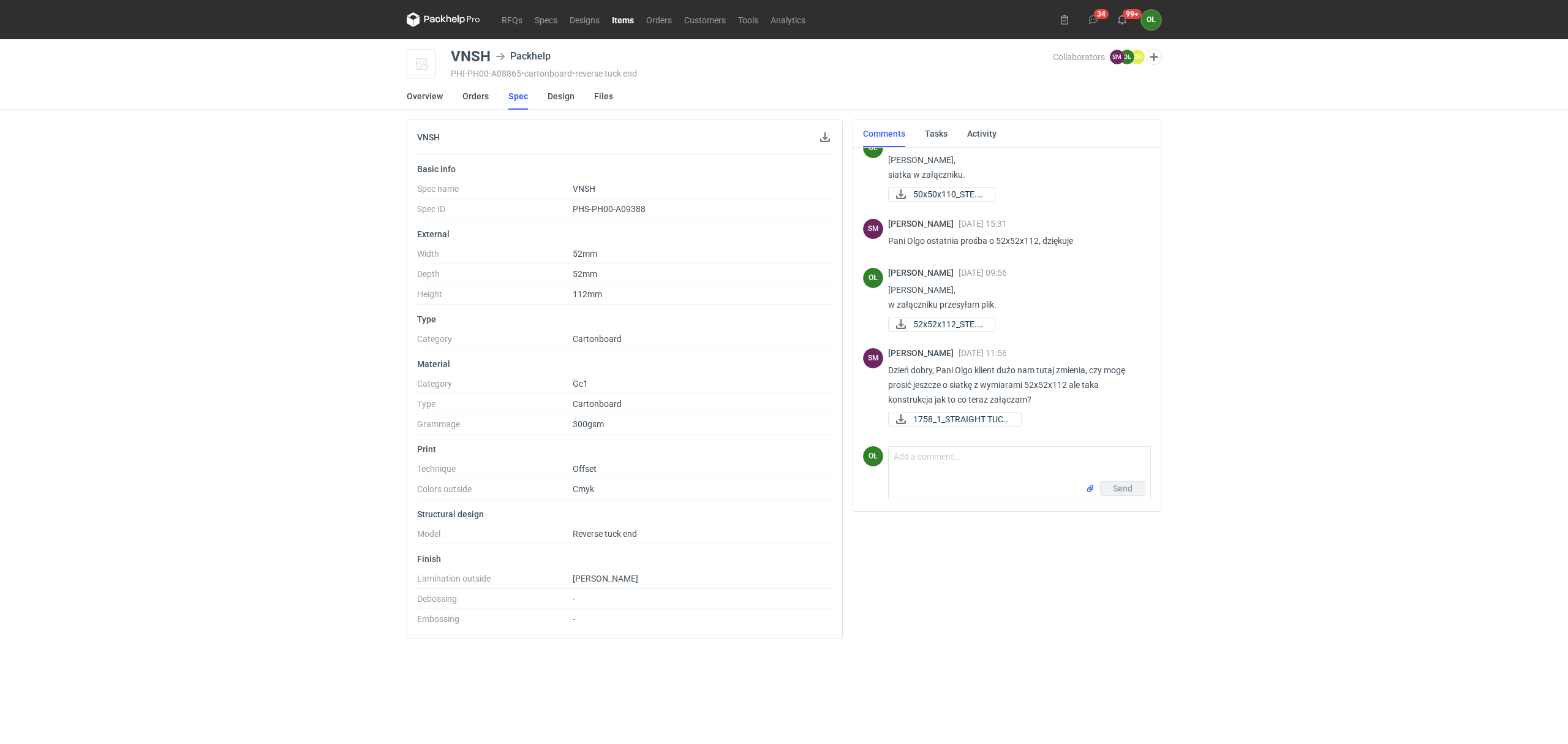
click at [397, 91] on div "RFQs Specs Designs Items Orders Customers Tools Analytics 34 99+ OŁ [PERSON_NAM…" at bounding box center [784, 372] width 1568 height 744
click at [420, 94] on link "Overview" at bounding box center [425, 96] width 36 height 27
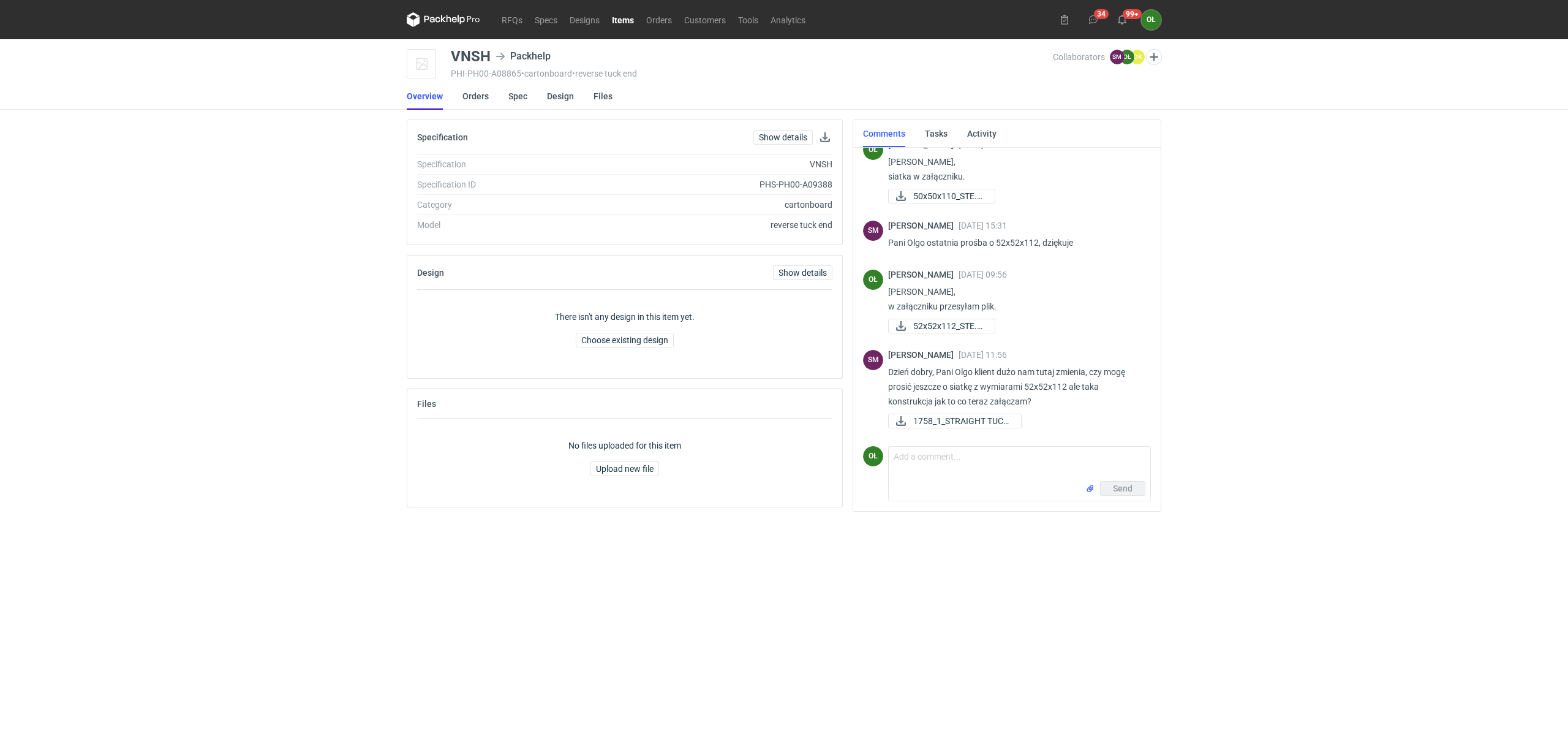
scroll to position [1032, 0]
click at [480, 82] on link "Orders" at bounding box center [476, 96] width 27 height 27
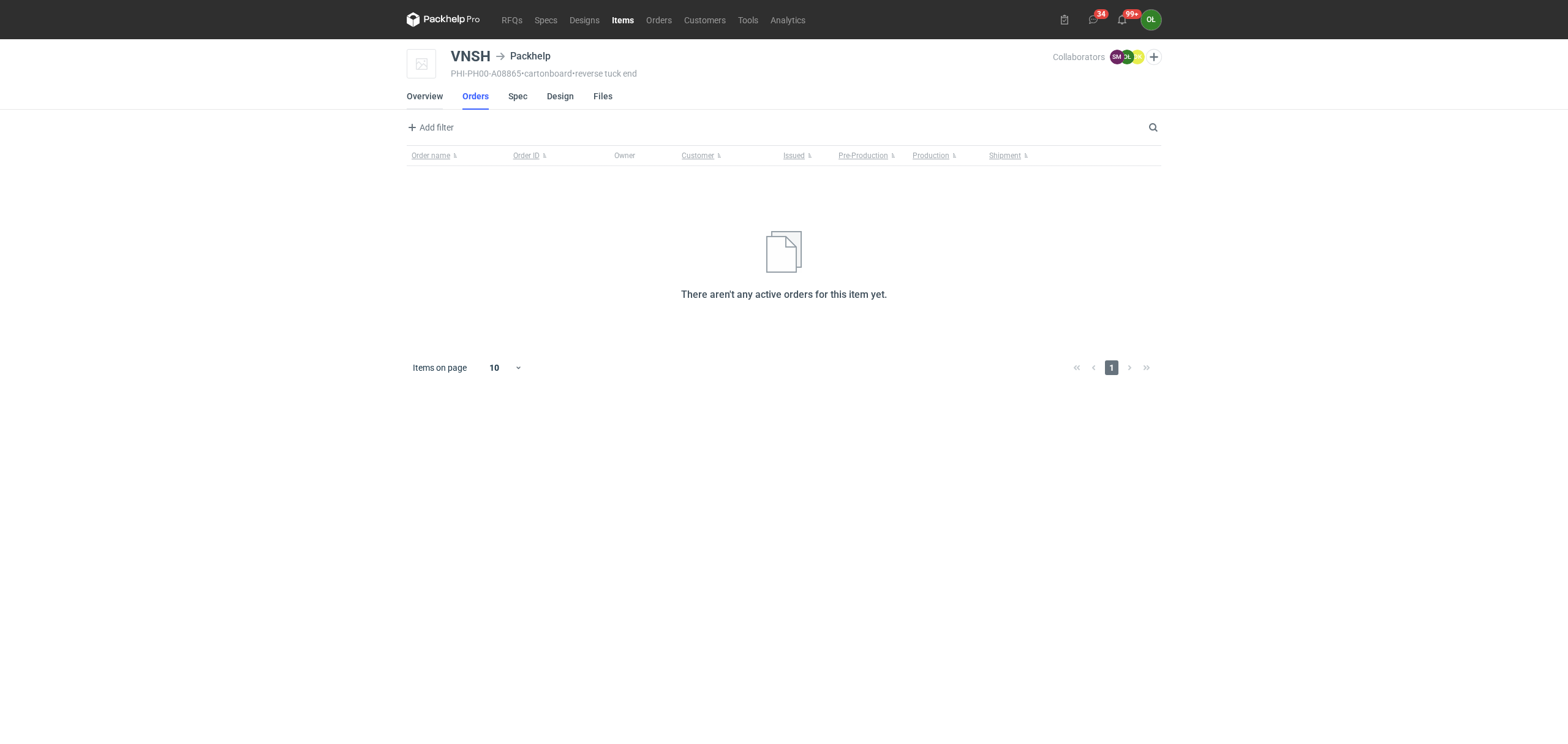
click at [435, 101] on link "Overview" at bounding box center [425, 96] width 36 height 27
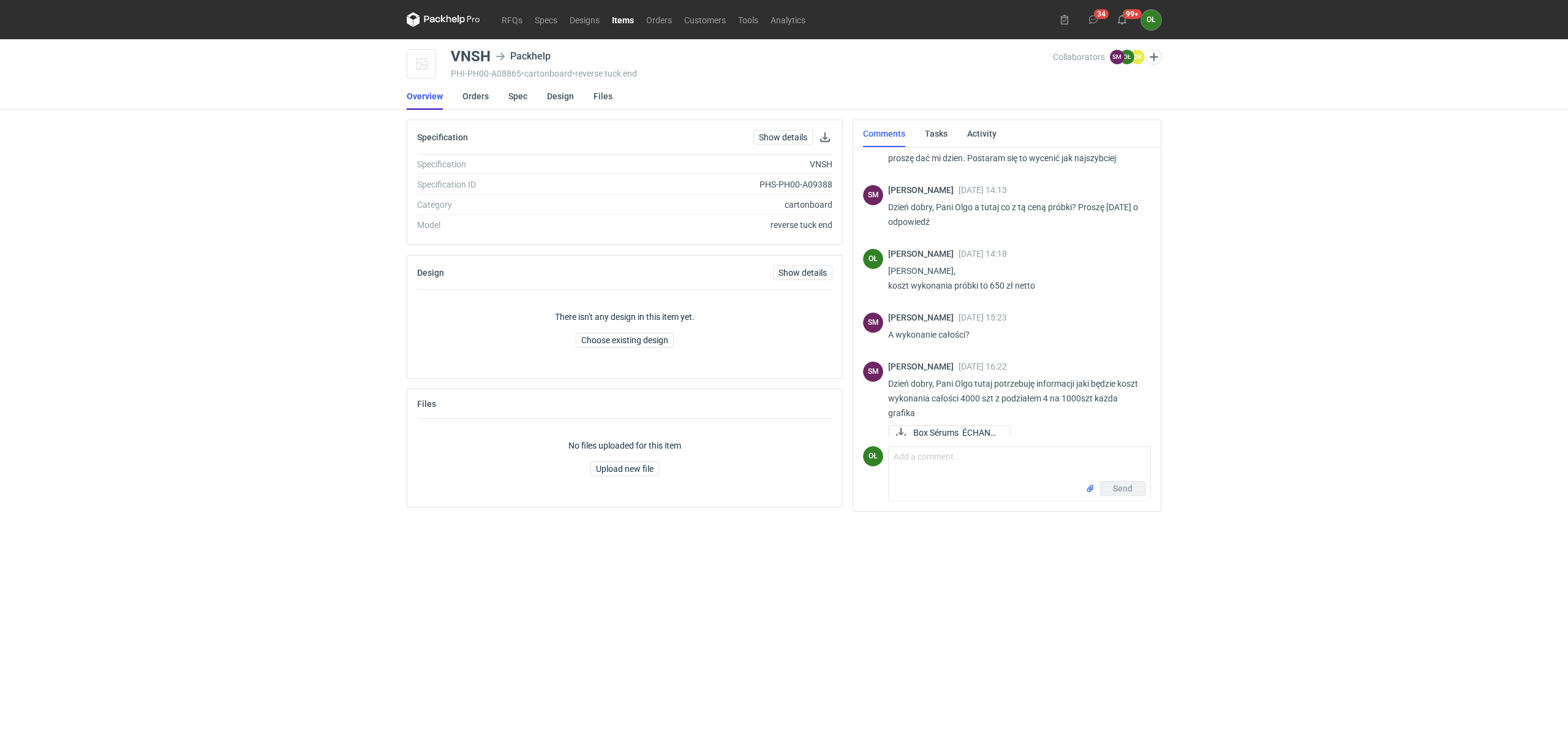
scroll to position [307, 0]
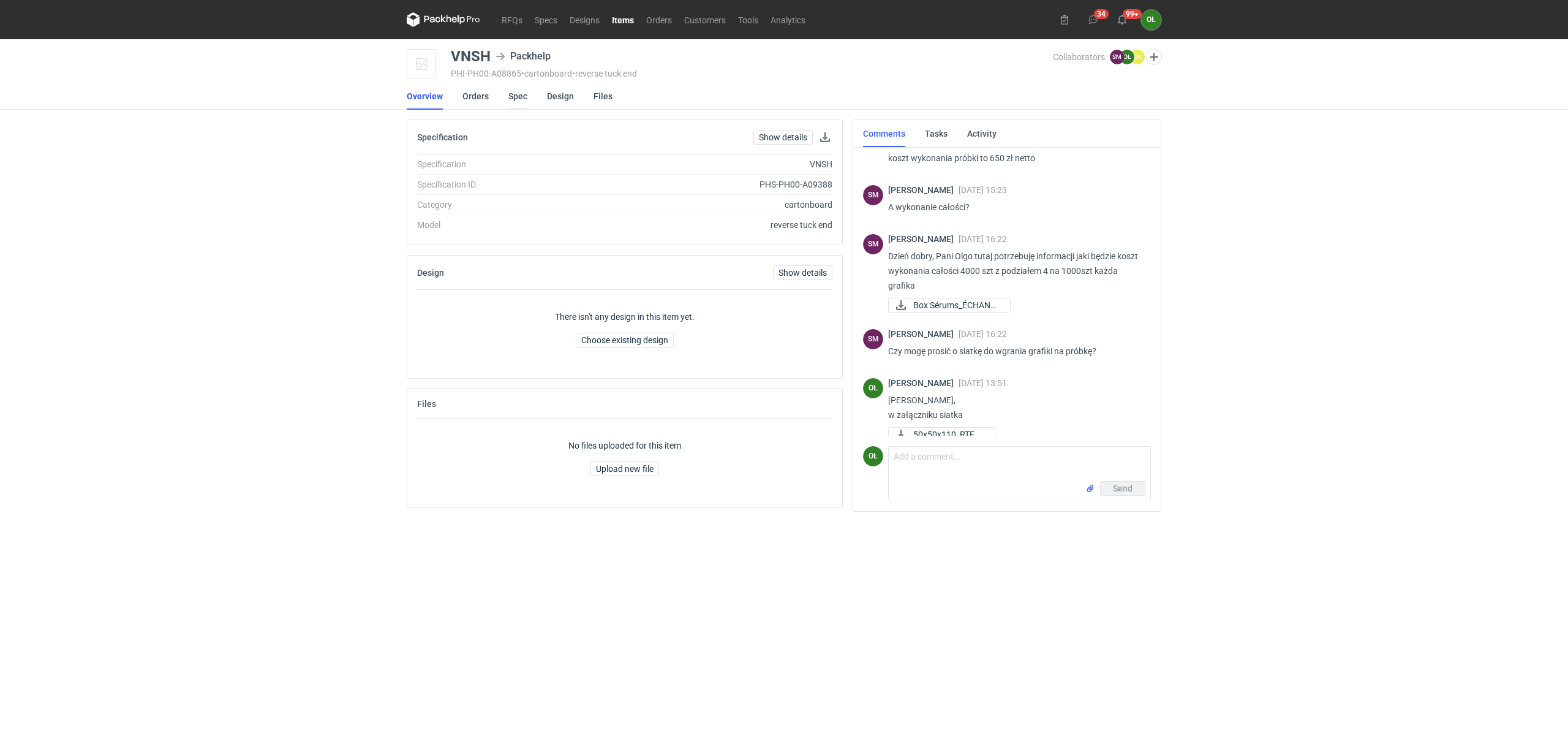
click at [520, 94] on link "Spec" at bounding box center [518, 96] width 19 height 27
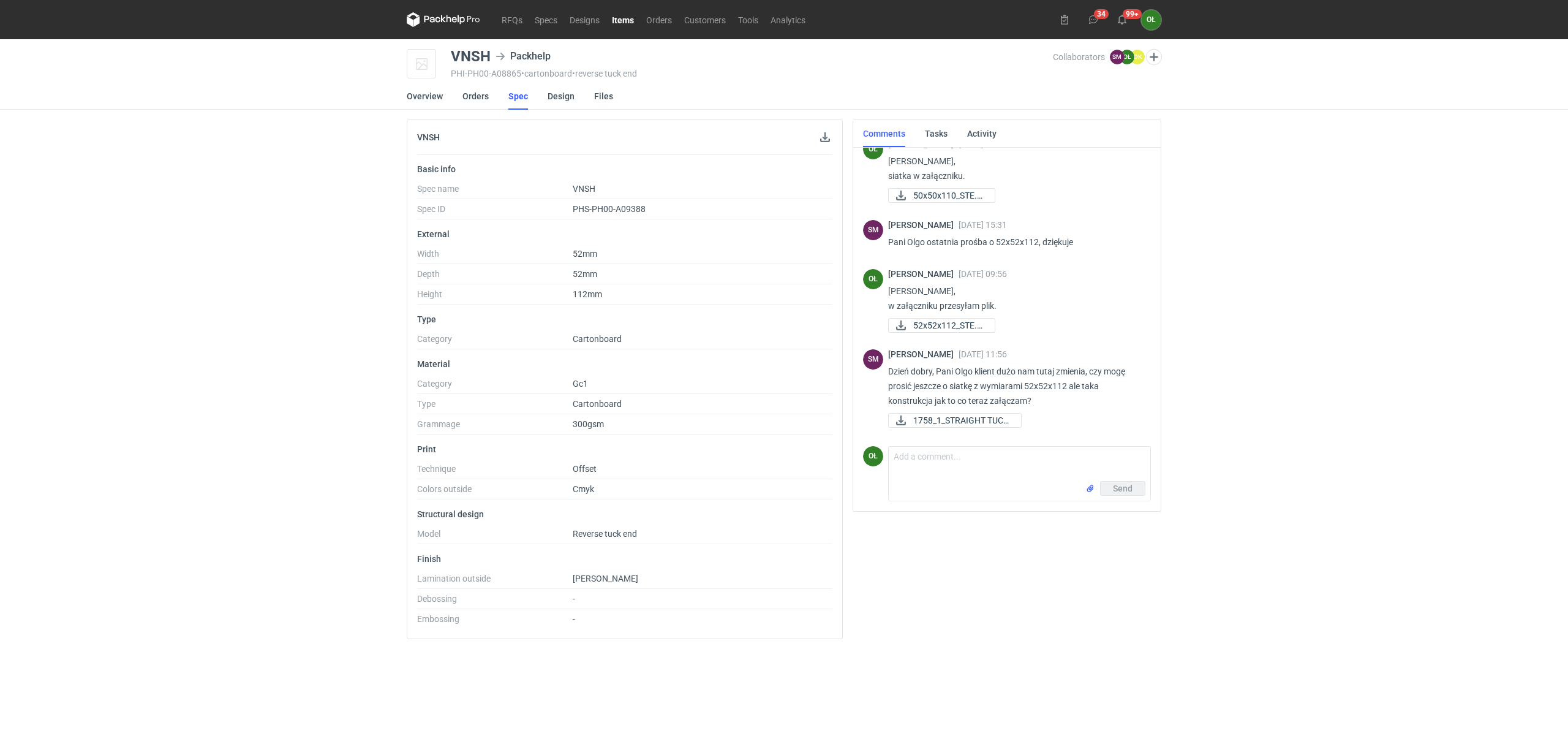
scroll to position [1032, 0]
click at [973, 462] on textarea "Comment message" at bounding box center [1019, 464] width 261 height 34
type textarea "w załączniku kolejna siatka"
click at [1120, 502] on button "Send" at bounding box center [1122, 510] width 45 height 15
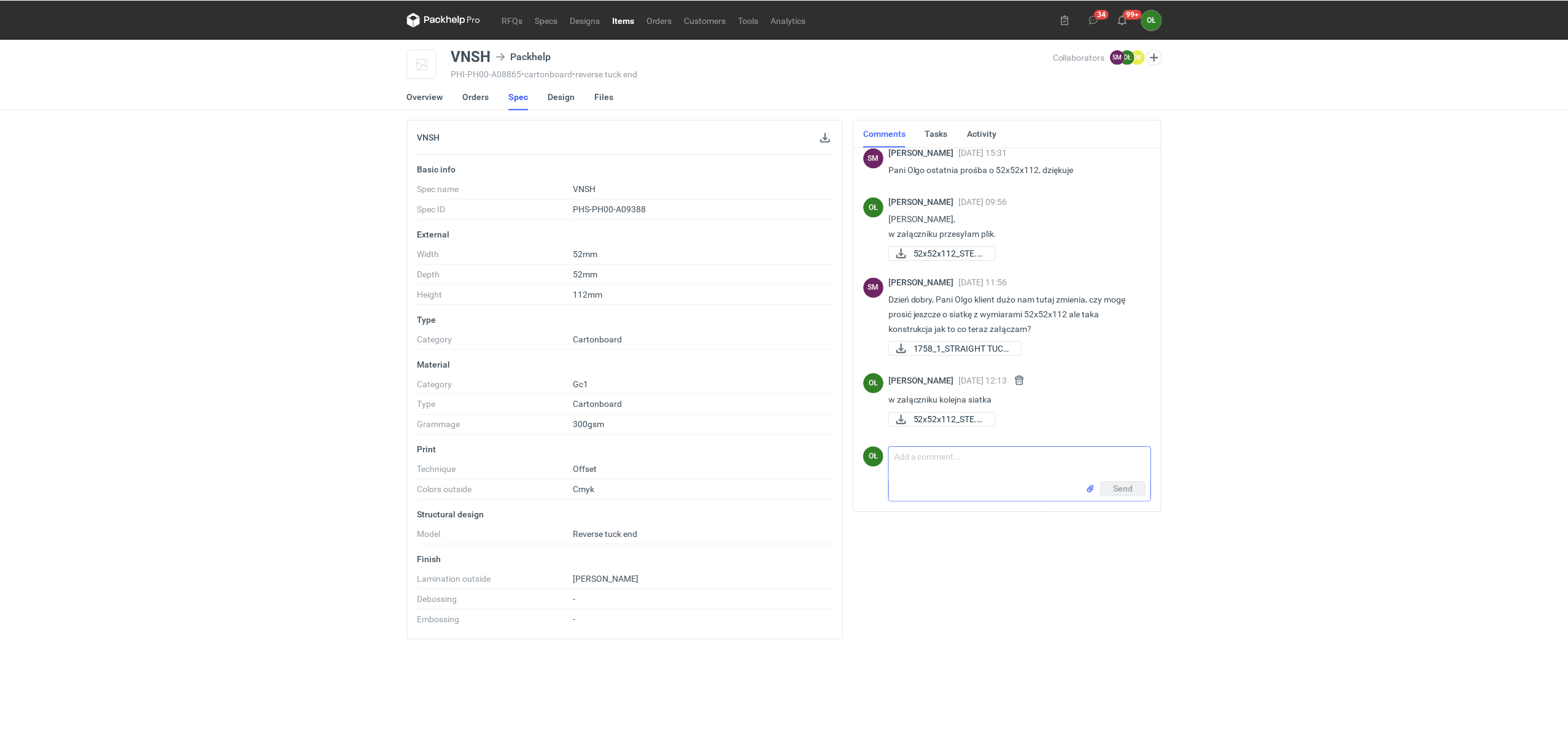
scroll to position [1100, 0]
drag, startPoint x: 88, startPoint y: 217, endPoint x: 299, endPoint y: 15, distance: 292.1
click at [90, 216] on div "RFQs Specs Designs Items Orders Customers Tools Analytics 34 99+ OŁ [PERSON_NAM…" at bounding box center [785, 372] width 1572 height 745
click at [522, 16] on link "RFQs" at bounding box center [513, 19] width 33 height 15
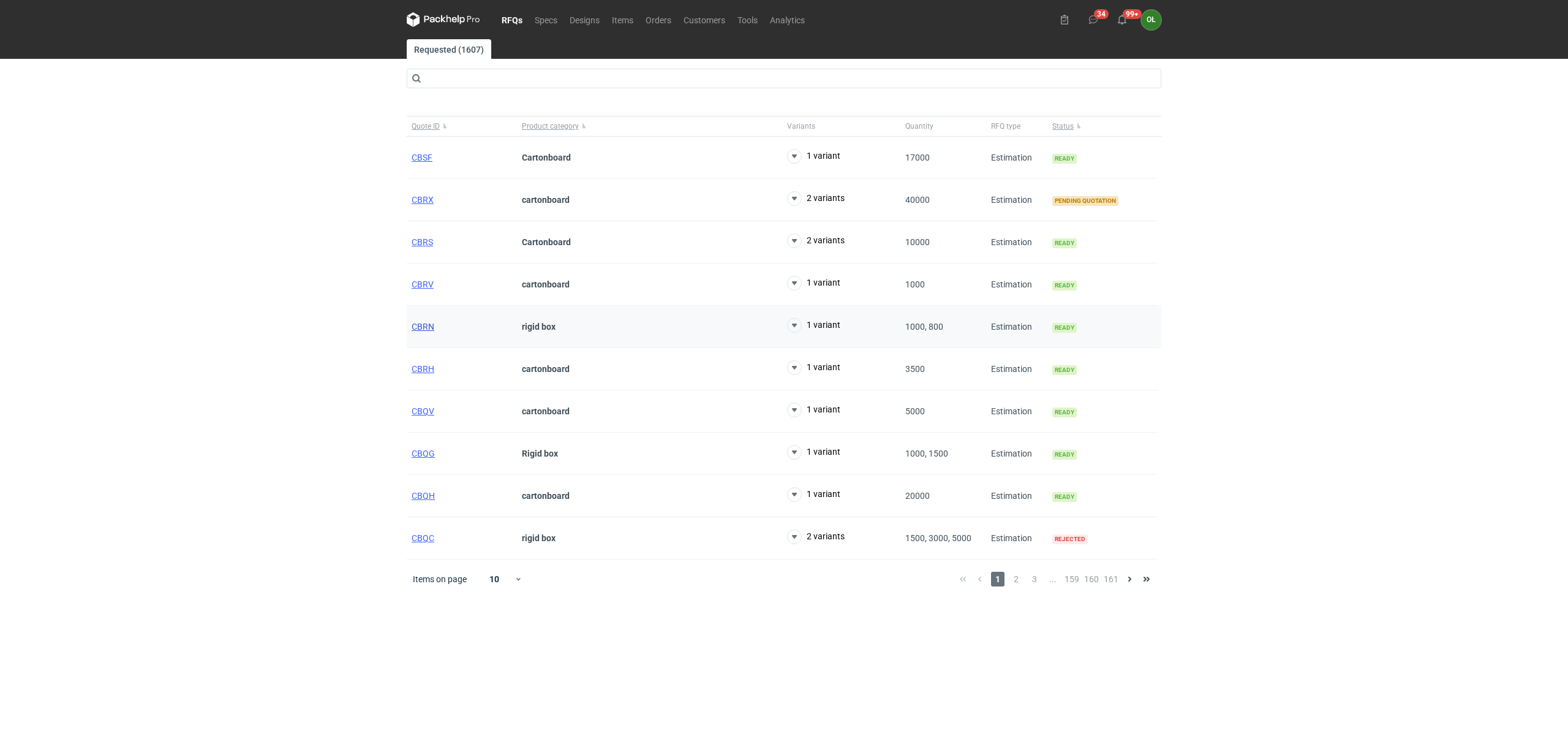
click at [428, 327] on span "CBRN" at bounding box center [423, 327] width 23 height 10
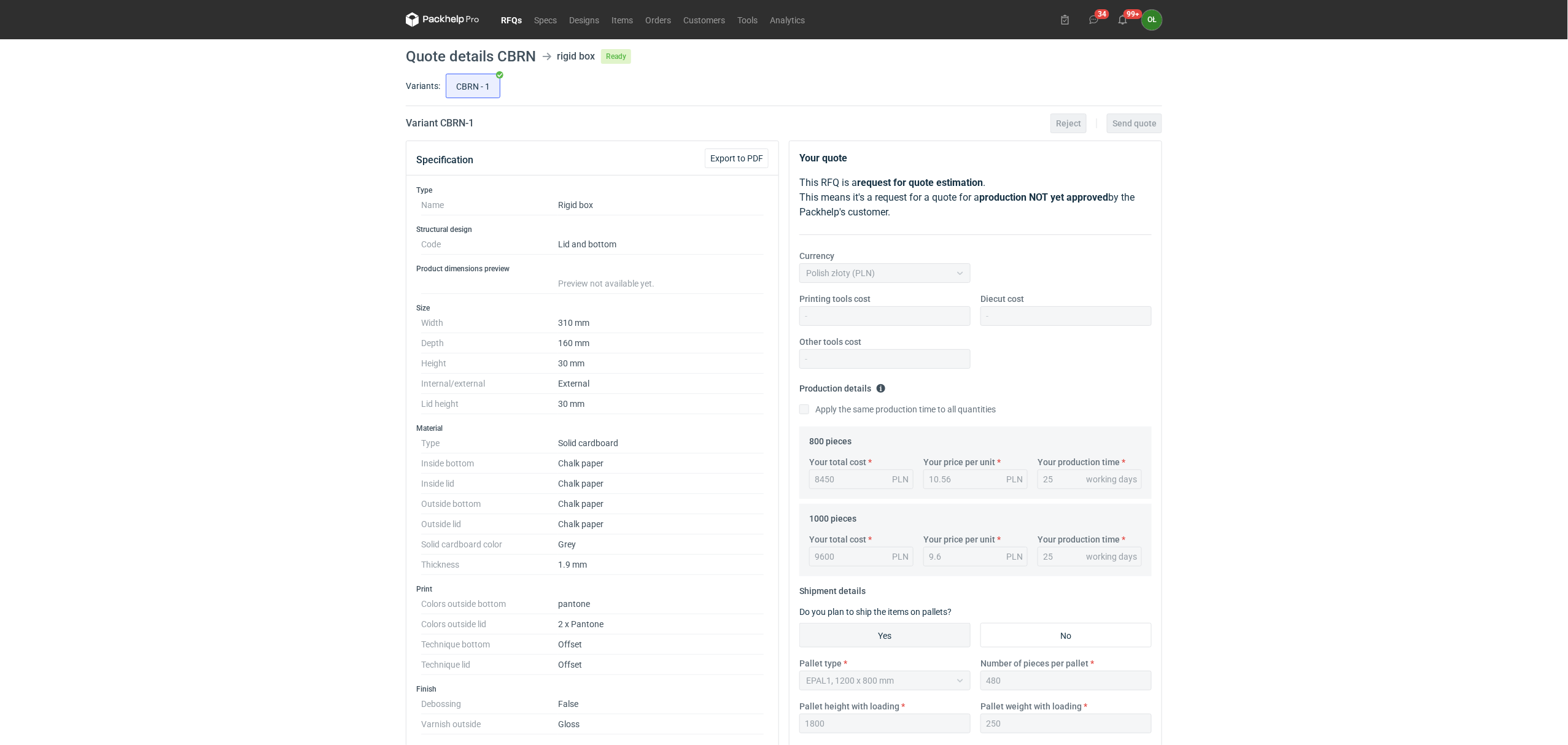
click at [507, 24] on link "RFQs" at bounding box center [511, 19] width 33 height 15
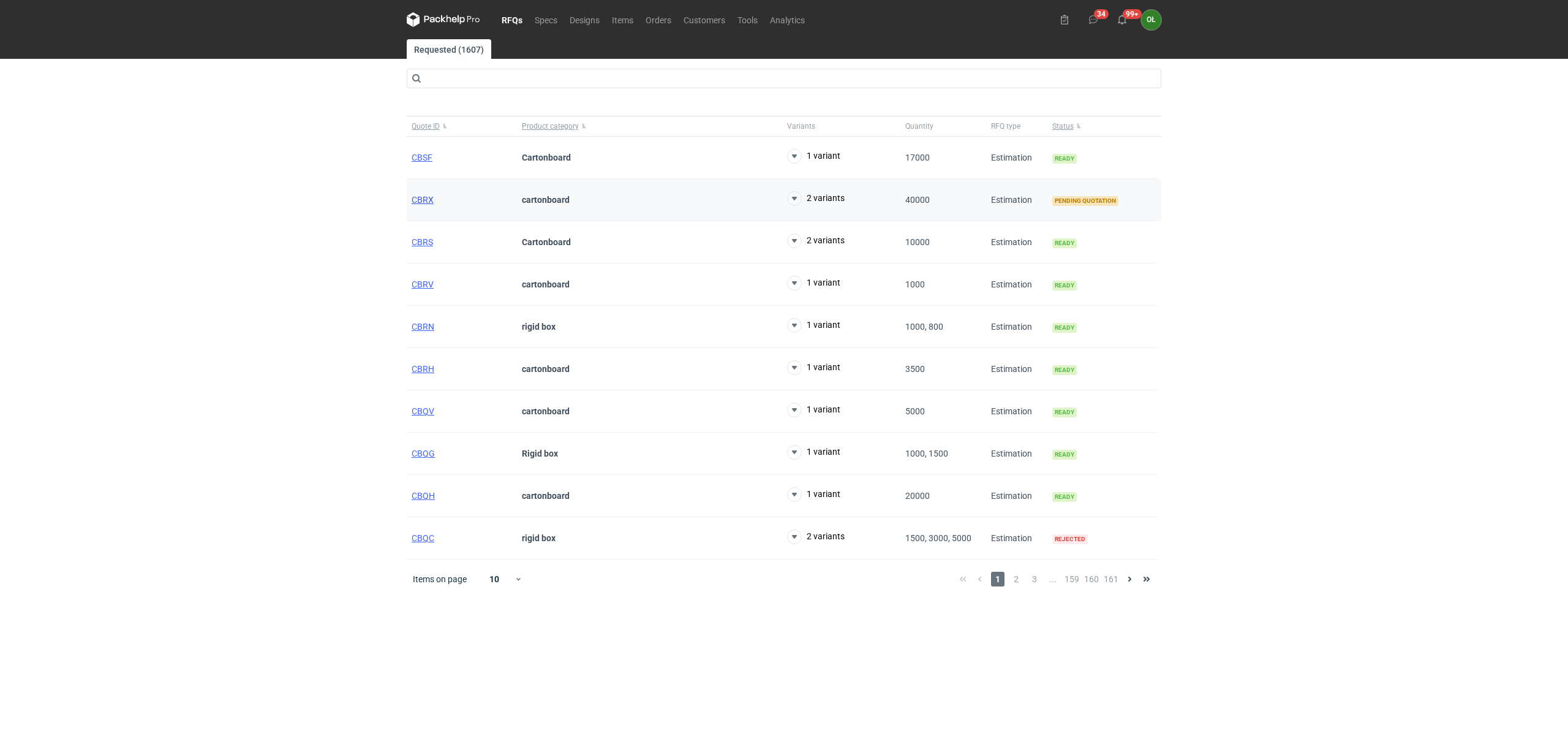
click at [424, 197] on span "CBRX" at bounding box center [423, 200] width 22 height 10
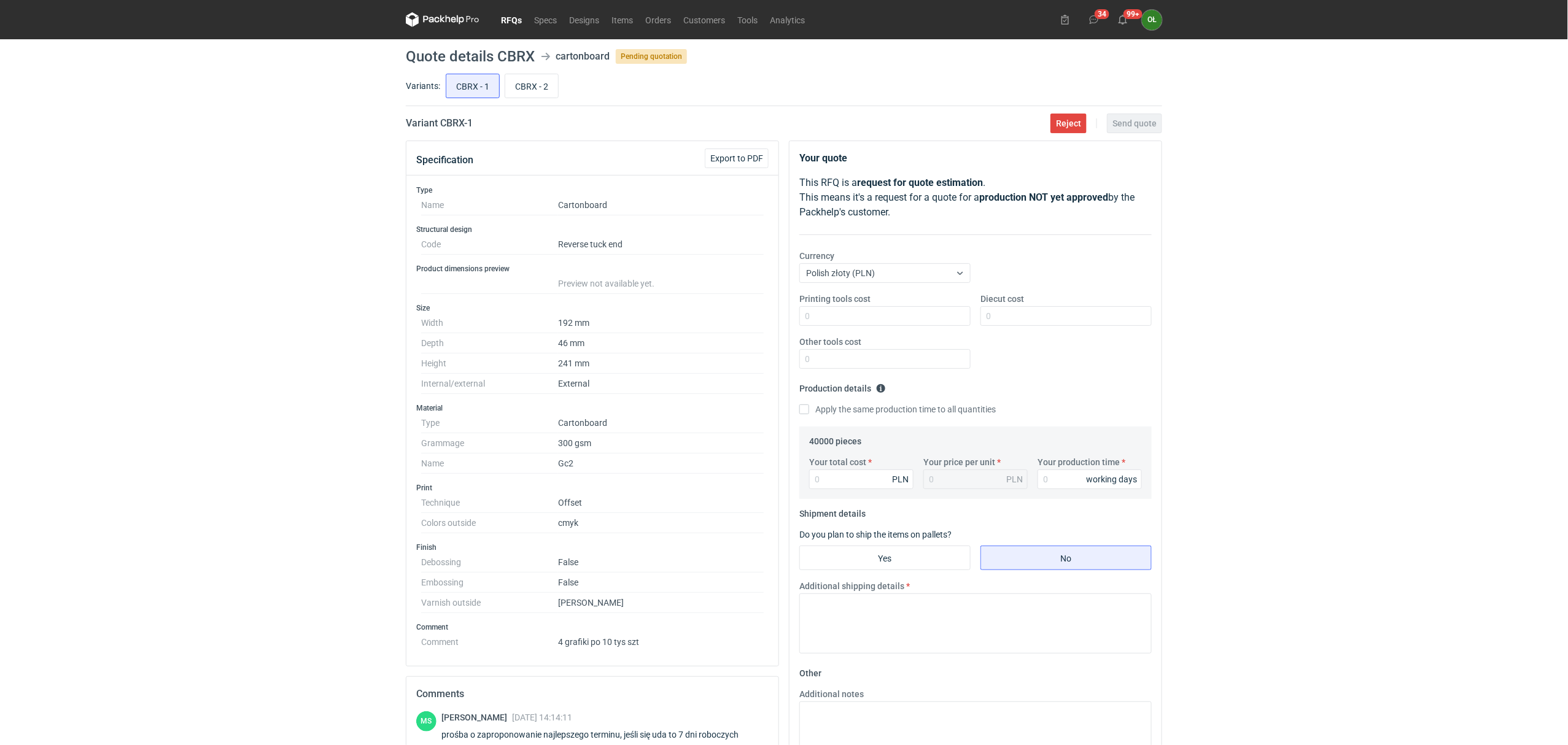
click at [319, 308] on div "RFQs Specs Designs Items Orders Customers Tools Analytics 34 99+ OŁ [PERSON_NAM…" at bounding box center [784, 372] width 1568 height 745
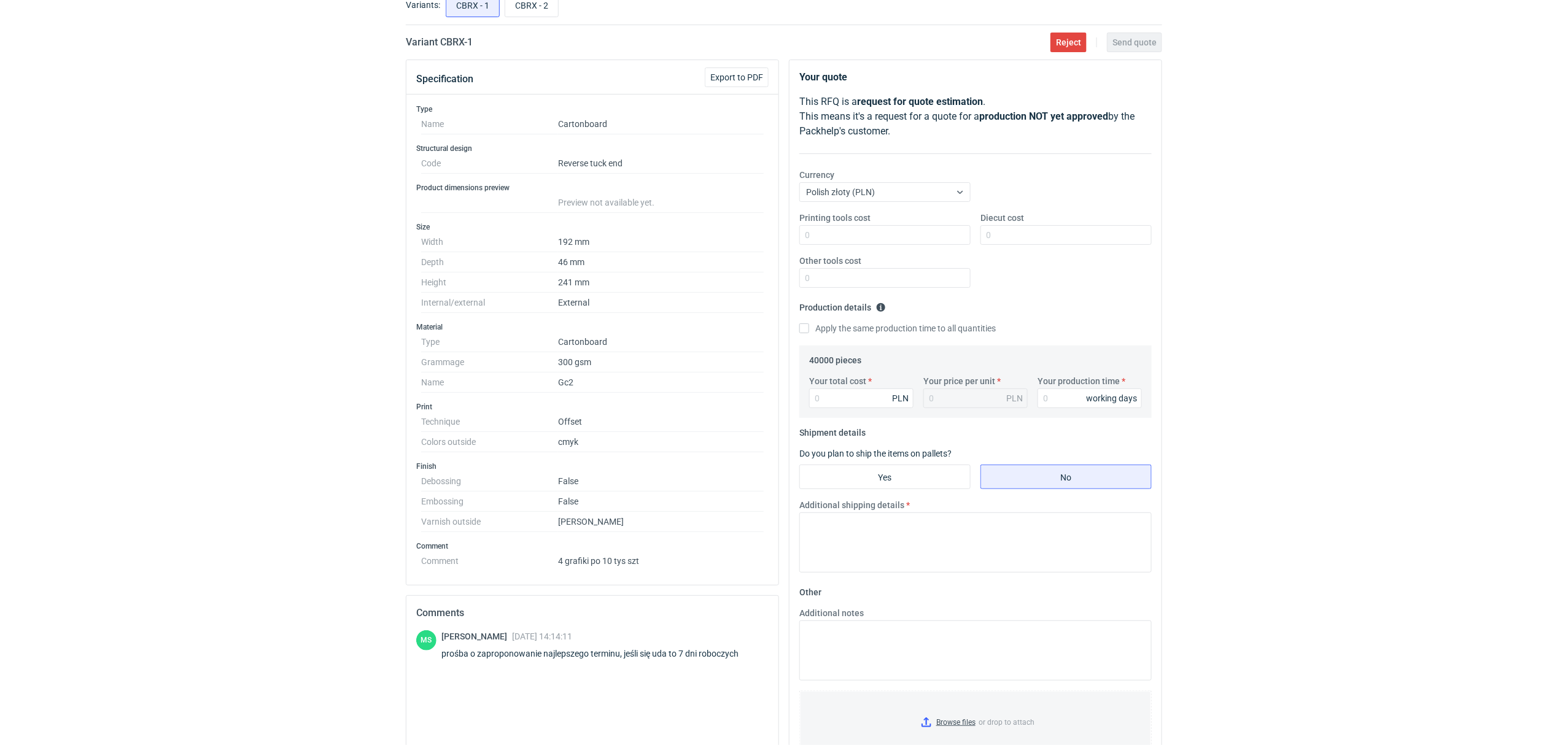
scroll to position [82, 0]
click at [347, 405] on div "RFQs Specs Designs Items Orders Customers Tools Analytics 34 99+ OŁ [PERSON_NAM…" at bounding box center [784, 291] width 1568 height 745
click at [57, 292] on div "RFQs Specs Designs Items Orders Customers Tools Analytics 34 99+ OŁ [PERSON_NAM…" at bounding box center [784, 291] width 1568 height 745
click at [150, 268] on div "RFQs Specs Designs Items Orders Customers Tools Analytics 34 99+ OŁ [PERSON_NAM…" at bounding box center [784, 291] width 1568 height 745
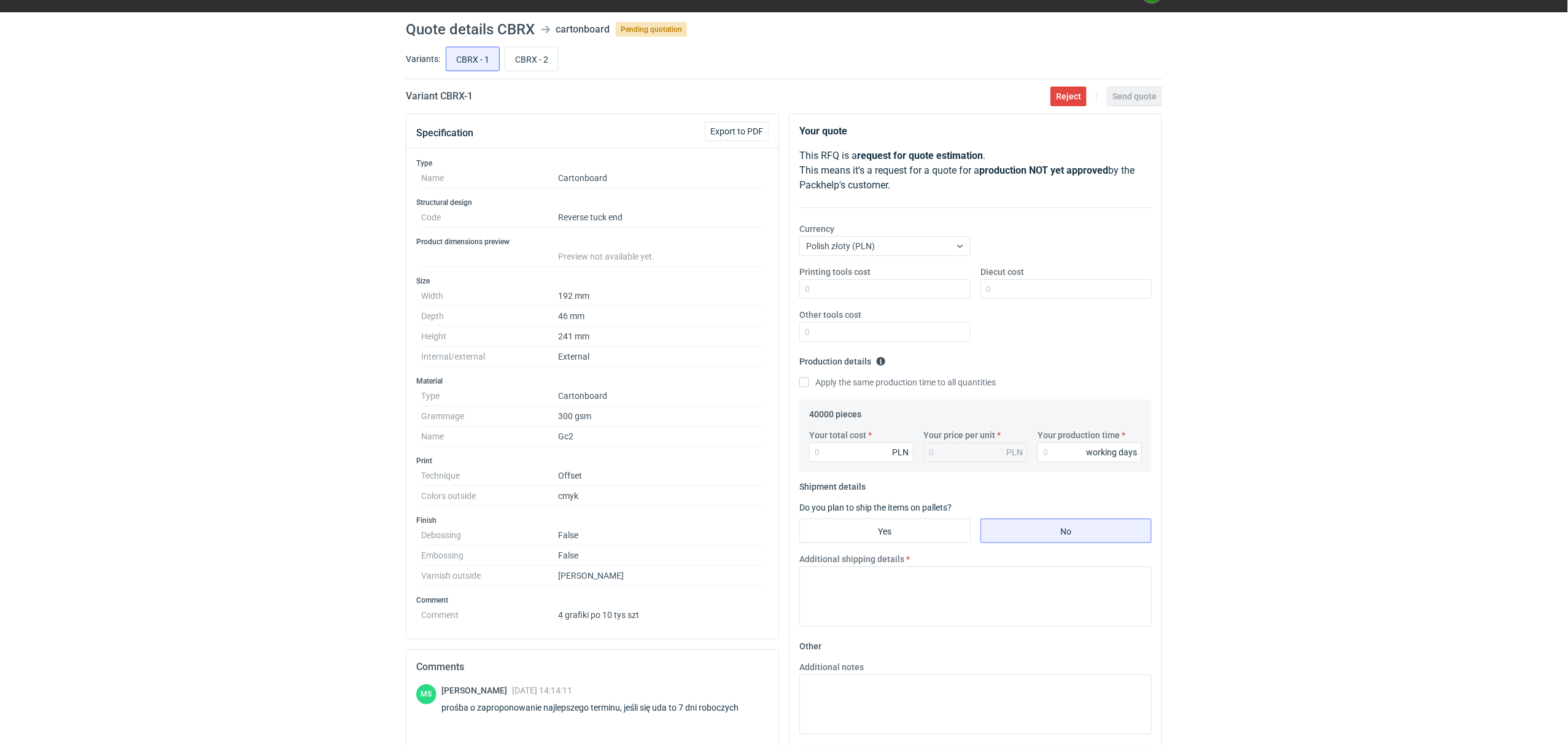
scroll to position [0, 0]
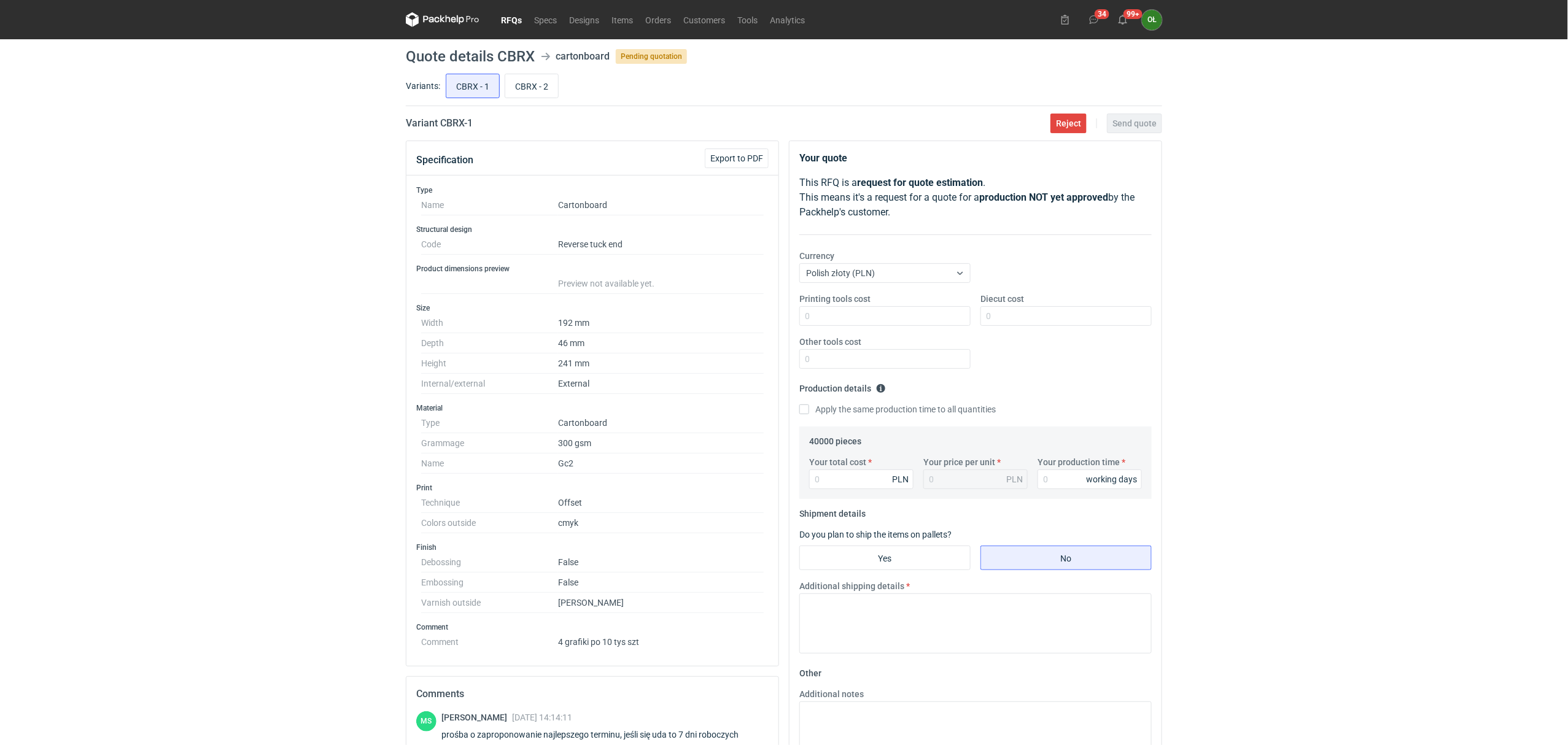
click at [290, 366] on div "RFQs Specs Designs Items Orders Customers Tools Analytics 34 99+ OŁ [PERSON_NAM…" at bounding box center [784, 372] width 1568 height 745
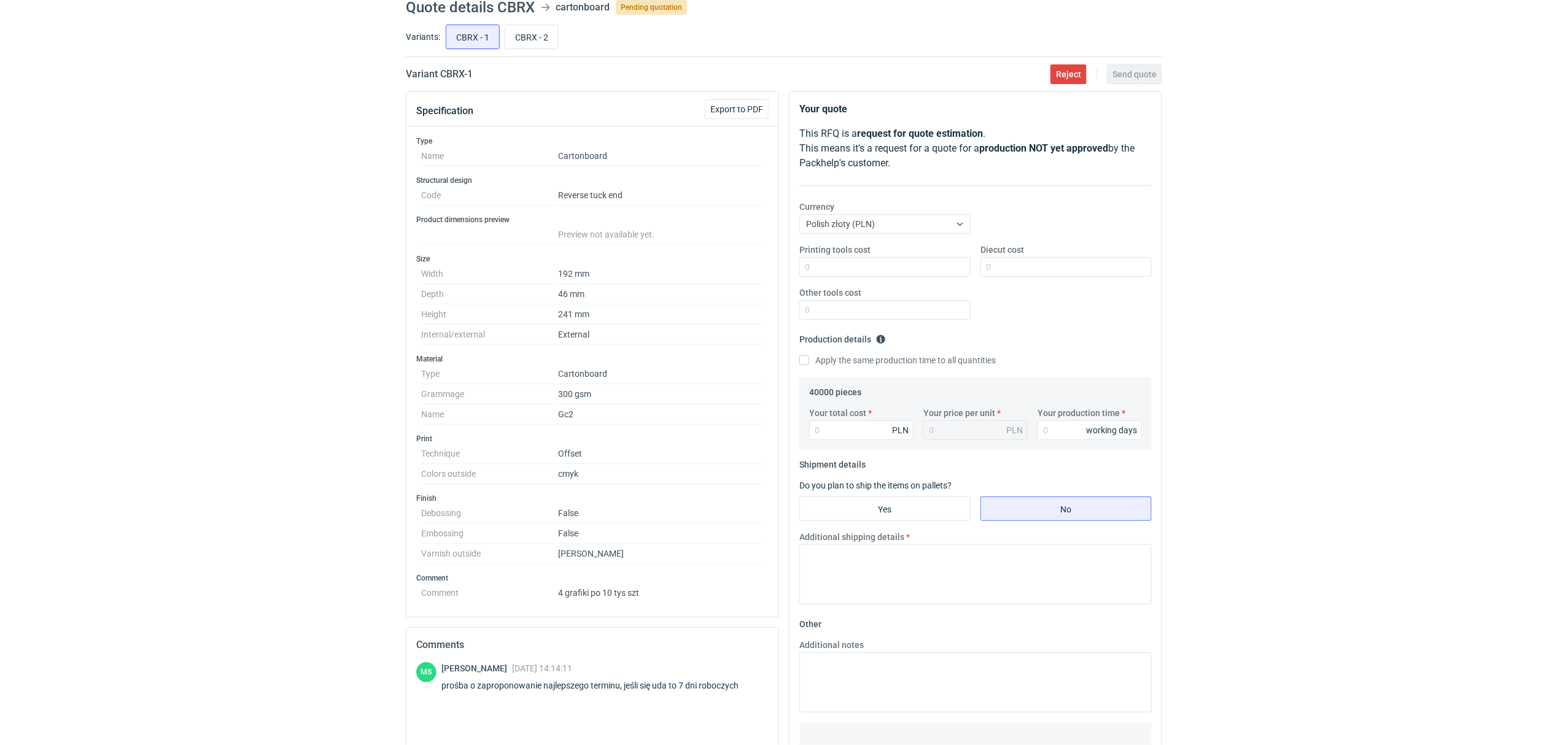
scroll to position [136, 0]
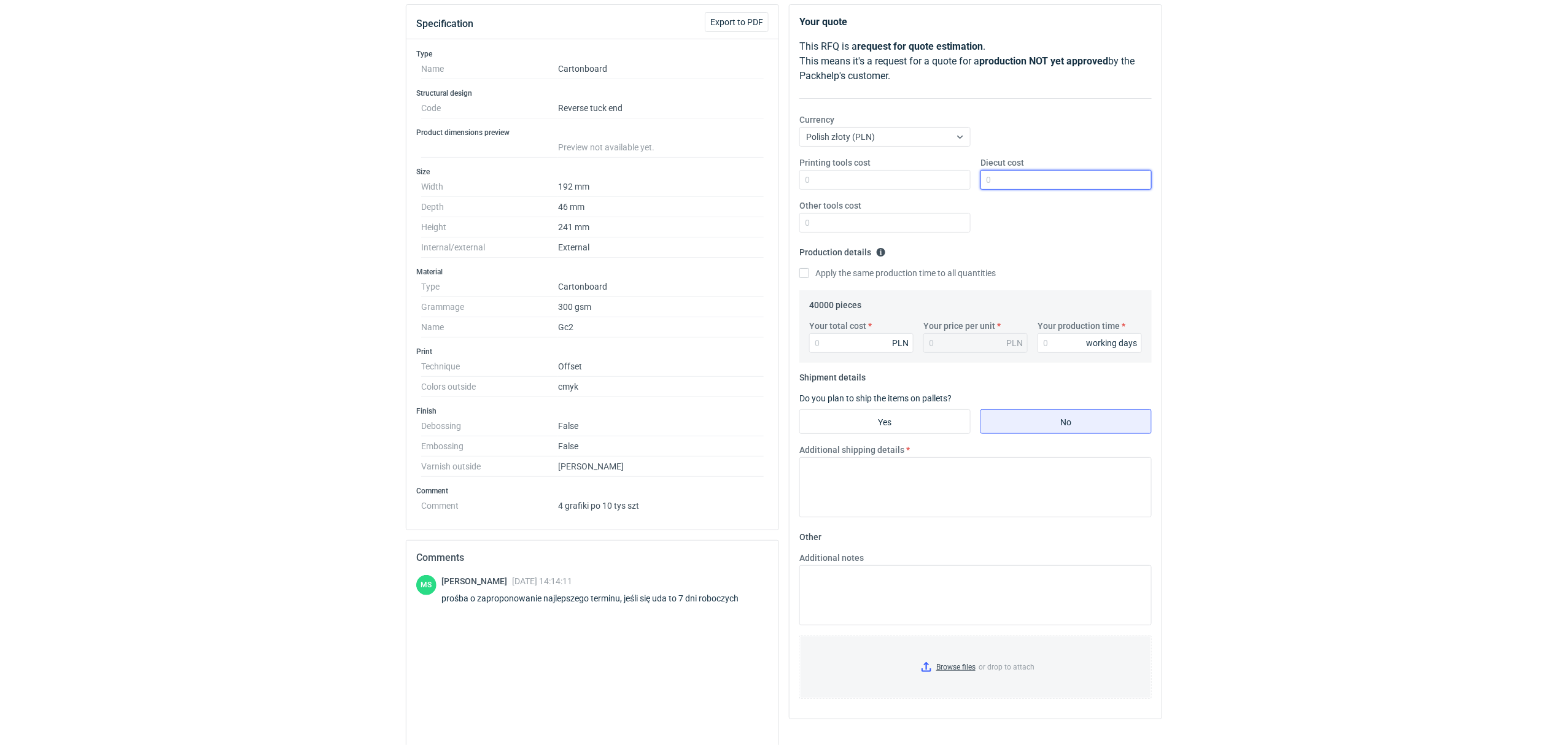
click at [1019, 184] on input "Diecut cost" at bounding box center [1065, 179] width 172 height 19
type input "1500"
click at [885, 340] on input "Your total cost" at bounding box center [861, 342] width 104 height 19
type input "228"
type input "0.01"
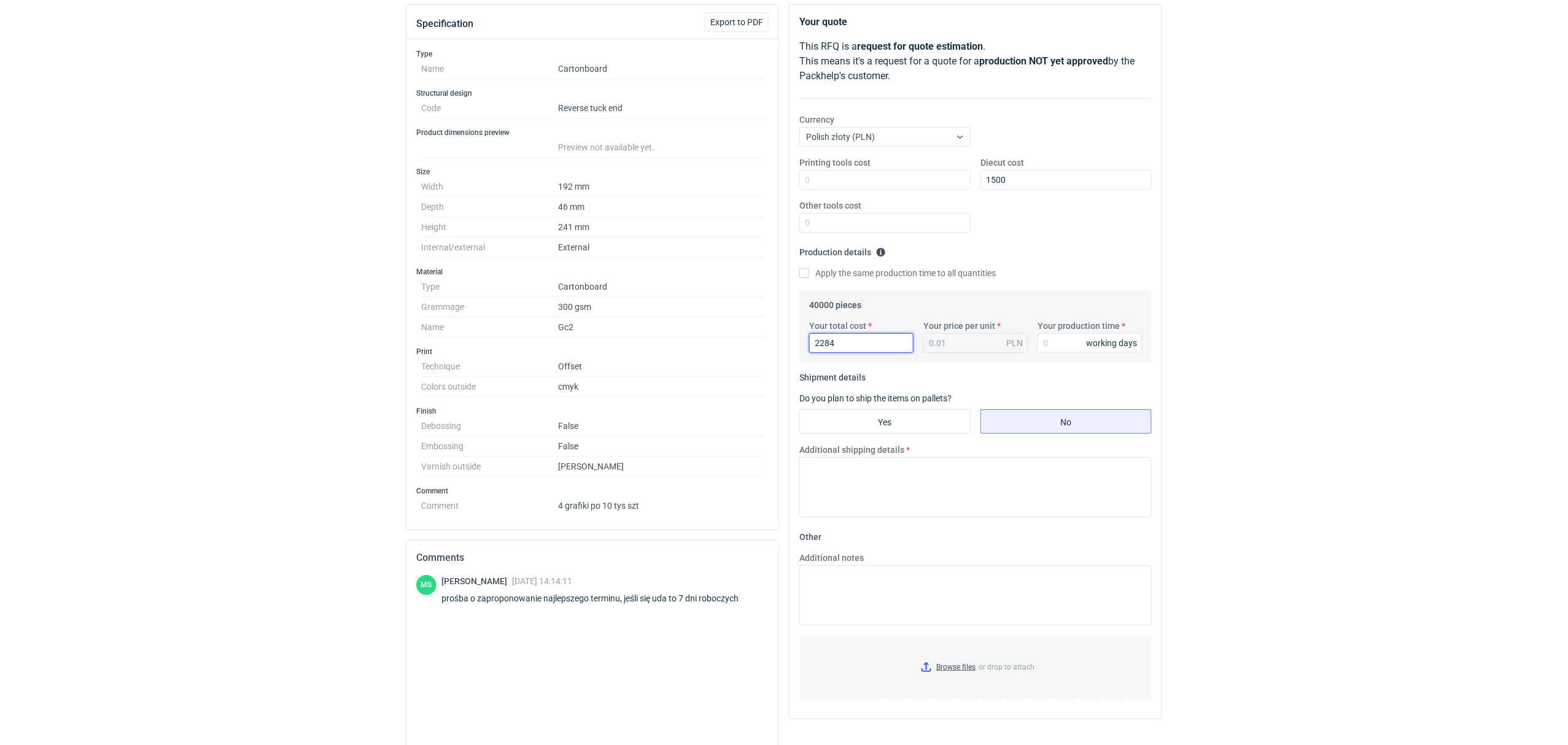
type input "22840"
type input "0.57"
type input "22840"
click at [1053, 339] on input "Your production time" at bounding box center [1089, 342] width 104 height 19
type input "7"
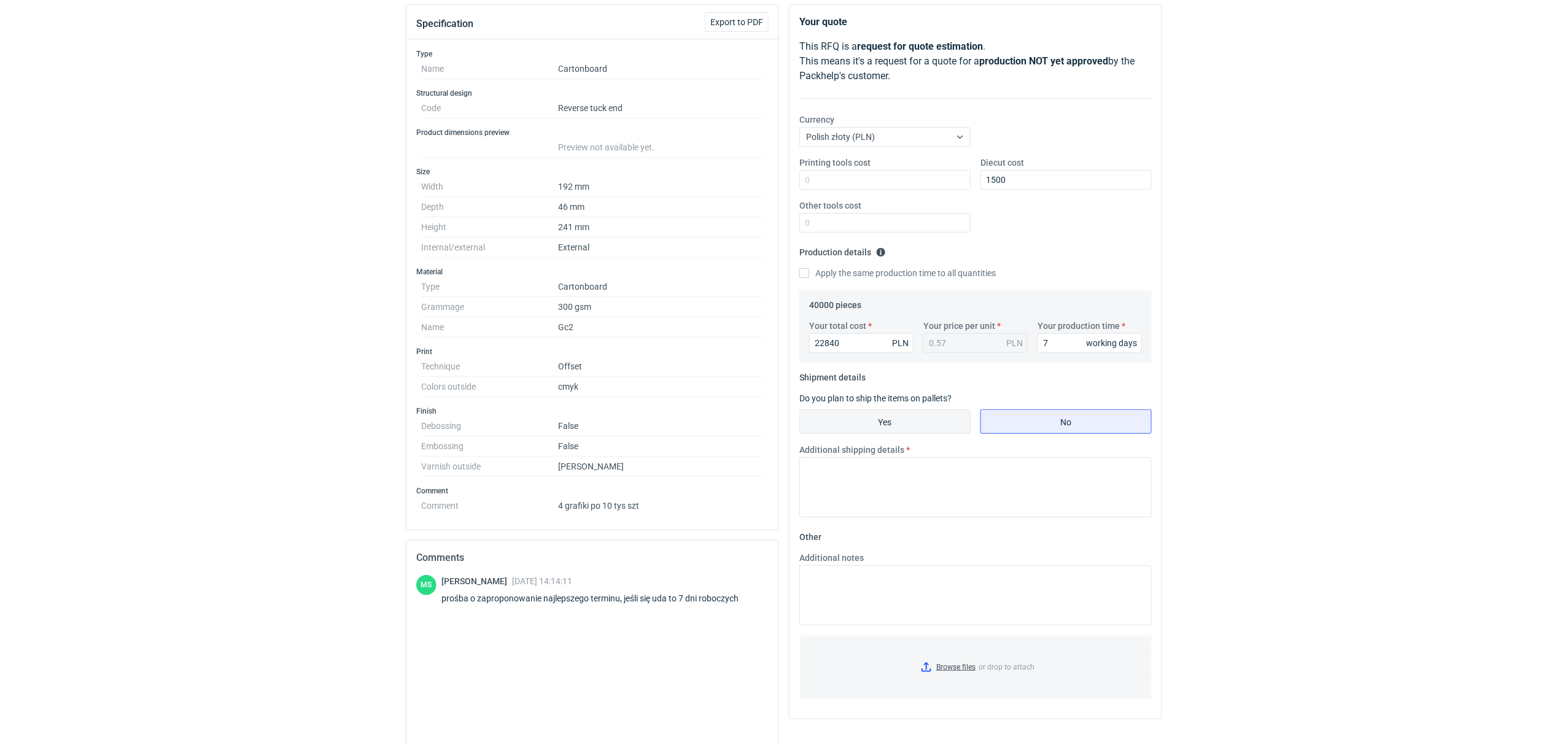
click at [900, 417] on input "Yes" at bounding box center [885, 421] width 170 height 23
radio input "true"
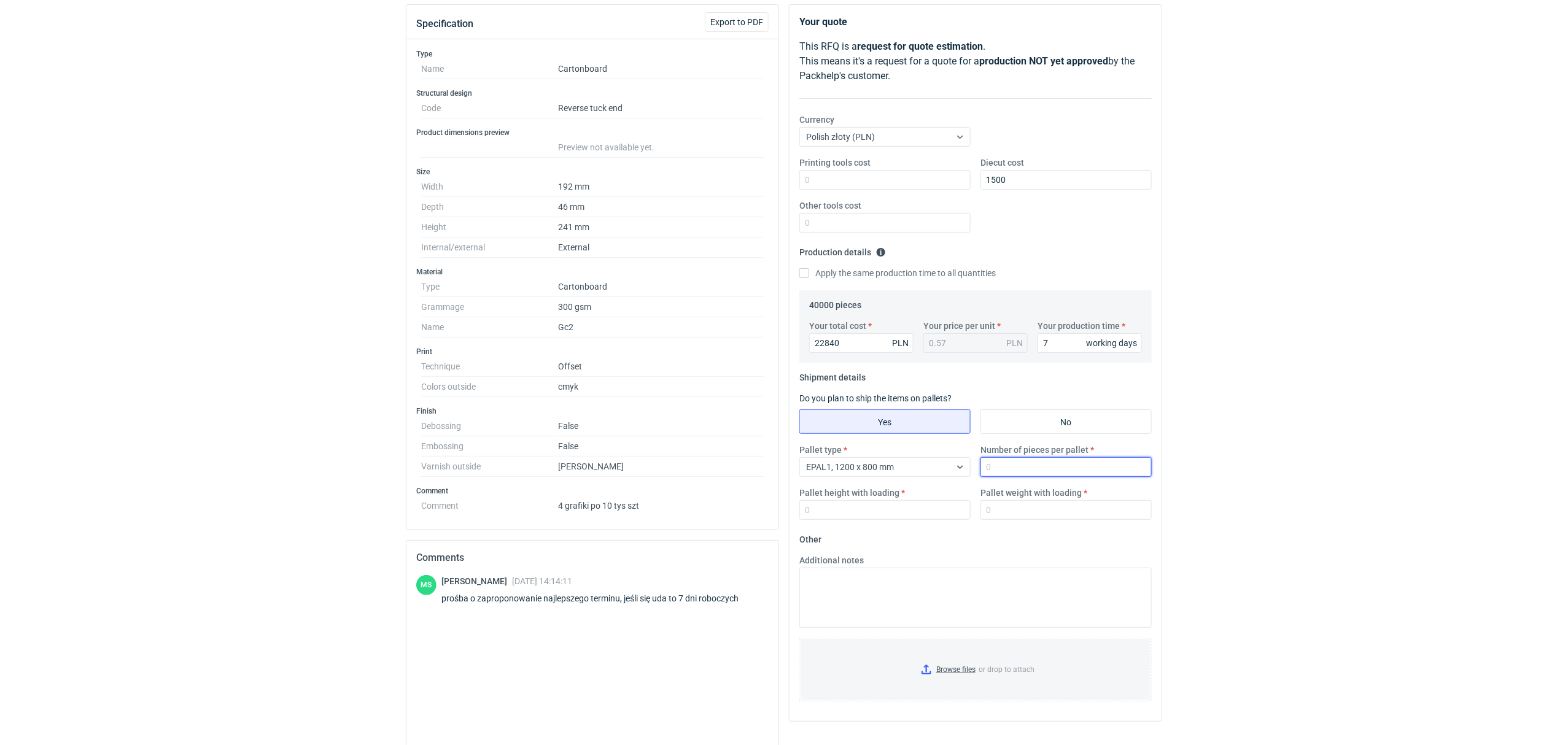
click at [1010, 469] on input "Number of pieces per pallet" at bounding box center [1065, 467] width 172 height 19
type input "10000"
type input "1500"
type input "400"
drag, startPoint x: 1010, startPoint y: 469, endPoint x: 958, endPoint y: 467, distance: 52.0
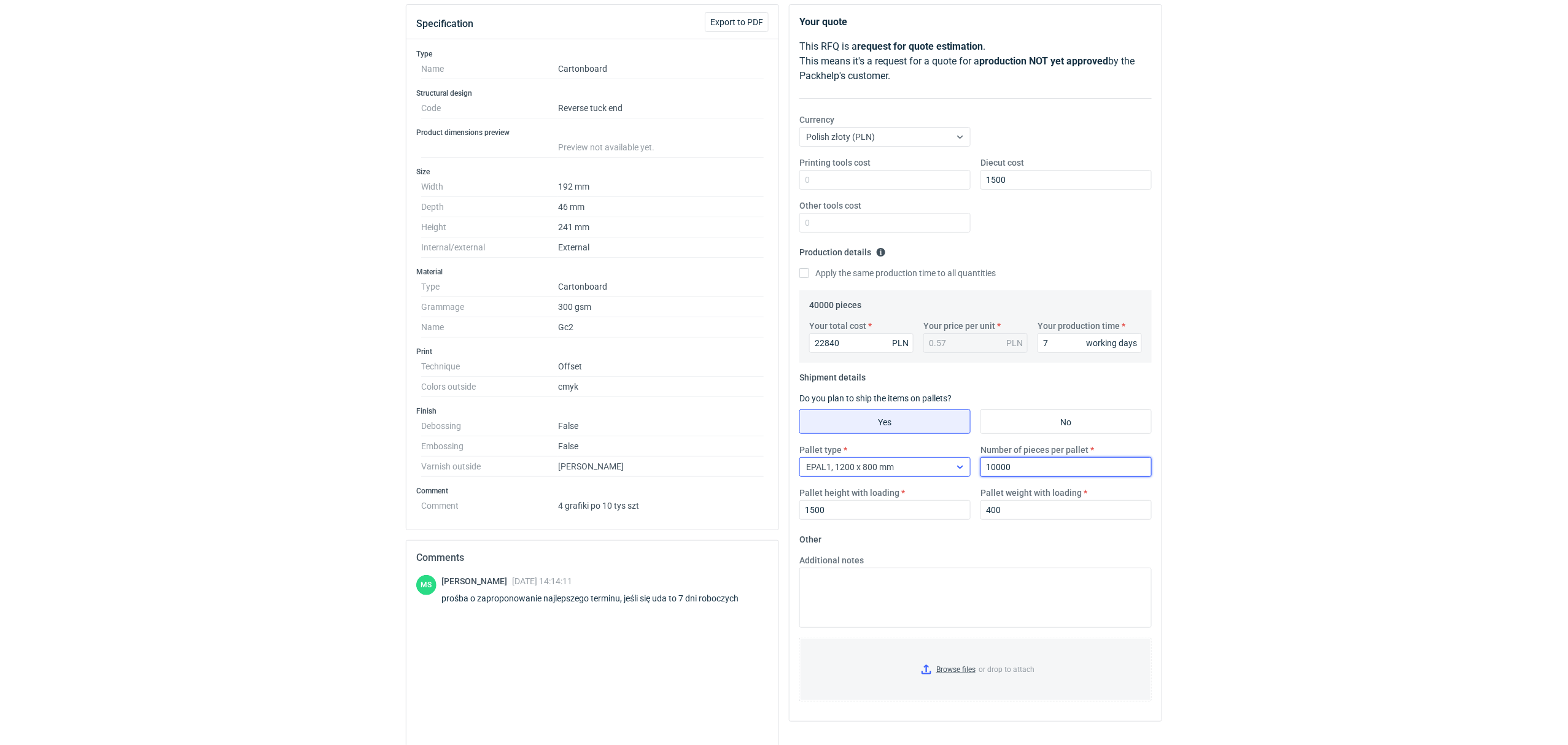
click at [958, 467] on div "Pallet type EPAL1, 1200 x 800 mm Number of pieces per pallet 10000 Pallet heigh…" at bounding box center [975, 487] width 362 height 86
type input "8000"
click at [1018, 515] on input "400" at bounding box center [1065, 510] width 172 height 19
type input "4"
type input "350"
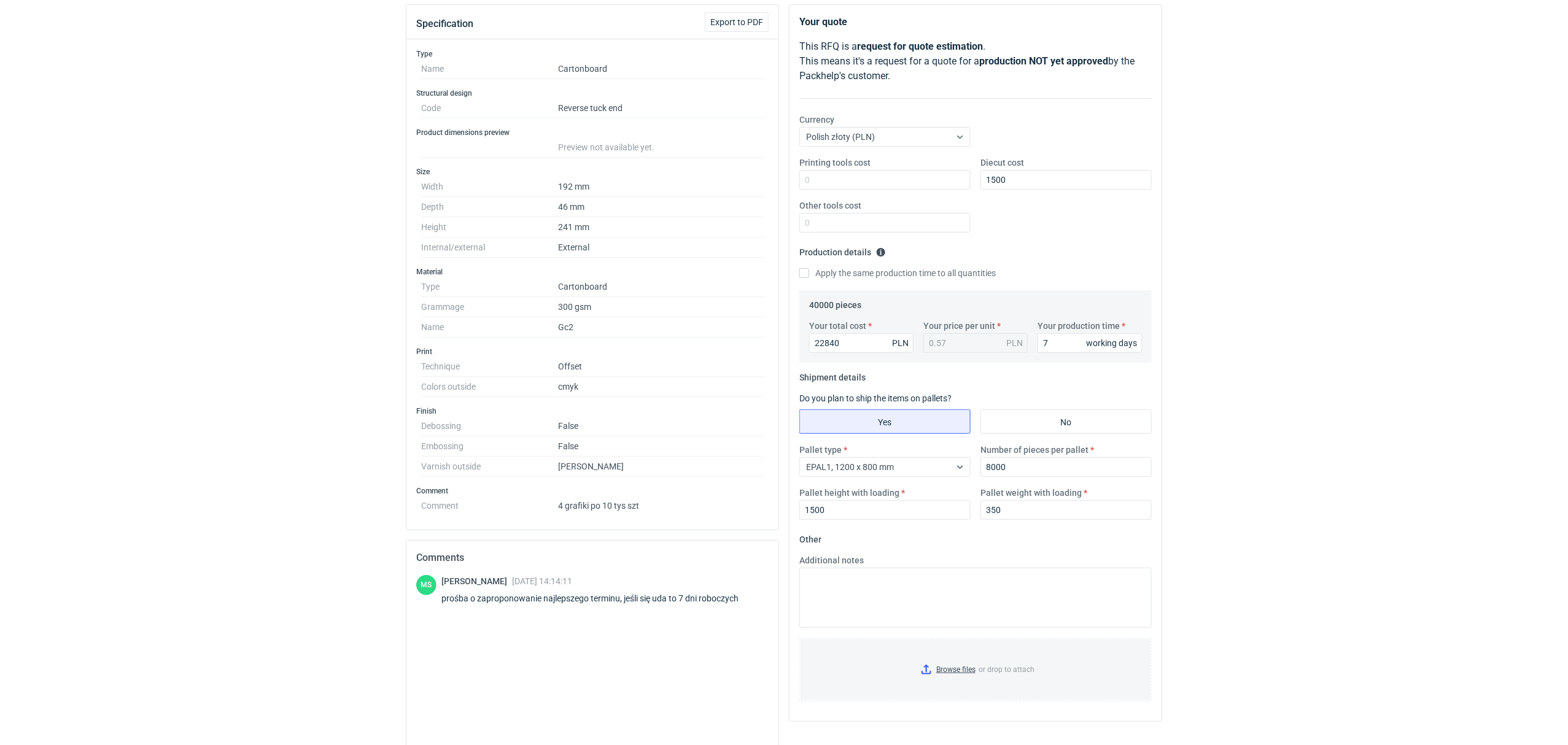
click at [154, 406] on div "RFQs Specs Designs Items Orders Customers Tools Analytics 34 99+ OŁ [PERSON_NAM…" at bounding box center [784, 236] width 1568 height 745
click at [877, 590] on textarea "Additional notes" at bounding box center [975, 598] width 353 height 60
click at [912, 594] on textarea "do kalkulacji przyjęto" at bounding box center [975, 598] width 353 height 60
paste textarea "[US_STATE] Plus 305g"
drag, startPoint x: 1000, startPoint y: 585, endPoint x: 801, endPoint y: 585, distance: 199.0
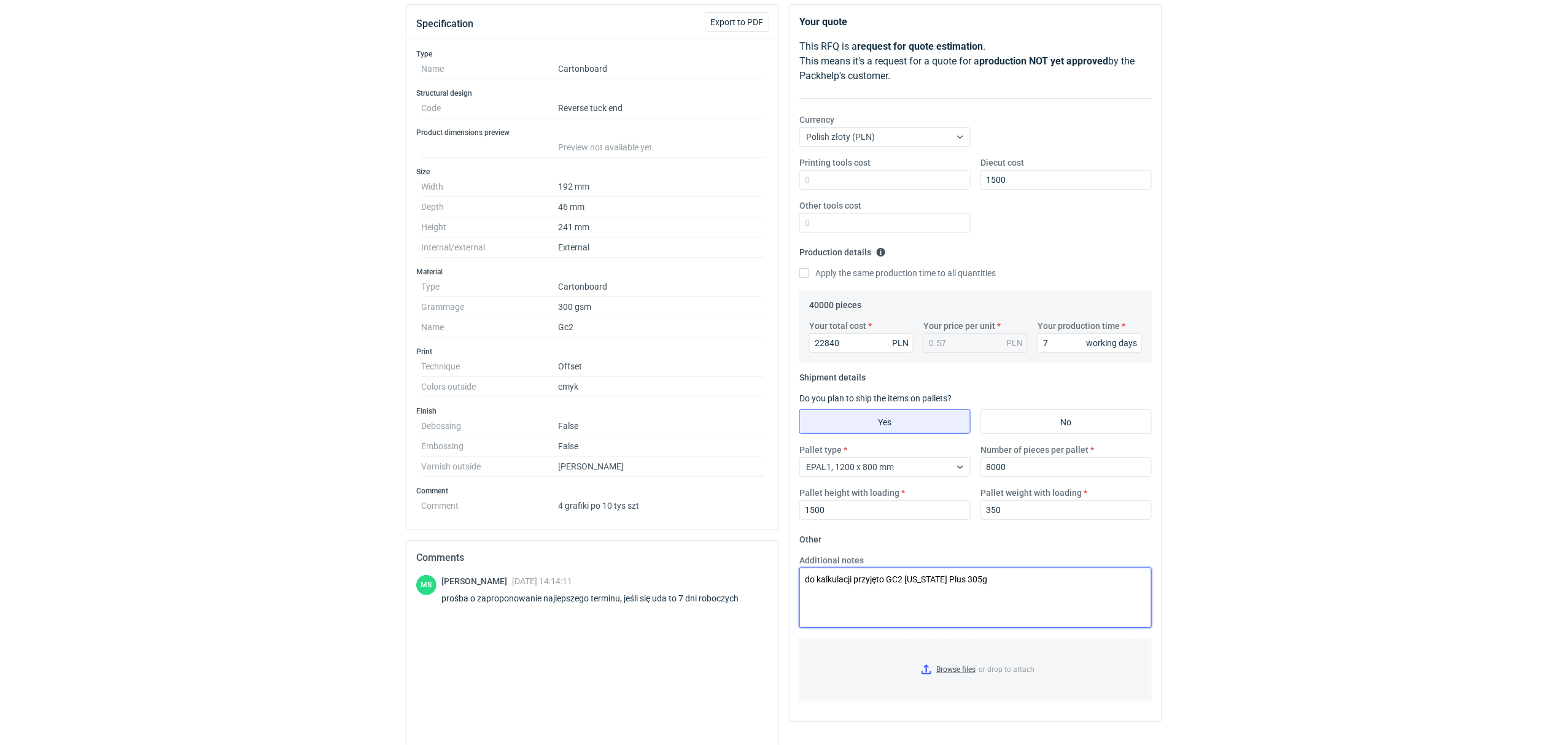
click at [801, 585] on textarea "do kalkulacji przyjęto GC2 [US_STATE] Plus 305g" at bounding box center [975, 598] width 353 height 60
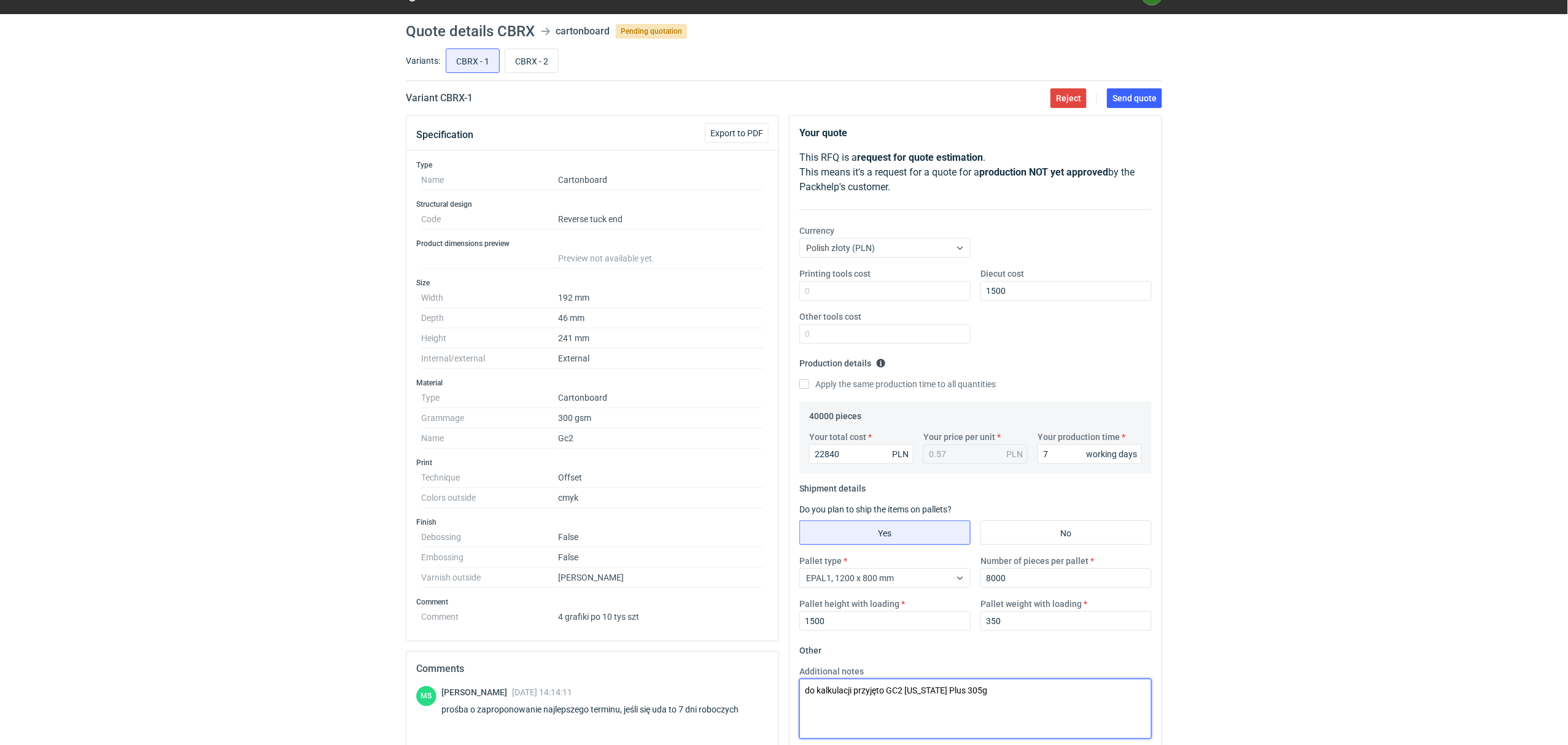
scroll to position [0, 0]
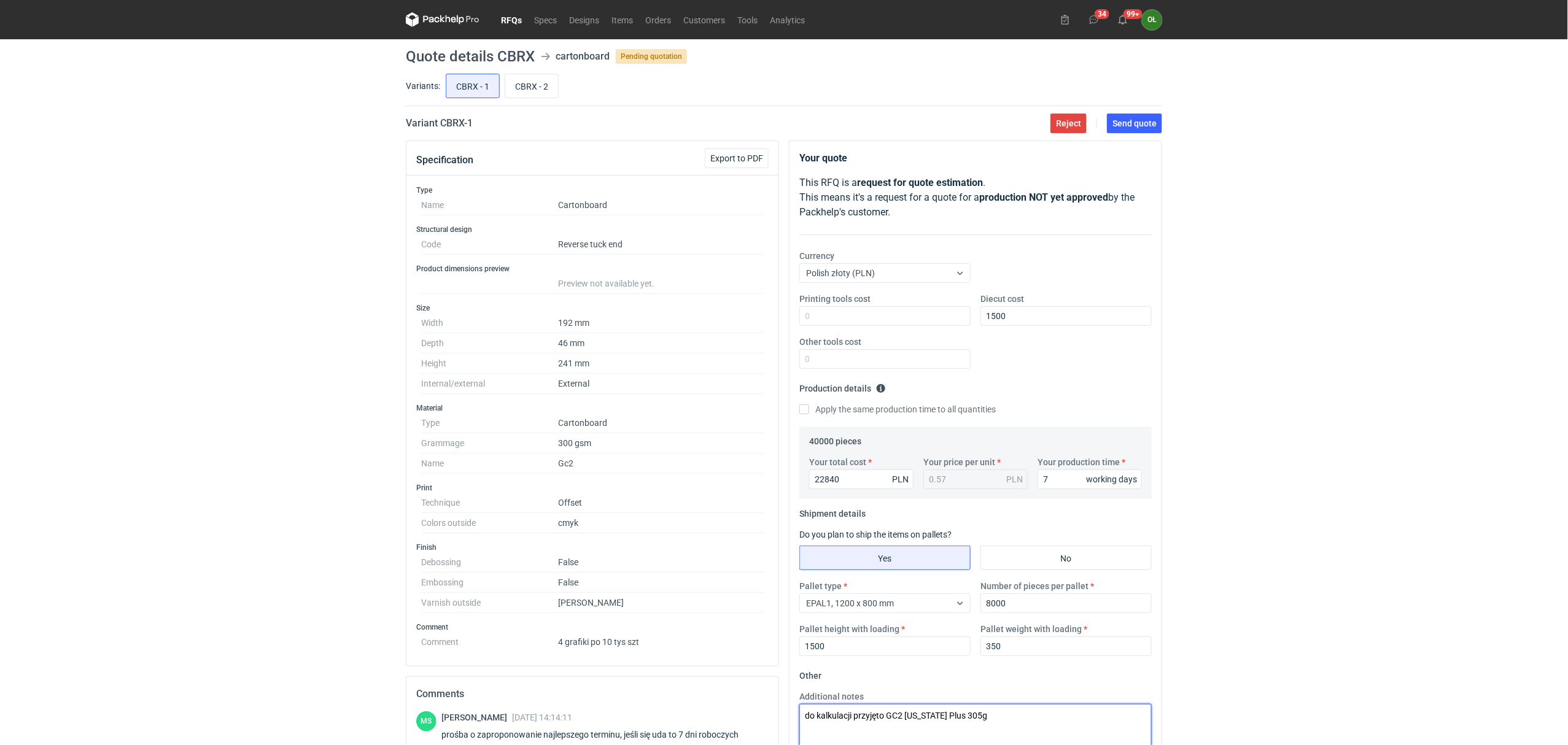
type textarea "do kalkulacji przyjęto GC2 [US_STATE] Plus 305g"
click at [1274, 411] on div "RFQs Specs Designs Items Orders Customers Tools Analytics 34 99+ OŁ [PERSON_NAM…" at bounding box center [784, 372] width 1568 height 745
click at [1389, 329] on div "RFQs Specs Designs Items Orders Customers Tools Analytics 34 99+ OŁ [PERSON_NAM…" at bounding box center [784, 372] width 1568 height 745
click at [1148, 121] on span "Send quote" at bounding box center [1134, 123] width 45 height 9
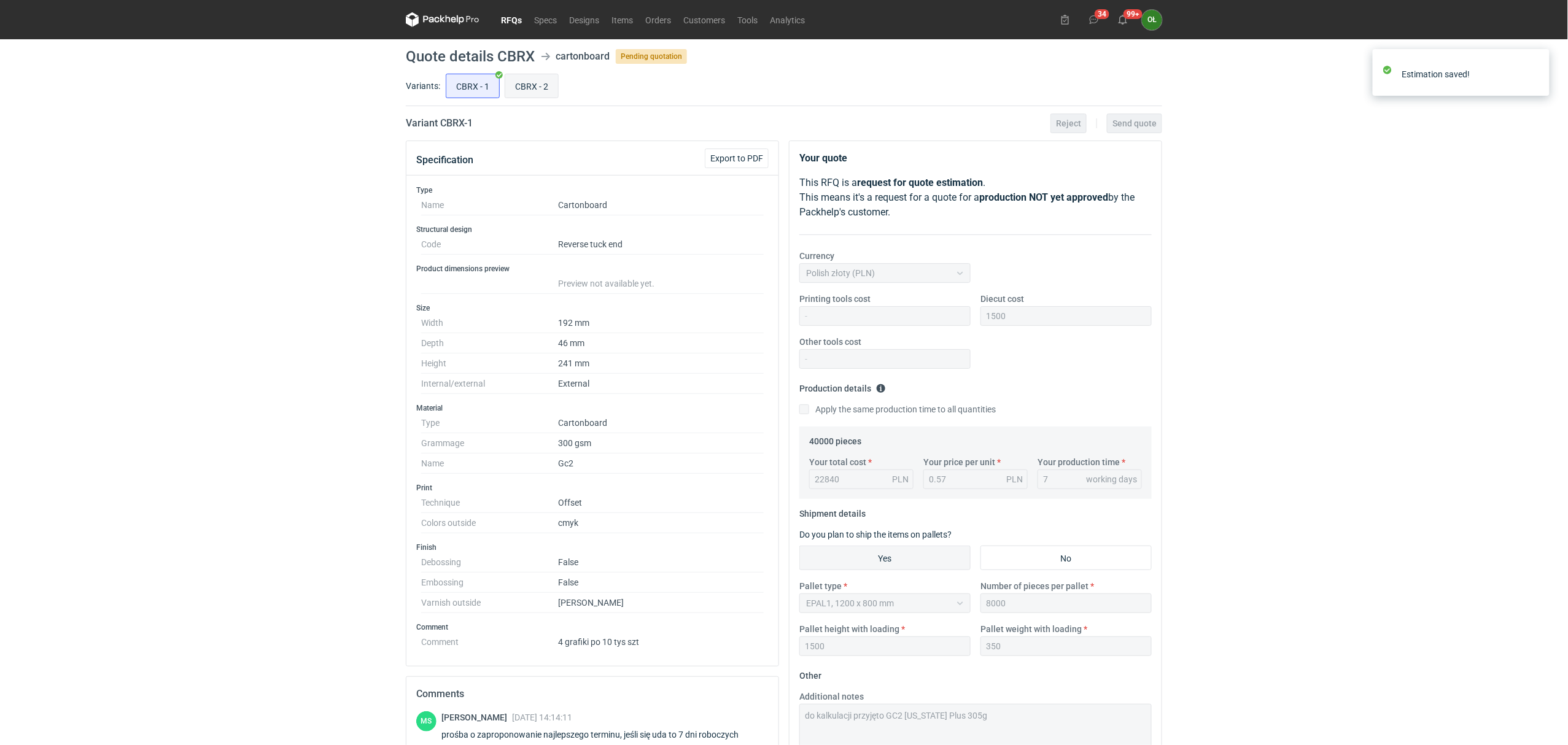
click at [518, 80] on input "CBRX - 2" at bounding box center [532, 85] width 53 height 23
radio input "true"
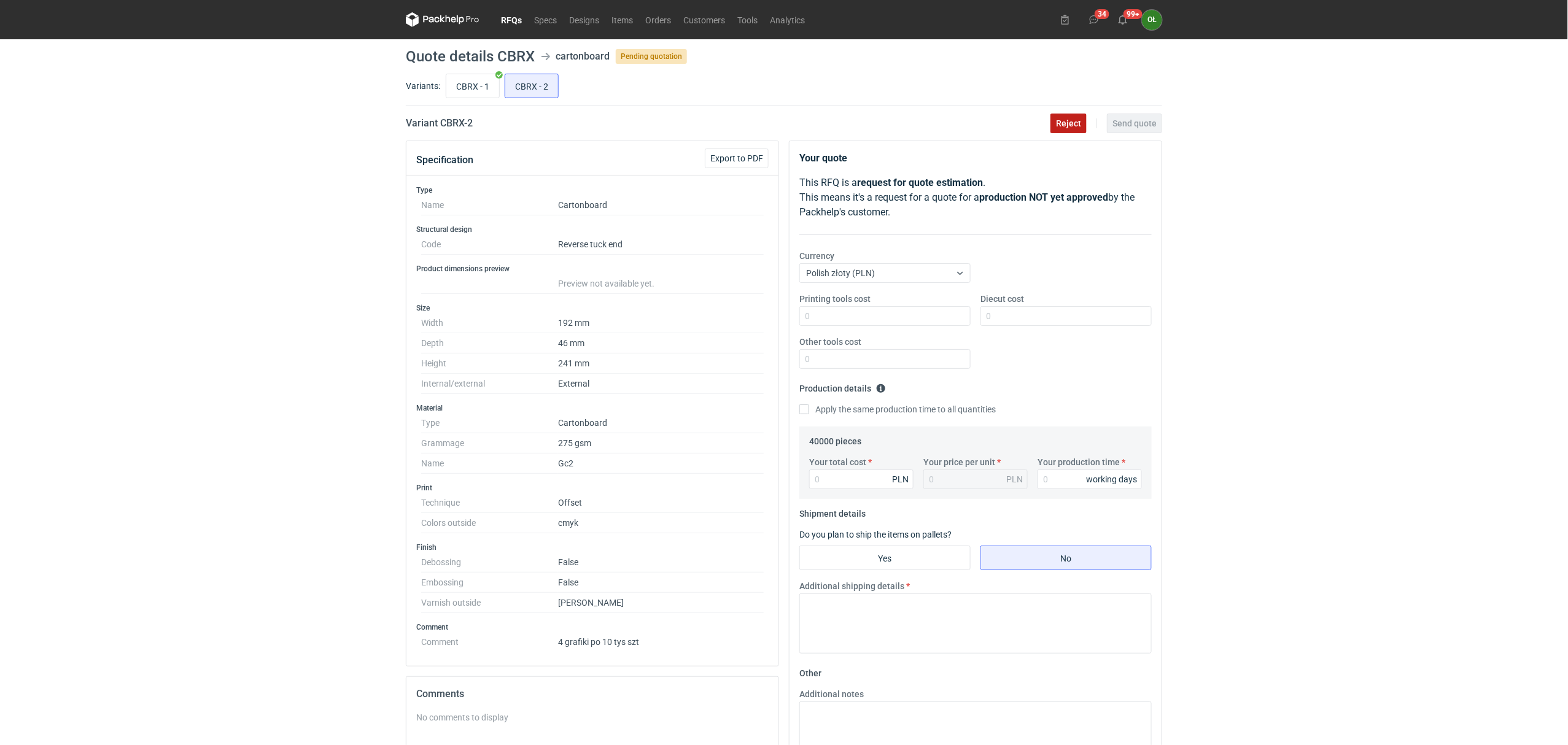
click at [1068, 126] on span "Reject" at bounding box center [1068, 123] width 25 height 9
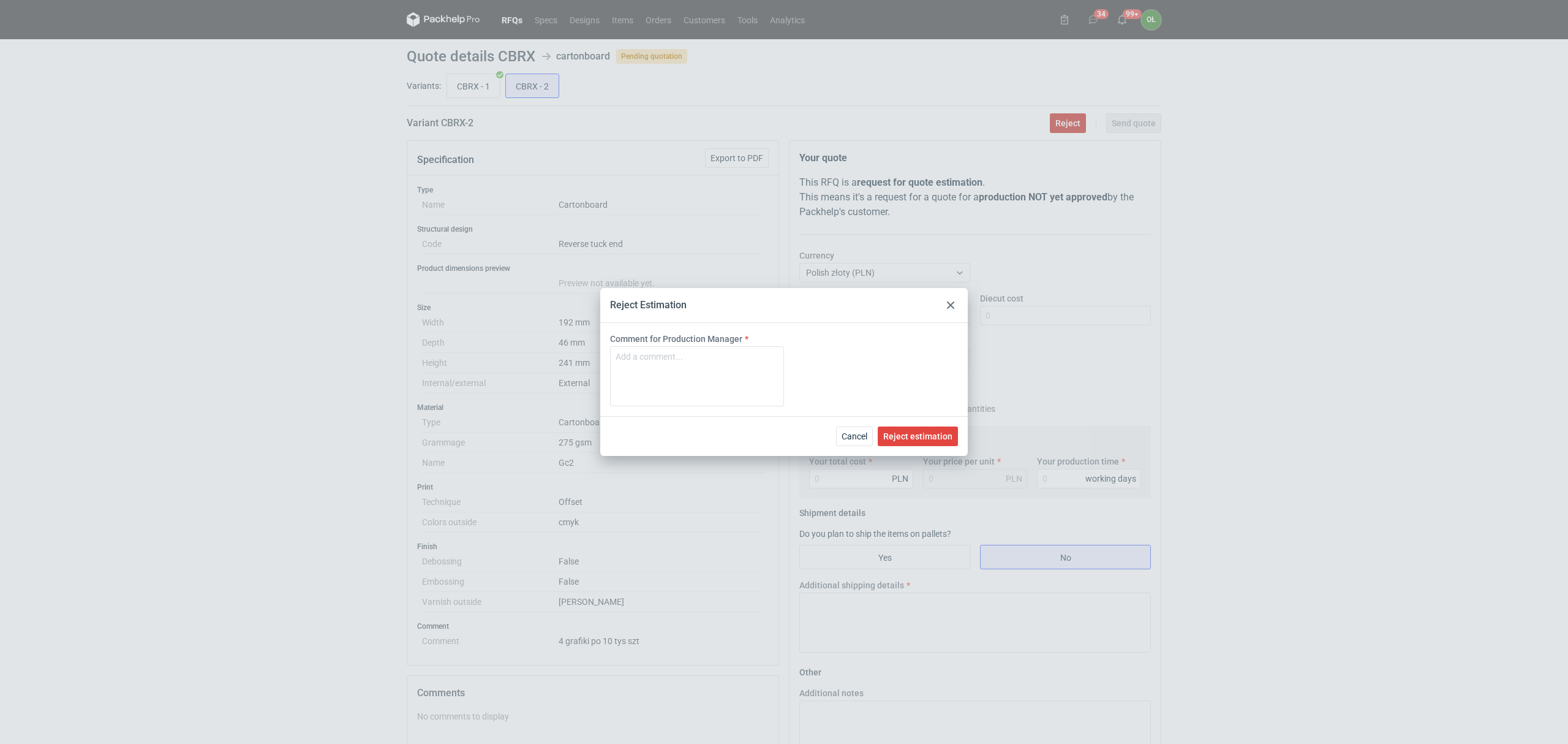
click at [1049, 113] on button "Reject" at bounding box center [1067, 123] width 36 height 19
click at [711, 356] on textarea "Comment for Production Manager" at bounding box center [697, 376] width 174 height 60
type textarea "brak dostępności kartonu o tej gramaturze."
click at [900, 434] on span "Reject estimation" at bounding box center [918, 437] width 69 height 9
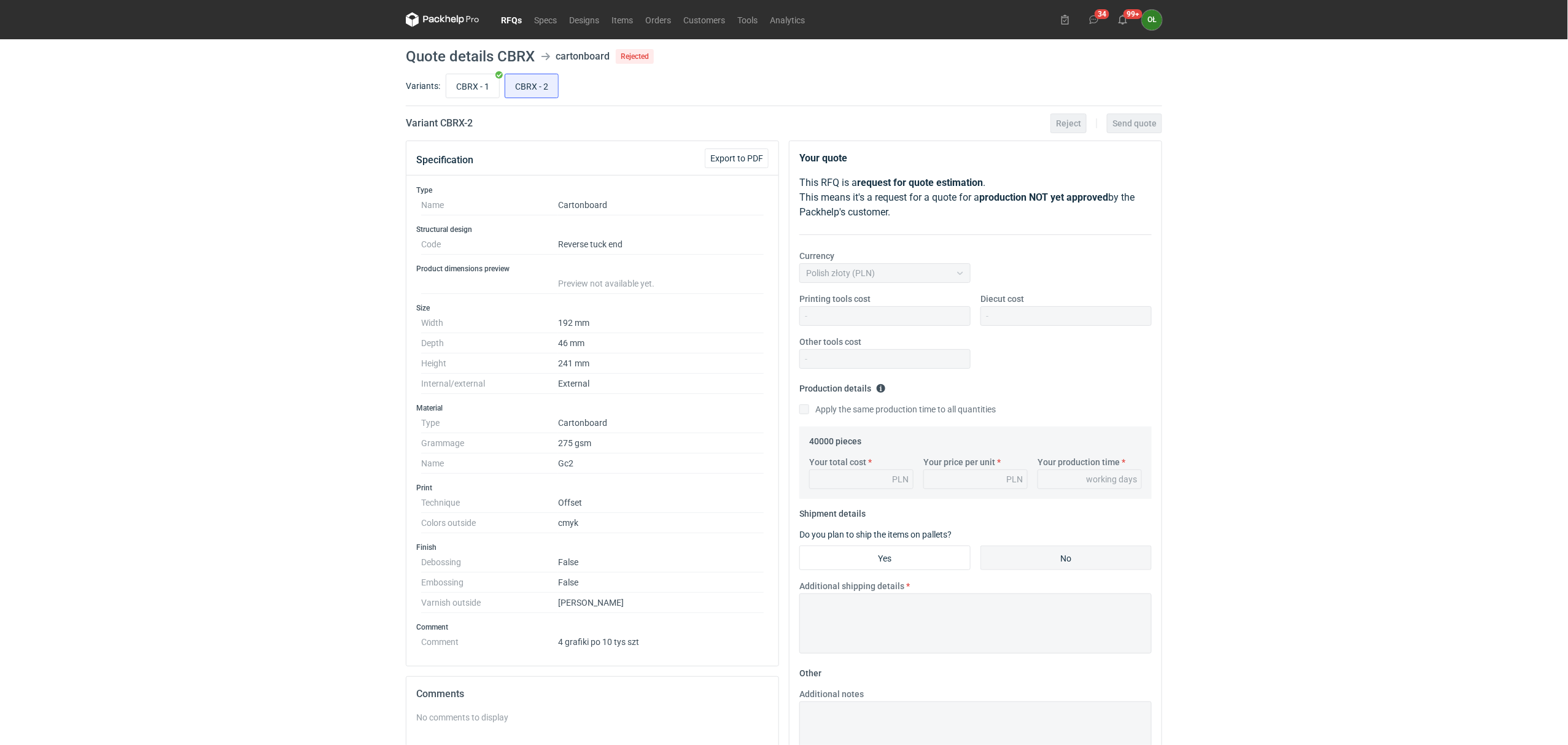
click at [352, 204] on div "RFQs Specs Designs Items Orders Customers Tools Analytics 34 99+ OŁ Olga Łopato…" at bounding box center [784, 372] width 1568 height 745
click at [515, 18] on link "RFQs" at bounding box center [511, 19] width 33 height 15
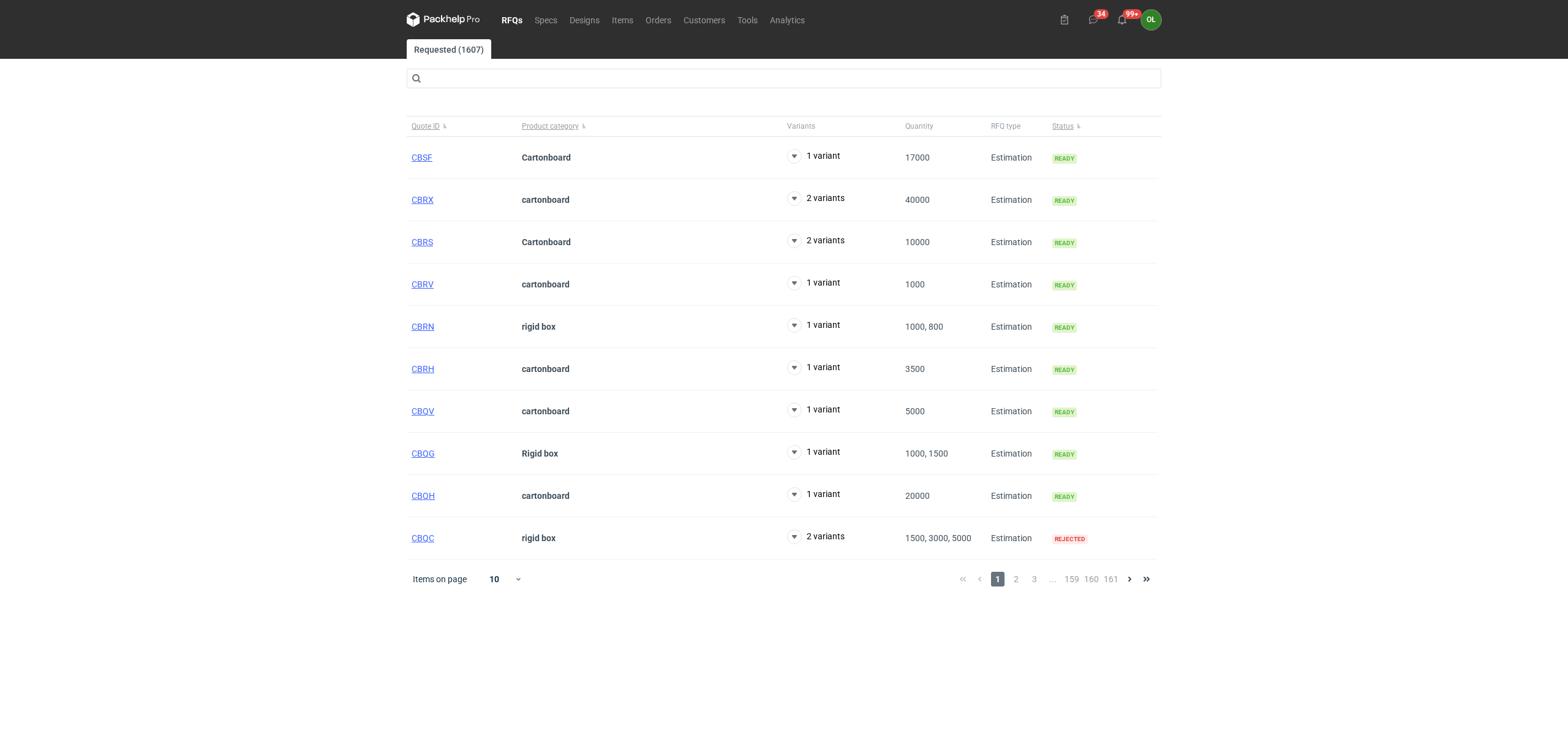
click at [514, 19] on link "RFQs" at bounding box center [512, 19] width 33 height 15
click at [42, 98] on div "RFQs Specs Designs Items Orders Customers Tools Analytics 34 99+ OŁ Olga Łopato…" at bounding box center [784, 372] width 1568 height 744
click at [427, 199] on span "CBRX" at bounding box center [423, 200] width 22 height 10
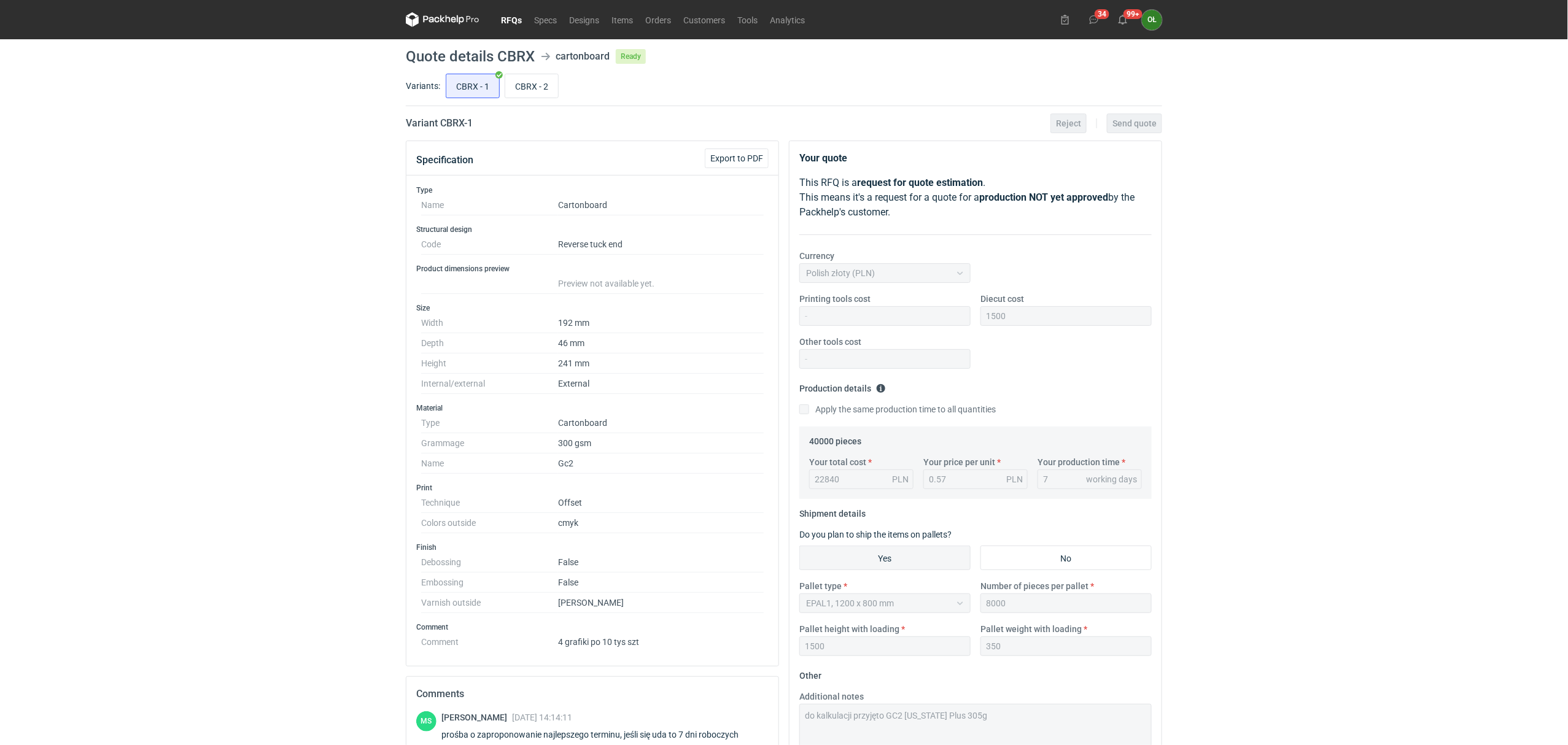
click at [514, 25] on link "RFQs" at bounding box center [511, 19] width 33 height 15
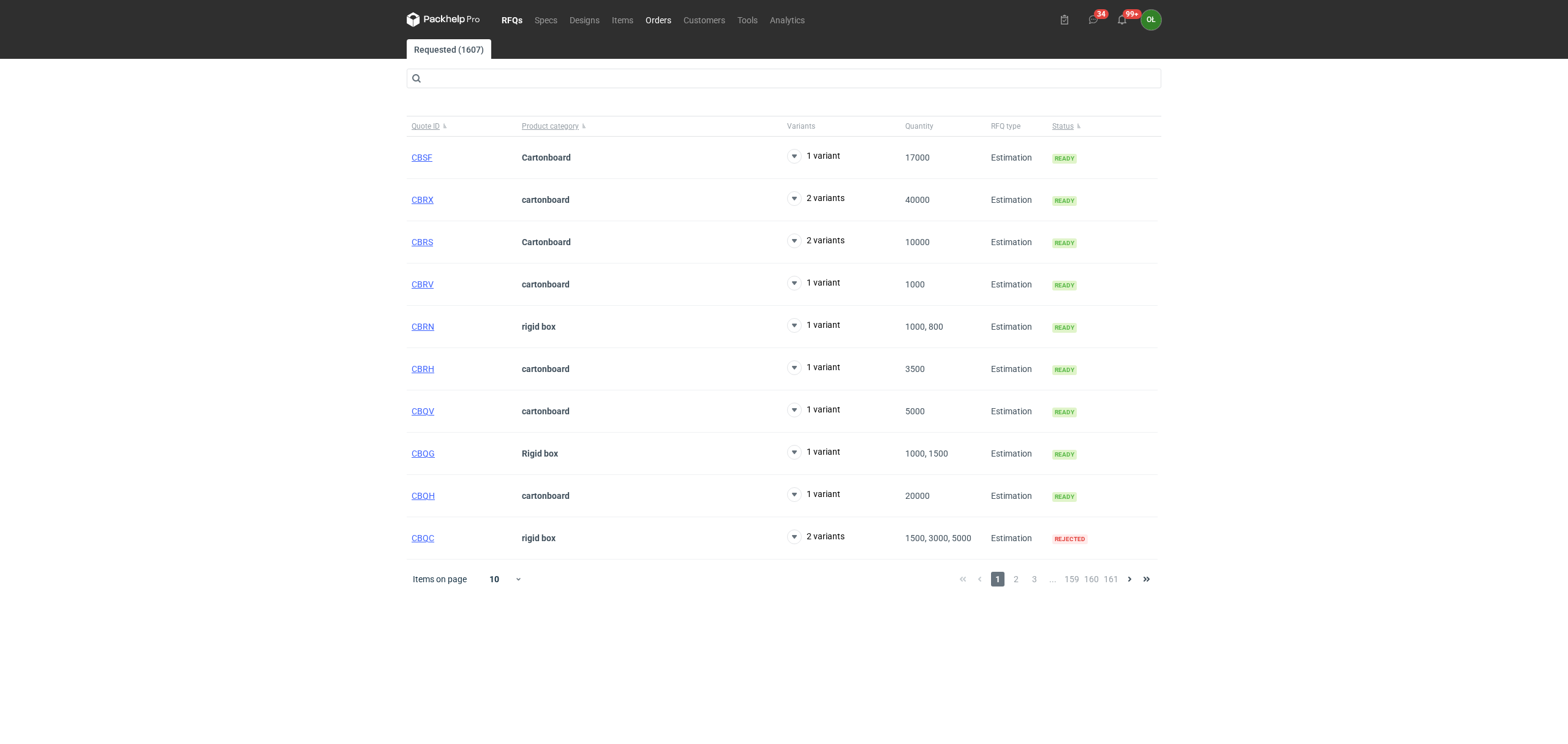
click at [666, 15] on link "Orders" at bounding box center [658, 19] width 38 height 15
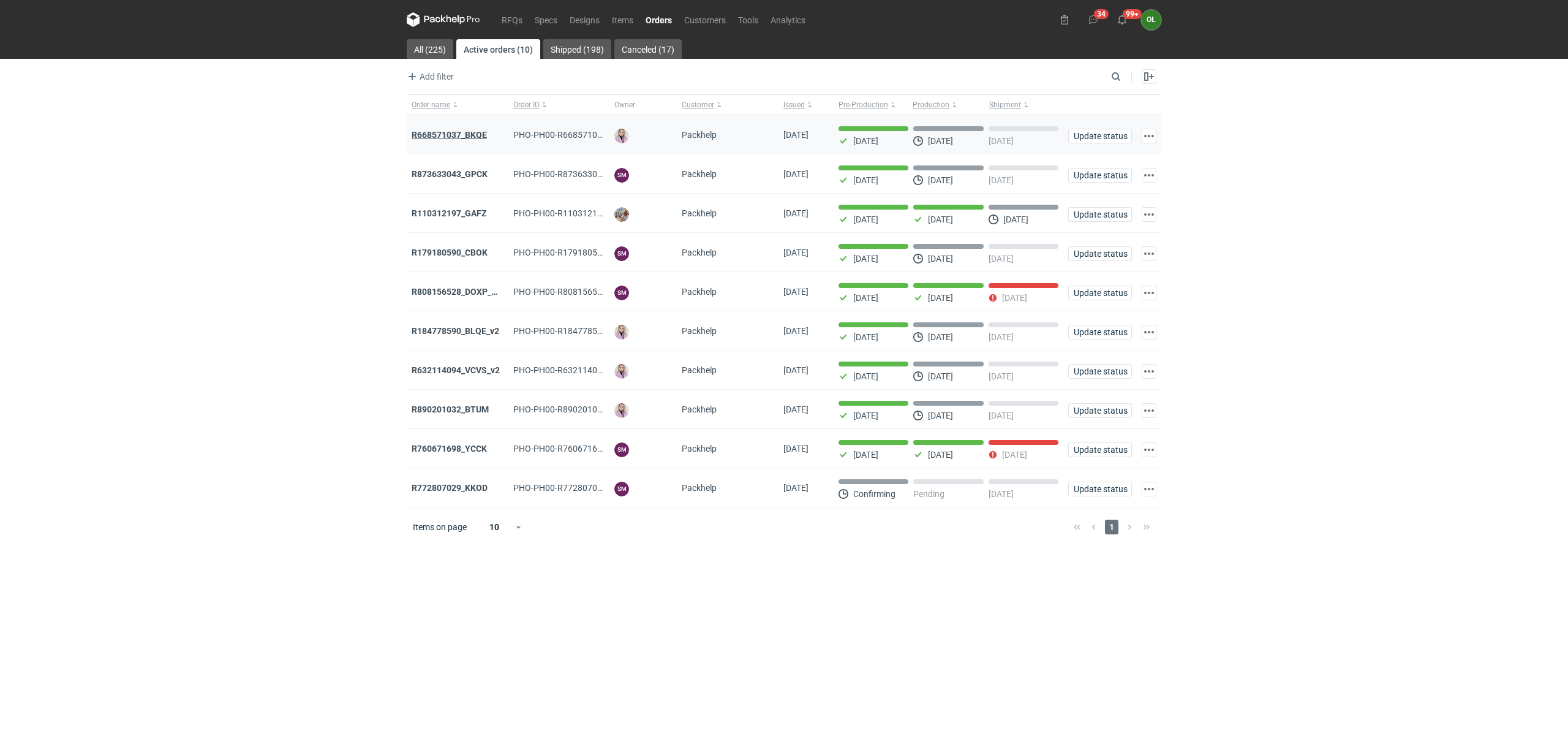
click at [476, 138] on strong "R668571037_BKQE" at bounding box center [449, 135] width 75 height 10
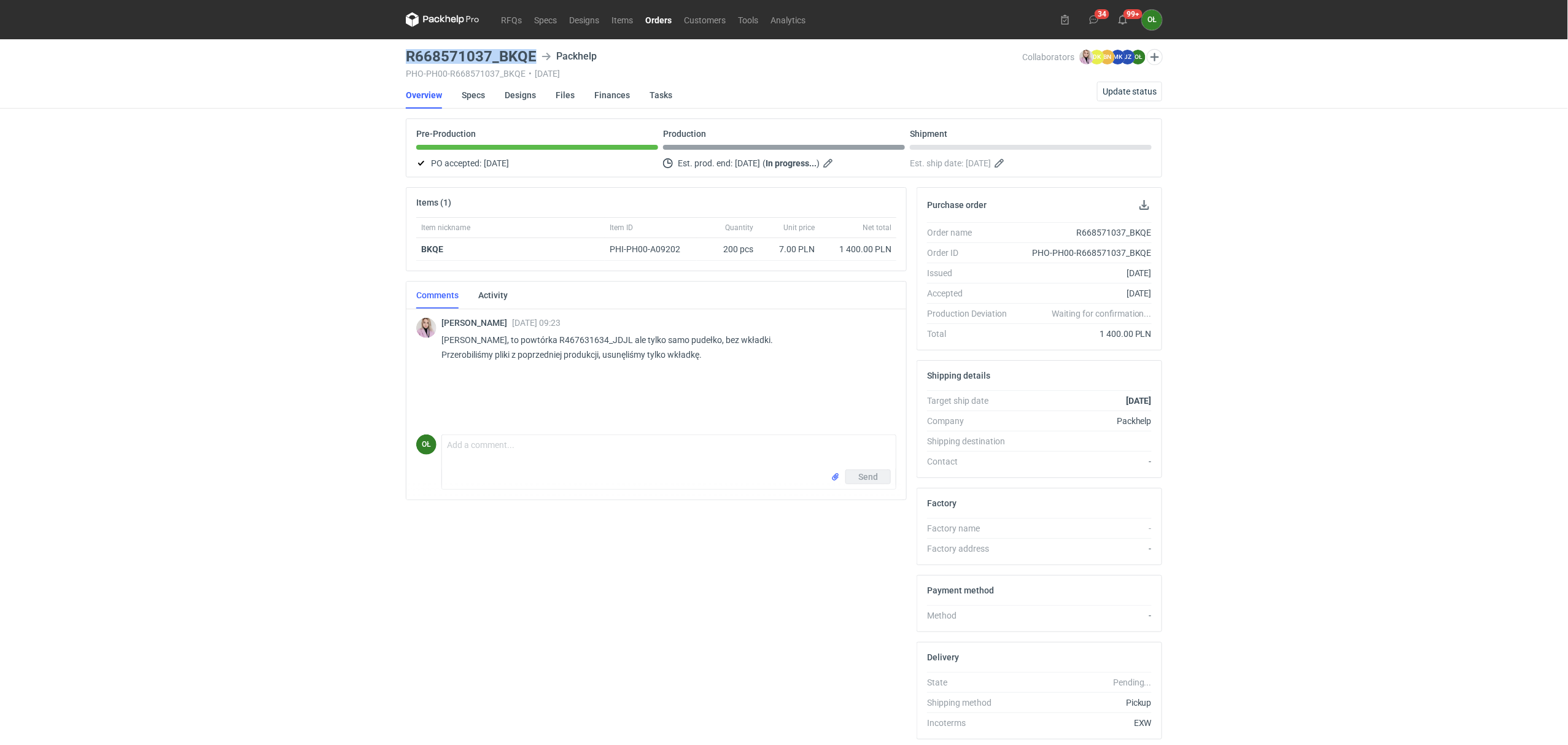
drag, startPoint x: 406, startPoint y: 59, endPoint x: 538, endPoint y: 54, distance: 132.1
click at [538, 54] on div "R668571037_BKQE Packhelp" at bounding box center [714, 56] width 616 height 15
copy h3 "R668571037_BKQE"
click at [506, 16] on link "RFQs" at bounding box center [511, 19] width 33 height 15
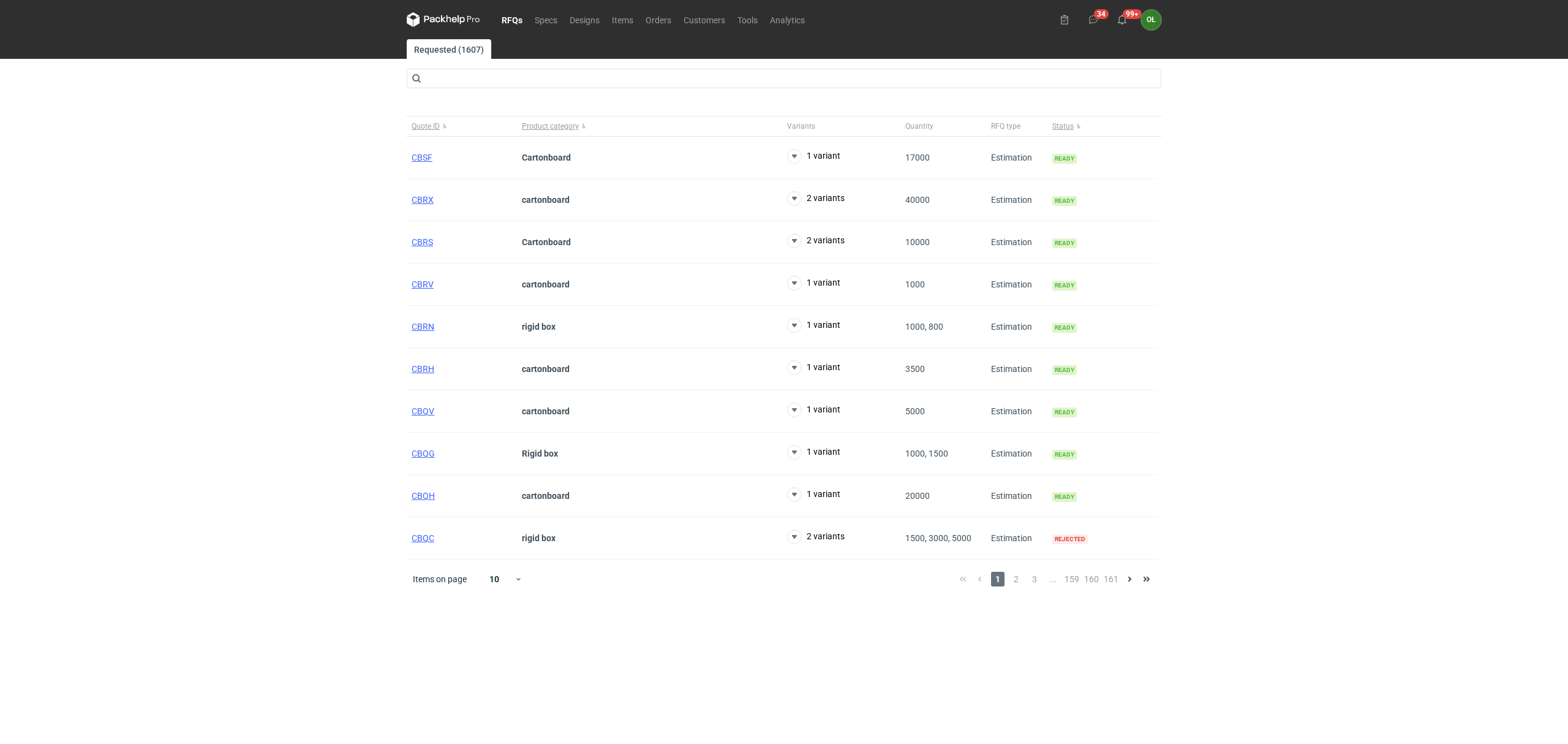
click at [510, 19] on link "RFQs" at bounding box center [512, 19] width 33 height 15
click at [503, 20] on link "RFQs" at bounding box center [512, 19] width 33 height 15
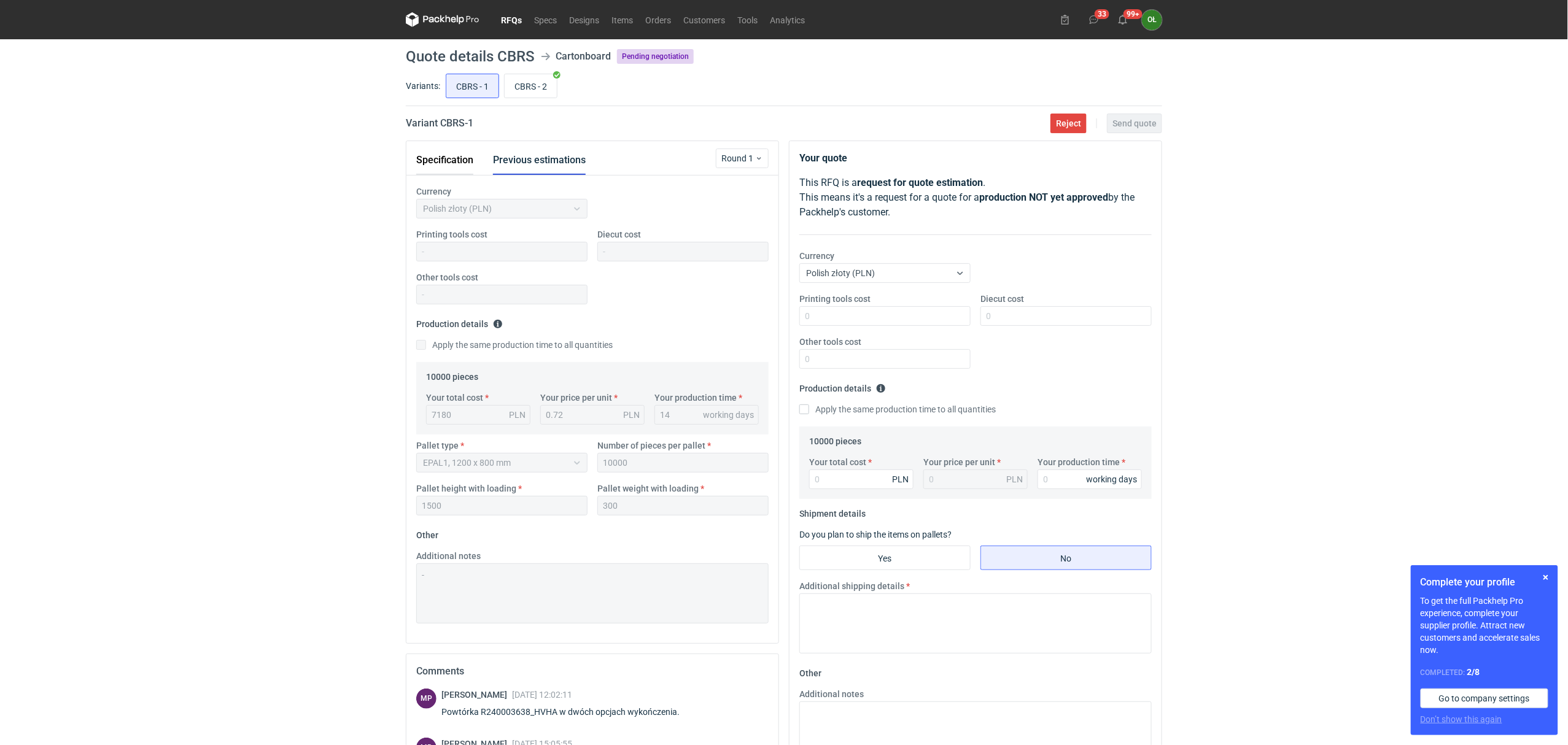
click at [442, 170] on button "Specification" at bounding box center [445, 160] width 57 height 29
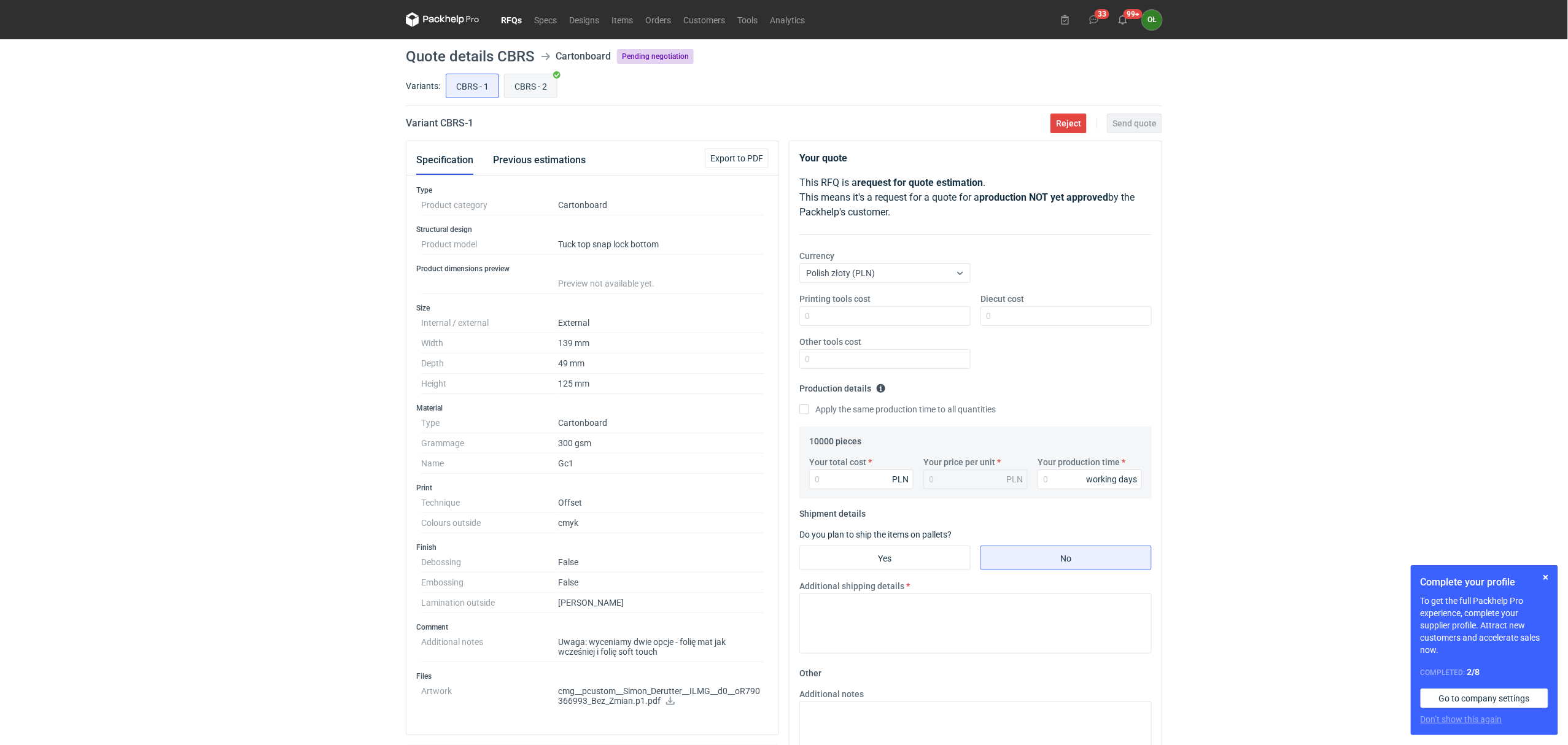
click at [531, 87] on input "CBRS - 2" at bounding box center [531, 85] width 52 height 23
radio input "true"
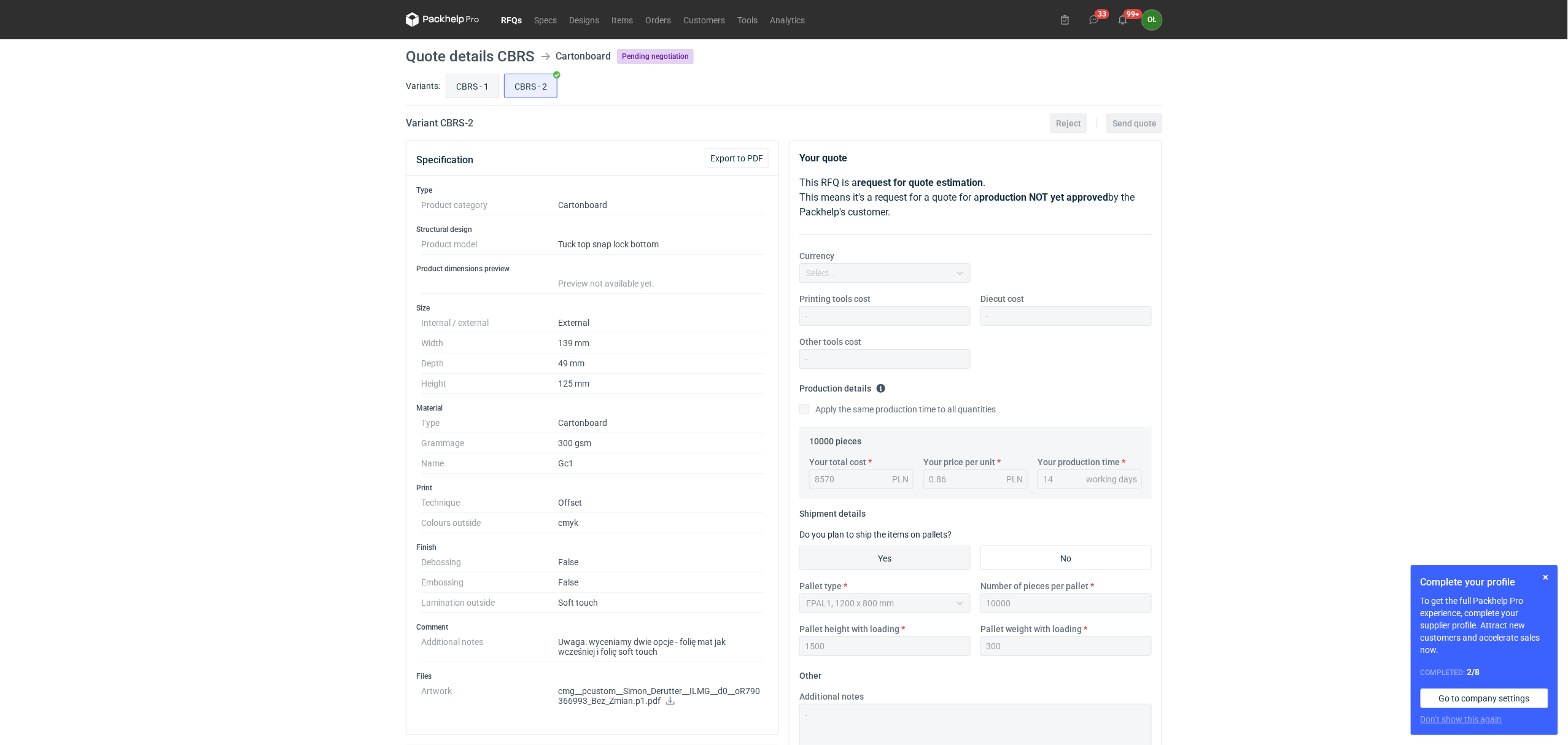
click at [489, 88] on input "CBRS - 1" at bounding box center [472, 85] width 52 height 23
radio input "true"
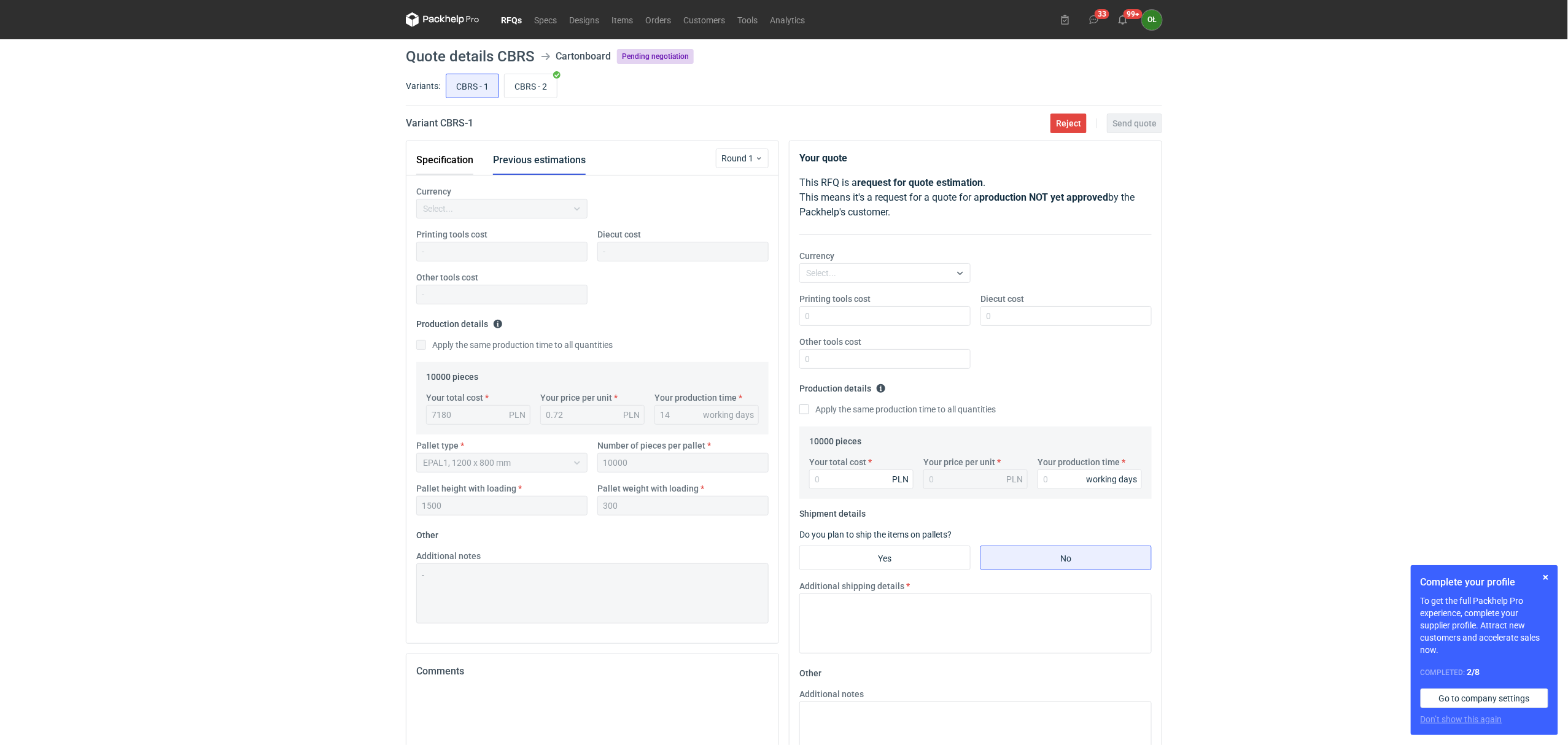
drag, startPoint x: 467, startPoint y: 154, endPoint x: 477, endPoint y: 151, distance: 10.4
click at [467, 155] on button "Specification" at bounding box center [445, 160] width 57 height 29
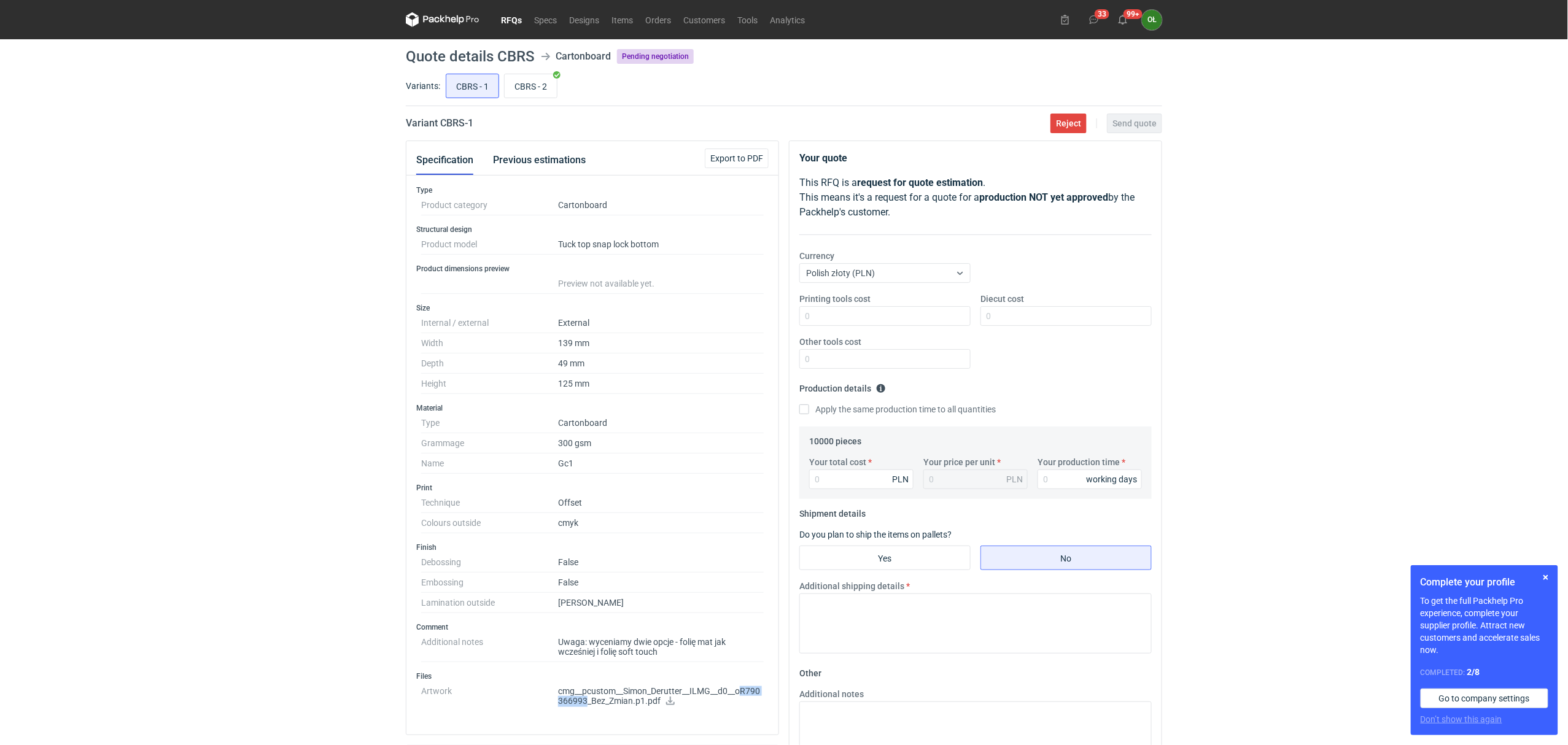
drag, startPoint x: 740, startPoint y: 693, endPoint x: 587, endPoint y: 707, distance: 153.6
click at [587, 707] on p "cmg__pcustom__Simon_Derutter__ILMG__d0__oR790366993_Bez_Zmian.p1.pdf" at bounding box center [661, 696] width 205 height 21
copy p "R790366993"
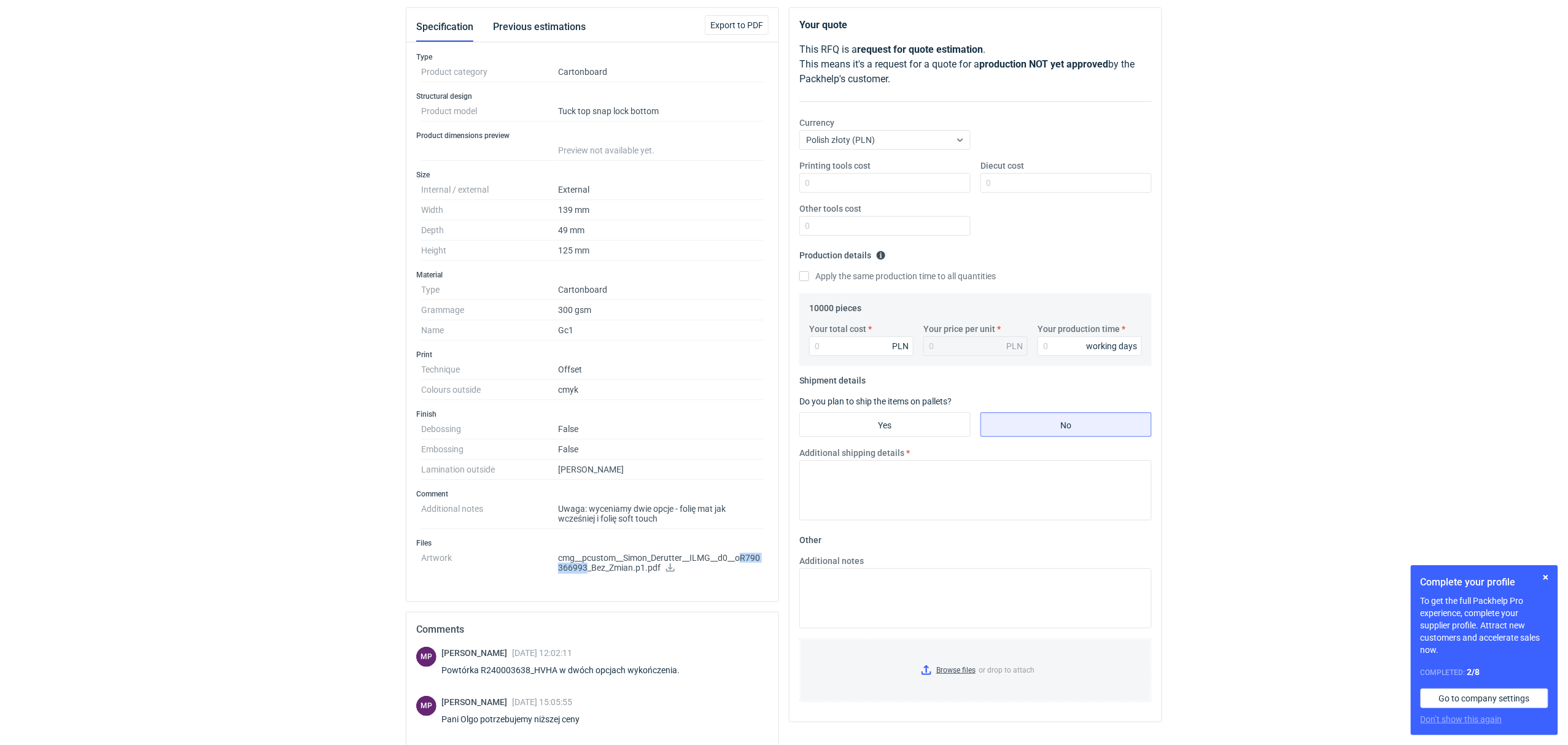
scroll to position [136, 0]
click at [645, 571] on p "cmg__pcustom__Simon_Derutter__ILMG__d0__oR790366993_Bez_Zmian.p1.pdf" at bounding box center [661, 560] width 205 height 21
drag, startPoint x: 480, startPoint y: 669, endPoint x: 561, endPoint y: 670, distance: 81.0
click at [561, 670] on div "Powtórka R240003638_HVHA w dwóch opcjach wykończenia." at bounding box center [568, 667] width 253 height 12
copy div "R240003638_HVHA"
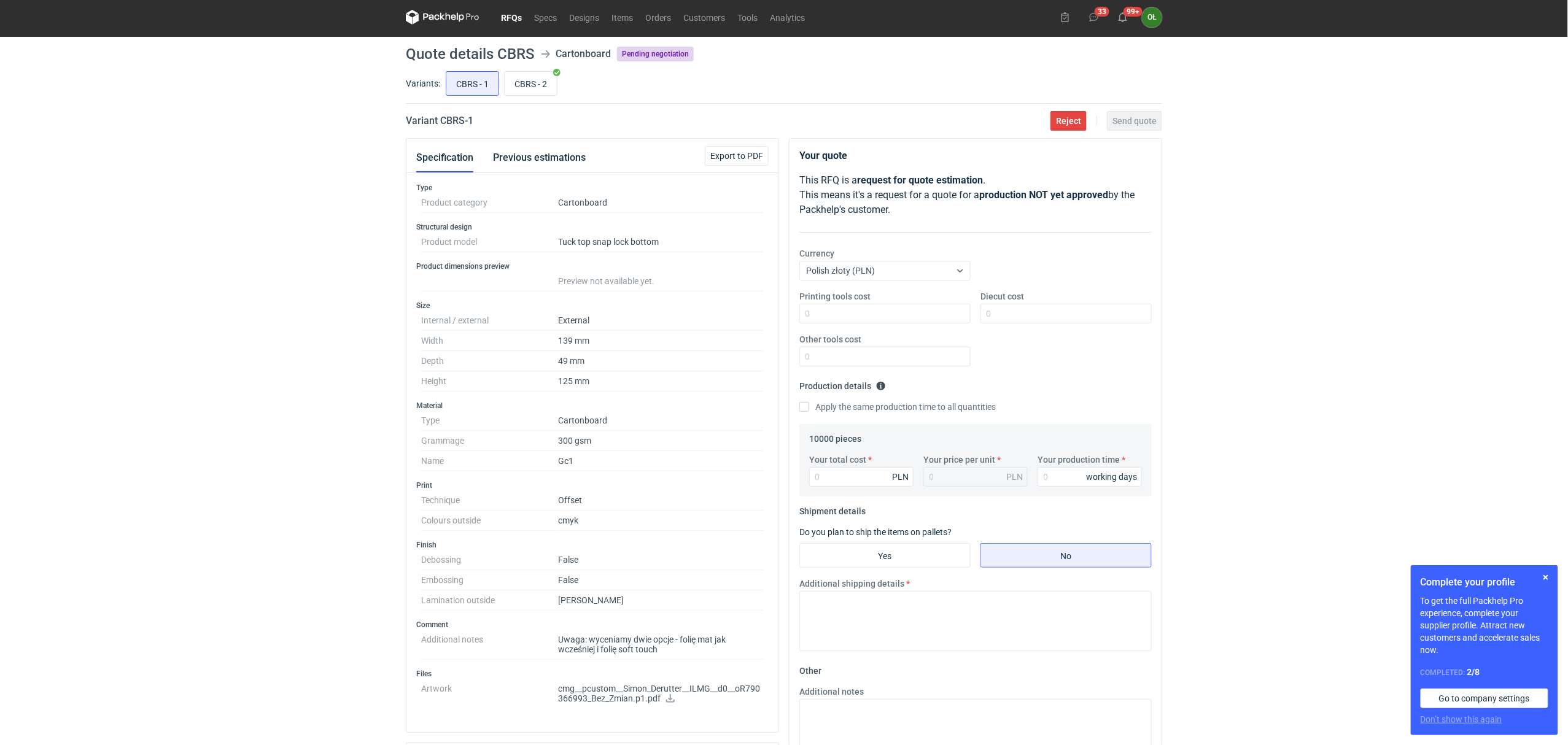
scroll to position [0, 0]
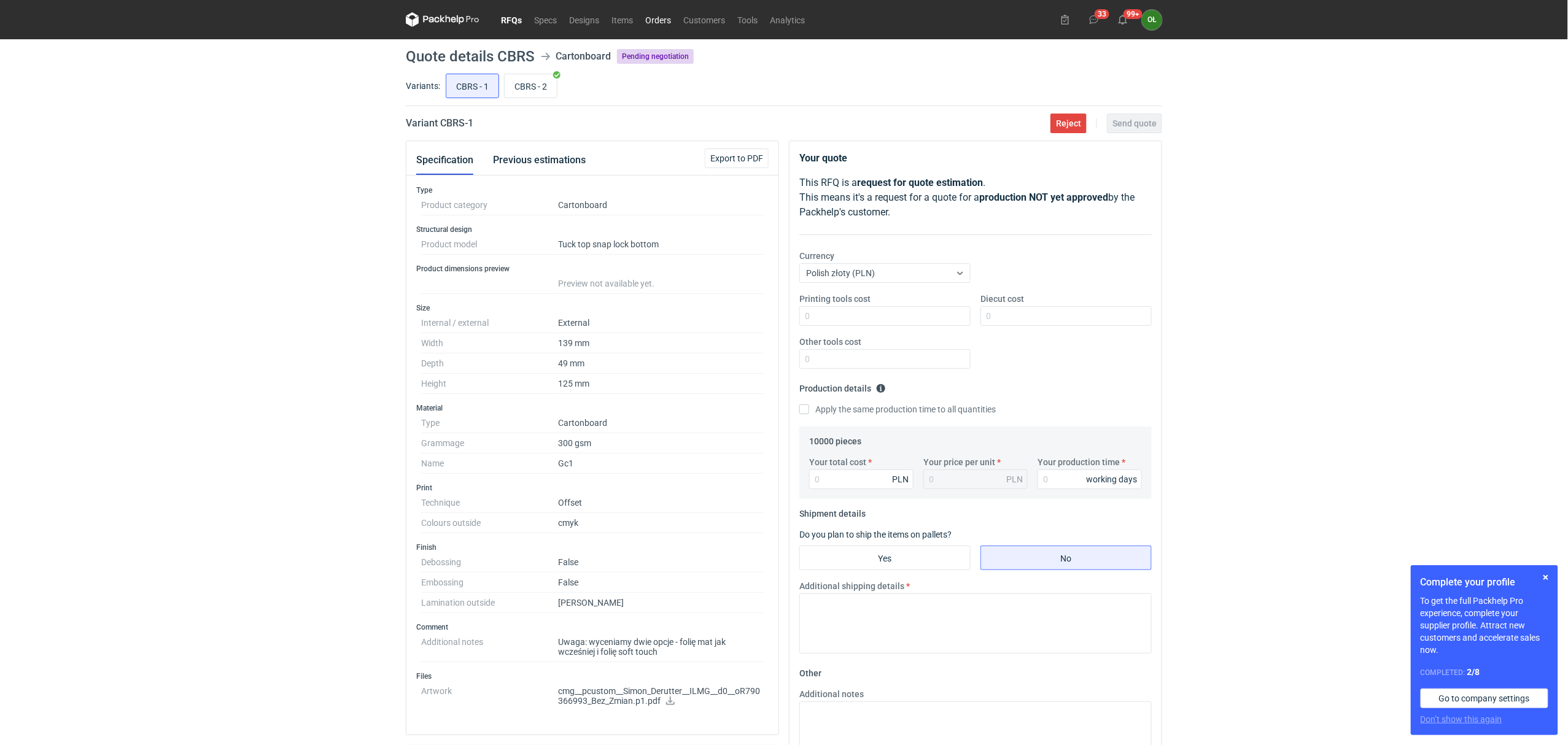
click at [659, 19] on link "Orders" at bounding box center [658, 19] width 38 height 15
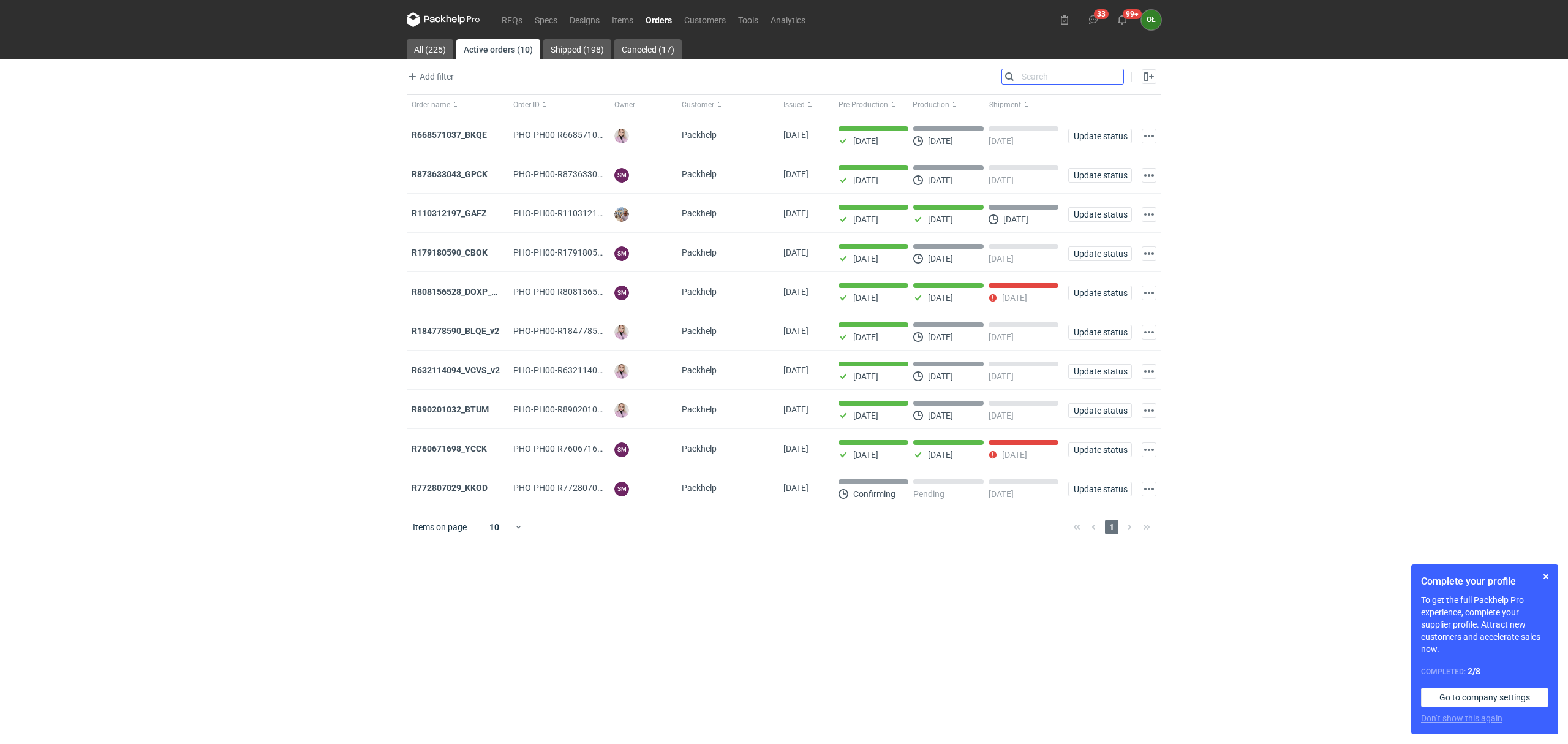
click at [1110, 80] on input "Search" at bounding box center [1062, 77] width 121 height 15
click at [597, 44] on link "Shipped (198)" at bounding box center [577, 49] width 68 height 19
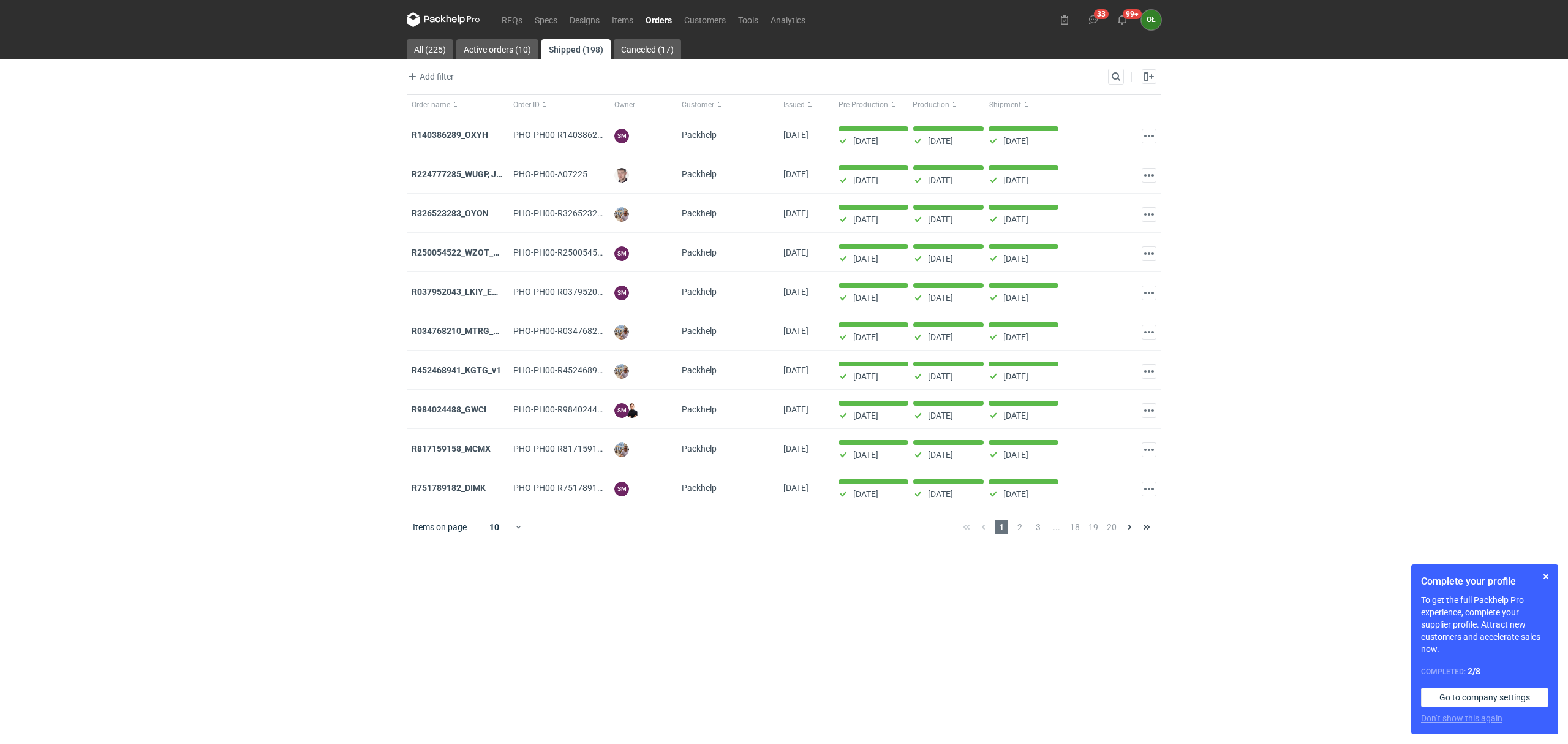
click at [1108, 74] on div "Search" at bounding box center [1116, 77] width 16 height 16
click at [1108, 74] on input "Search" at bounding box center [1062, 77] width 121 height 15
paste input "R790366993"
type input "R790366993"
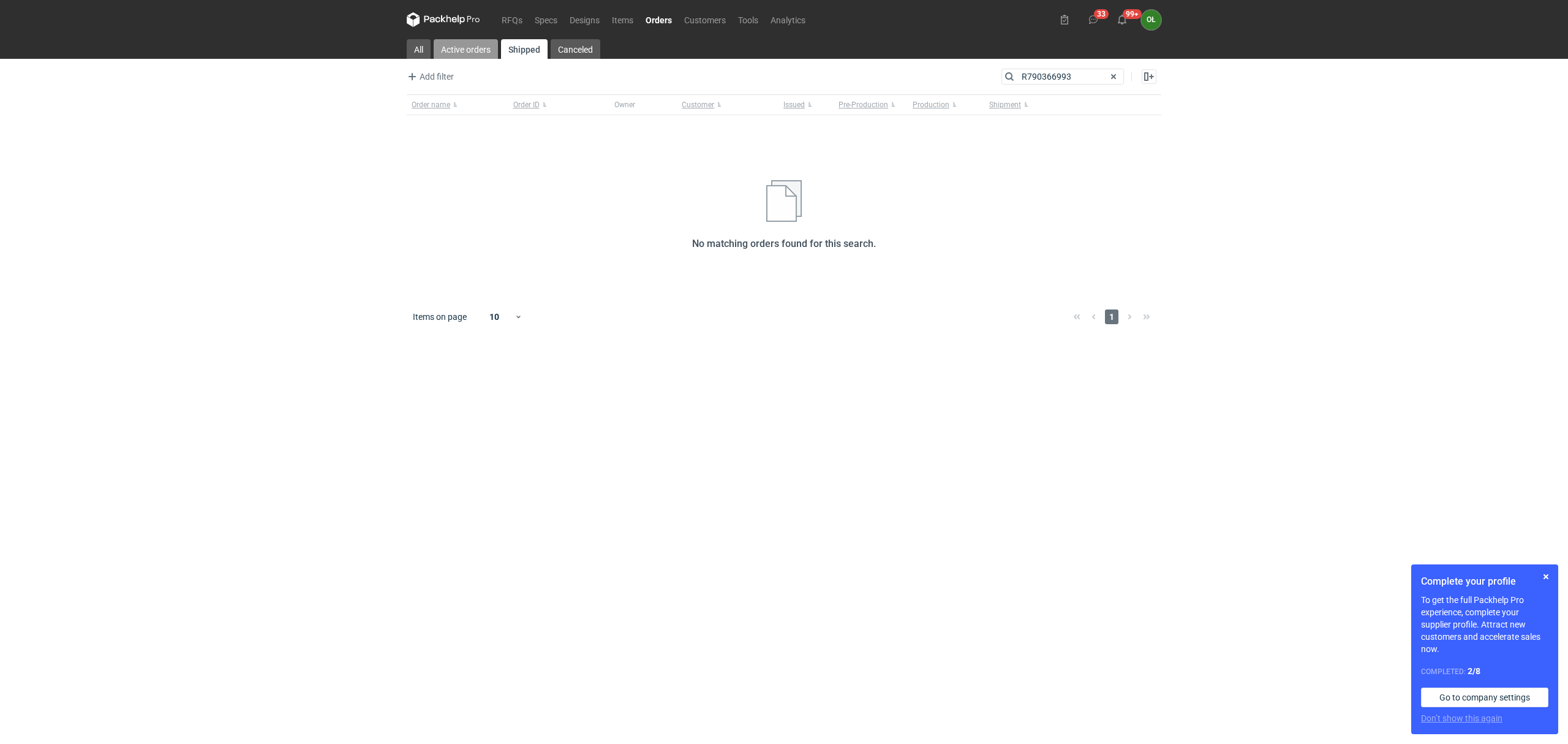
click at [493, 49] on link "Active orders" at bounding box center [466, 49] width 64 height 19
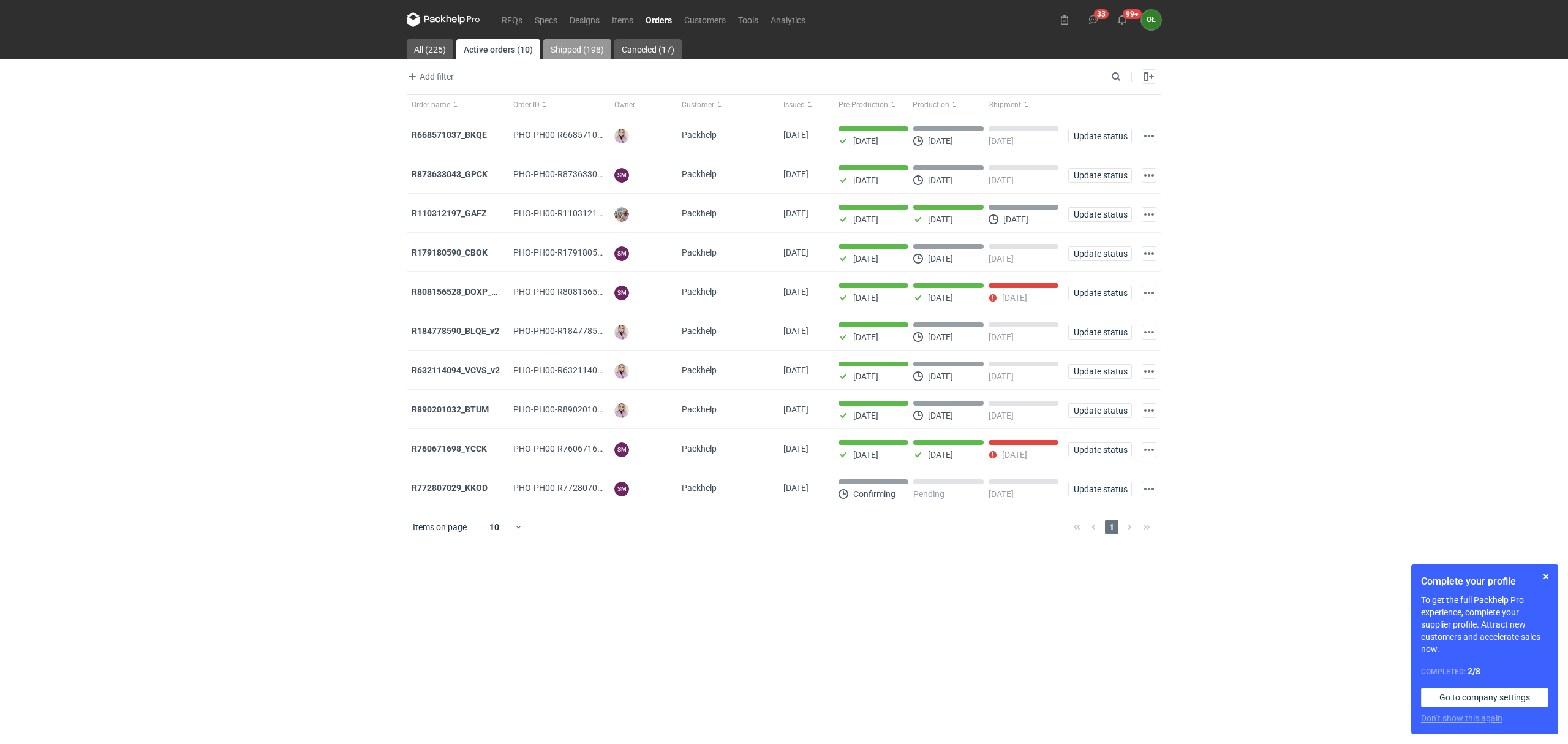
click at [595, 49] on link "Shipped (198)" at bounding box center [577, 49] width 68 height 19
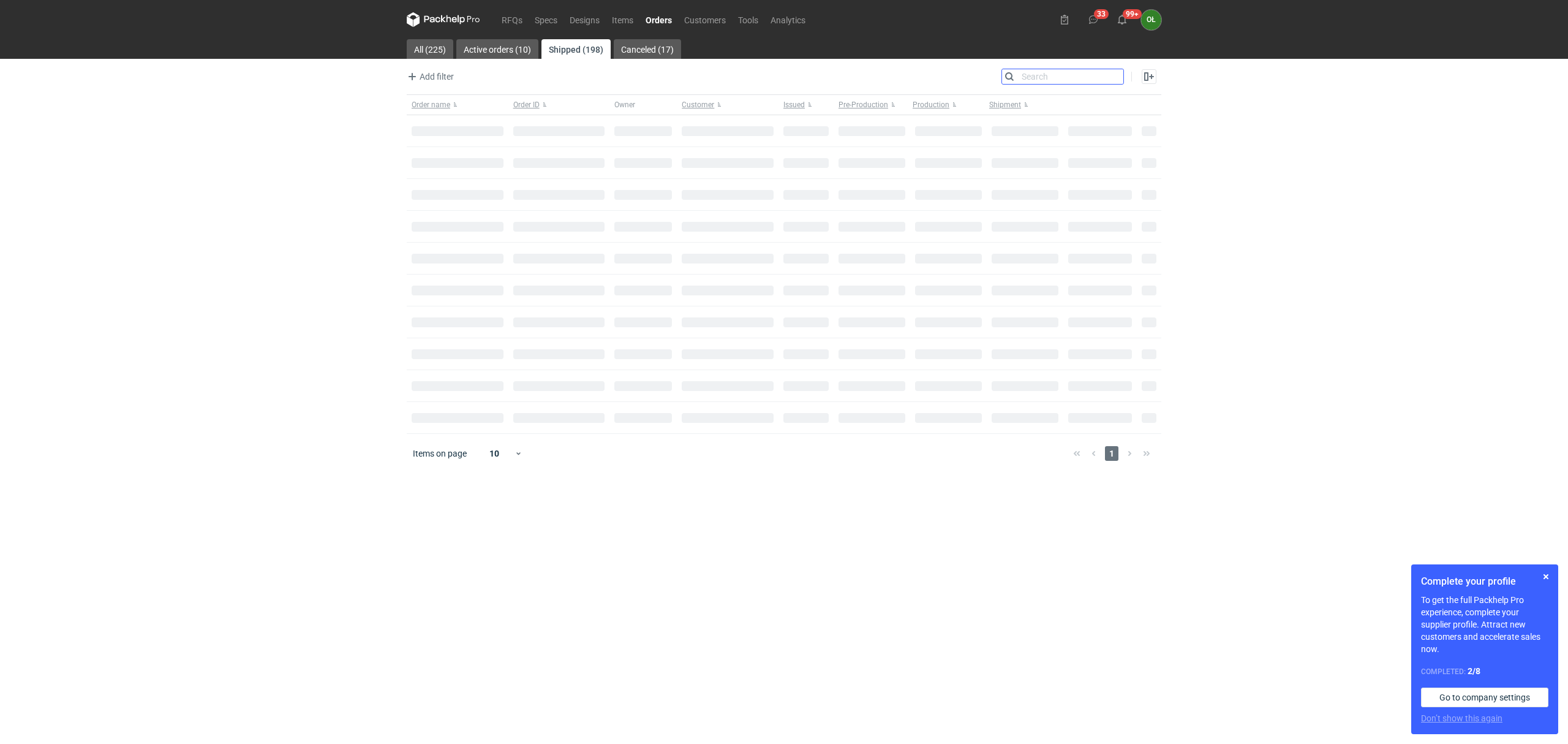
click at [1120, 74] on input "Search" at bounding box center [1062, 77] width 121 height 15
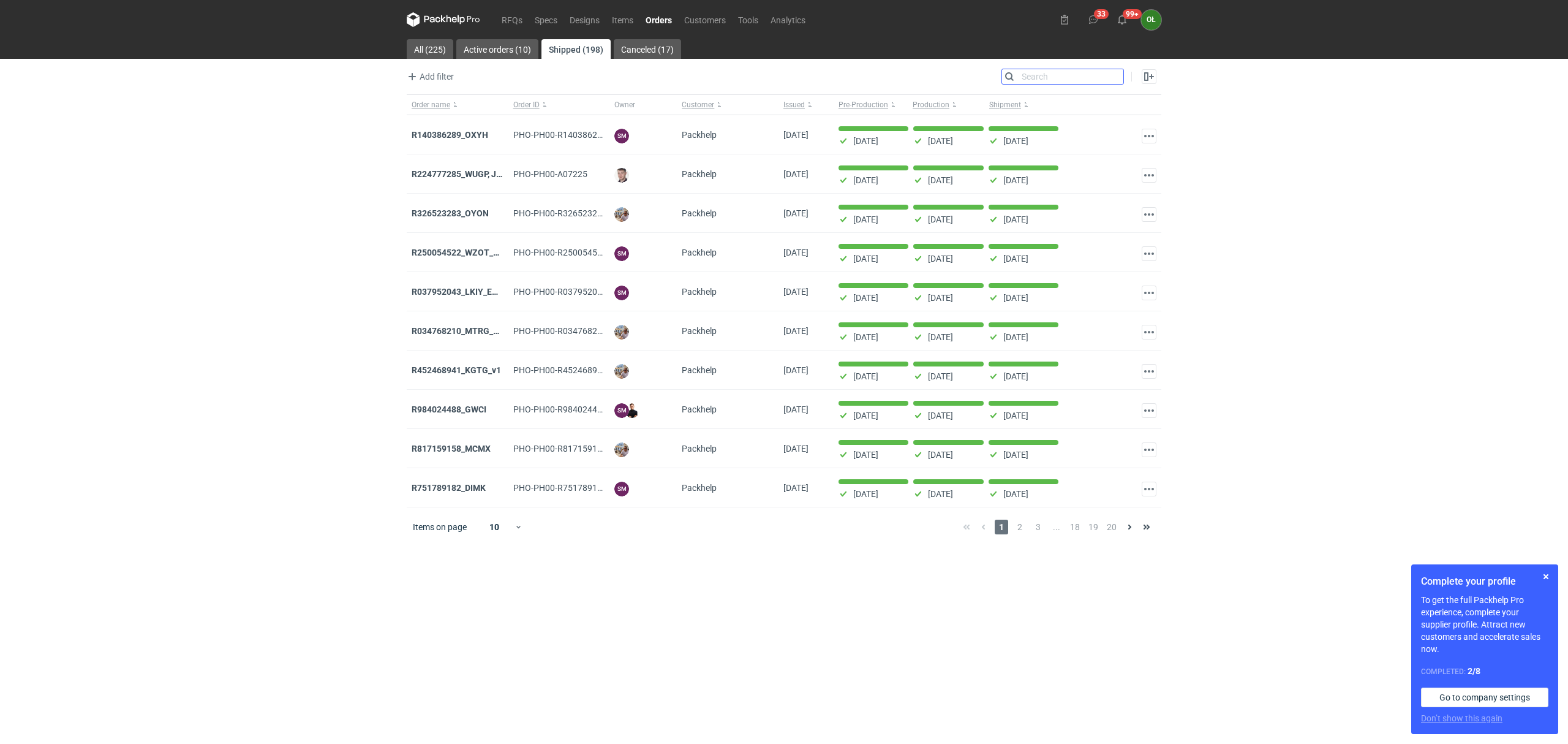
paste input "R240003638_HVHA"
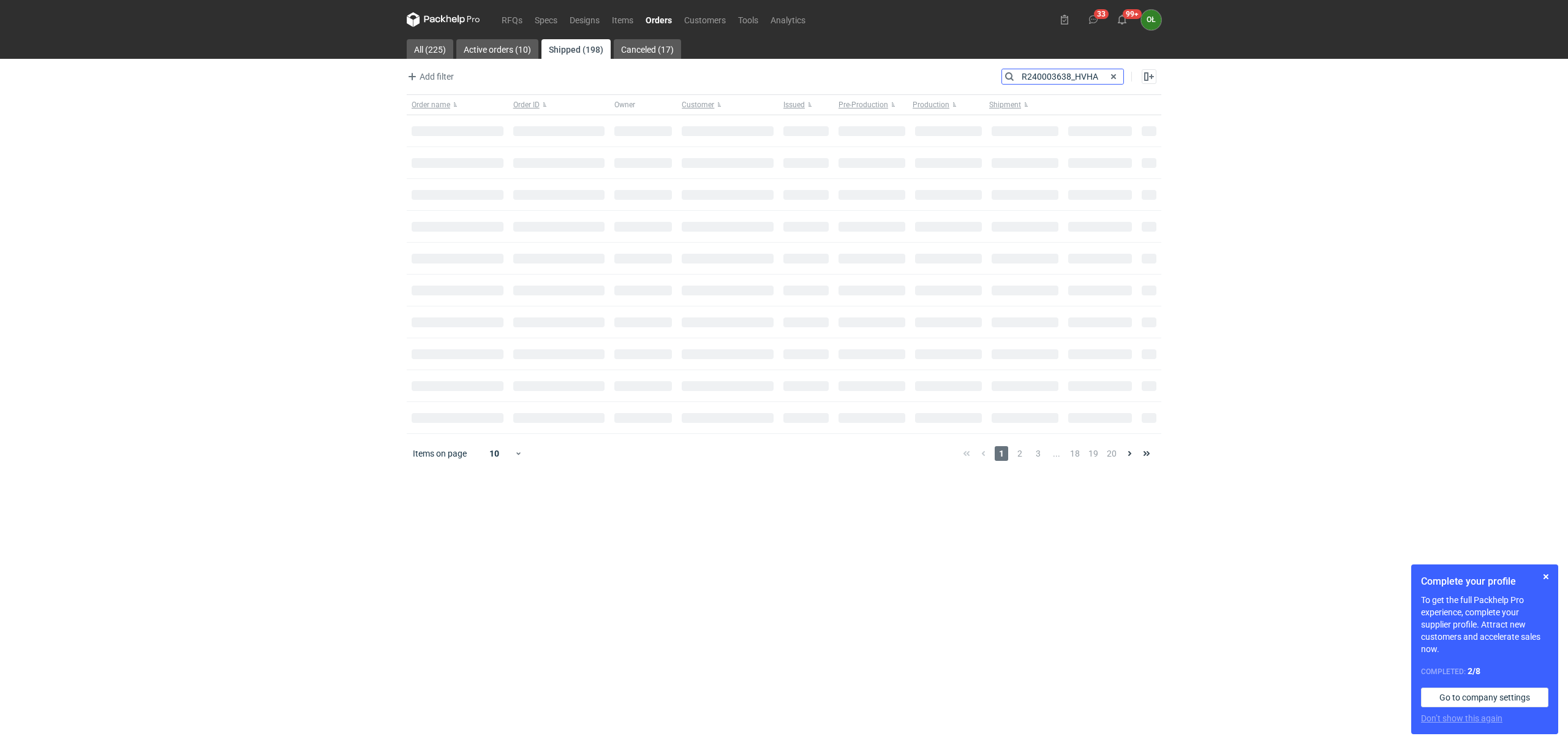
type input "R240003638_HVHA"
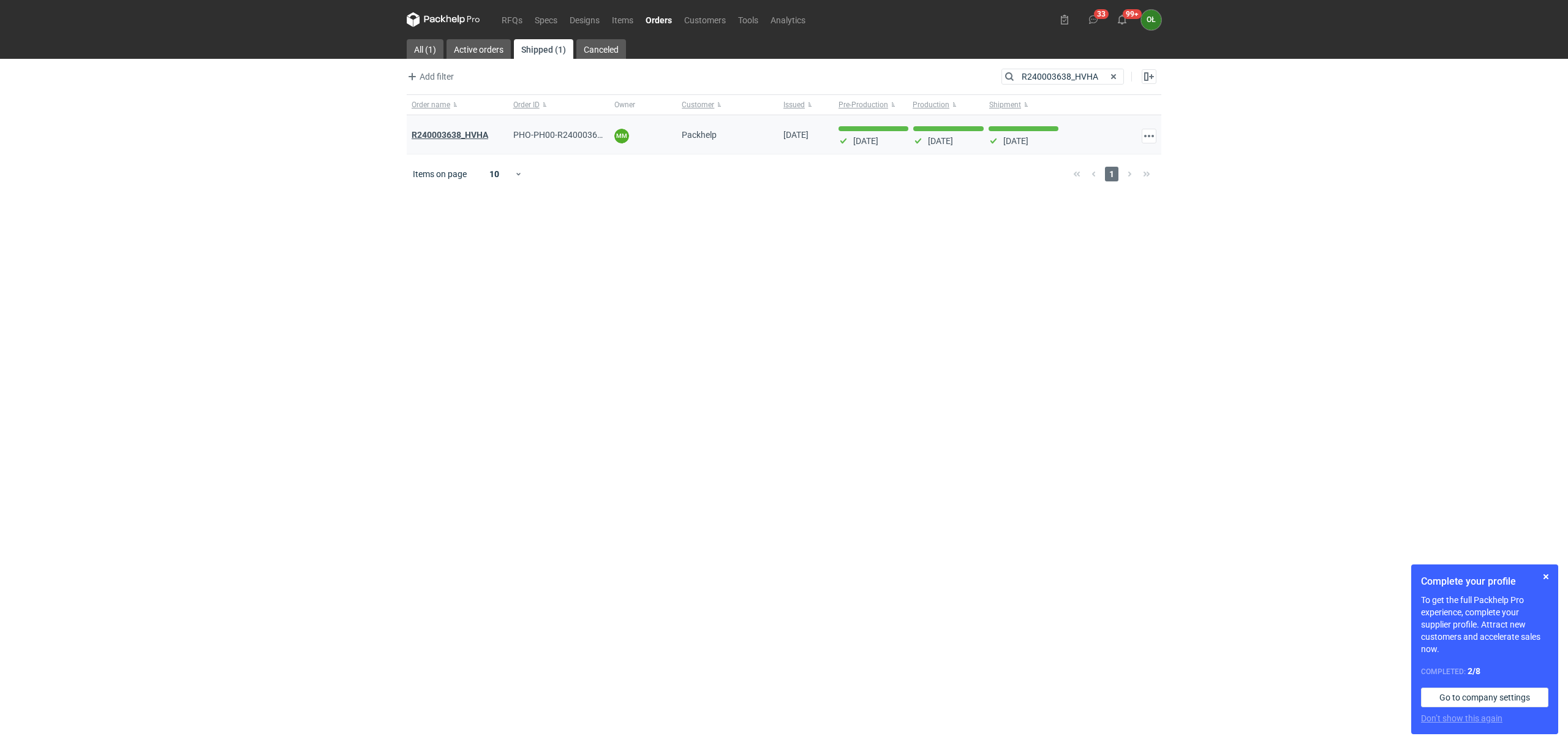
click at [456, 133] on strong "R240003638_HVHA" at bounding box center [450, 135] width 77 height 10
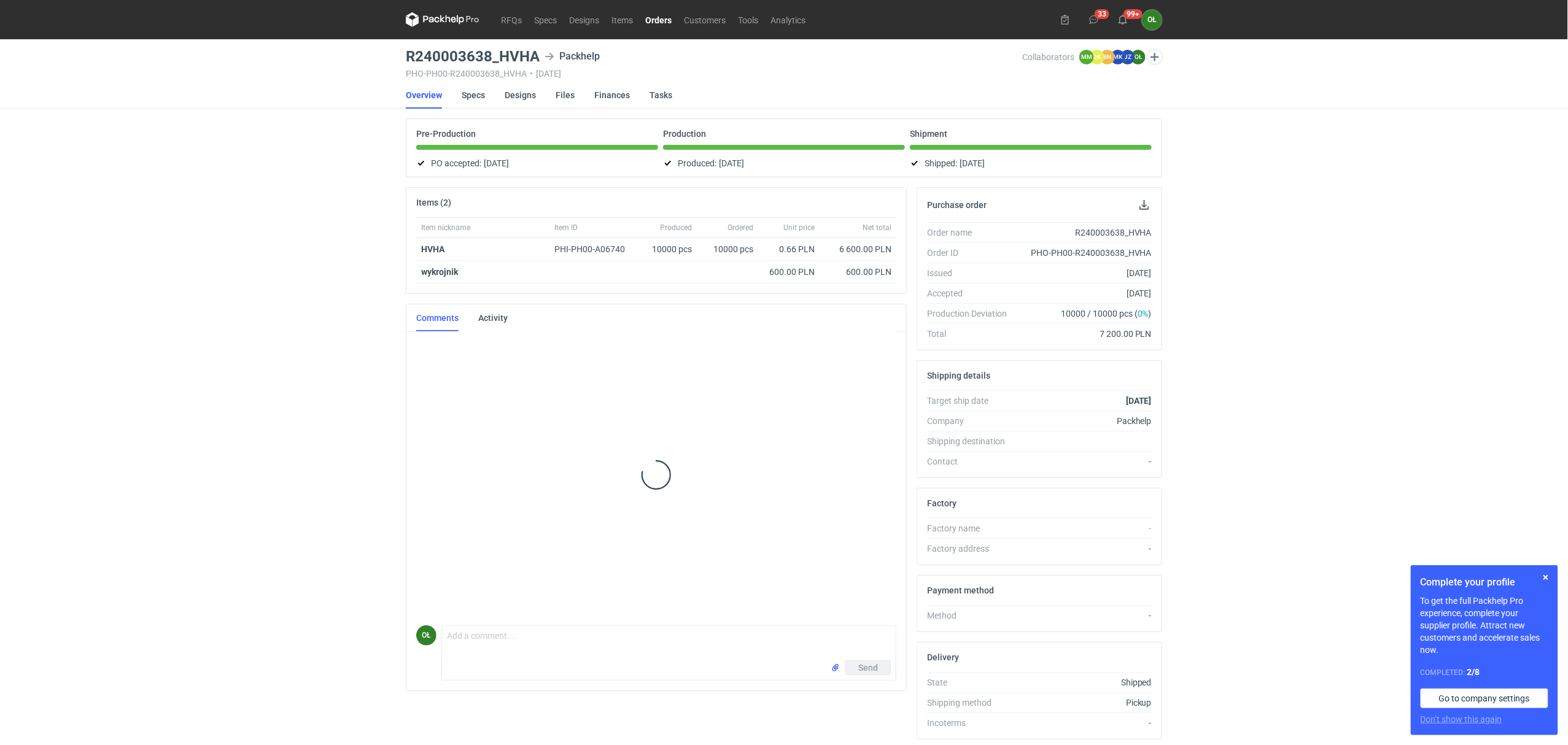
scroll to position [102, 0]
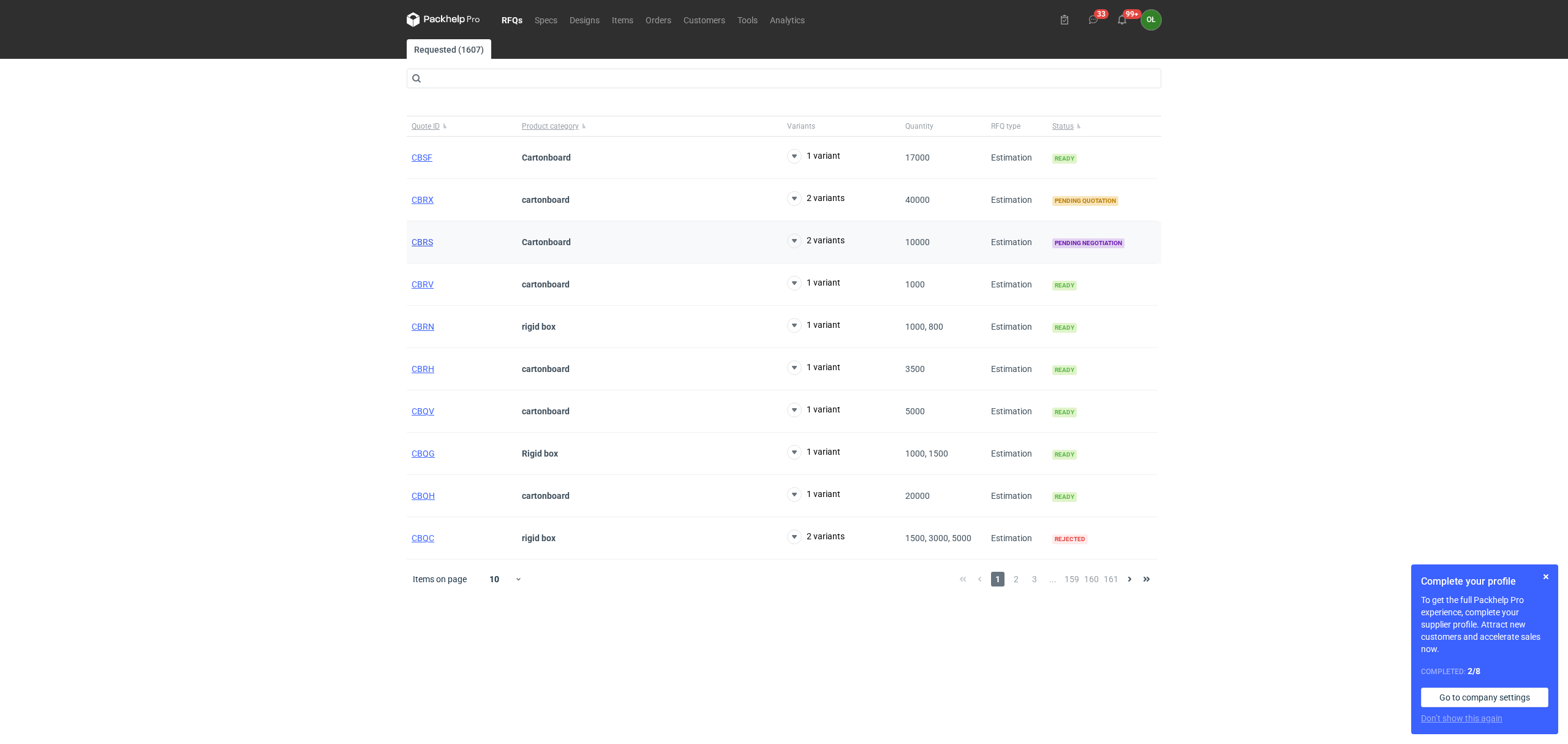
click at [425, 244] on span "CBRS" at bounding box center [423, 242] width 21 height 10
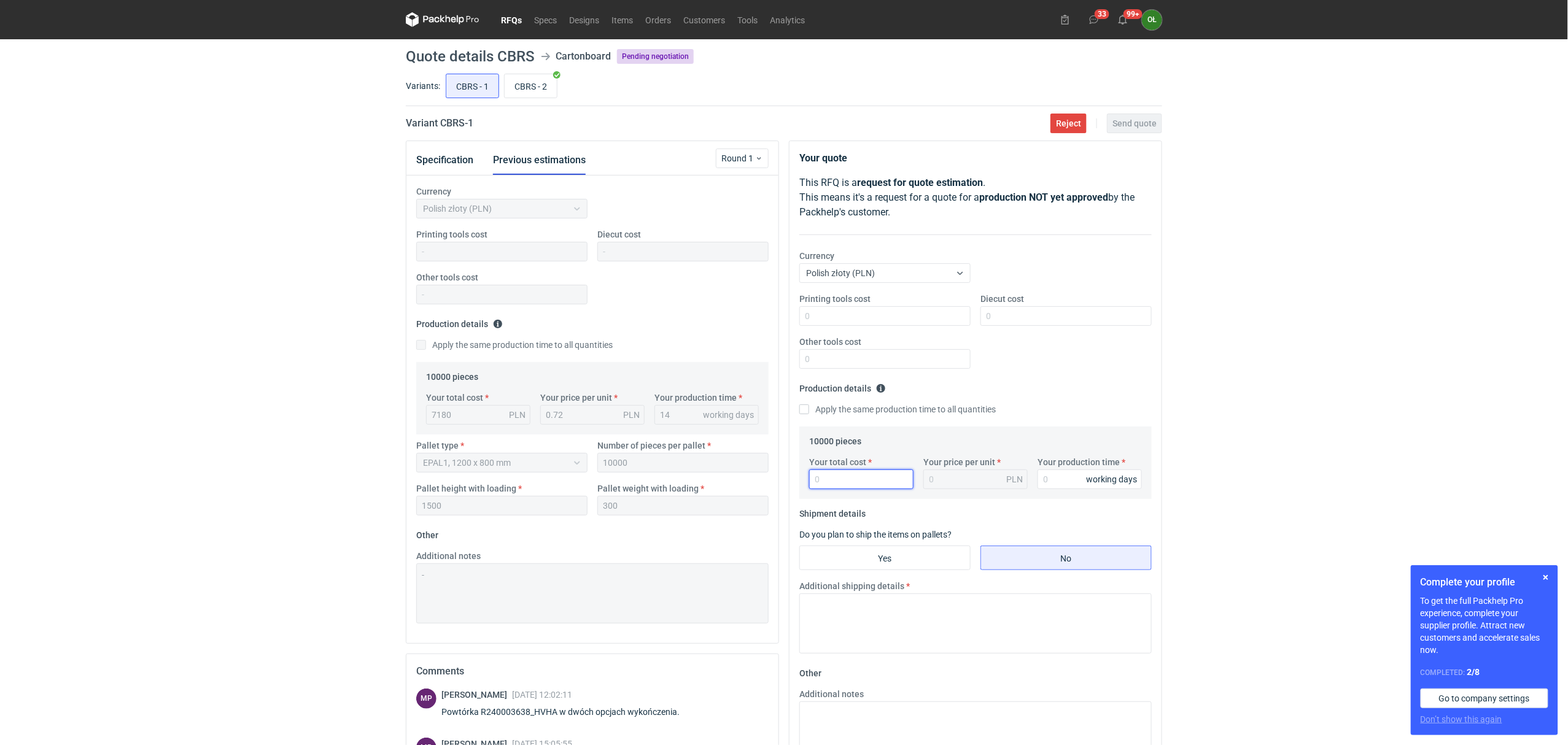
click at [819, 479] on input "Your total cost" at bounding box center [861, 479] width 104 height 19
type input "6750"
type input "0.68"
type input "6750"
click at [1057, 484] on input "Your production time" at bounding box center [1089, 479] width 104 height 19
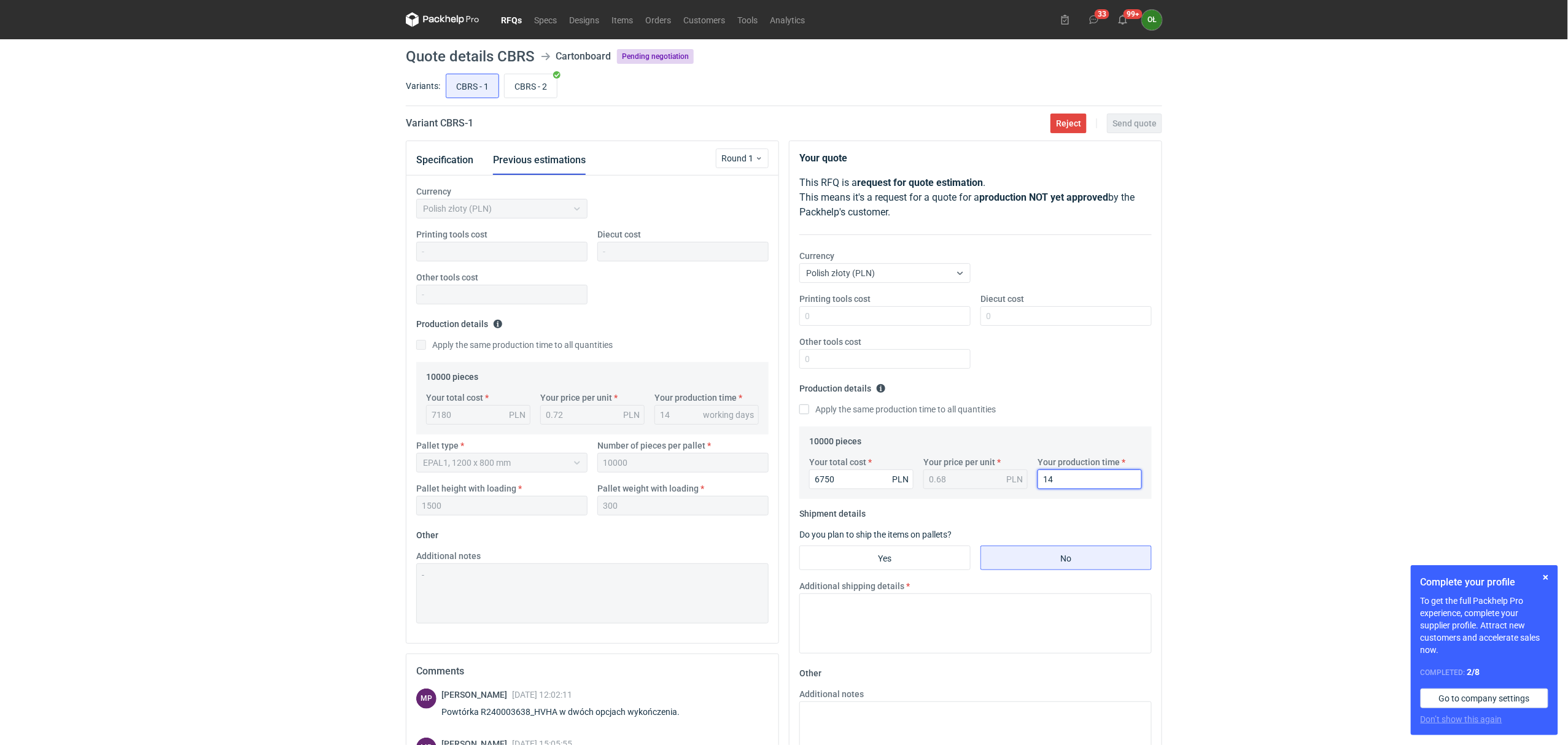
type input "14"
click at [1075, 332] on div "Printing tools cost Diecut cost Other tools cost" at bounding box center [975, 336] width 362 height 86
click at [909, 561] on input "Yes" at bounding box center [885, 558] width 170 height 23
radio input "true"
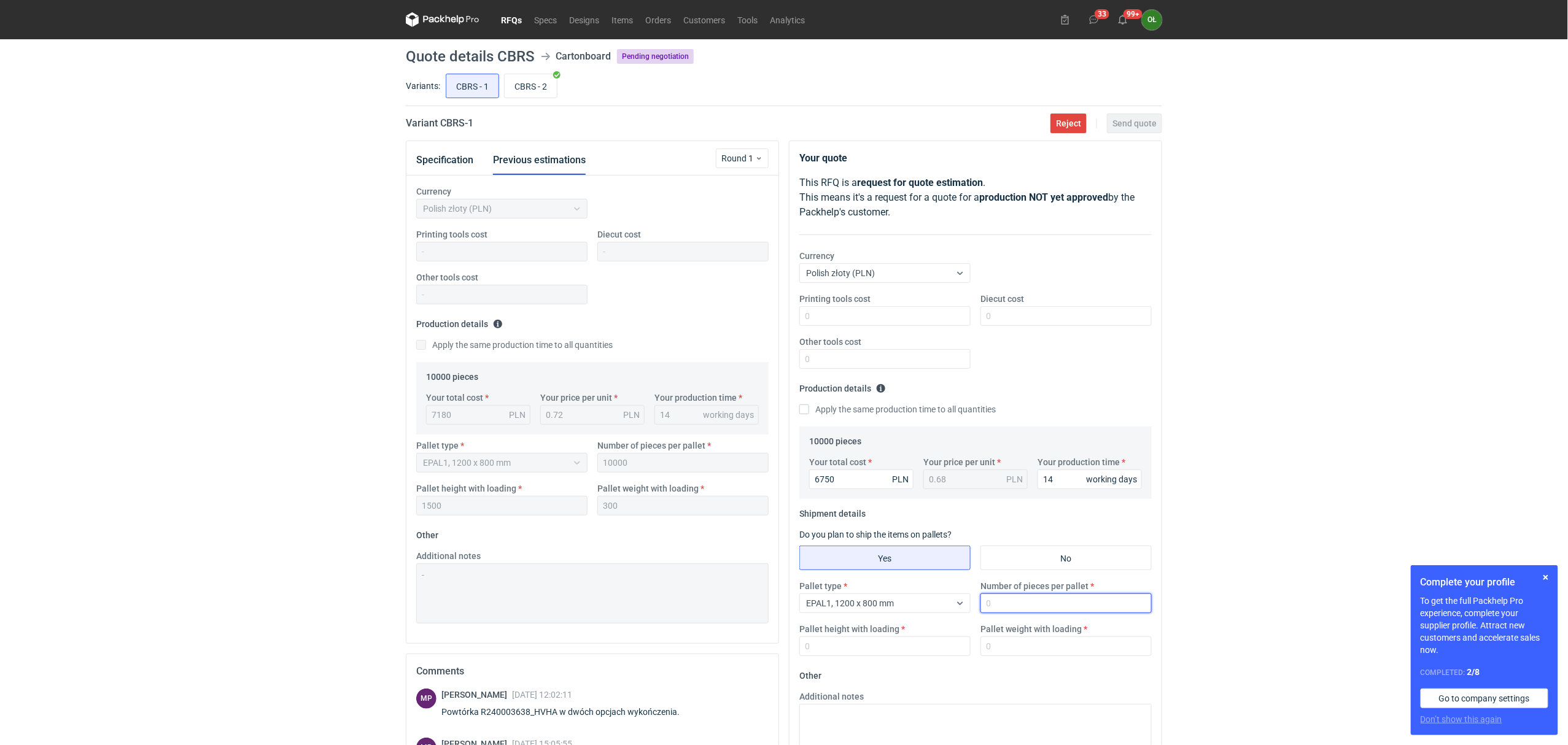
click at [1017, 607] on input "Number of pieces per pallet" at bounding box center [1065, 603] width 172 height 19
type input "10000"
type input "1500"
type input "300"
click at [1103, 280] on div "Currency Polish złoty (PLN)" at bounding box center [975, 271] width 362 height 43
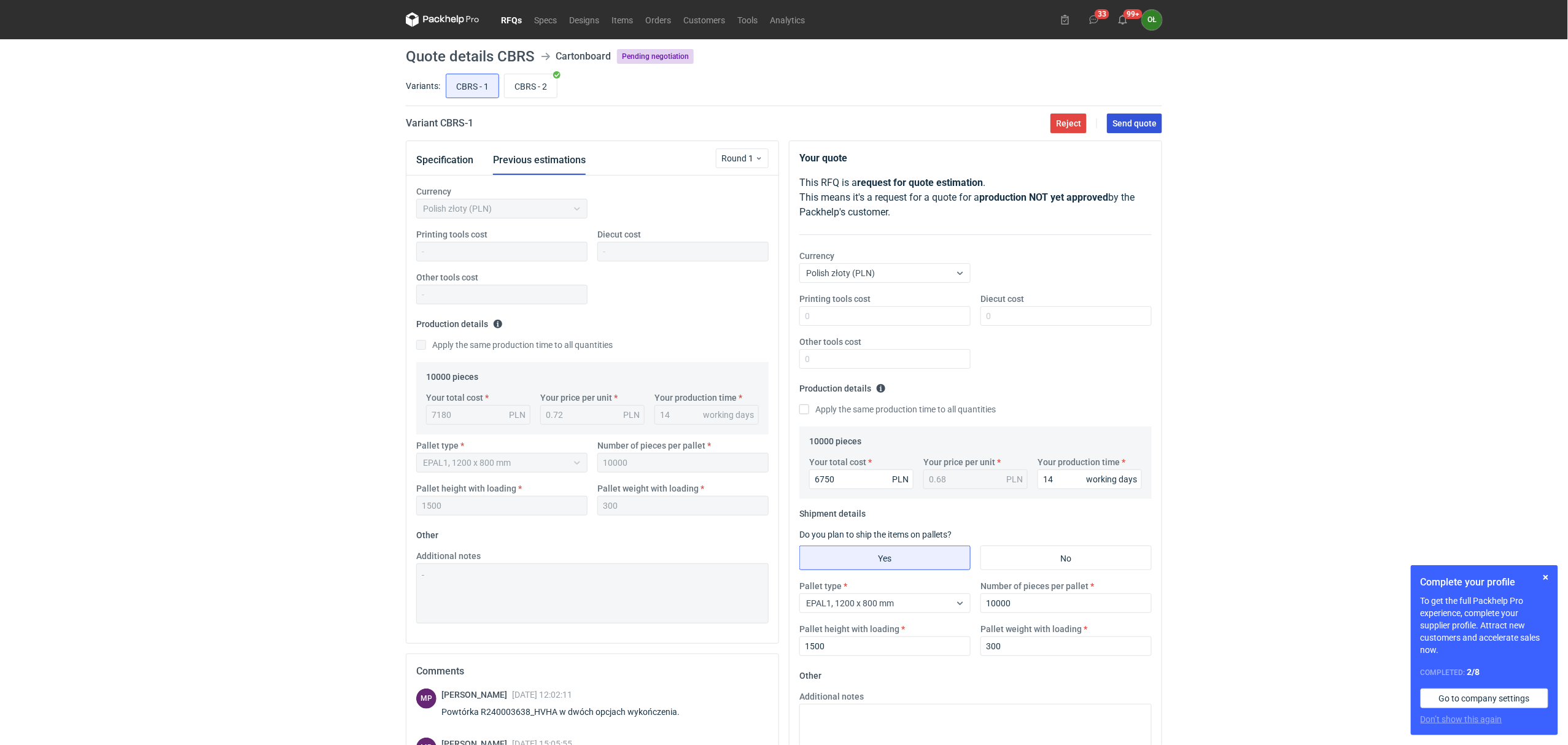
click at [1142, 131] on button "Send quote" at bounding box center [1134, 123] width 55 height 19
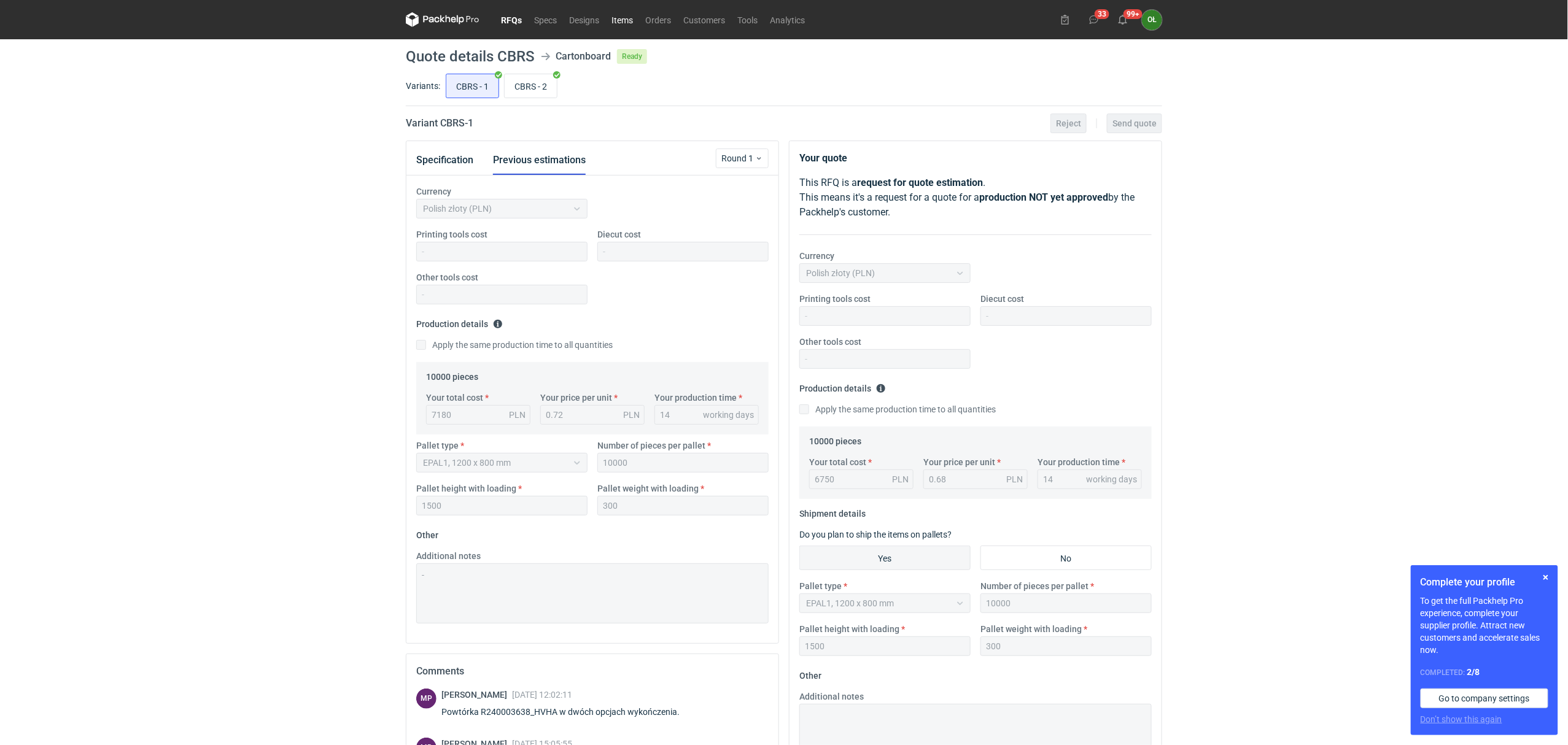
click at [622, 21] on link "Items" at bounding box center [622, 19] width 34 height 15
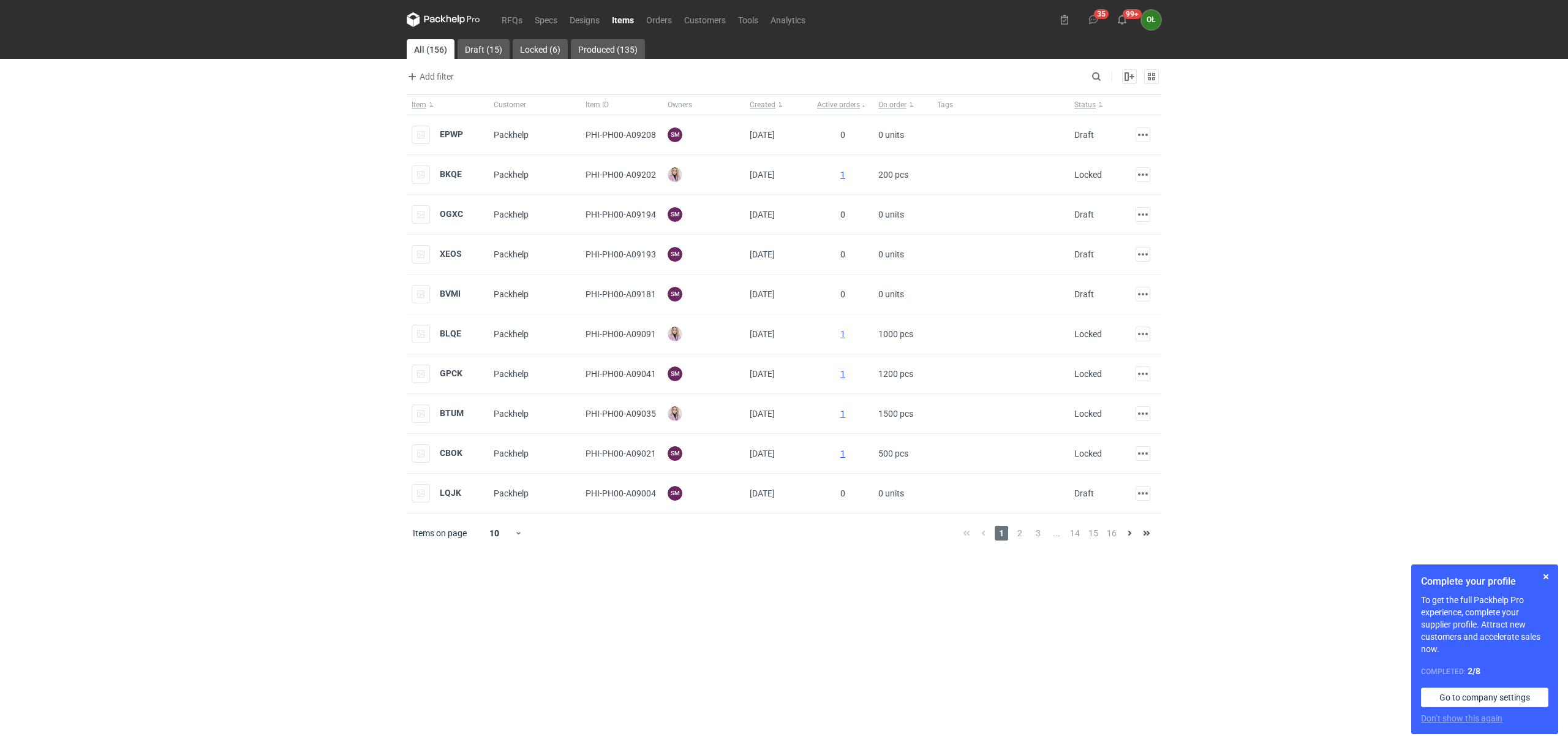
click at [615, 23] on link "Items" at bounding box center [623, 19] width 34 height 15
click at [1100, 79] on input "Search" at bounding box center [1042, 77] width 121 height 15
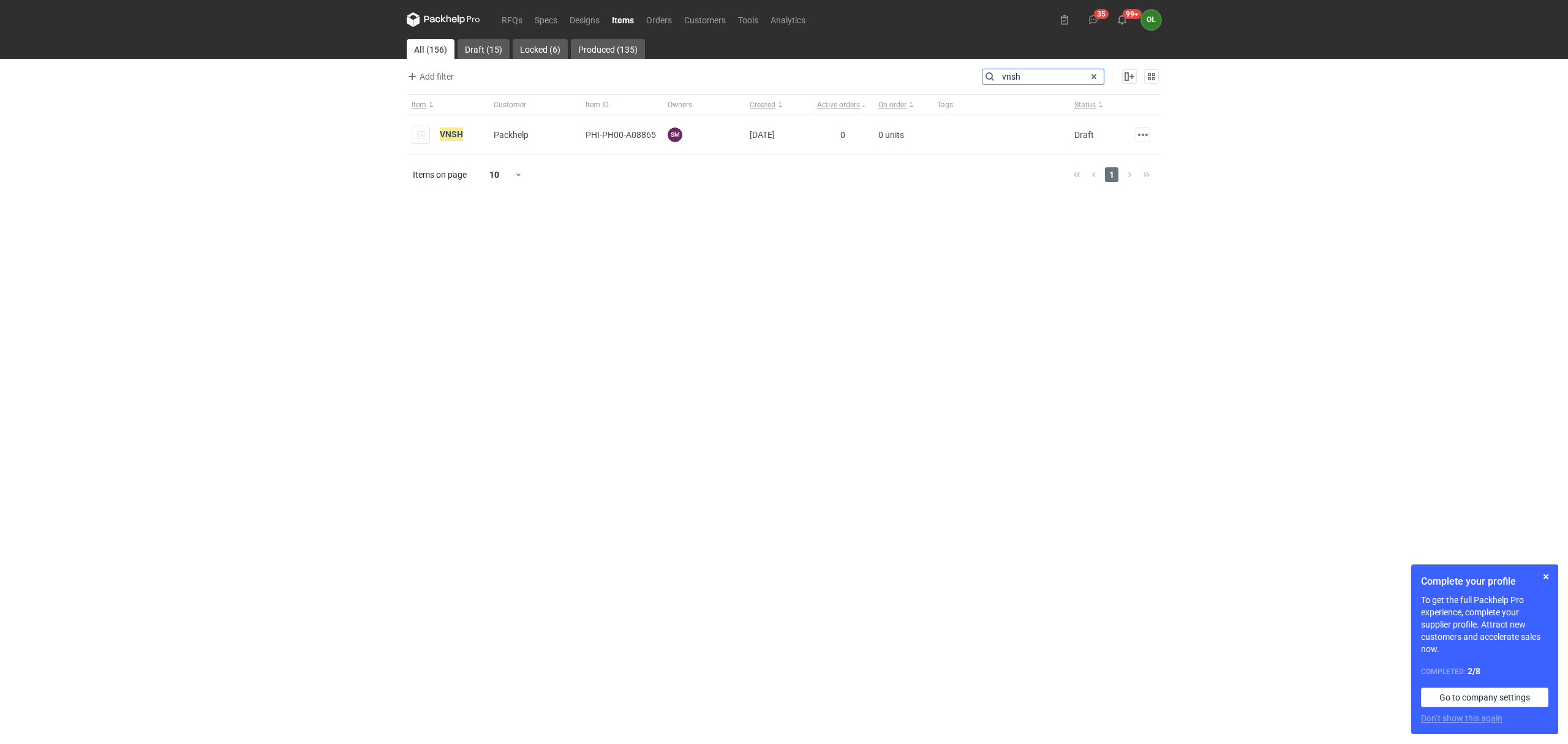
type input "vnsh"
click at [501, 18] on link "RFQs" at bounding box center [512, 19] width 33 height 15
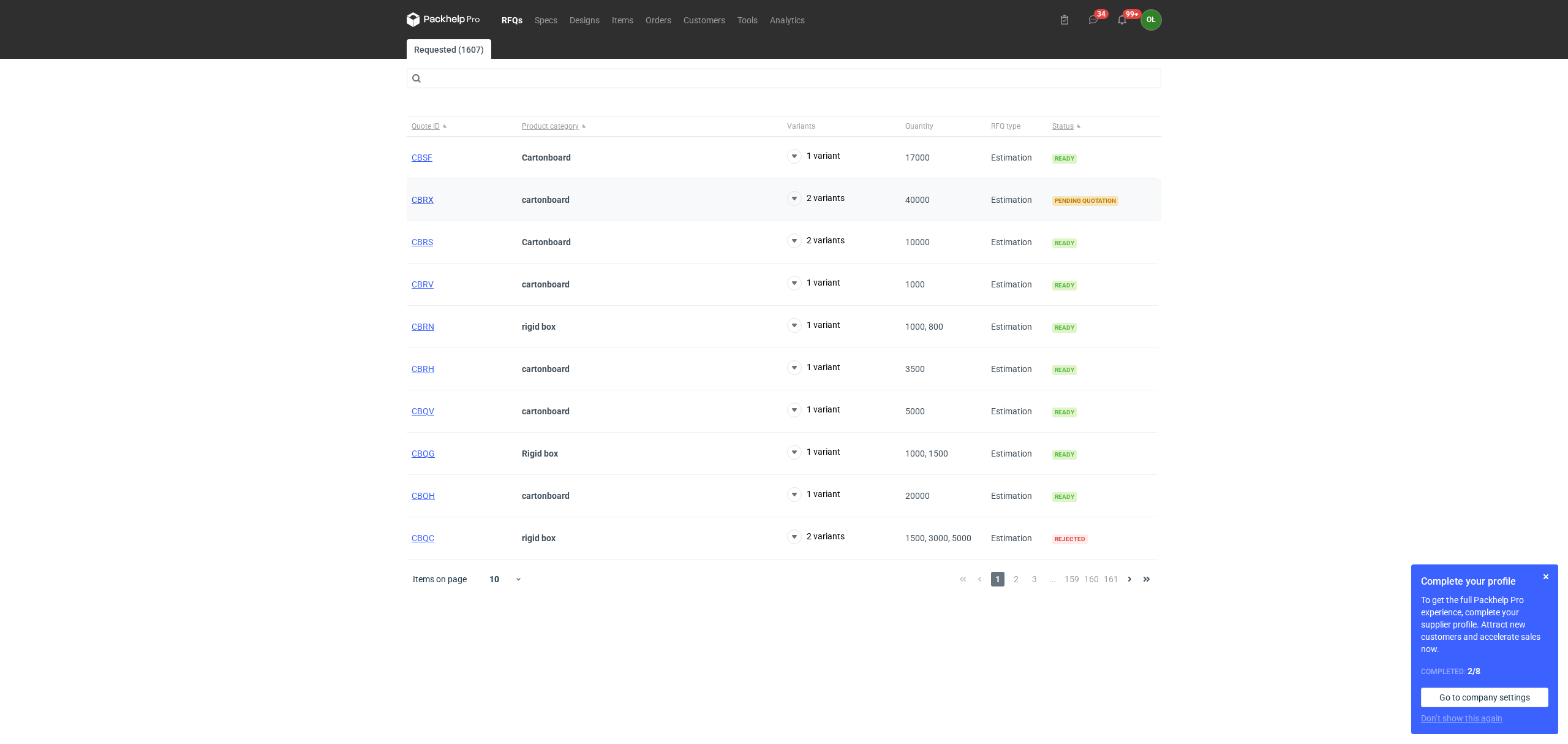
click at [423, 201] on span "CBRX" at bounding box center [423, 200] width 22 height 10
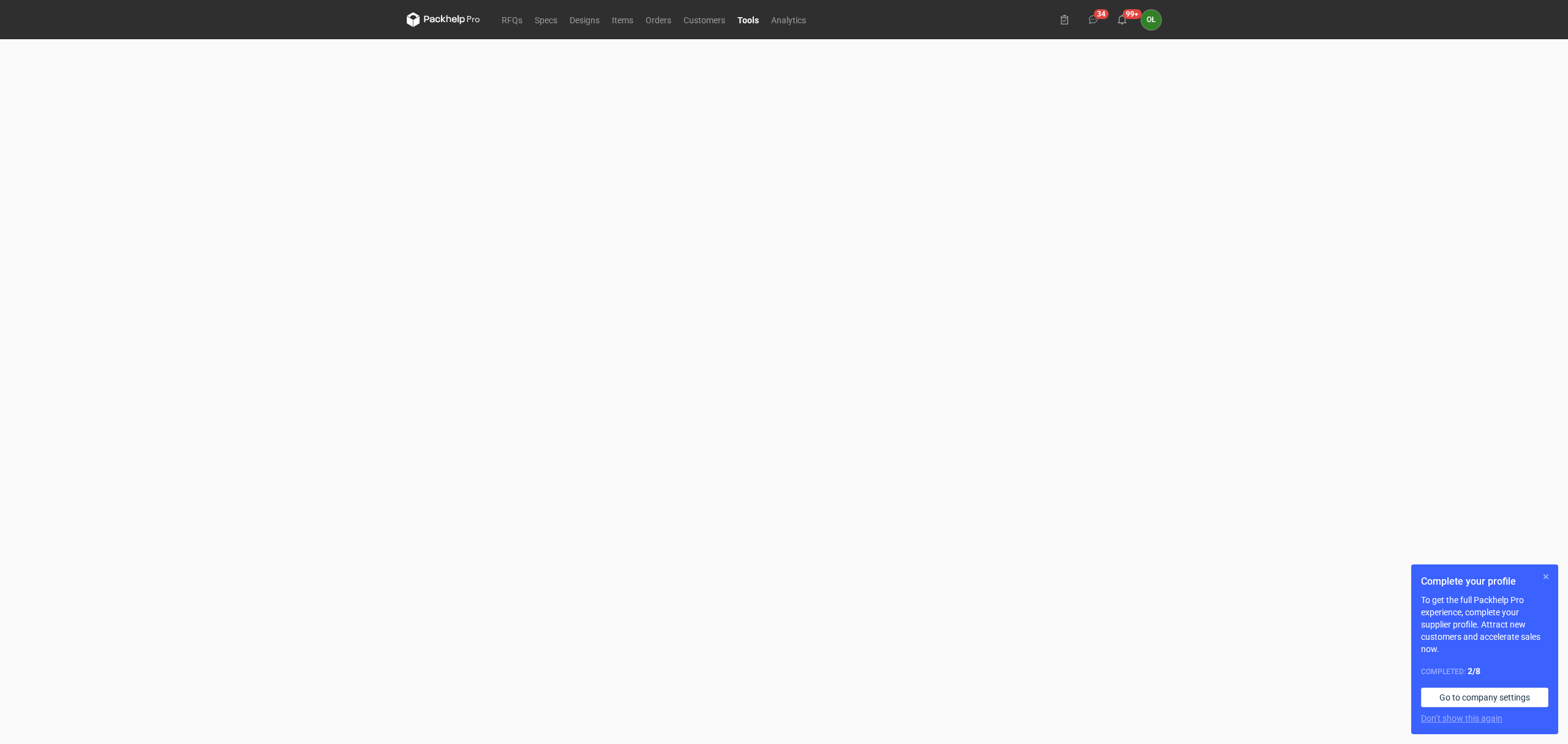
click at [1548, 573] on button "button" at bounding box center [1546, 576] width 15 height 15
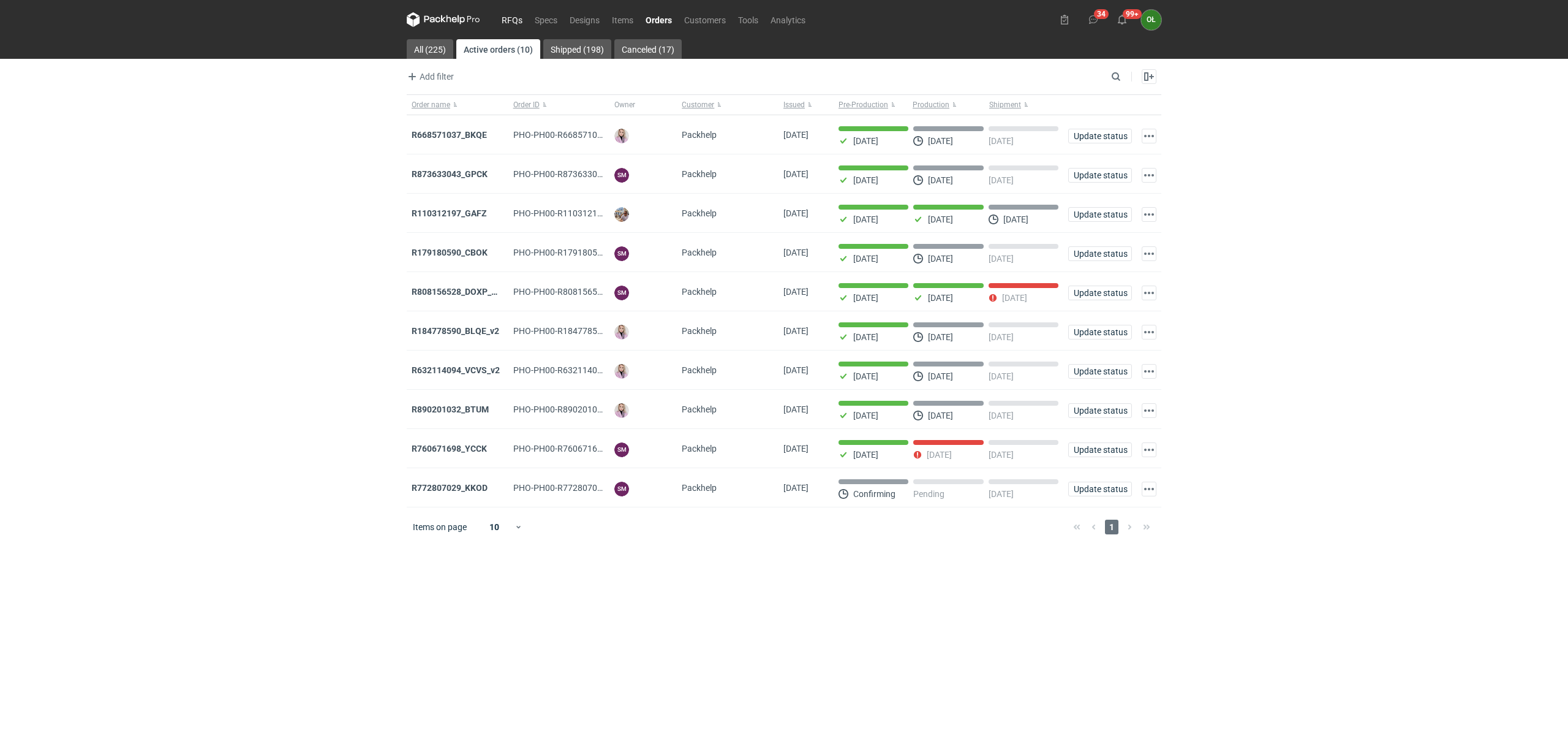
click at [497, 21] on link "RFQs" at bounding box center [512, 19] width 33 height 15
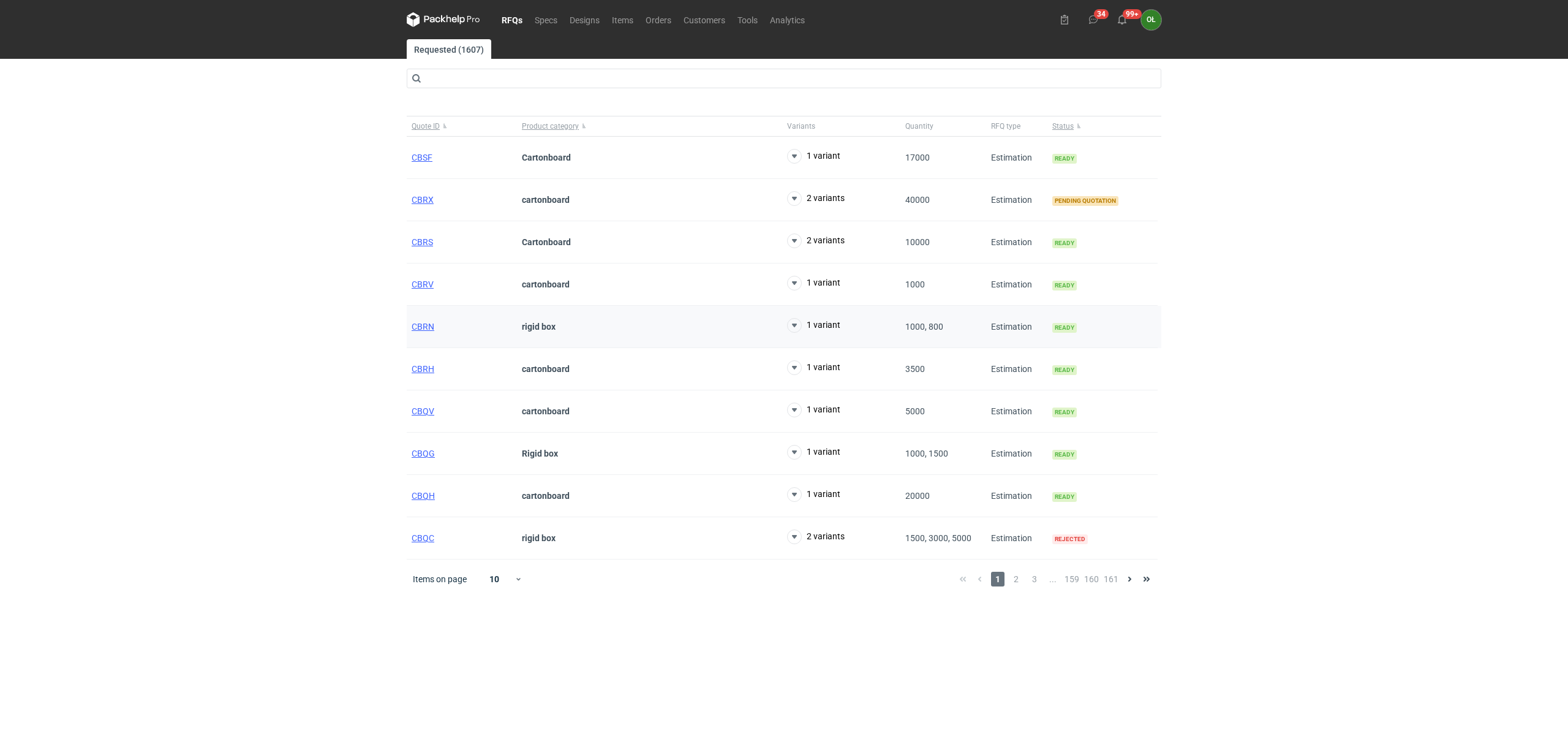
click at [416, 334] on div "CBRN" at bounding box center [462, 327] width 110 height 42
click at [416, 333] on div "CBRN" at bounding box center [462, 327] width 110 height 42
click at [420, 329] on span "CBRN" at bounding box center [423, 327] width 23 height 10
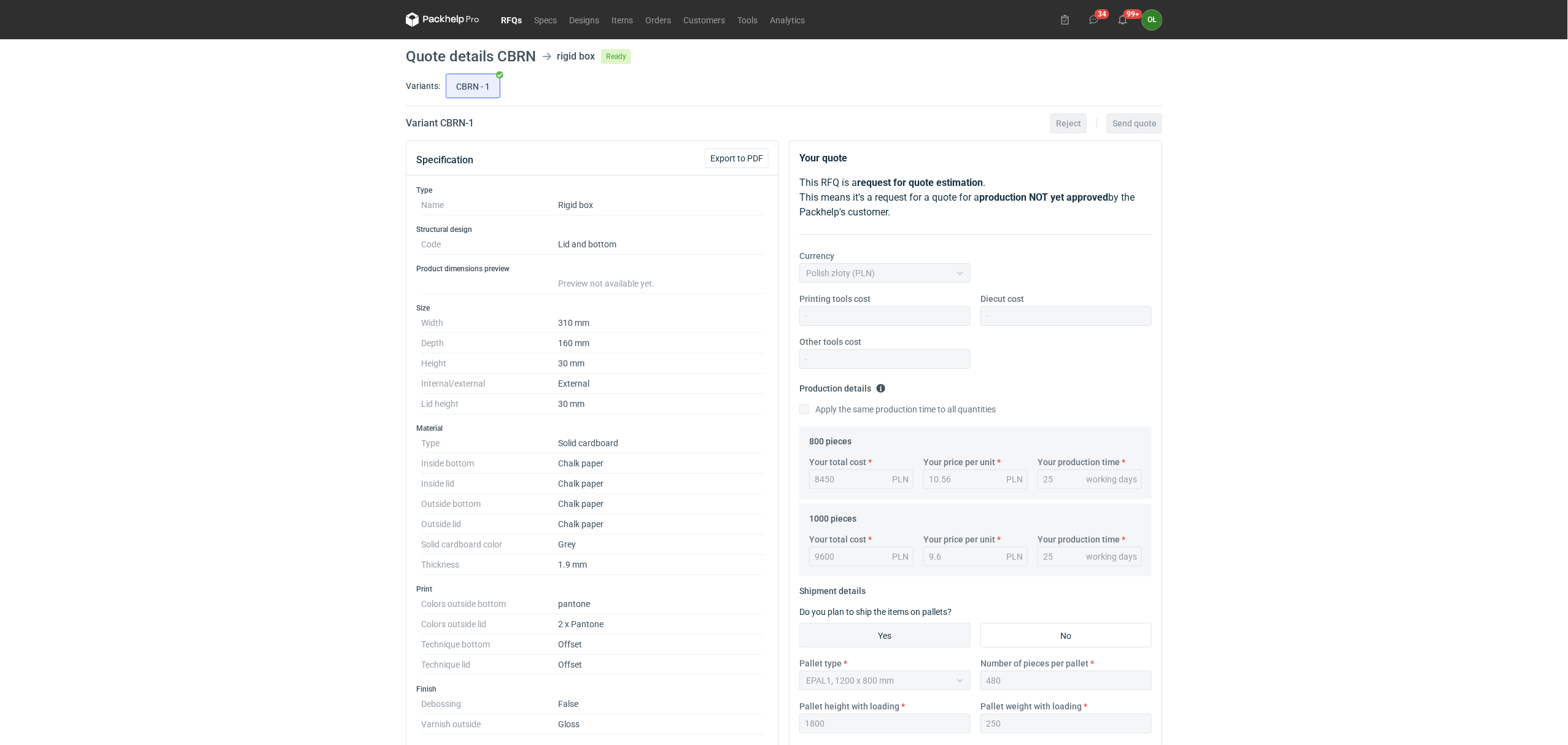
click at [515, 15] on link "RFQs" at bounding box center [511, 19] width 33 height 15
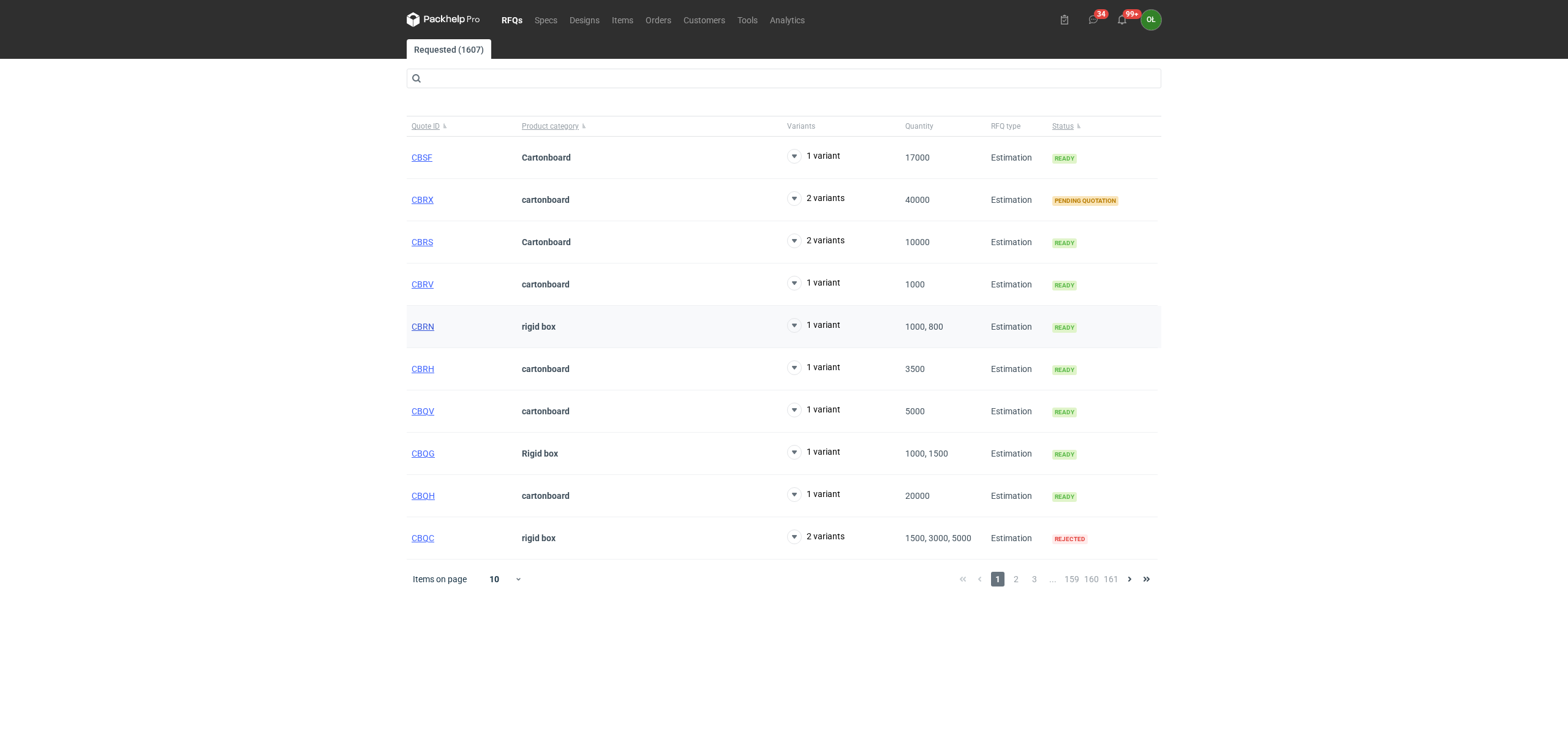
click at [413, 325] on span "CBRN" at bounding box center [423, 327] width 23 height 10
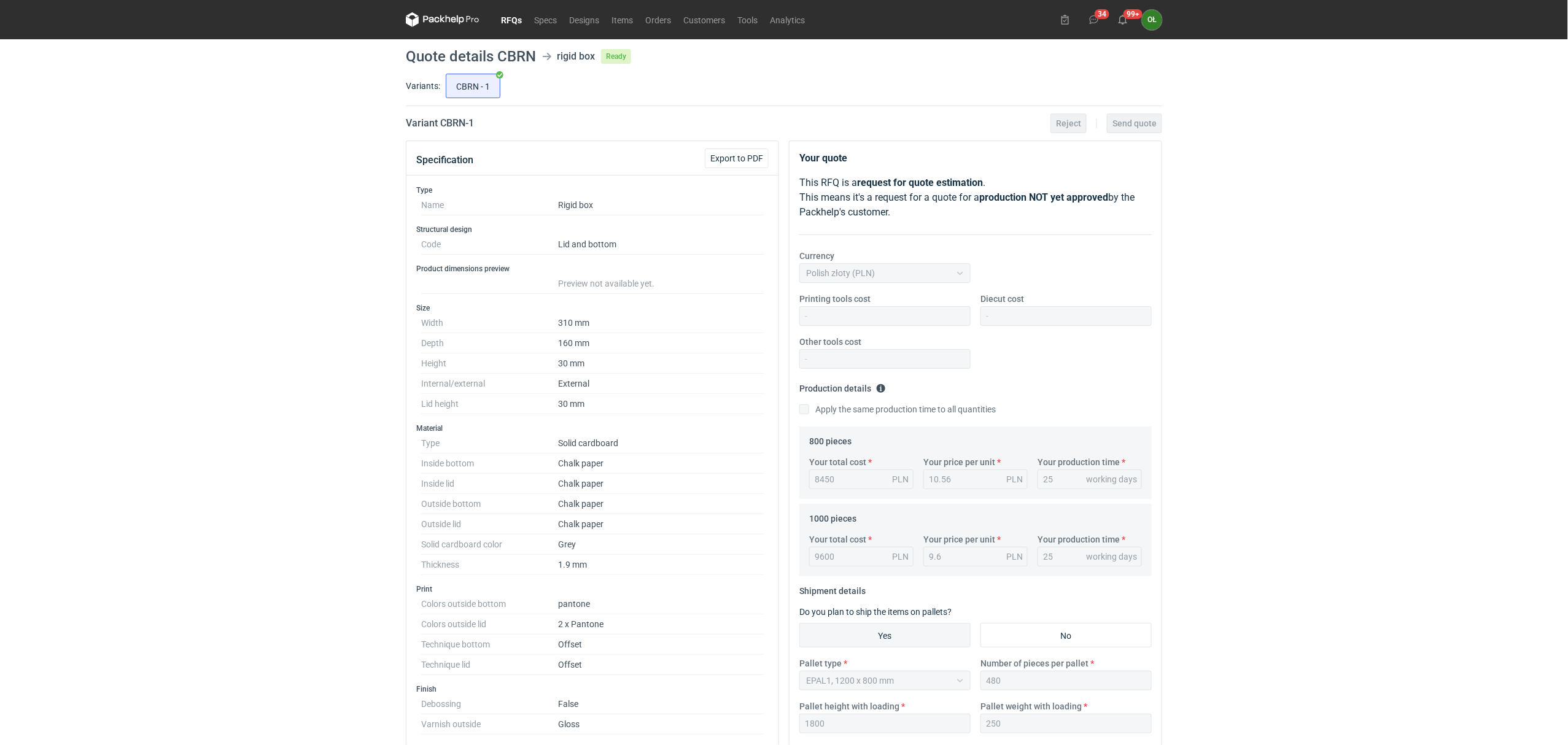
click at [516, 15] on link "RFQs" at bounding box center [511, 19] width 33 height 15
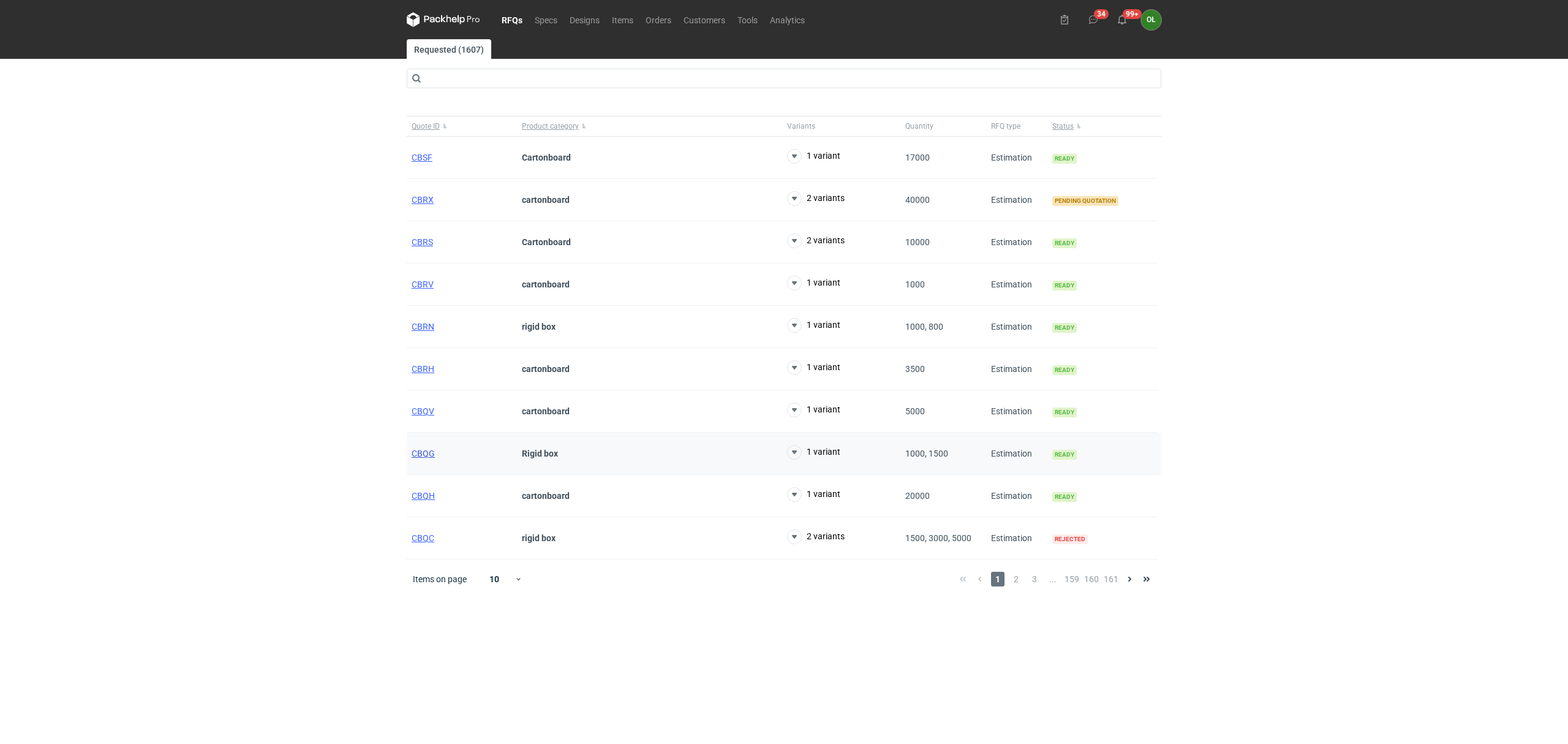
click at [424, 457] on span "CBQG" at bounding box center [423, 454] width 23 height 10
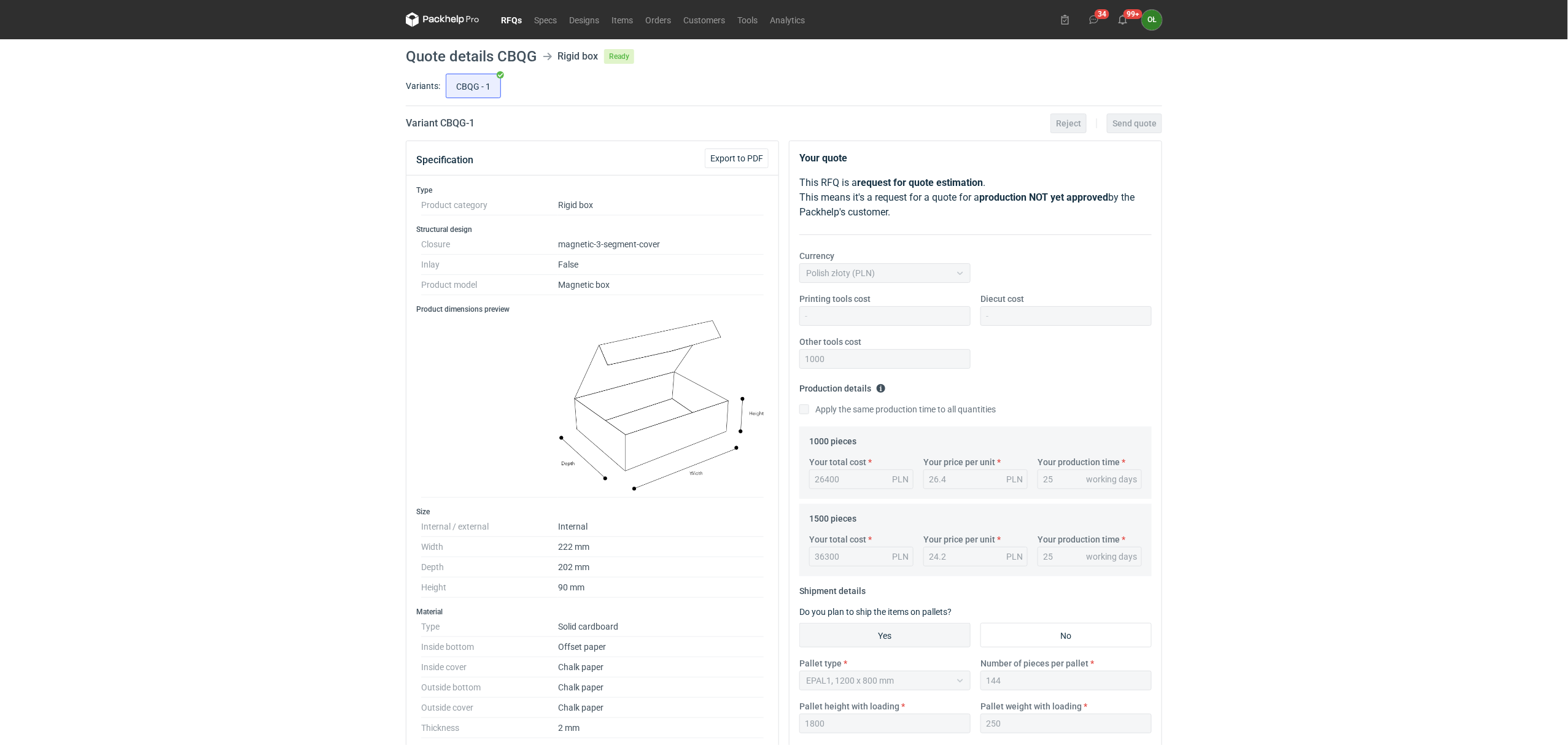
click at [498, 12] on link "RFQs" at bounding box center [511, 19] width 33 height 15
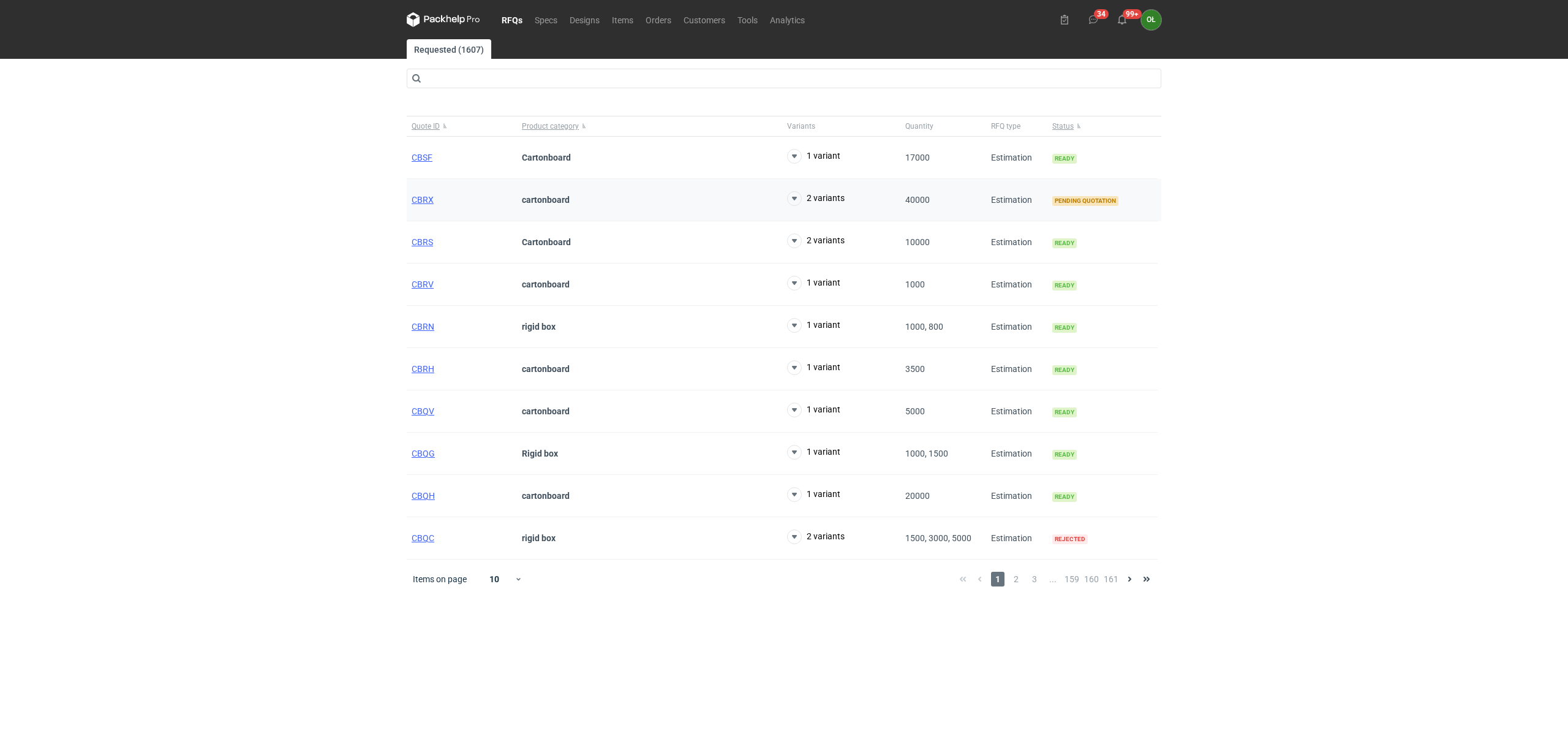
click at [415, 209] on div "CBRX" at bounding box center [462, 200] width 110 height 42
click at [421, 195] on span "CBRX" at bounding box center [423, 200] width 22 height 10
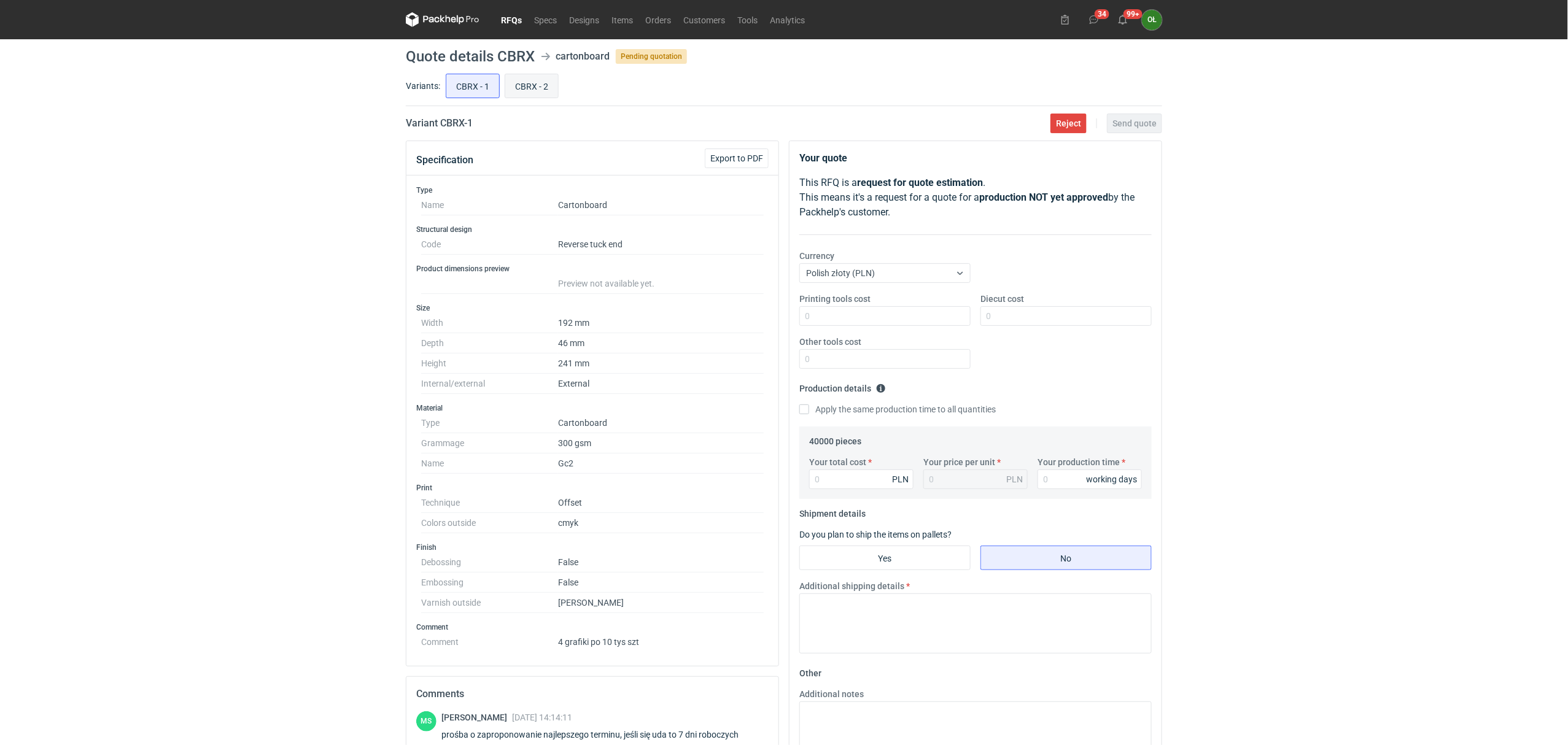
click at [536, 97] on input "CBRX - 2" at bounding box center [532, 85] width 53 height 23
radio input "true"
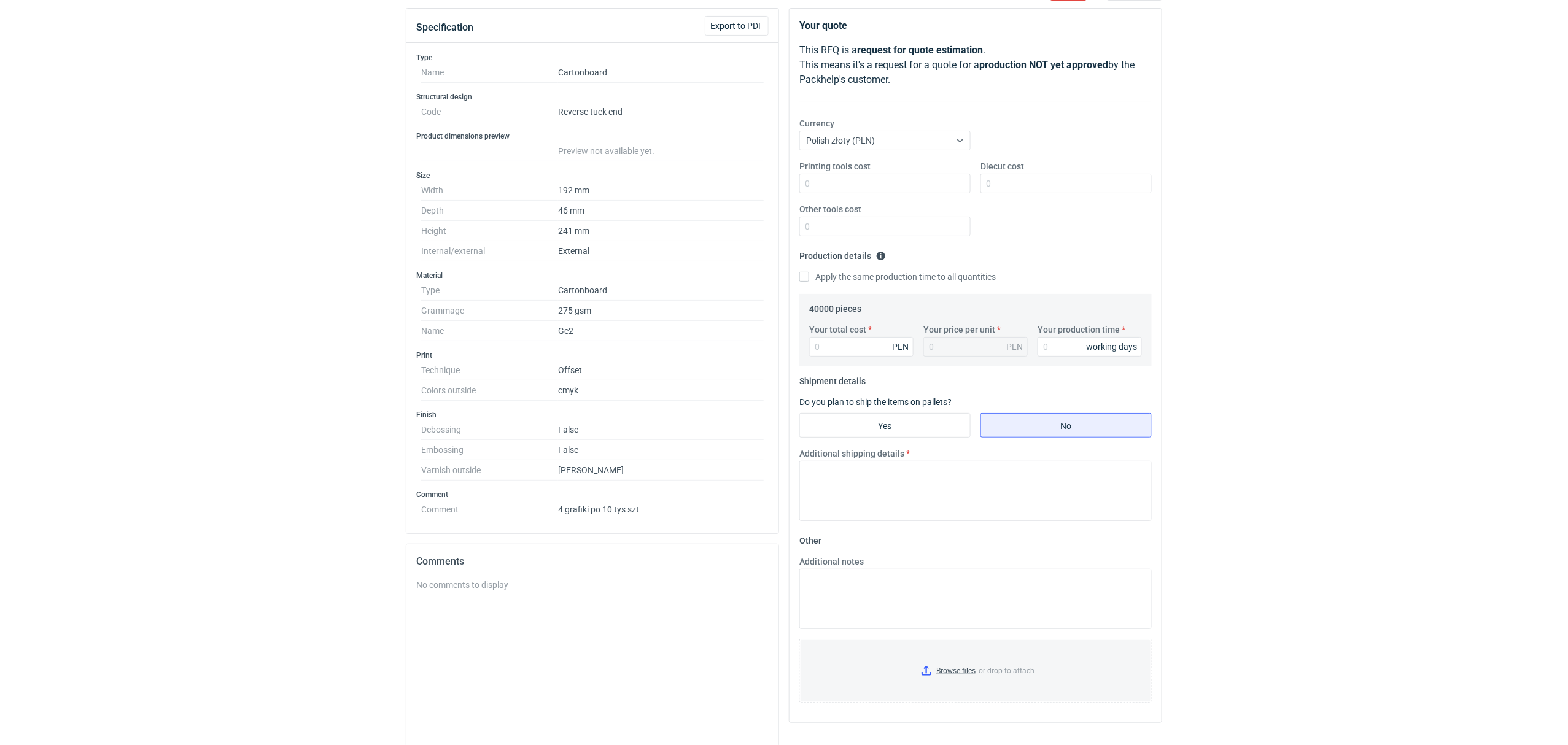
scroll to position [108, 0]
